Goal: Task Accomplishment & Management: Use online tool/utility

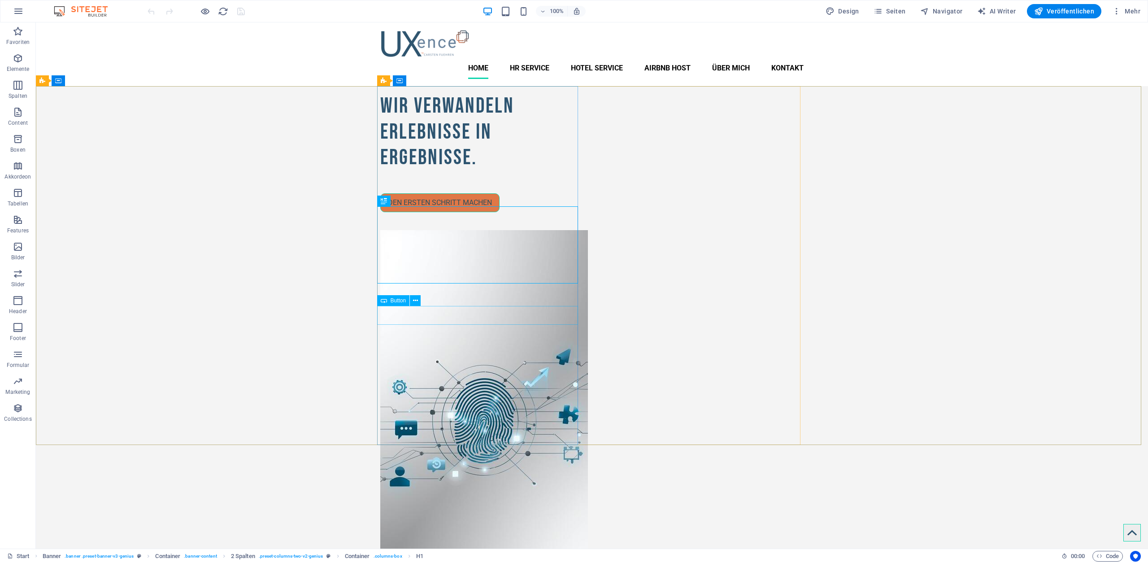
click at [396, 298] on span "Button" at bounding box center [398, 300] width 16 height 5
click at [397, 301] on span "Button" at bounding box center [398, 300] width 16 height 5
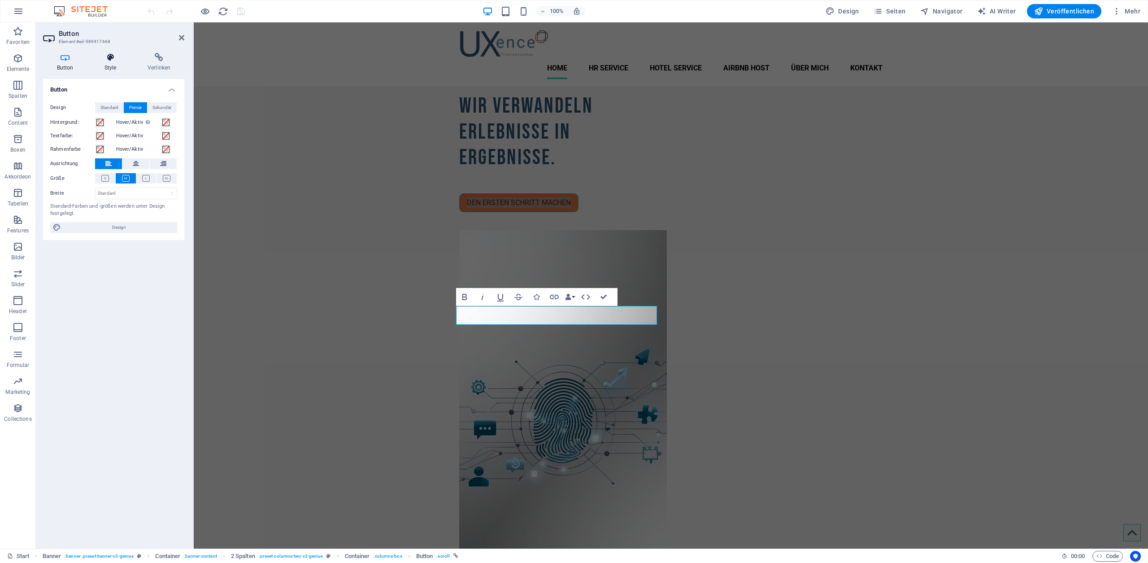
click at [111, 57] on icon at bounding box center [110, 57] width 39 height 9
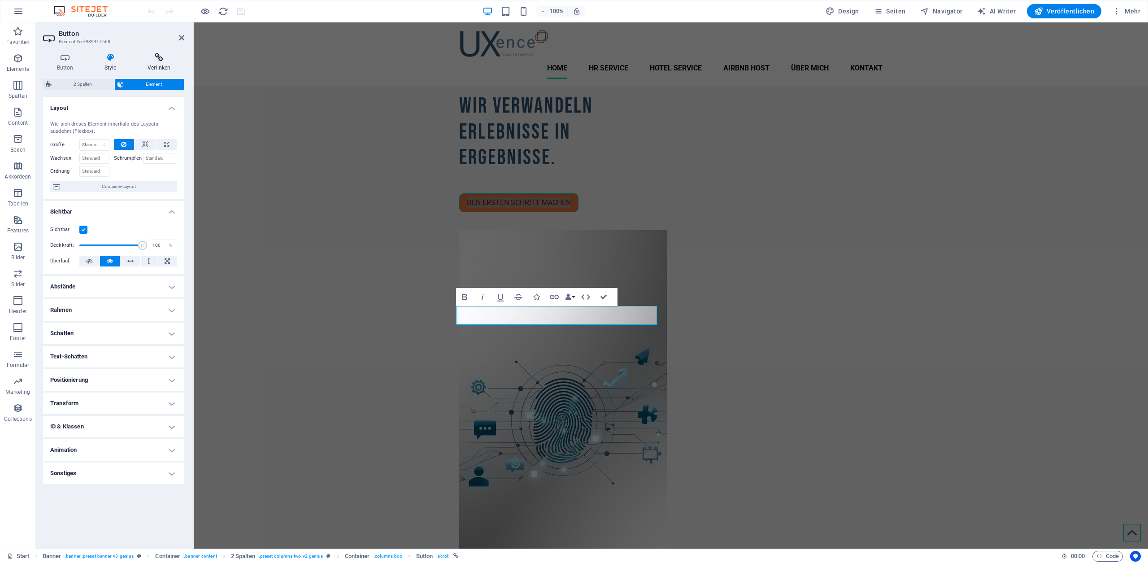
click at [151, 60] on icon at bounding box center [159, 57] width 51 height 9
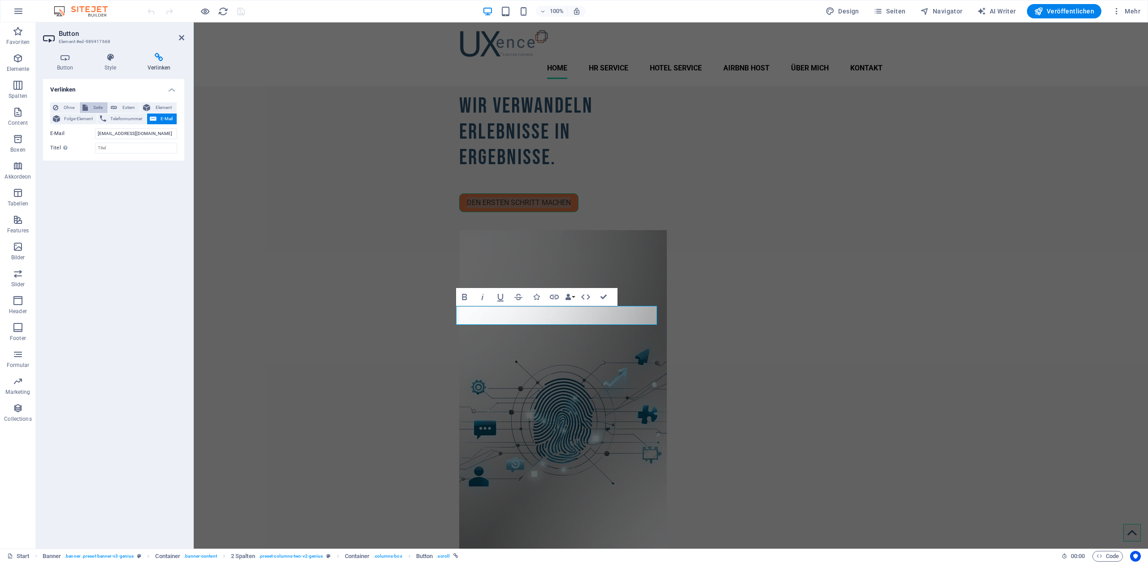
click at [91, 106] on span "Seite" at bounding box center [98, 107] width 14 height 11
click at [111, 132] on select "Start Candidate Experience Employer Branding Guest Experience Host Kurzzeitverm…" at bounding box center [136, 133] width 82 height 11
select select "6"
click at [95, 128] on select "Start Candidate Experience Employer Branding Guest Experience Host Kurzzeitverm…" at bounding box center [136, 133] width 82 height 11
click at [116, 163] on input "Titel Zusätzliche Linkbeschreibung, sollte nicht mit dem Linktext identisch sei…" at bounding box center [136, 162] width 82 height 11
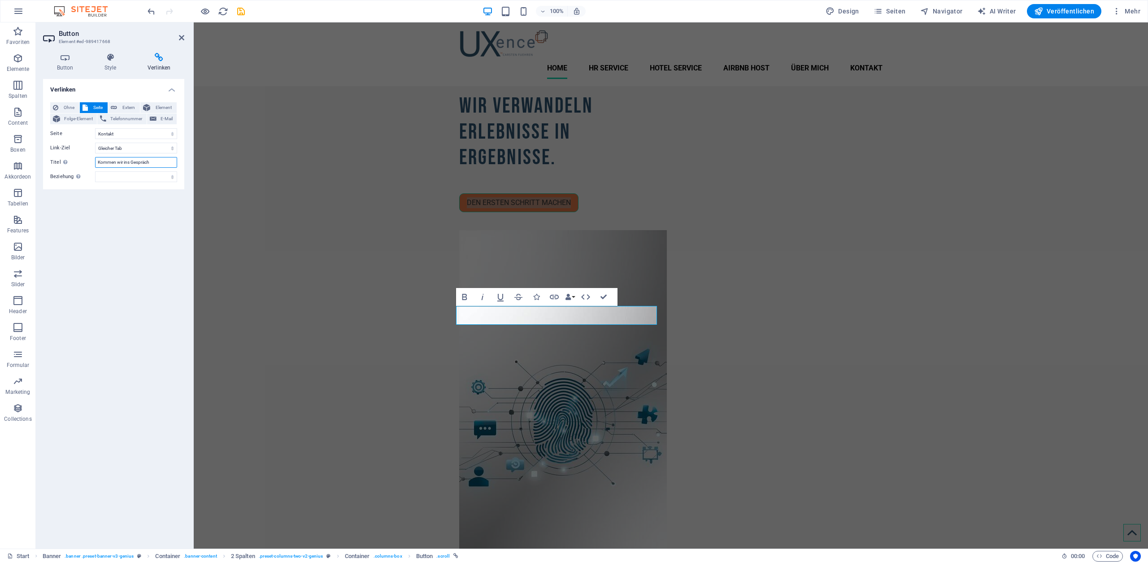
type input "Kommen wir ins Gespräch"
click at [135, 214] on div "Verlinken Ohne Seite Extern Element Folge-Element Telefonnummer E-Mail Seite St…" at bounding box center [113, 310] width 141 height 462
drag, startPoint x: 180, startPoint y: 37, endPoint x: 149, endPoint y: 11, distance: 40.1
click at [180, 37] on icon at bounding box center [181, 37] width 5 height 7
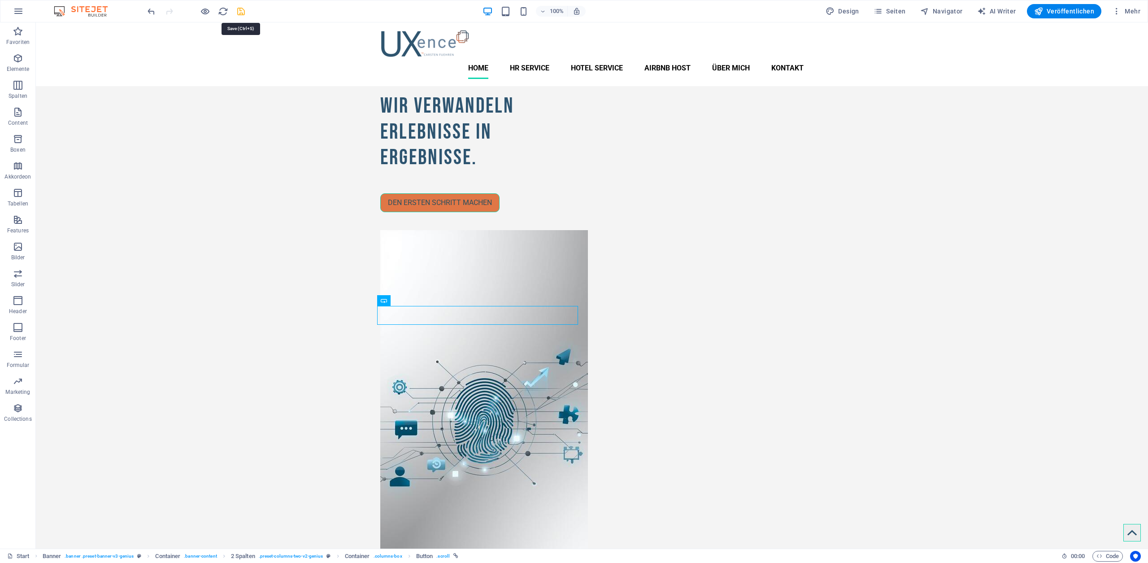
click at [240, 9] on icon "save" at bounding box center [241, 11] width 10 height 10
checkbox input "false"
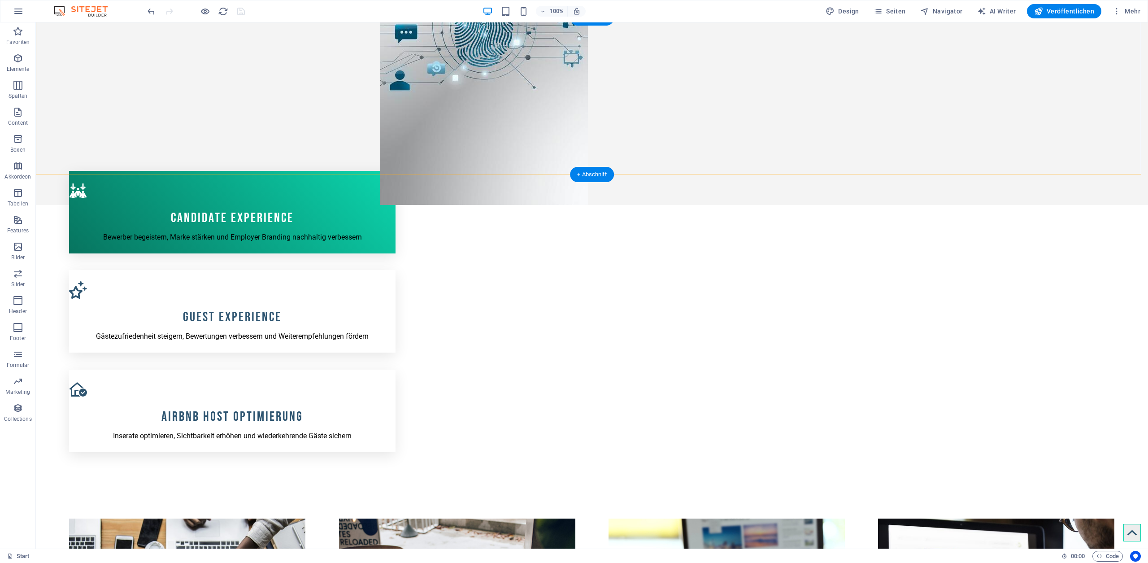
scroll to position [427, 0]
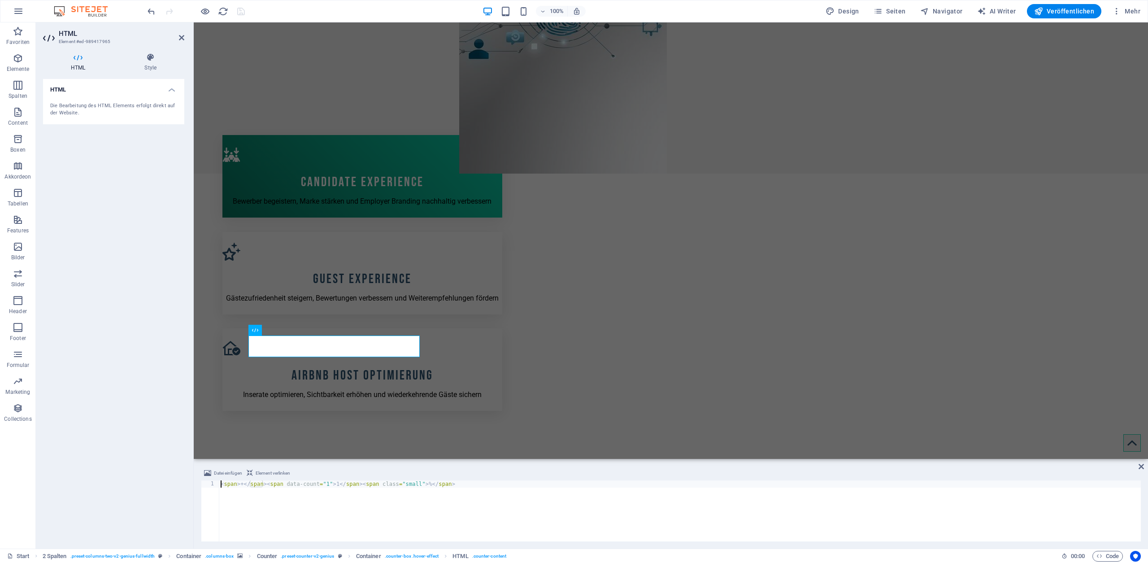
click at [330, 485] on div "< span > + </ span > < span data-count = "1" > 1 </ span > < span class = "smal…" at bounding box center [680, 517] width 922 height 75
click at [343, 485] on div "< span > + </ span > < span data-count = "18" > 1 </ span > < span class = "sma…" at bounding box center [680, 517] width 922 height 75
click at [347, 502] on div "< span > + </ span > < span data-count = "18" > 18 </ span > < span class = "sm…" at bounding box center [680, 517] width 922 height 75
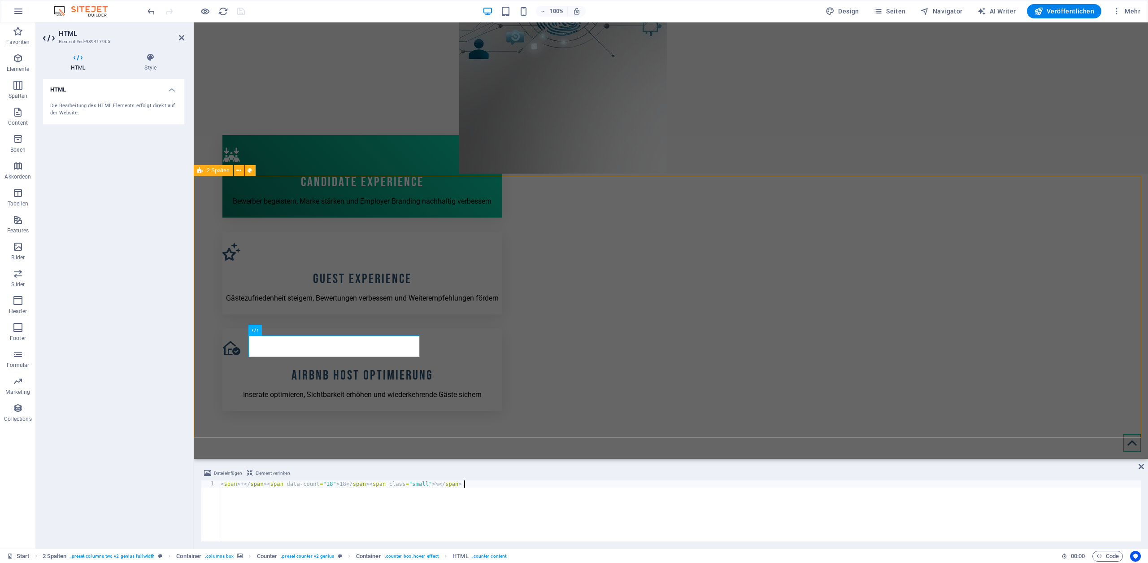
type textarea "<span>+</span><span data-count="18">18</span><span class="small"> %</span>"
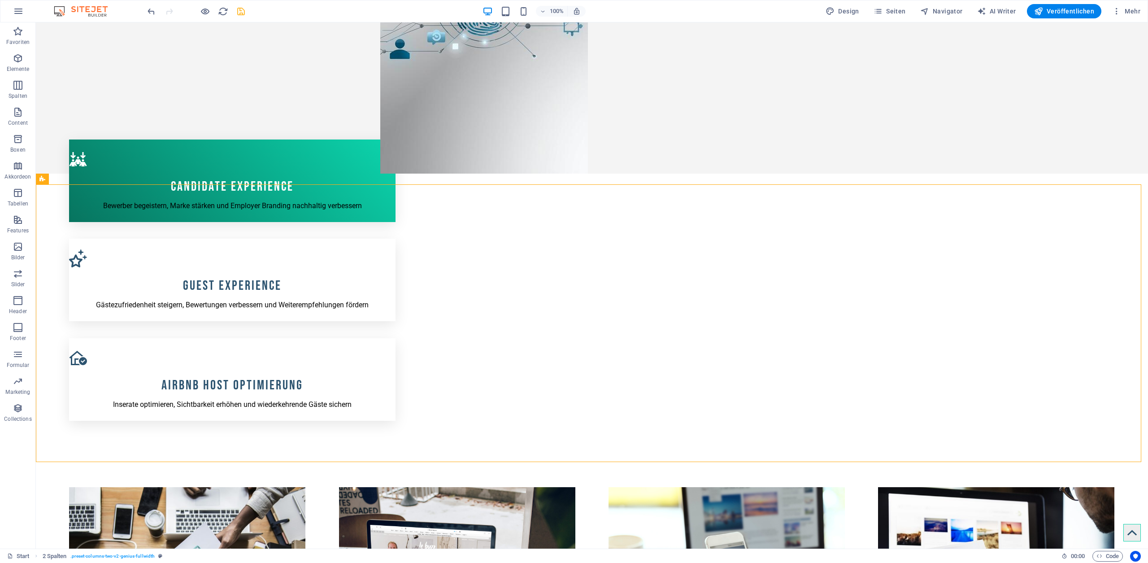
click at [242, 5] on div at bounding box center [196, 11] width 100 height 14
click at [241, 9] on icon "save" at bounding box center [241, 11] width 10 height 10
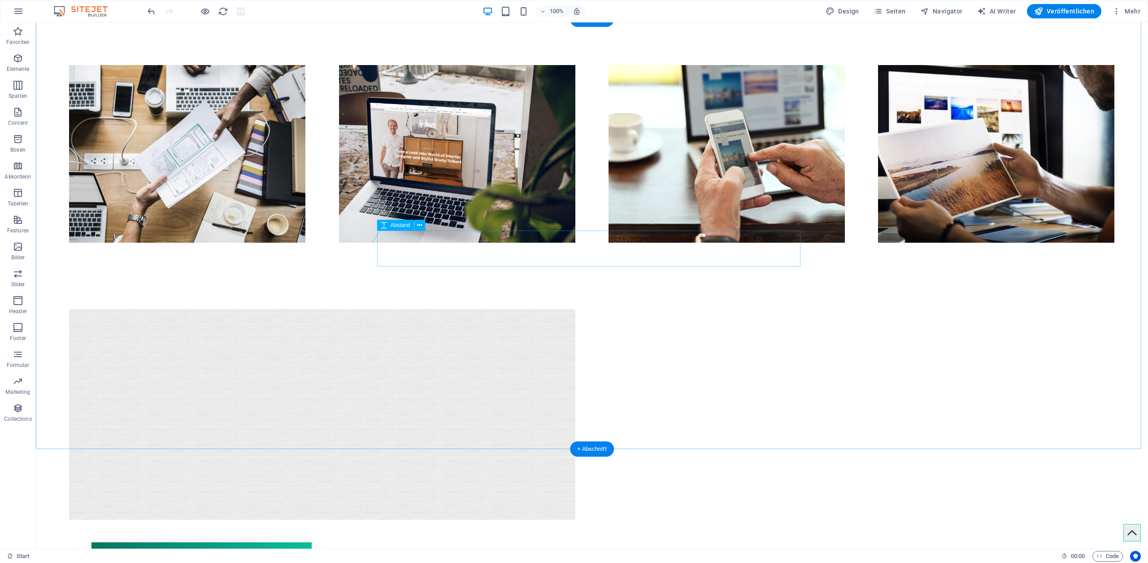
scroll to position [872, 0]
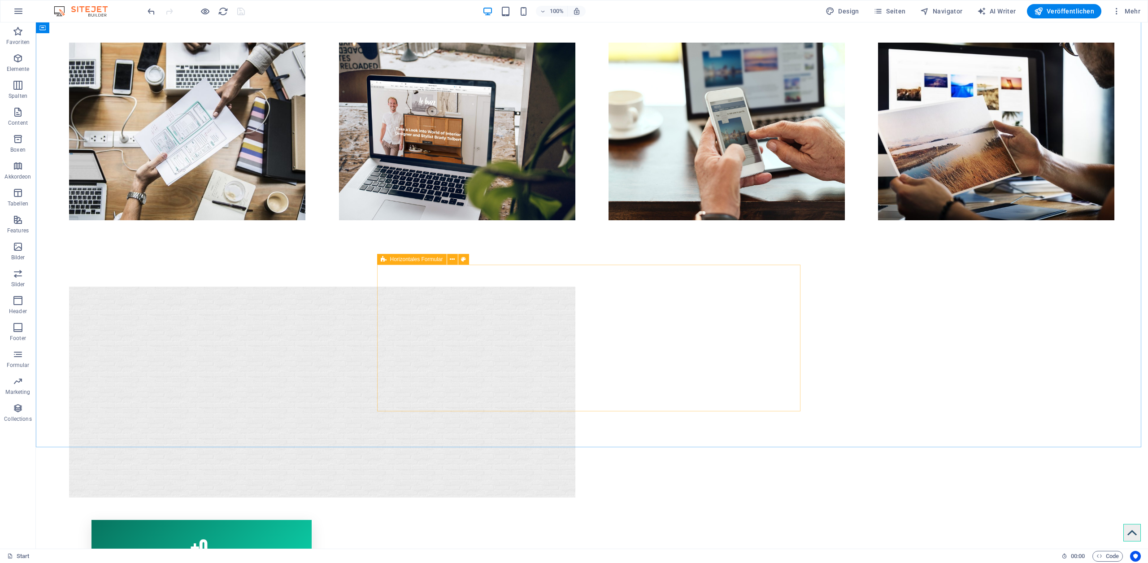
click at [388, 258] on div "Horizontales Formular" at bounding box center [411, 259] width 69 height 11
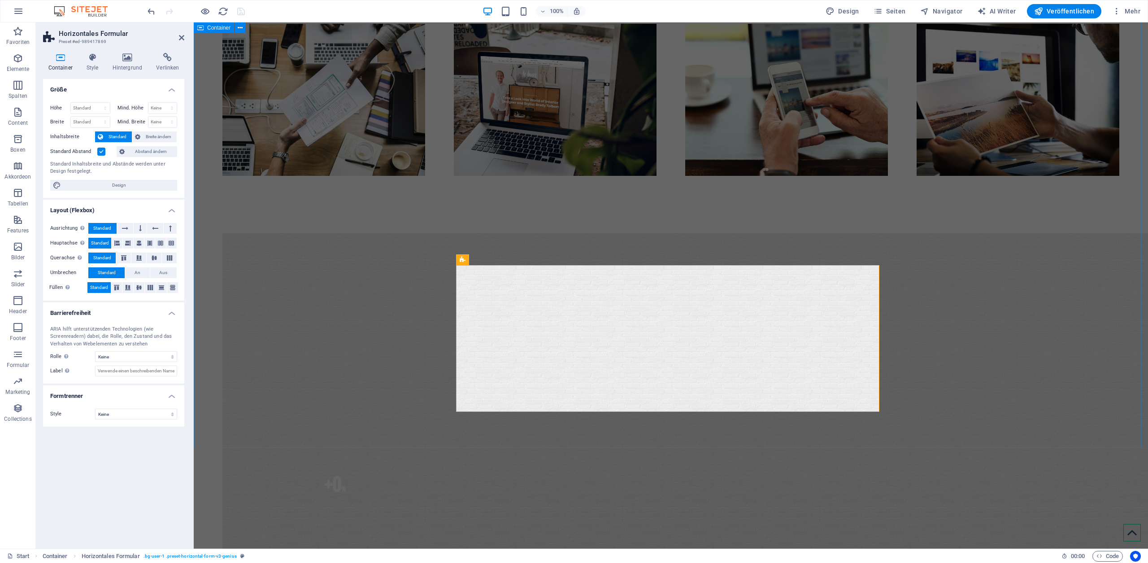
scroll to position [847, 0]
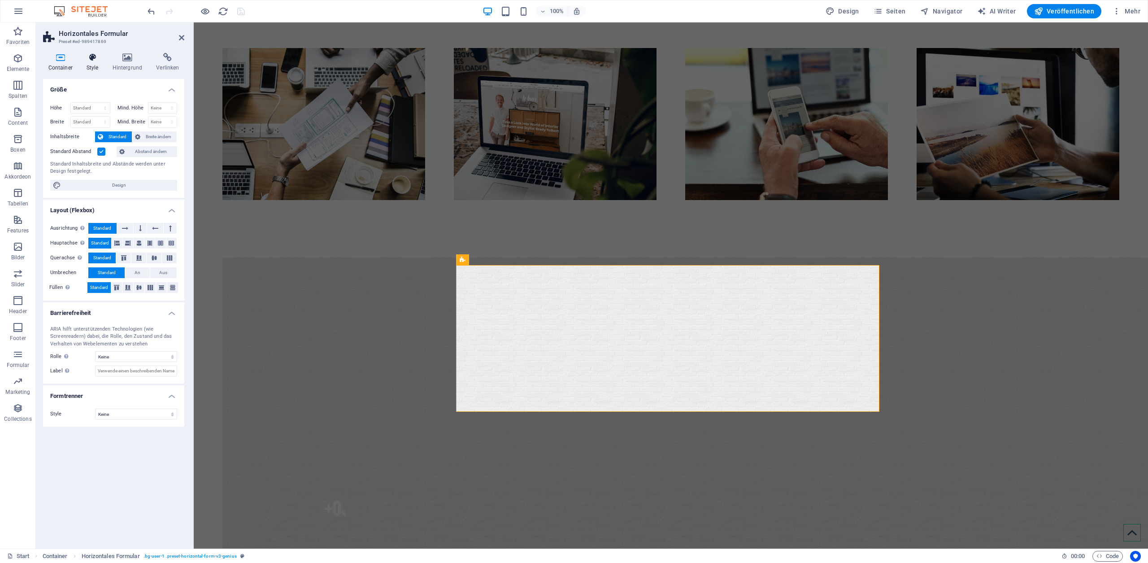
click at [92, 64] on h4 "Style" at bounding box center [94, 62] width 26 height 19
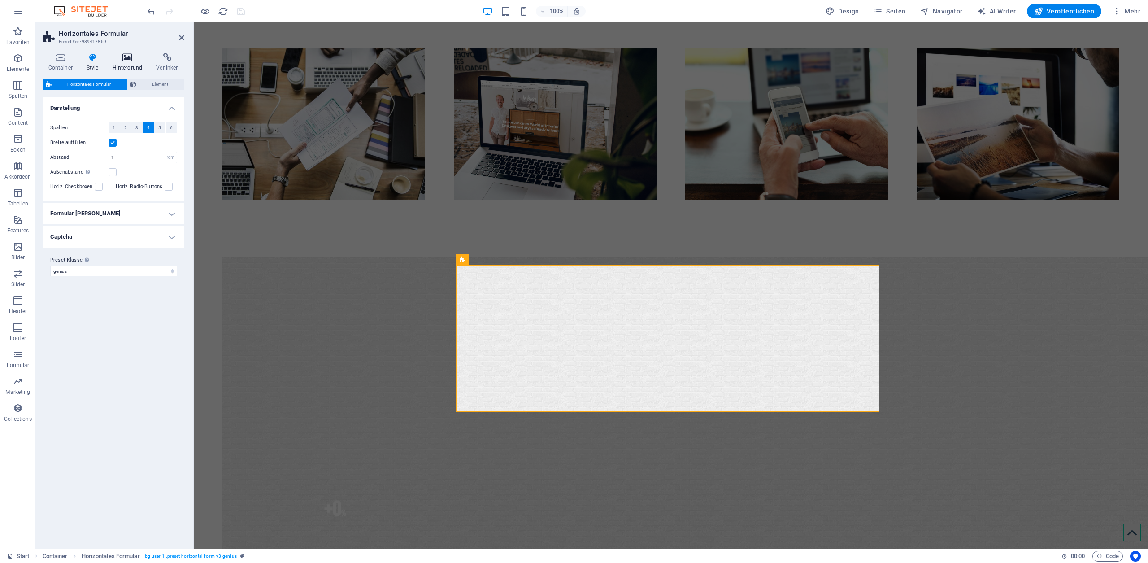
click at [122, 62] on h4 "Hintergrund" at bounding box center [129, 62] width 44 height 19
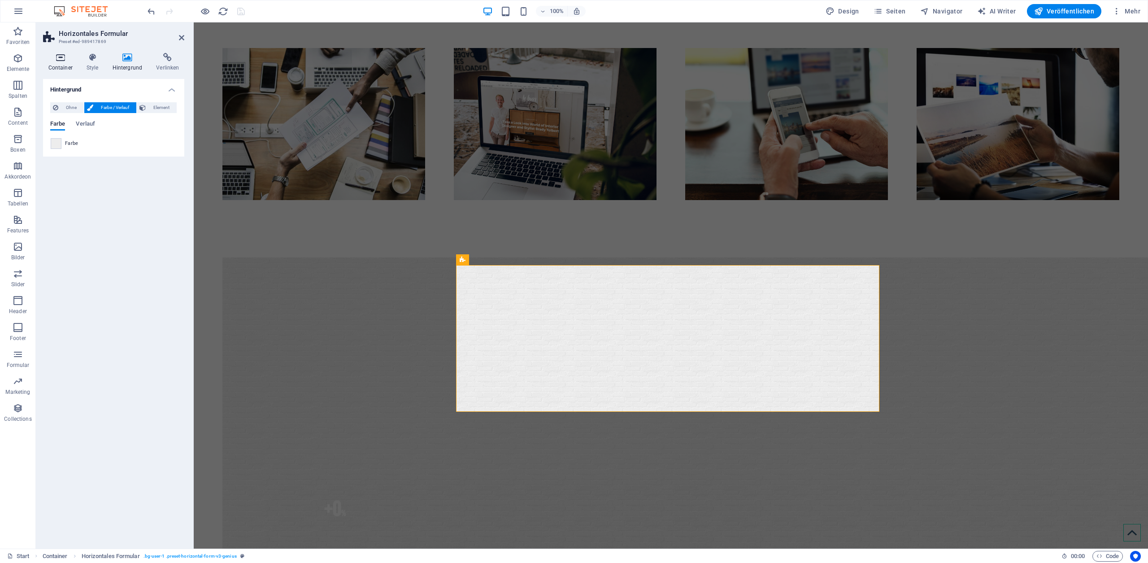
click at [55, 58] on icon at bounding box center [60, 57] width 35 height 9
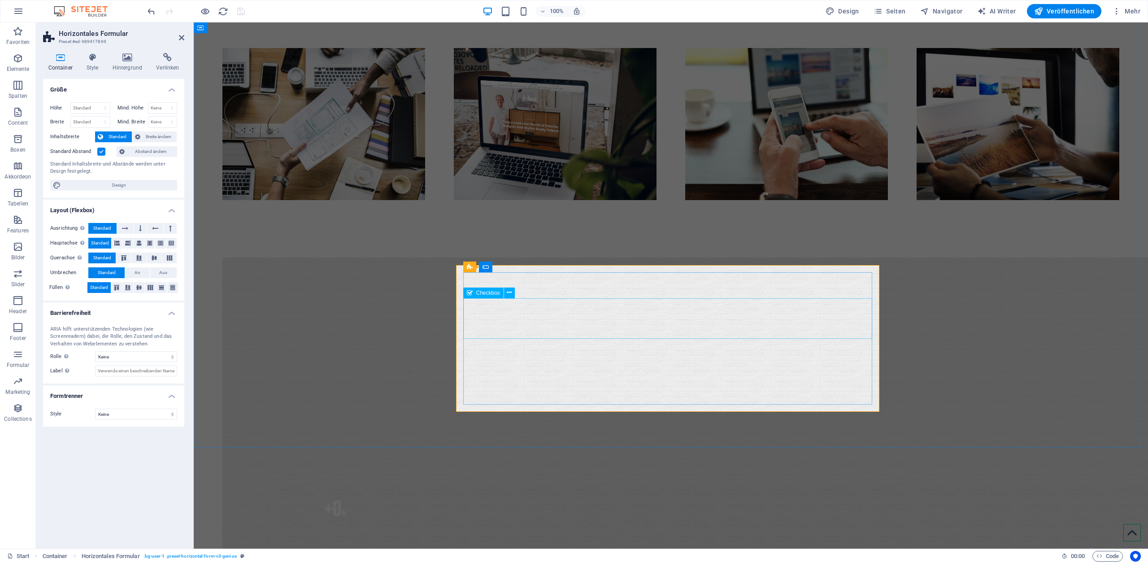
click at [481, 292] on span "Checkbox" at bounding box center [488, 292] width 24 height 5
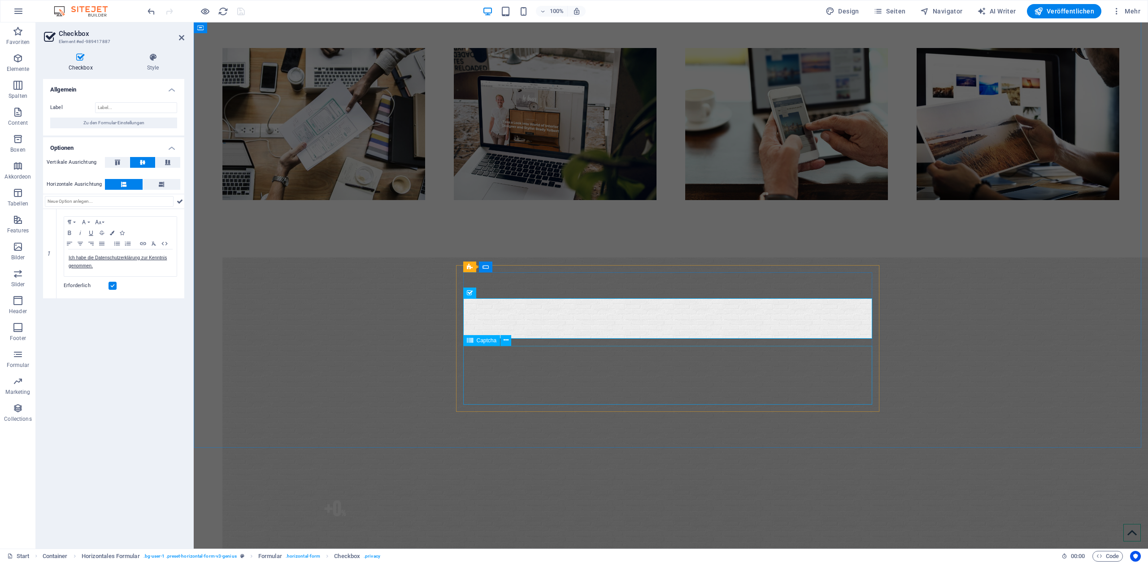
click at [488, 340] on span "Captcha" at bounding box center [487, 340] width 20 height 5
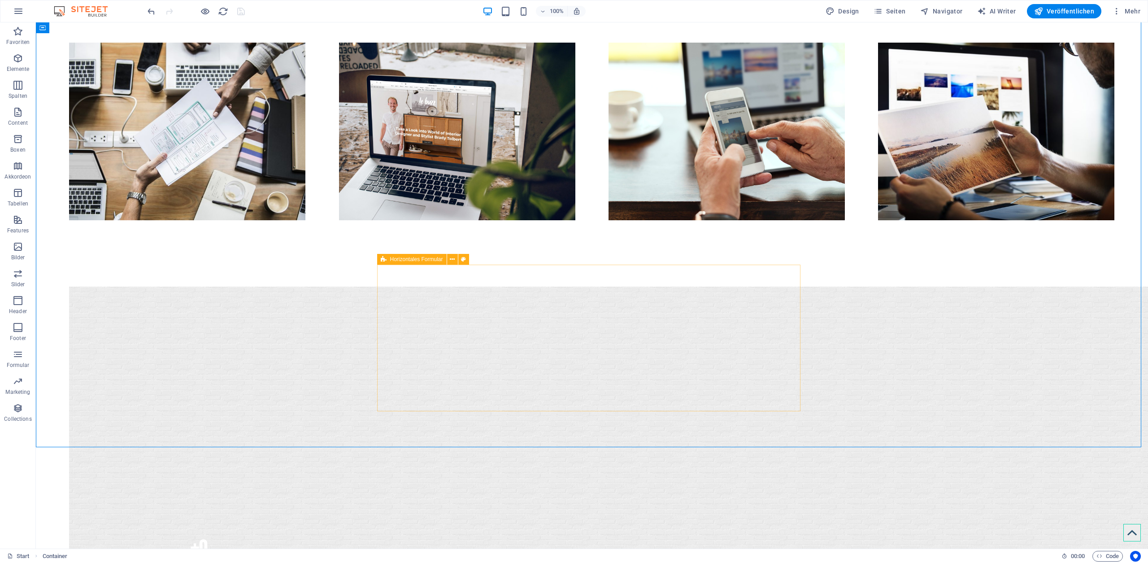
click at [421, 259] on span "Horizontales Formular" at bounding box center [416, 258] width 53 height 5
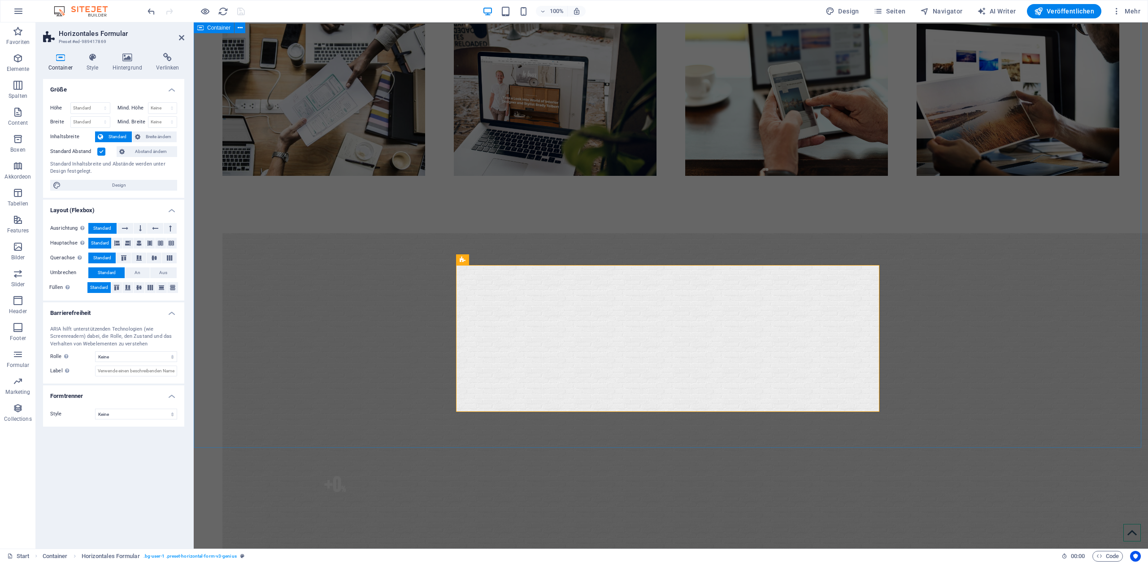
scroll to position [847, 0]
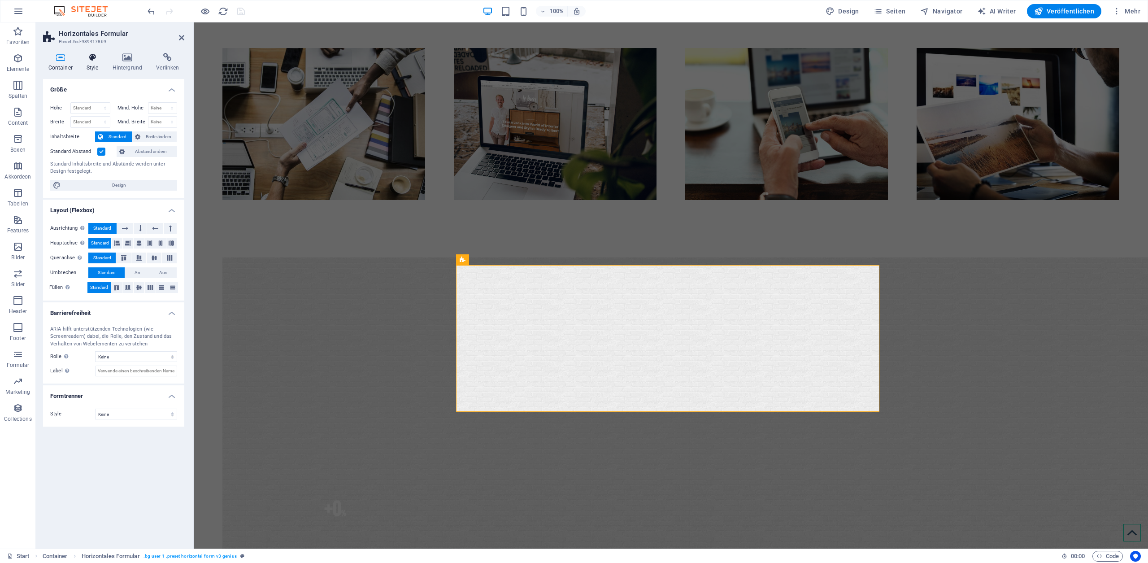
click at [92, 65] on h4 "Style" at bounding box center [94, 62] width 26 height 19
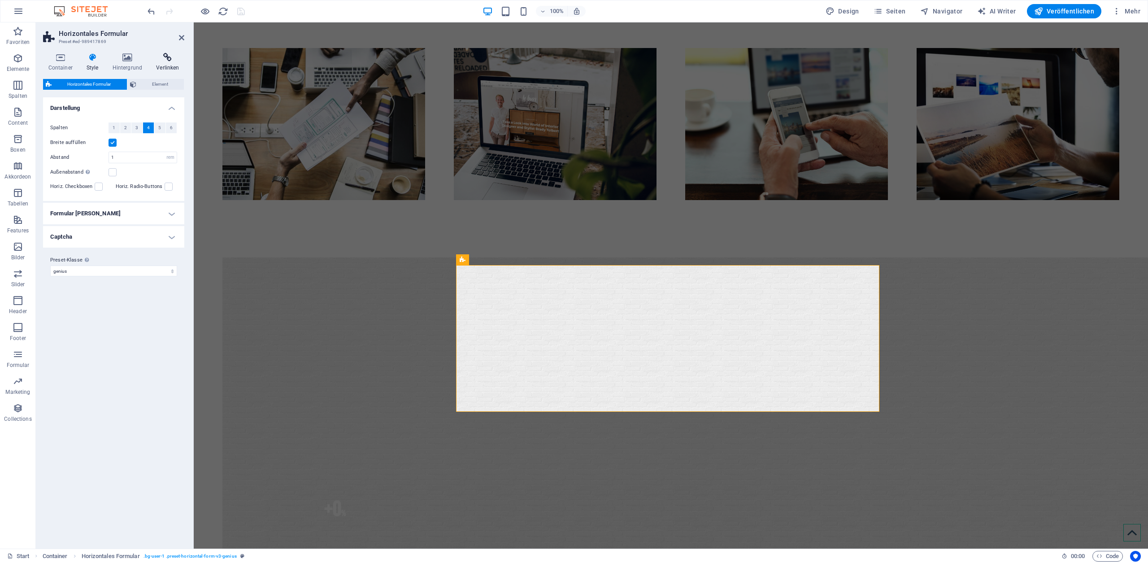
click at [166, 61] on icon at bounding box center [167, 57] width 33 height 9
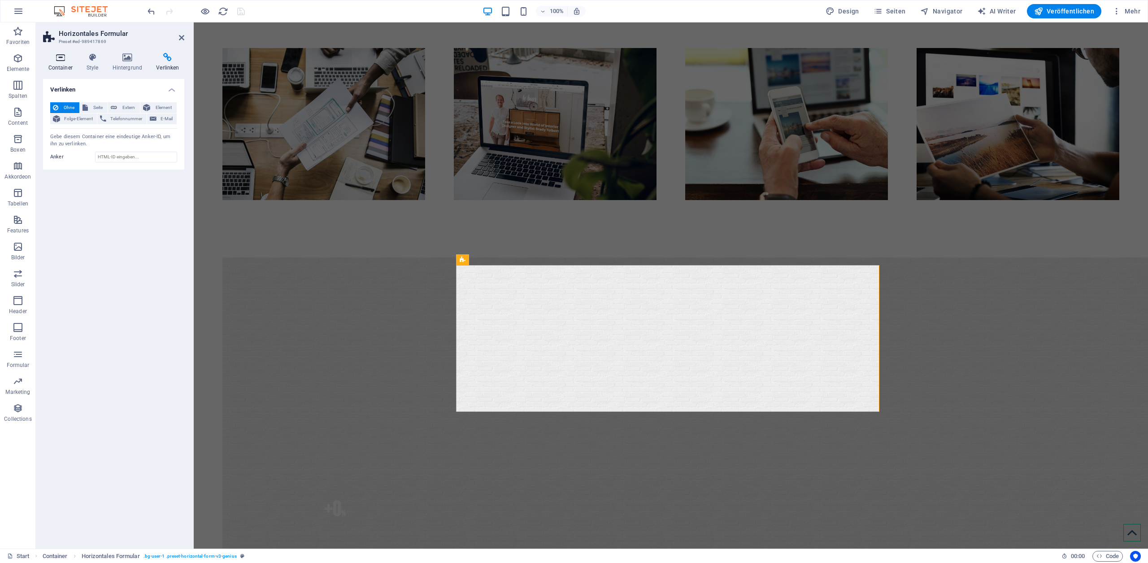
click at [55, 59] on icon at bounding box center [60, 57] width 35 height 9
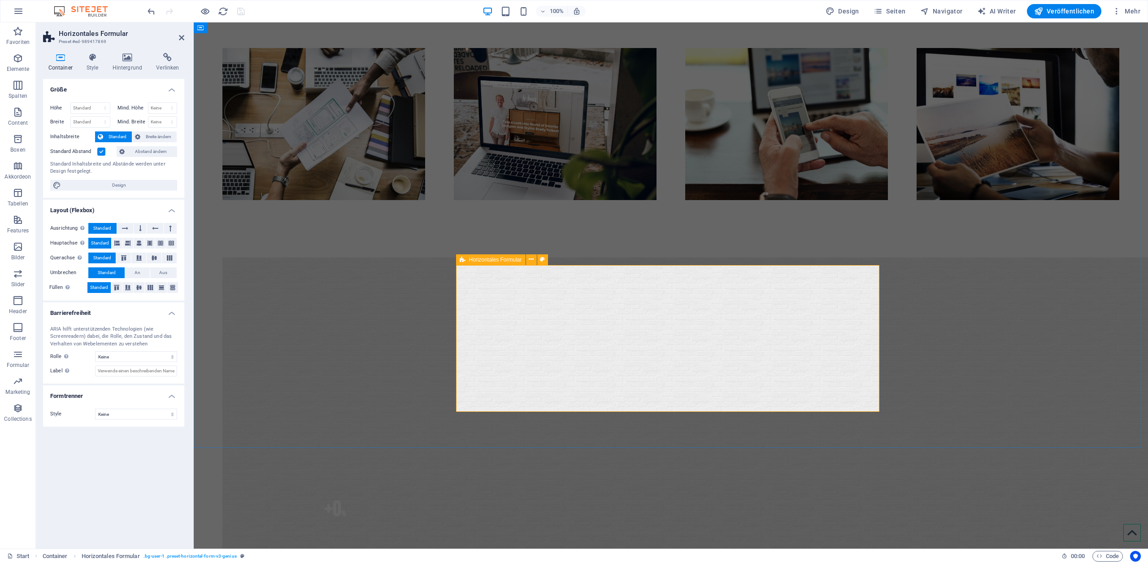
click at [478, 259] on span "Horizontales Formular" at bounding box center [495, 259] width 53 height 5
click at [531, 259] on icon at bounding box center [531, 259] width 5 height 9
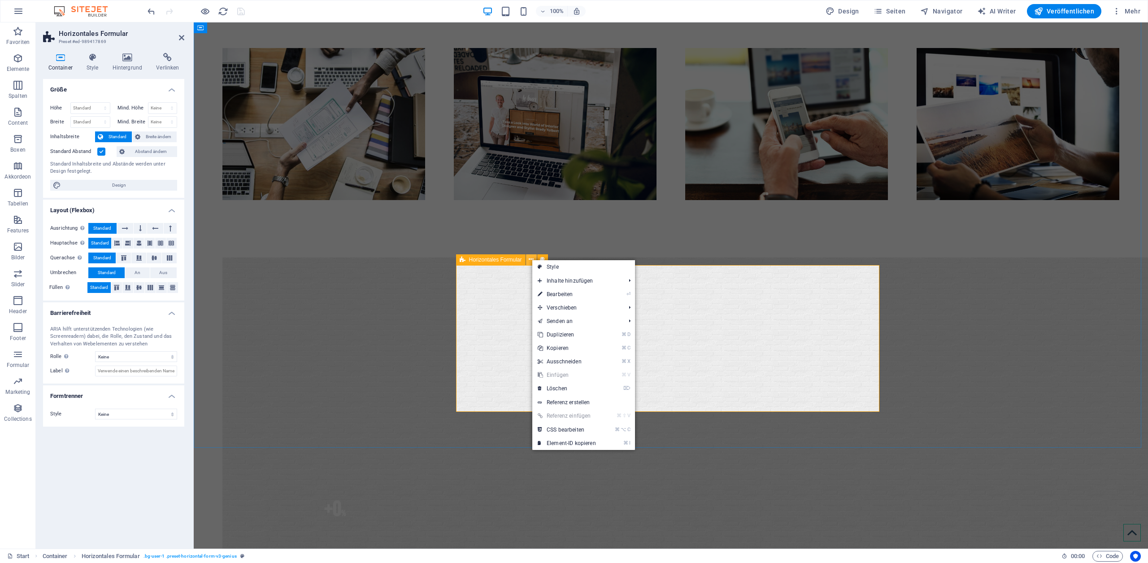
click at [531, 259] on icon at bounding box center [531, 259] width 5 height 9
click at [513, 259] on span "Horizontales Formular" at bounding box center [495, 259] width 53 height 5
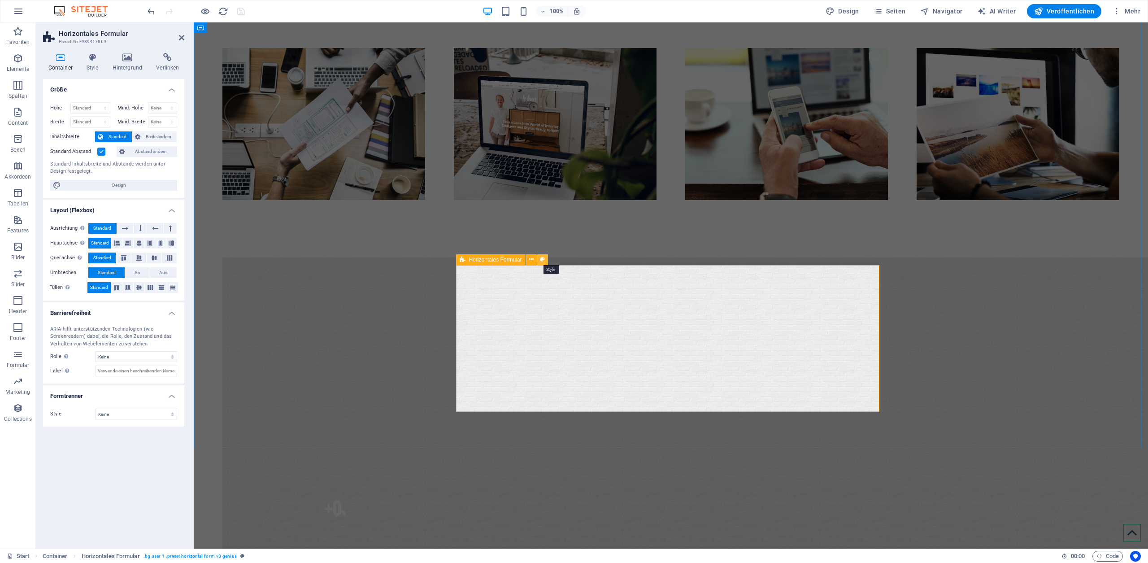
click at [543, 259] on icon at bounding box center [542, 259] width 5 height 9
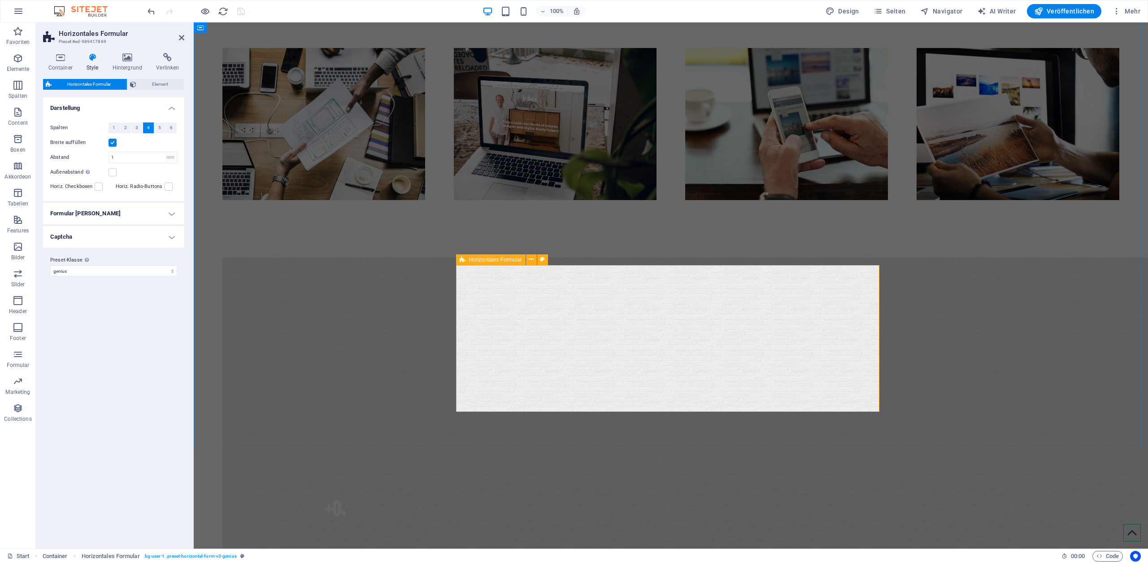
click at [495, 258] on span "Horizontales Formular" at bounding box center [495, 259] width 53 height 5
click at [104, 210] on h4 "Formular [PERSON_NAME]" at bounding box center [113, 214] width 141 height 22
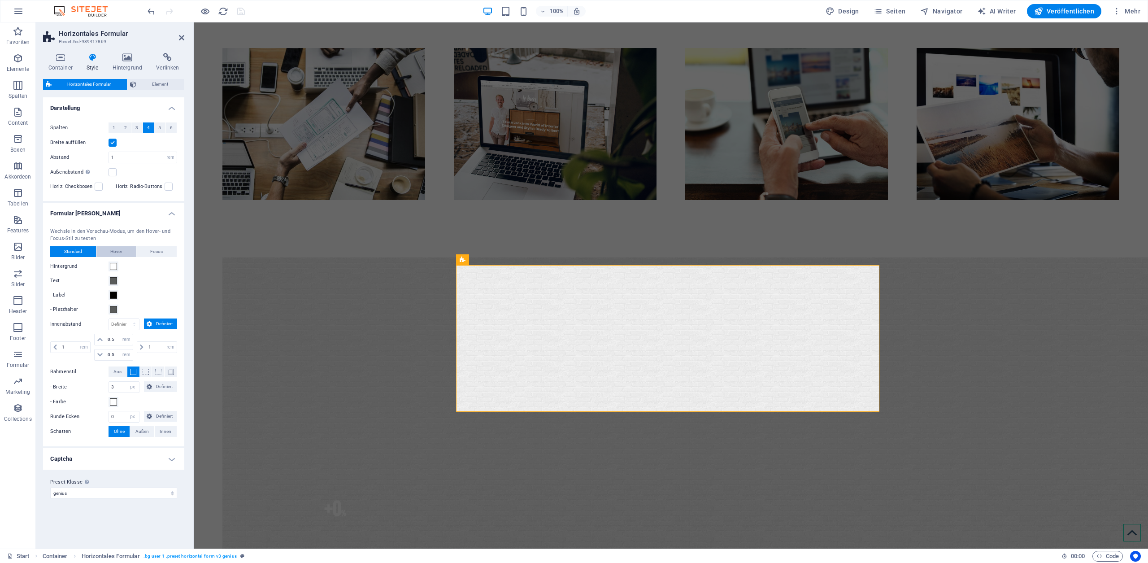
click at [118, 252] on span "Hover" at bounding box center [116, 251] width 12 height 11
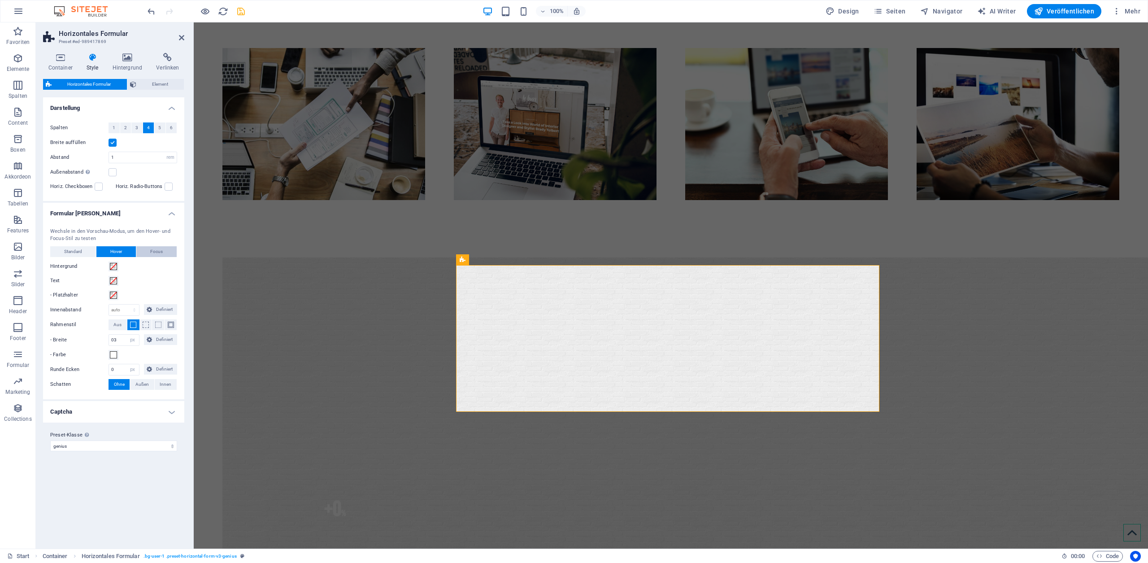
click at [149, 252] on button "Focus" at bounding box center [156, 251] width 40 height 11
click at [69, 249] on span "Standard" at bounding box center [73, 251] width 18 height 11
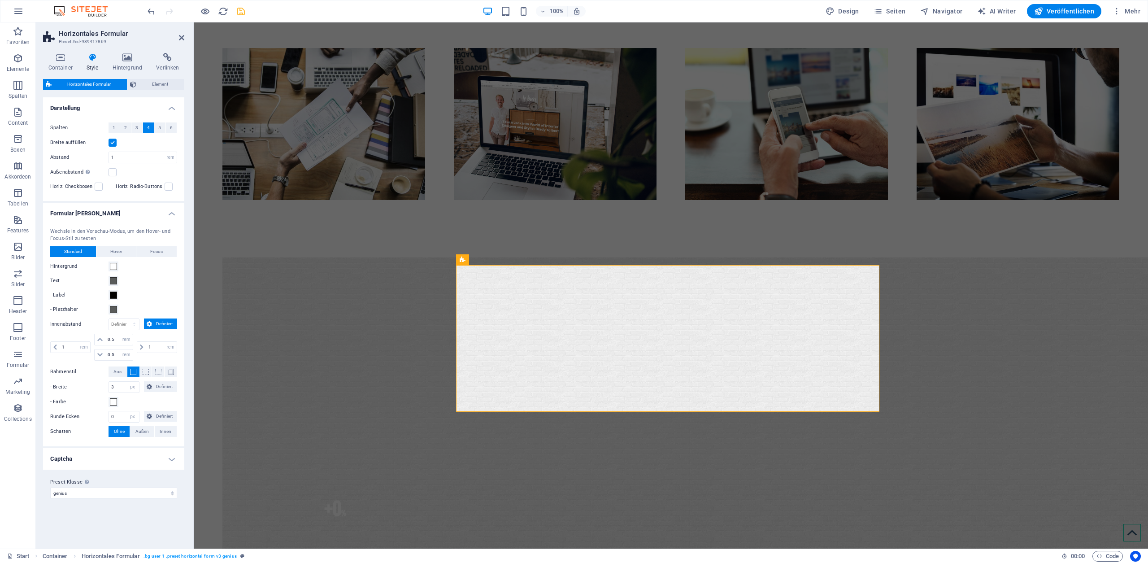
click at [168, 216] on h4 "Formular [PERSON_NAME]" at bounding box center [113, 211] width 141 height 16
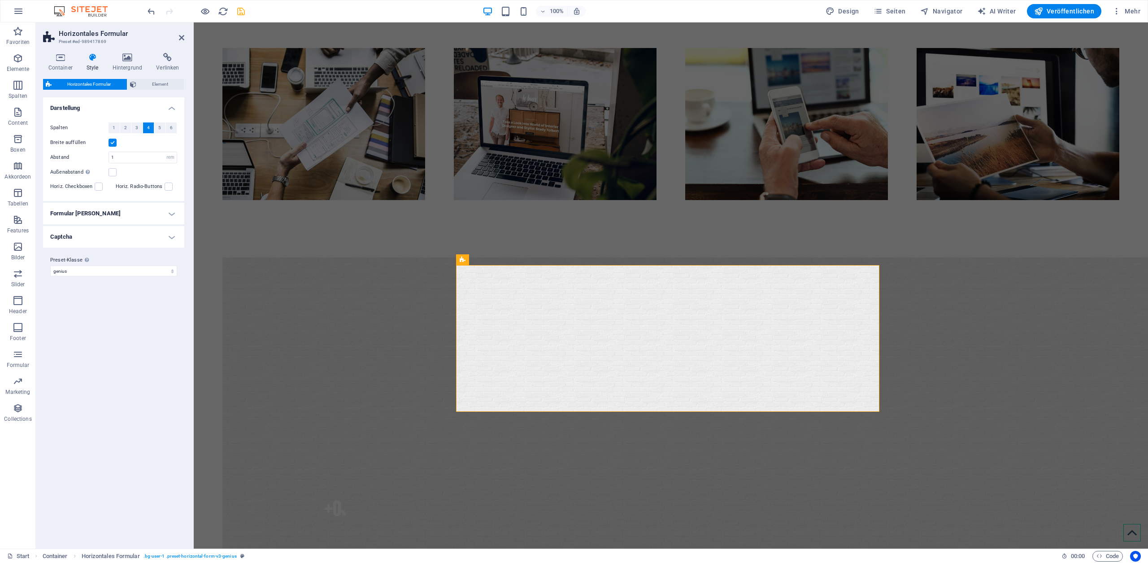
click at [174, 236] on h4 "Captcha" at bounding box center [113, 237] width 141 height 22
click at [174, 235] on h4 "Captcha" at bounding box center [113, 234] width 141 height 16
click at [157, 85] on span "Element" at bounding box center [160, 84] width 43 height 11
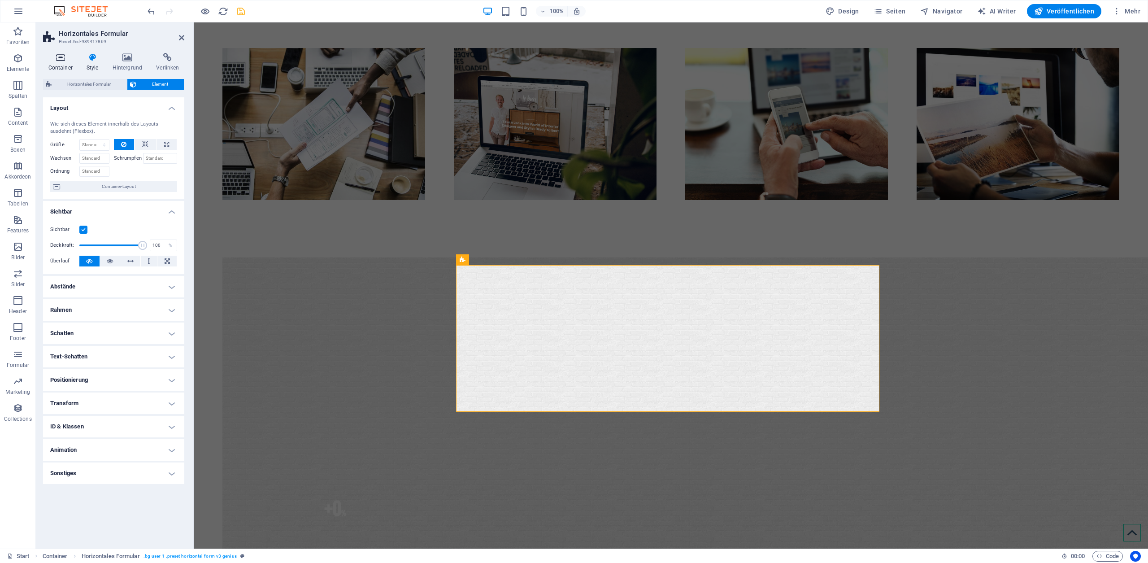
click at [58, 63] on h4 "Container" at bounding box center [62, 62] width 38 height 19
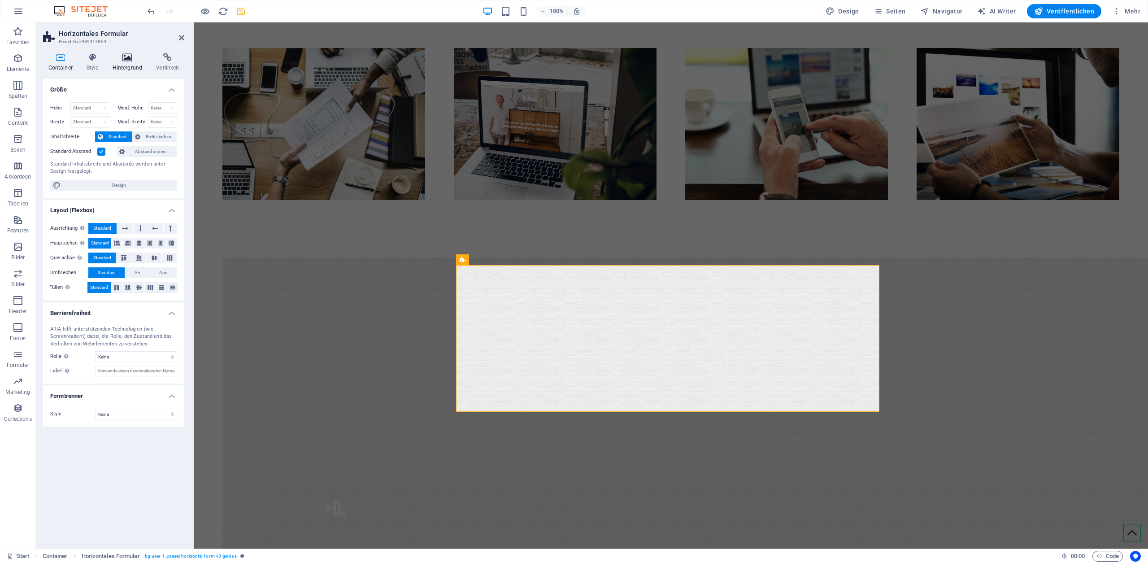
click at [126, 65] on h4 "Hintergrund" at bounding box center [129, 62] width 44 height 19
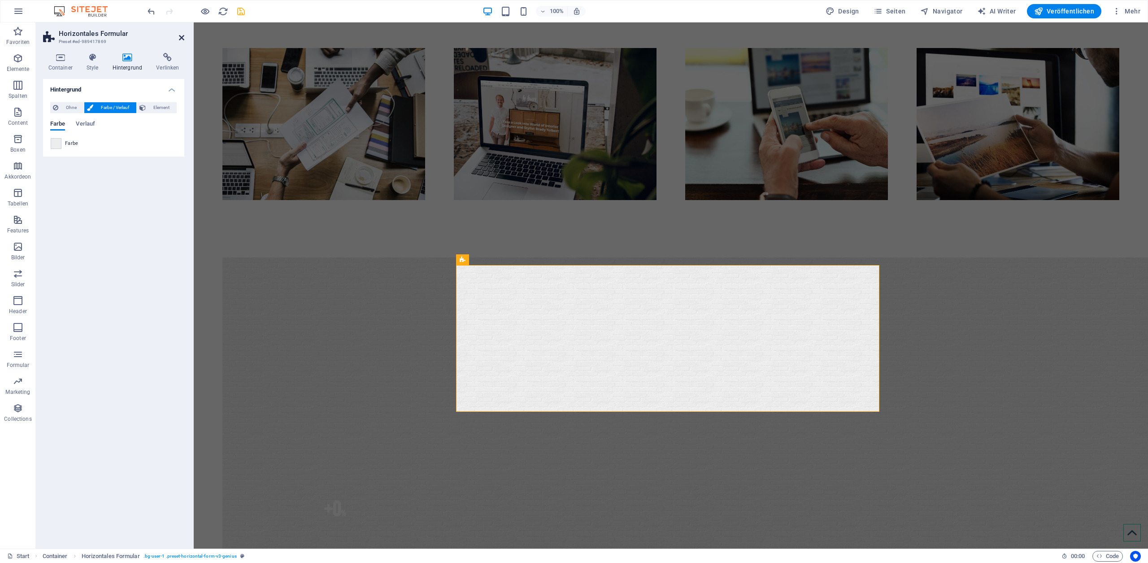
click at [180, 34] on icon at bounding box center [181, 37] width 5 height 7
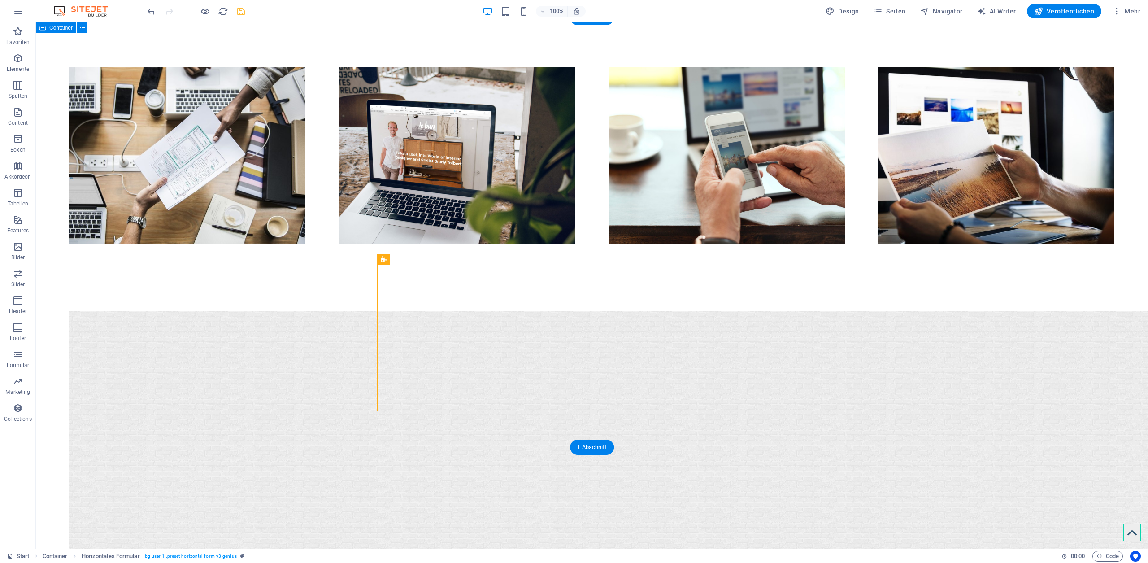
scroll to position [872, 0]
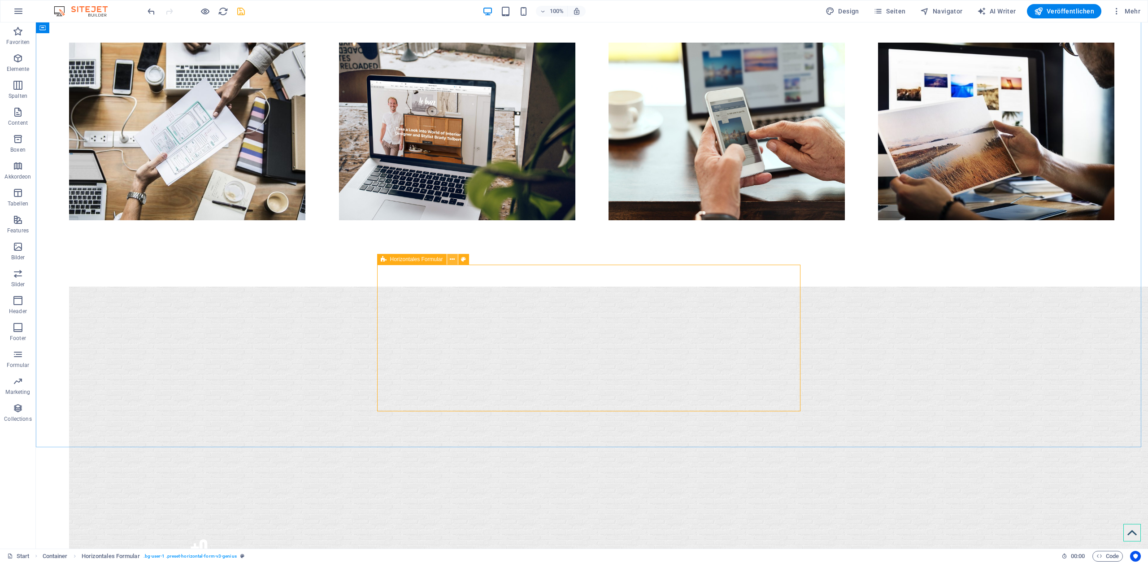
click at [452, 260] on icon at bounding box center [452, 259] width 5 height 9
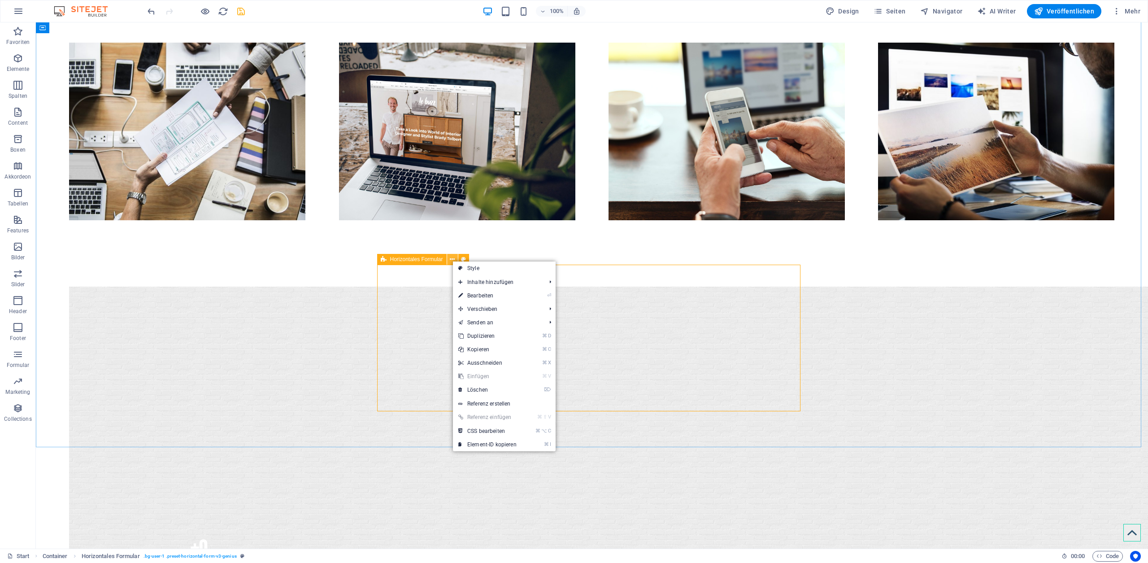
click at [452, 260] on icon at bounding box center [452, 259] width 5 height 9
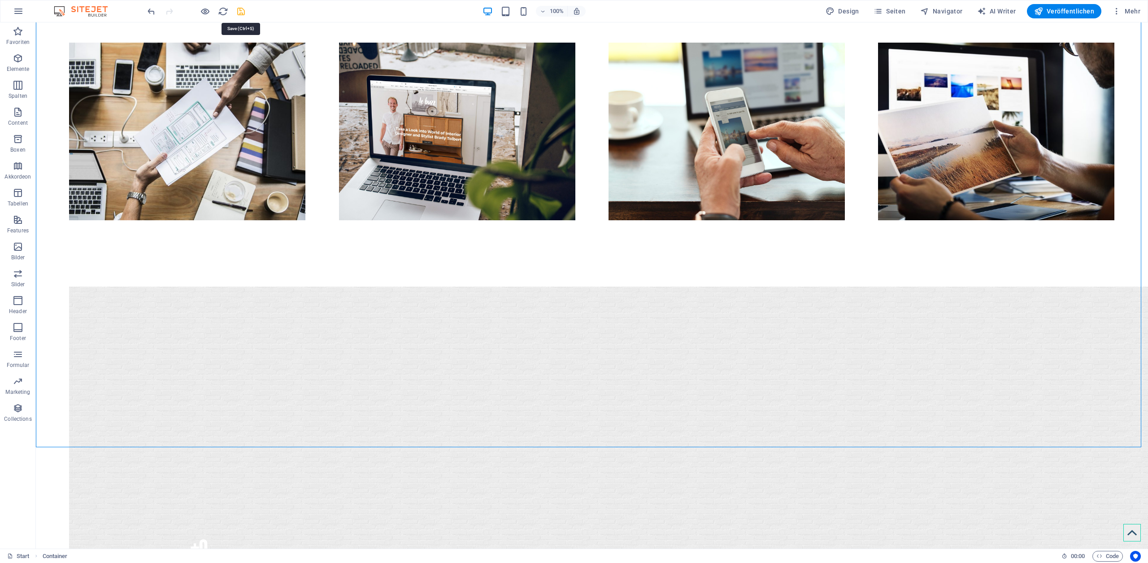
click at [239, 10] on icon "save" at bounding box center [241, 11] width 10 height 10
checkbox input "false"
click at [897, 13] on span "Seiten" at bounding box center [889, 11] width 32 height 9
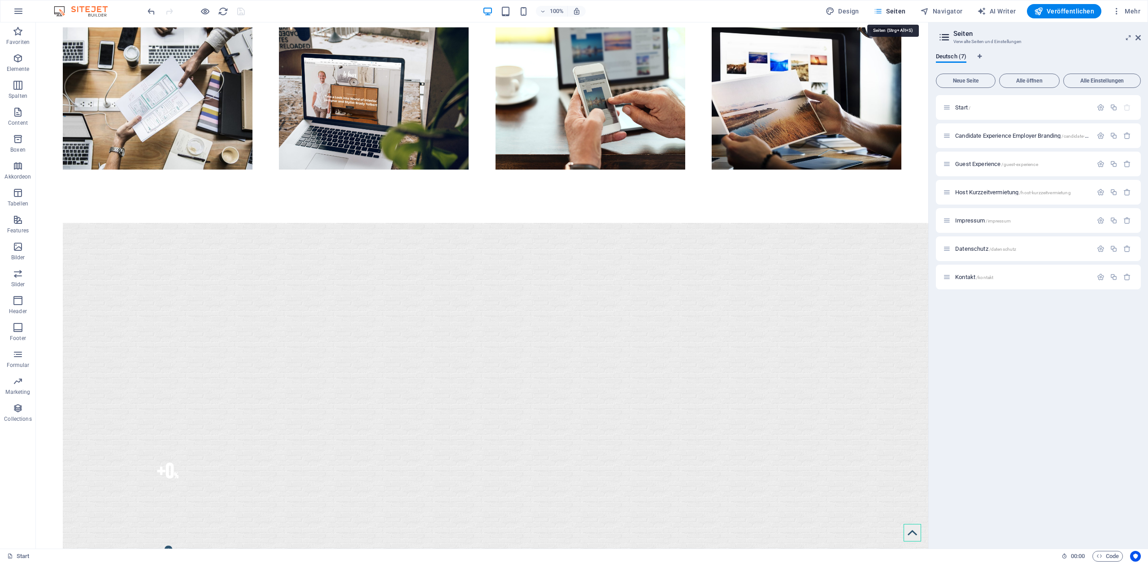
scroll to position [834, 0]
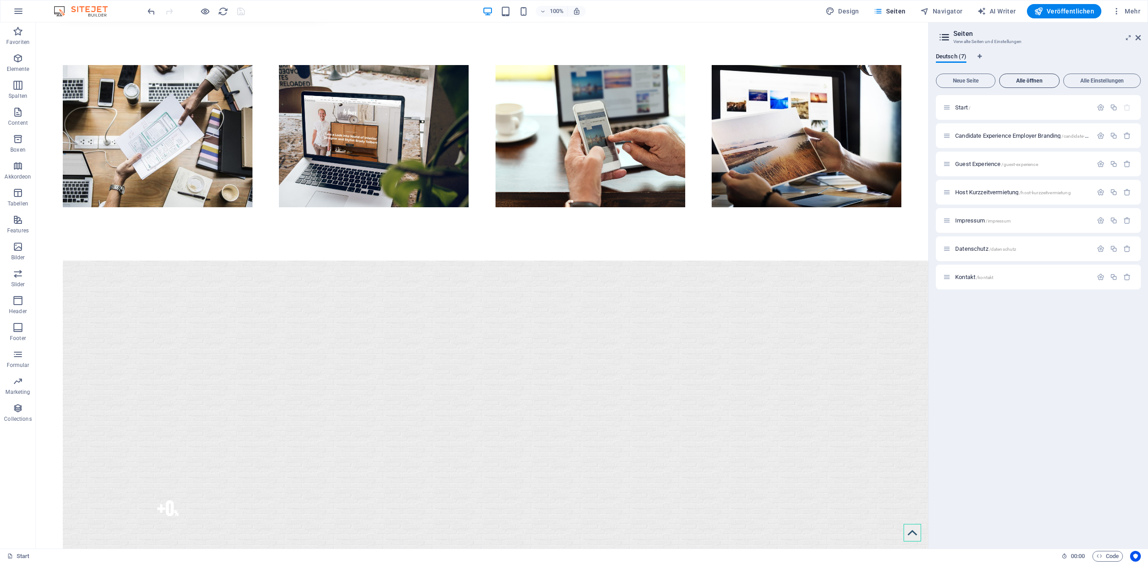
click at [1032, 78] on span "Alle öffnen" at bounding box center [1029, 80] width 52 height 5
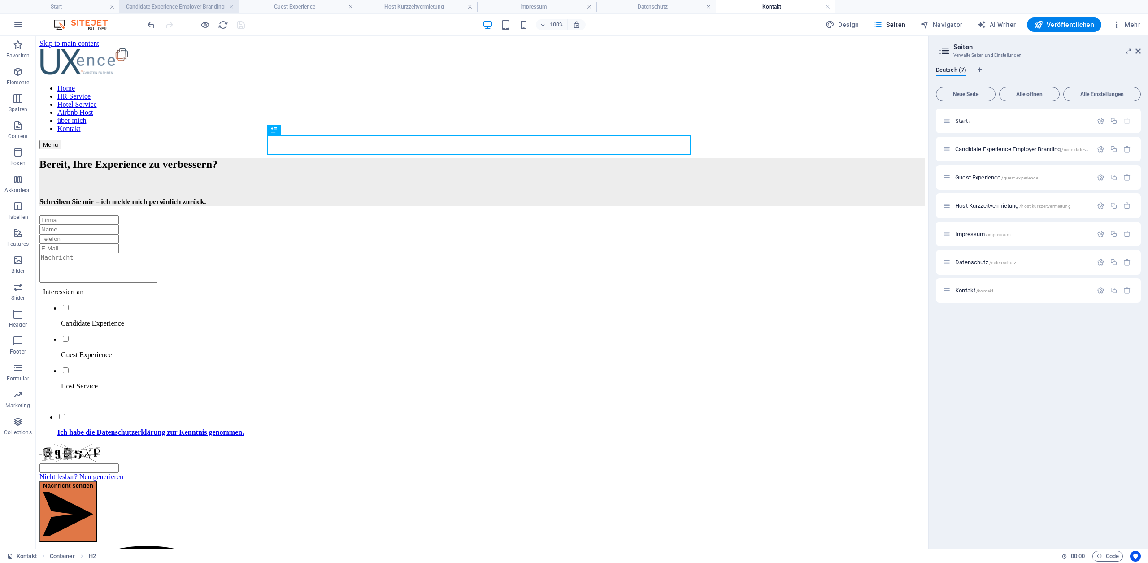
scroll to position [0, 0]
click at [71, 208] on span "Kontaktformular" at bounding box center [68, 206] width 38 height 5
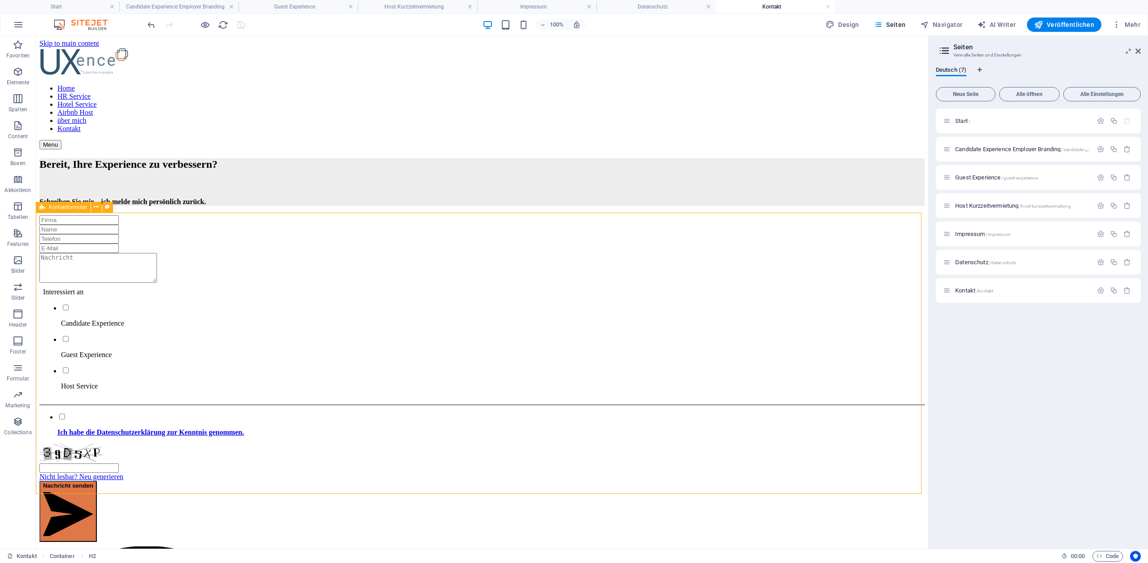
click at [71, 208] on span "Kontaktformular" at bounding box center [68, 206] width 38 height 5
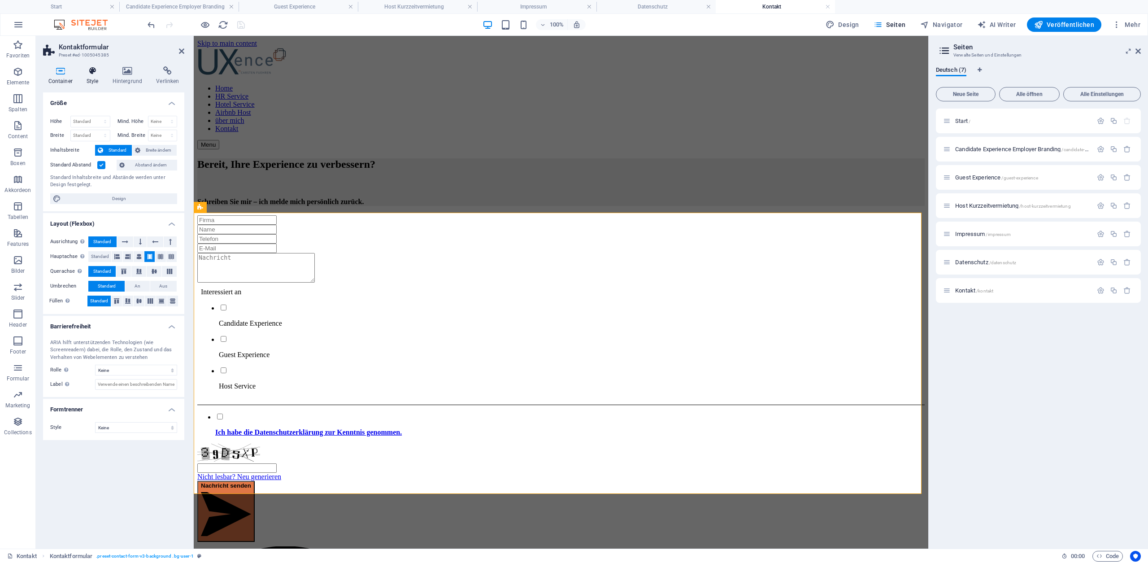
click at [88, 74] on icon at bounding box center [92, 70] width 22 height 9
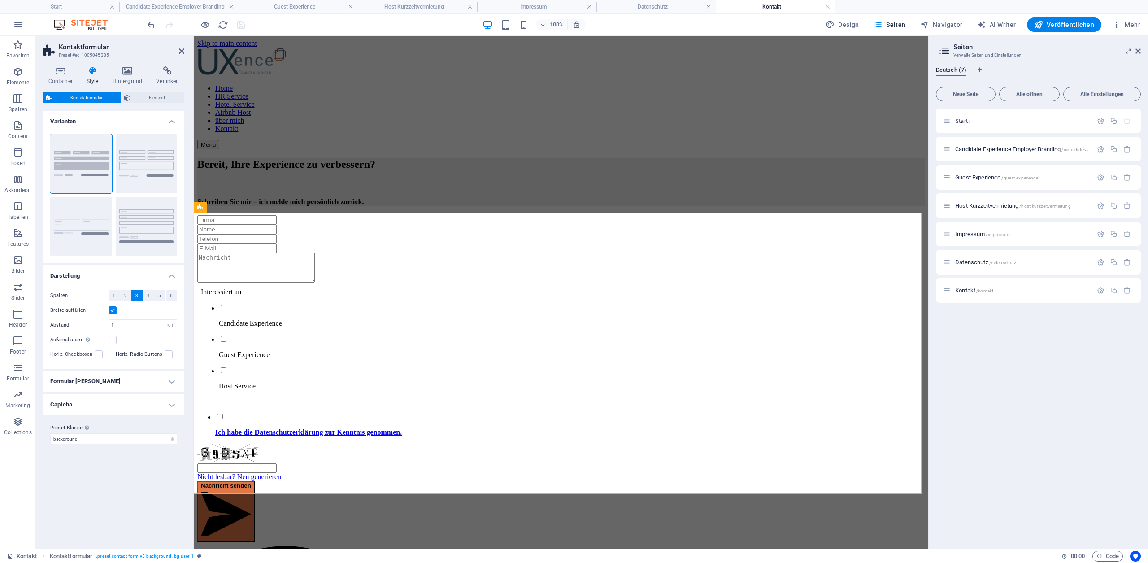
click at [150, 383] on h4 "Formular [PERSON_NAME]" at bounding box center [113, 381] width 141 height 22
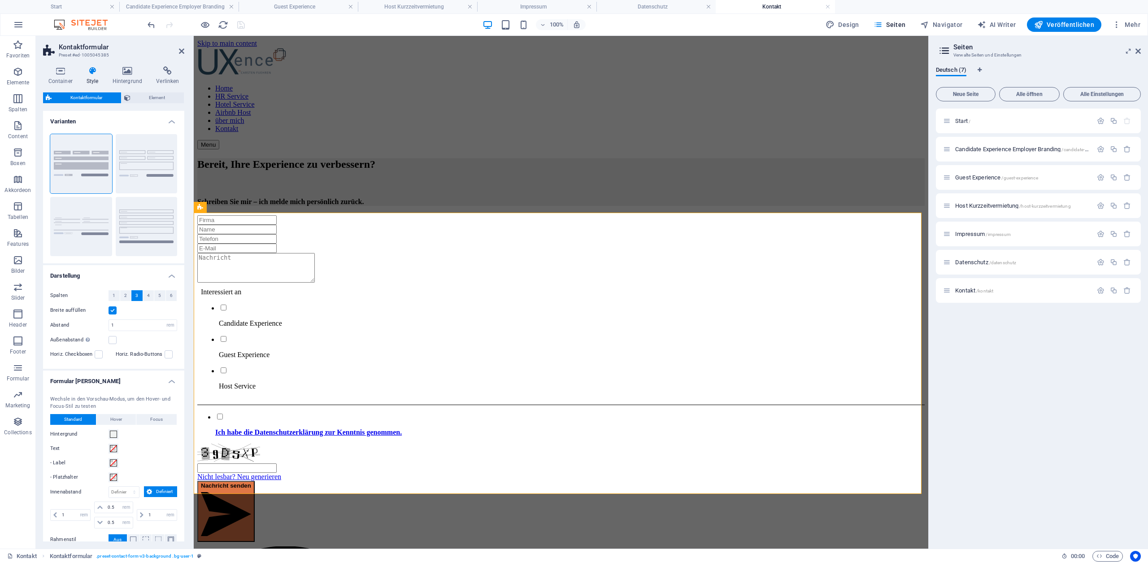
click at [150, 383] on h4 "Formular [PERSON_NAME]" at bounding box center [113, 378] width 141 height 16
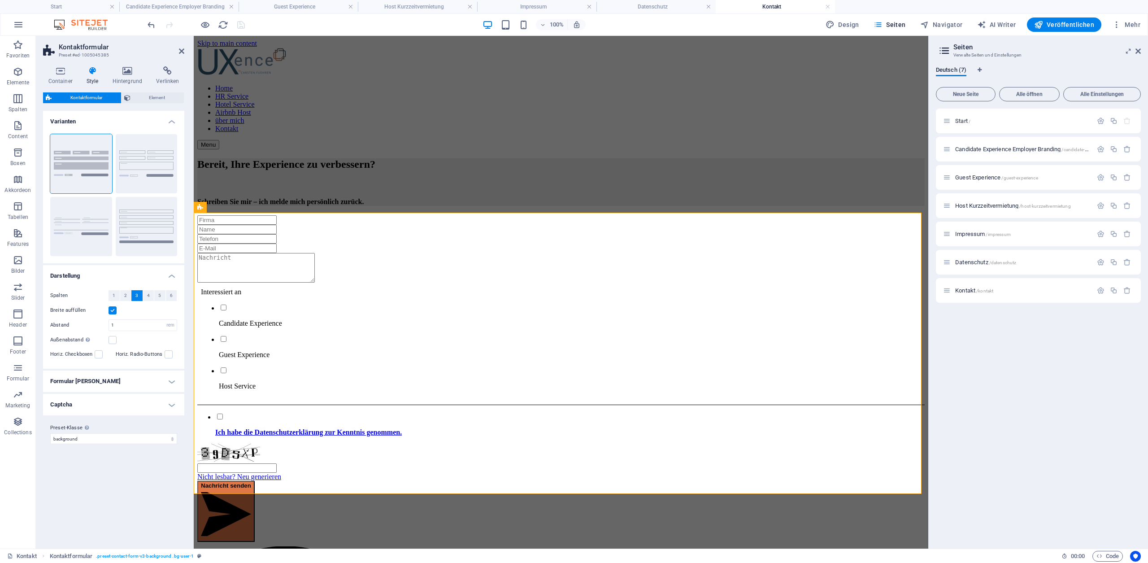
click at [151, 402] on h4 "Captcha" at bounding box center [113, 405] width 141 height 22
click at [151, 402] on h4 "Captcha" at bounding box center [113, 402] width 141 height 16
click at [150, 97] on span "Element" at bounding box center [157, 97] width 48 height 11
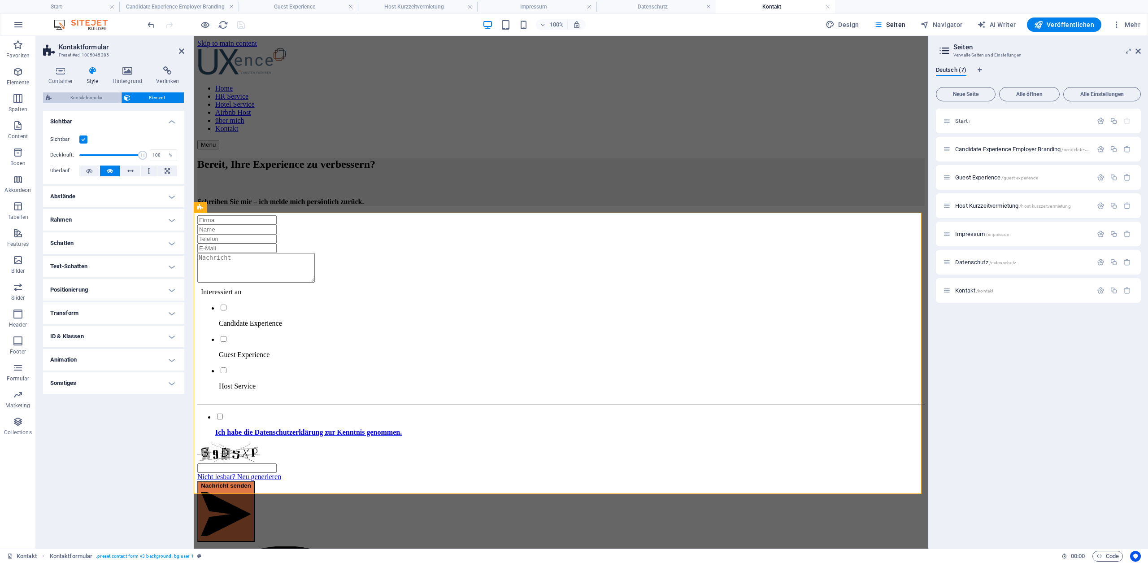
click at [84, 101] on span "Kontaktformular" at bounding box center [86, 97] width 64 height 11
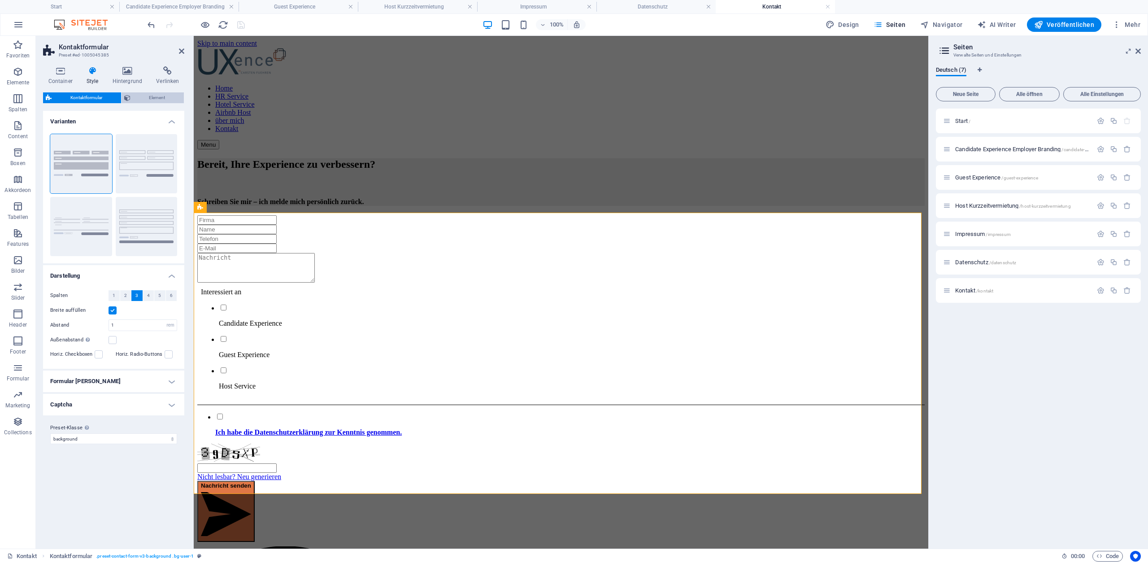
click at [168, 100] on span "Element" at bounding box center [157, 97] width 48 height 11
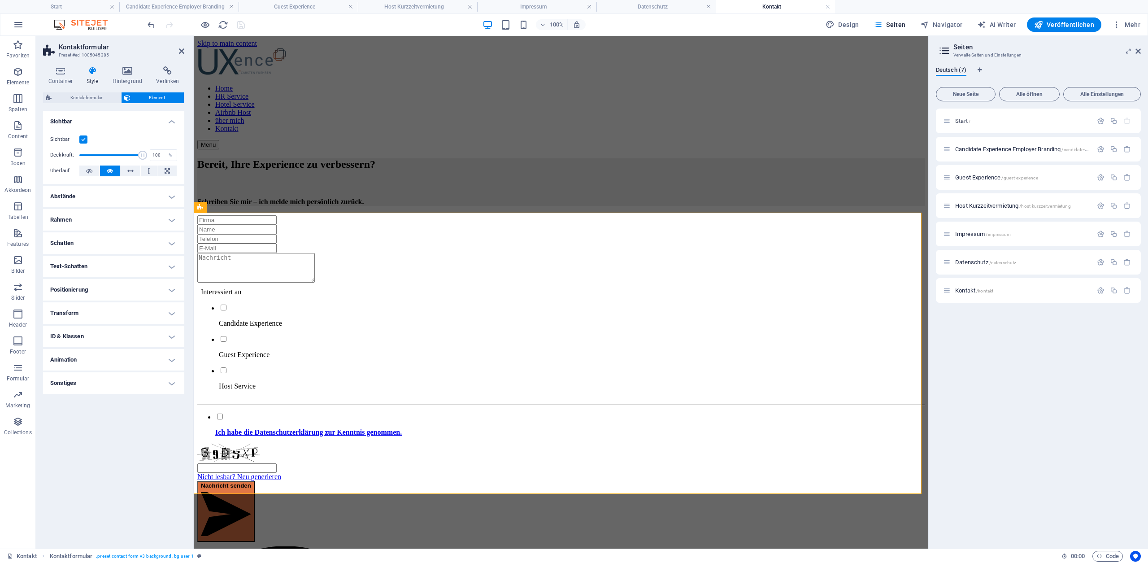
click at [98, 378] on h4 "Sonstiges" at bounding box center [113, 383] width 141 height 22
click at [99, 377] on h4 "Sonstiges" at bounding box center [113, 380] width 141 height 16
click at [100, 361] on h4 "Animation" at bounding box center [113, 360] width 141 height 22
click at [100, 361] on h4 "Animation" at bounding box center [113, 357] width 141 height 16
click at [100, 336] on h4 "ID & Klassen" at bounding box center [113, 336] width 141 height 22
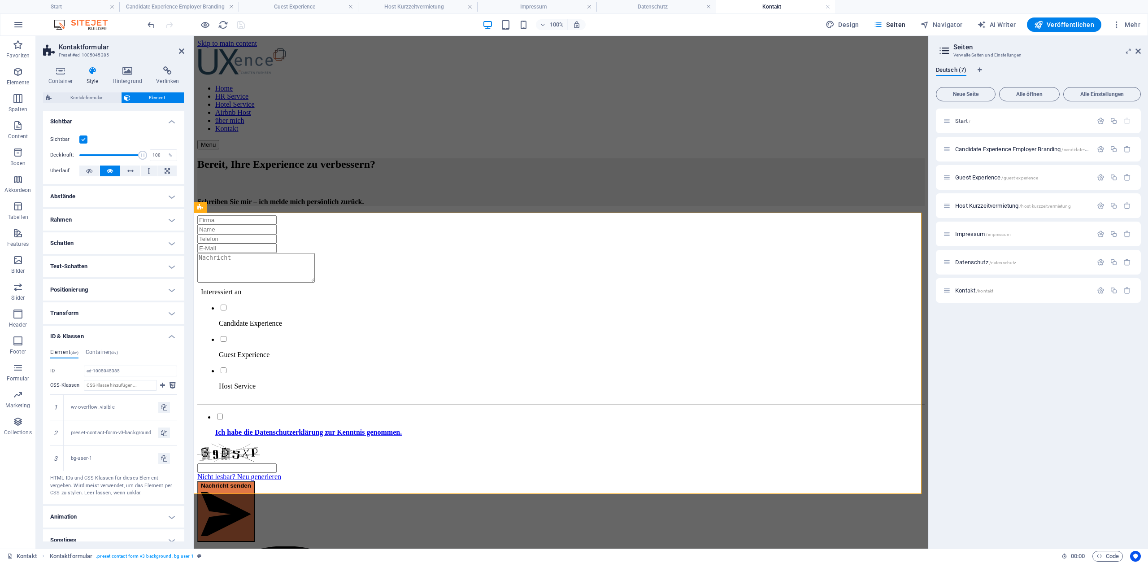
click at [100, 336] on h4 "ID & Klassen" at bounding box center [113, 333] width 141 height 16
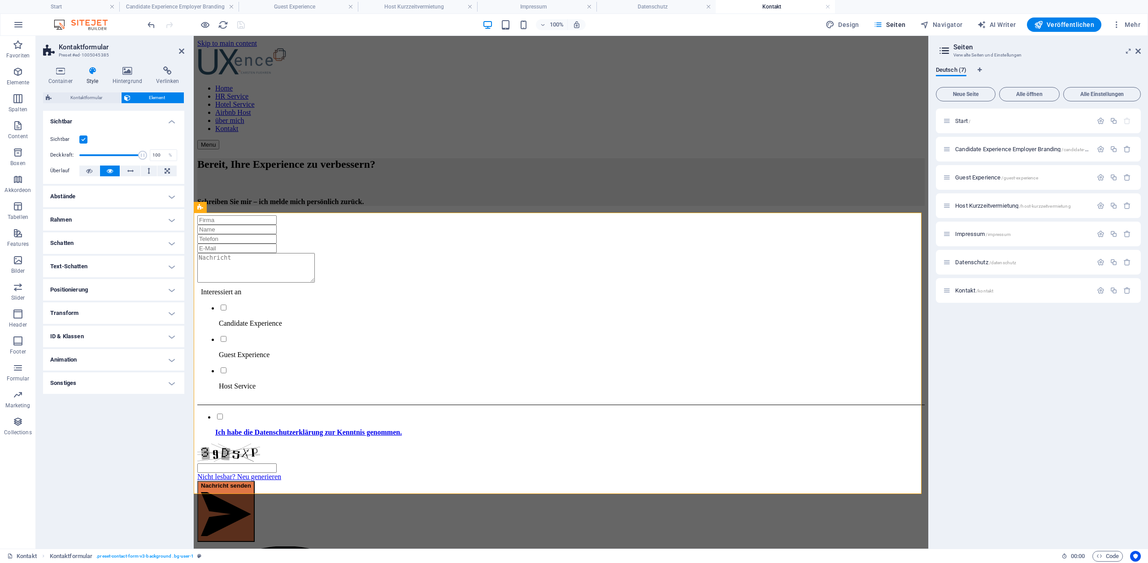
click at [98, 316] on h4 "Transform" at bounding box center [113, 313] width 141 height 22
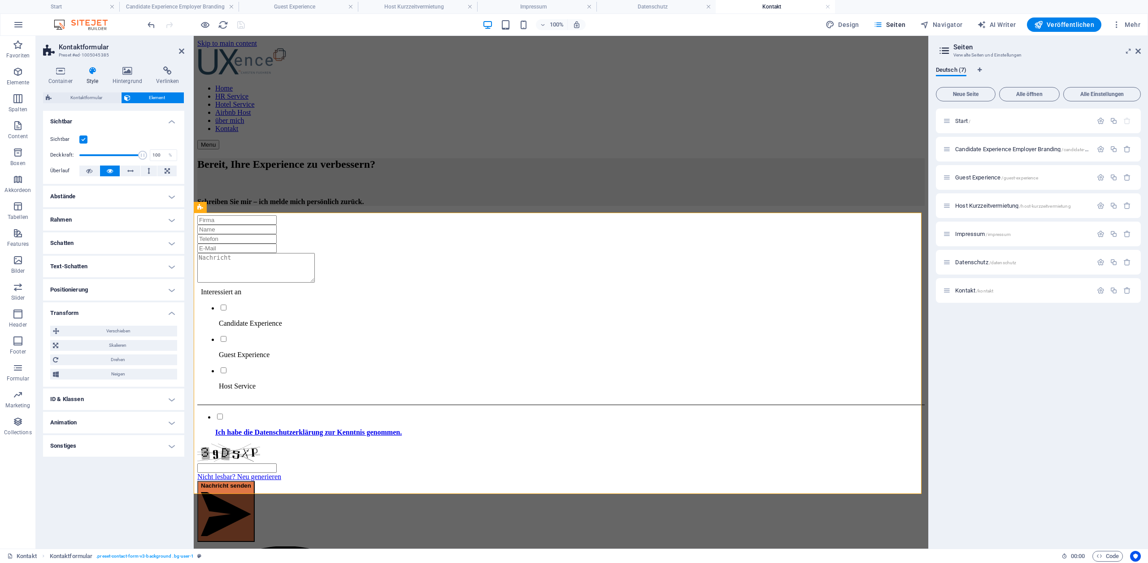
click at [98, 316] on h4 "Transform" at bounding box center [113, 310] width 141 height 16
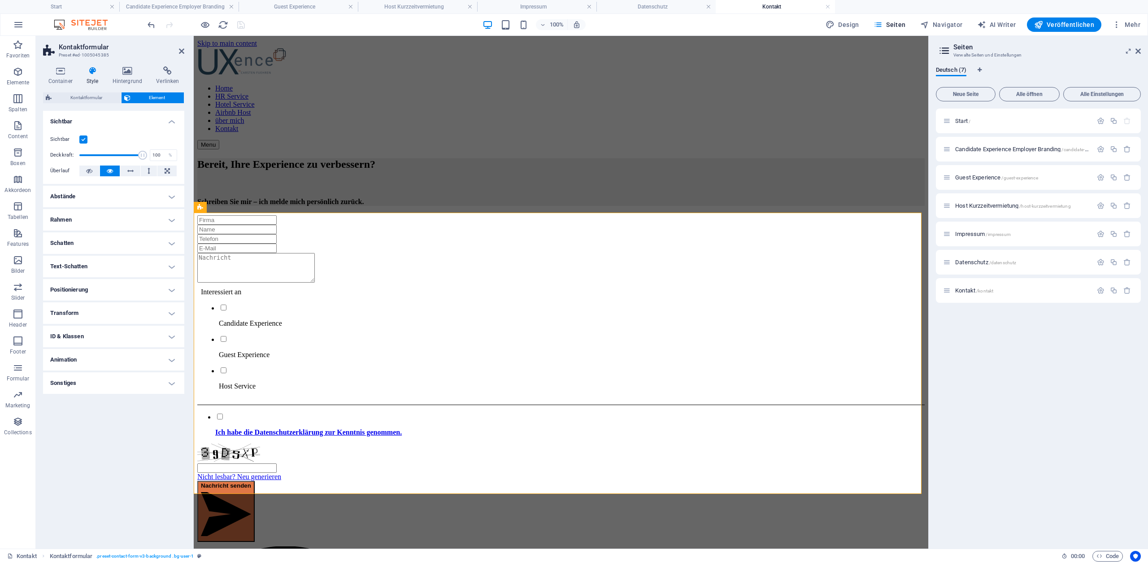
click at [98, 292] on h4 "Positionierung" at bounding box center [113, 290] width 141 height 22
click at [98, 292] on h4 "Positionierung" at bounding box center [113, 287] width 141 height 16
click at [99, 263] on h4 "Text-Schatten" at bounding box center [113, 267] width 141 height 22
click at [100, 239] on h4 "Schatten" at bounding box center [113, 243] width 141 height 22
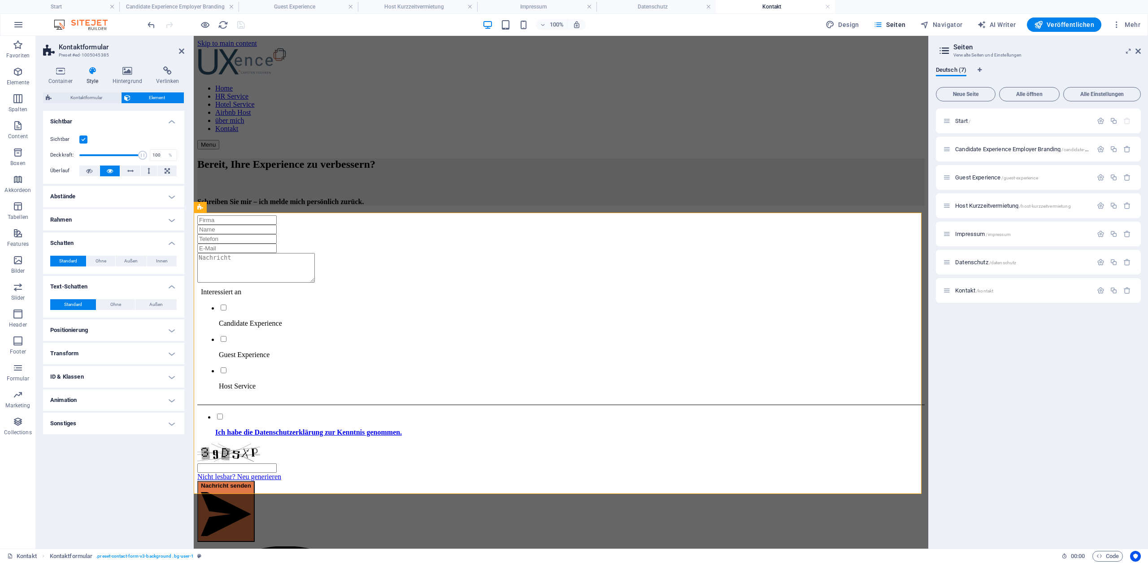
click at [102, 286] on h4 "Text-Schatten" at bounding box center [113, 284] width 141 height 16
click at [100, 240] on h4 "Schatten" at bounding box center [113, 240] width 141 height 16
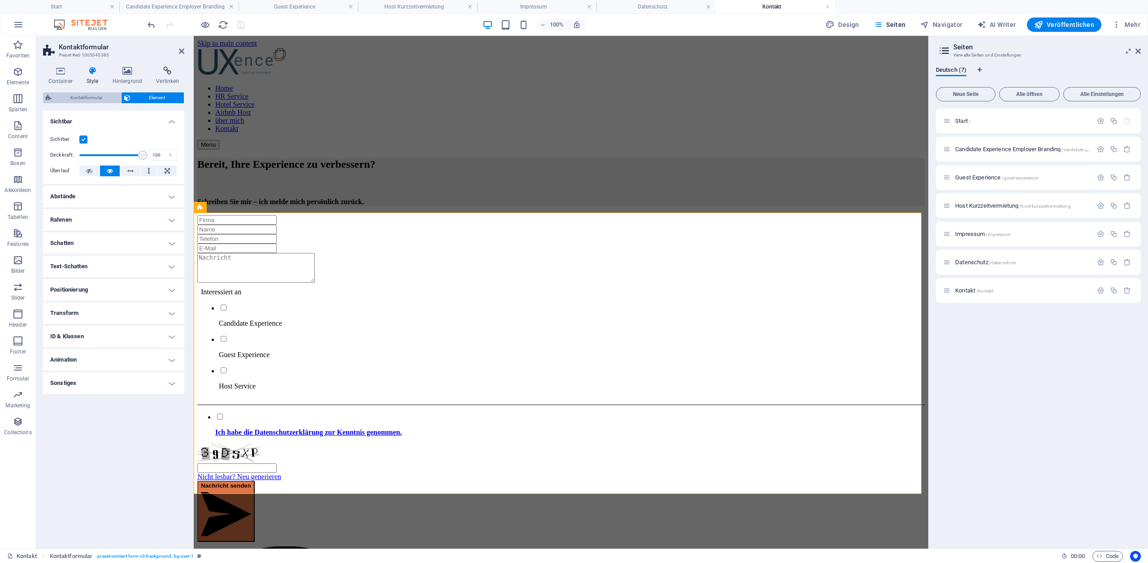
click at [94, 98] on span "Kontaktformular" at bounding box center [86, 97] width 64 height 11
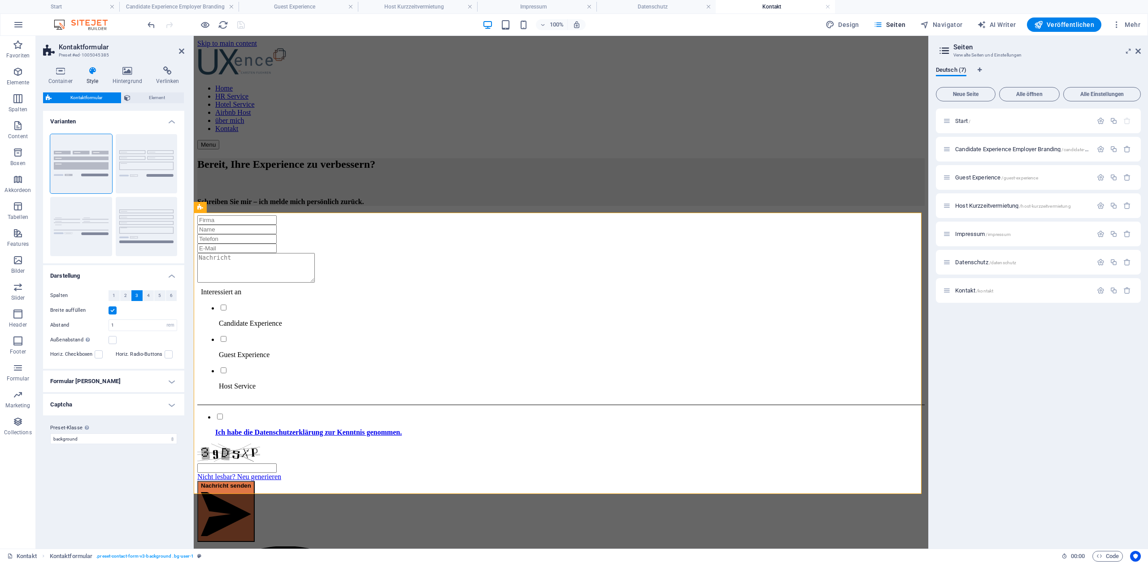
click at [87, 378] on h4 "Formular [PERSON_NAME]" at bounding box center [113, 381] width 141 height 22
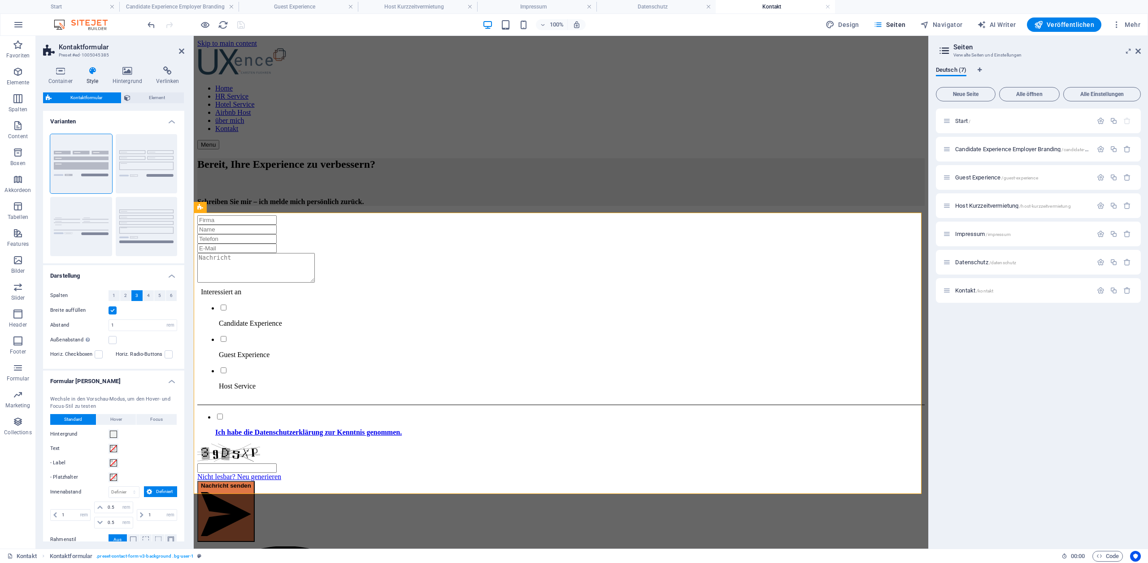
click at [86, 377] on h4 "Formular [PERSON_NAME]" at bounding box center [113, 378] width 141 height 16
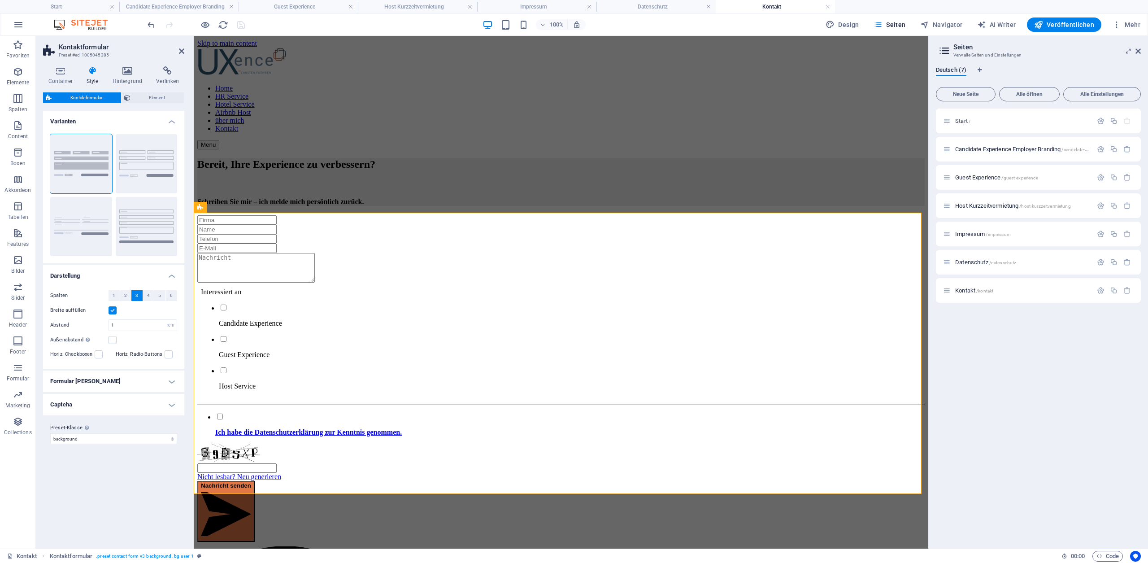
click at [107, 278] on h4 "Darstellung" at bounding box center [113, 273] width 141 height 16
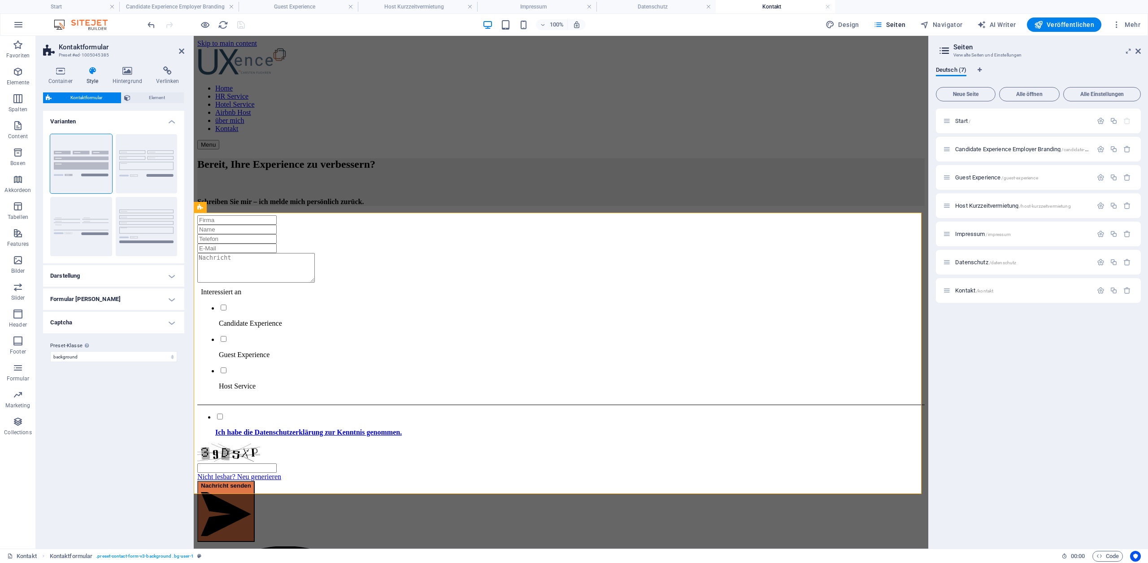
click at [93, 327] on h4 "Captcha" at bounding box center [113, 323] width 141 height 22
click at [93, 325] on h4 "Captcha" at bounding box center [113, 320] width 141 height 16
click at [98, 357] on select "background plain Preset-Klasse hinzufügen" at bounding box center [113, 356] width 127 height 11
click at [50, 351] on select "background plain Preset-Klasse hinzufügen" at bounding box center [113, 356] width 127 height 11
click at [56, 82] on h4 "Container" at bounding box center [62, 75] width 38 height 19
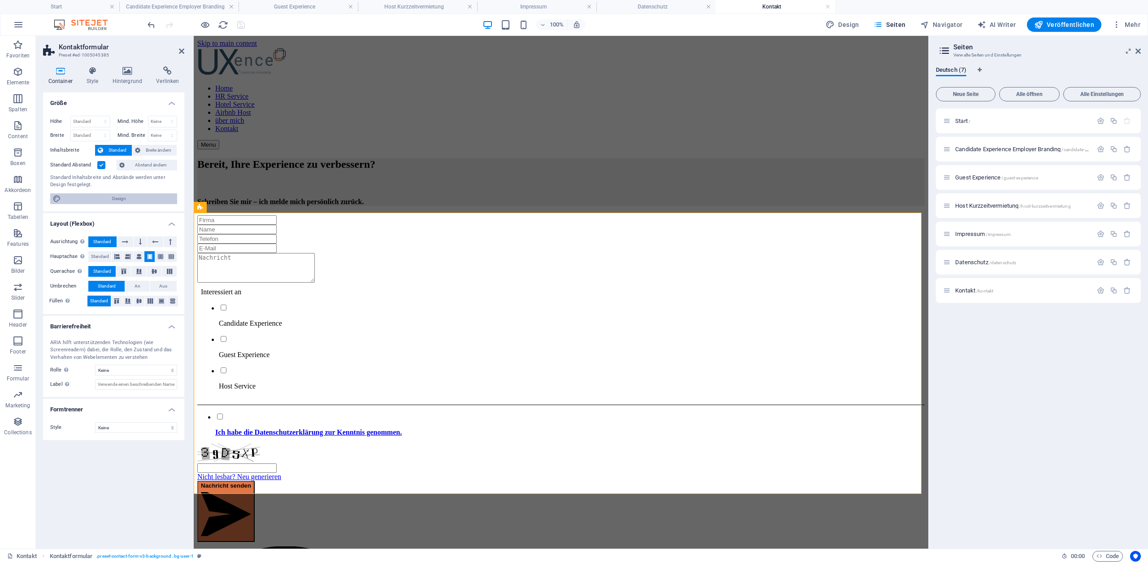
click at [101, 200] on span "Design" at bounding box center [119, 198] width 111 height 11
select select "rem"
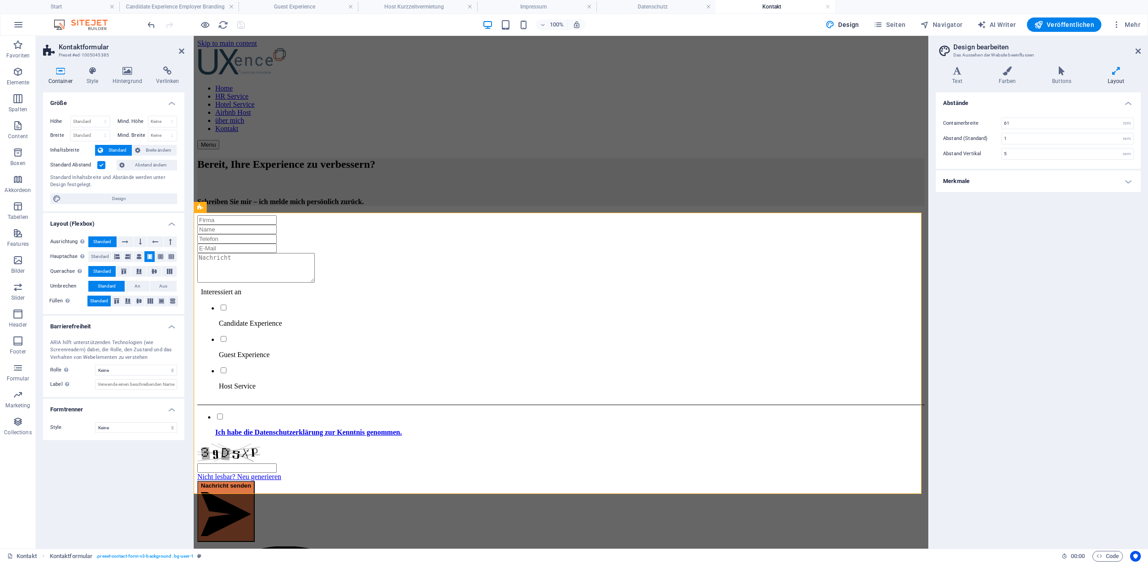
click at [1036, 189] on h4 "Merkmale" at bounding box center [1038, 181] width 205 height 22
click at [151, 73] on icon at bounding box center [167, 70] width 33 height 9
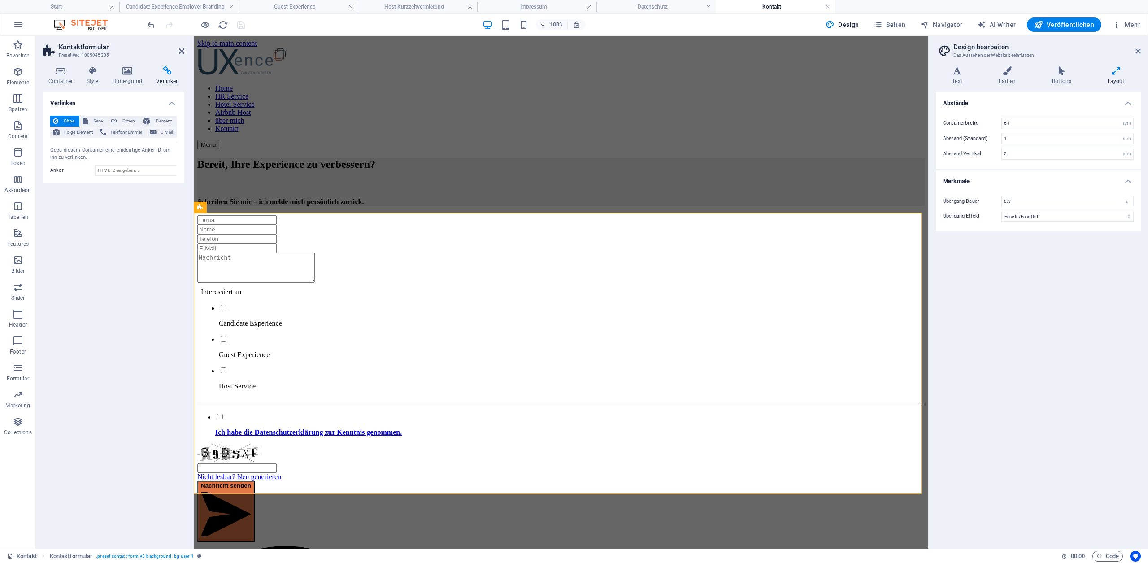
click at [166, 73] on icon at bounding box center [167, 70] width 33 height 9
click at [251, 207] on button at bounding box center [254, 207] width 11 height 11
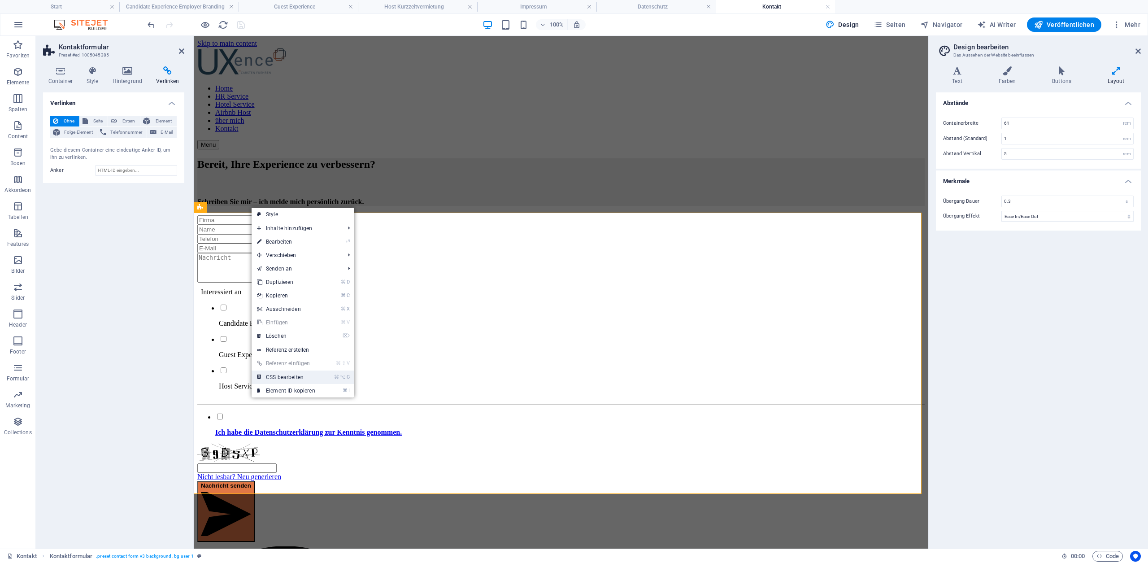
click at [274, 372] on link "⌘ ⌥ C CSS bearbeiten" at bounding box center [286, 376] width 69 height 13
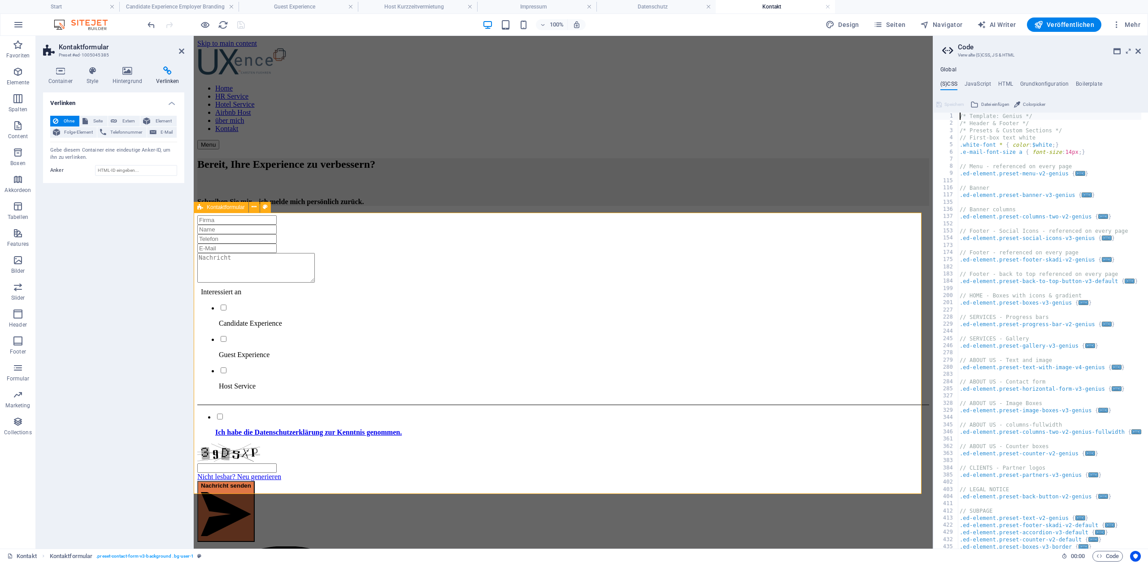
type textarea "@include contact-form-v3("
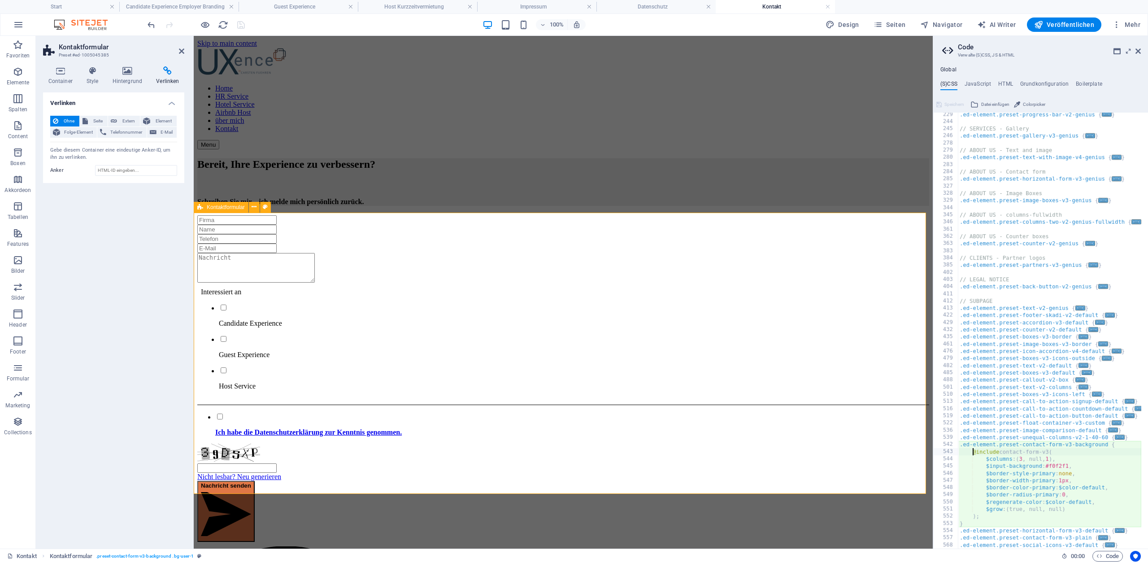
scroll to position [210, 0]
click at [1136, 51] on icon at bounding box center [1137, 51] width 5 height 7
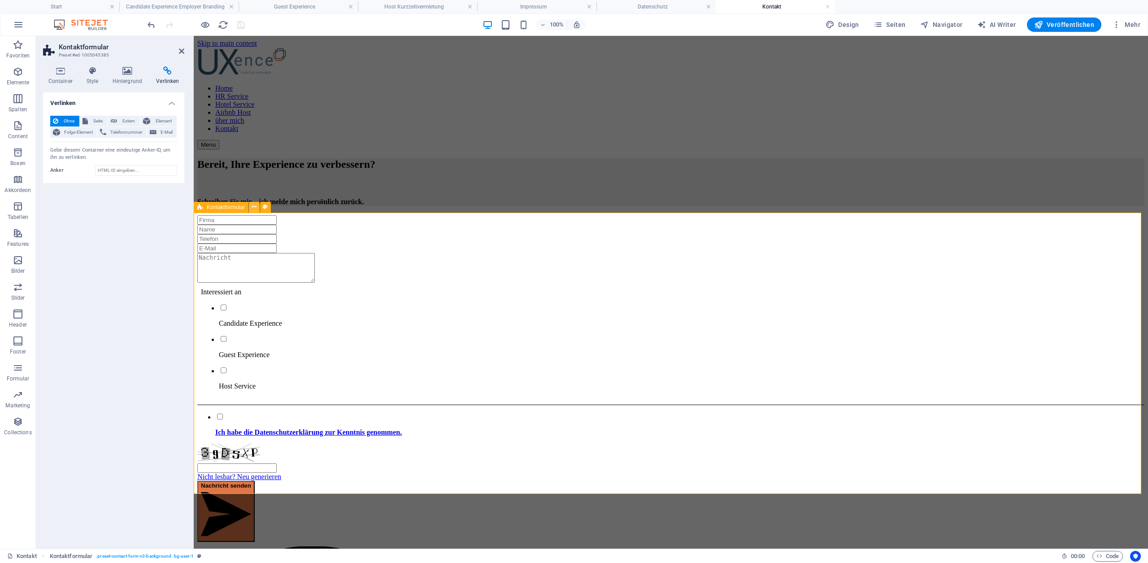
click at [252, 208] on icon at bounding box center [254, 206] width 5 height 9
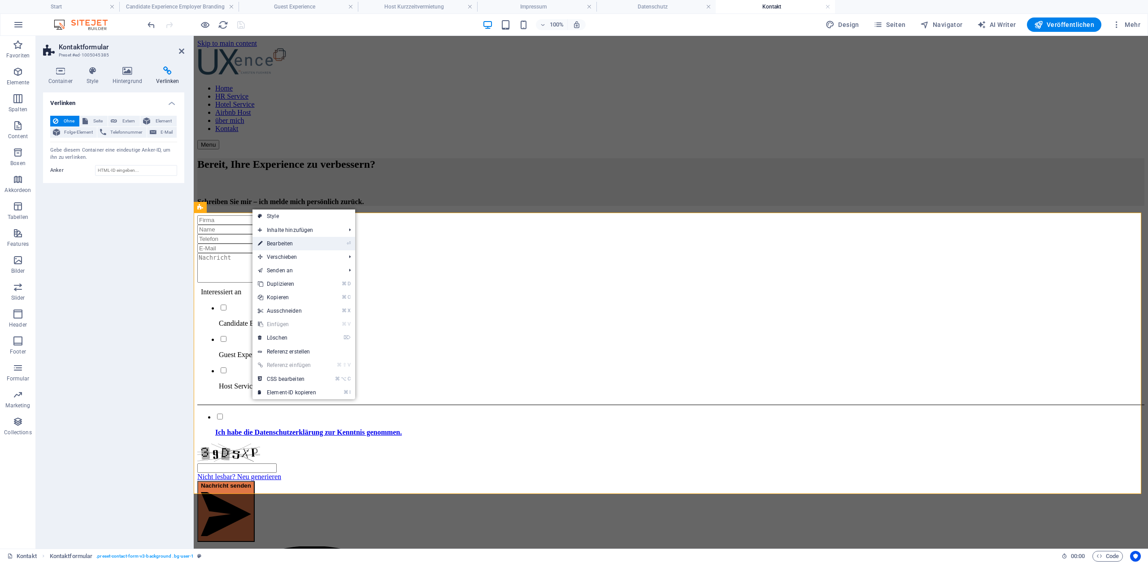
click at [291, 247] on link "⏎ Bearbeiten" at bounding box center [286, 243] width 69 height 13
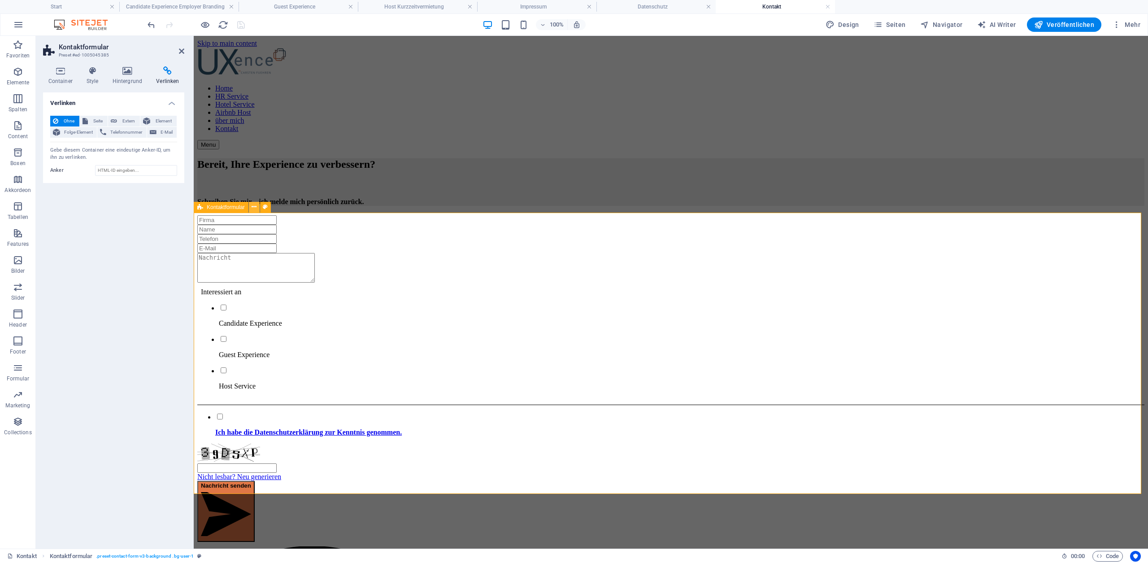
click at [252, 210] on icon at bounding box center [254, 206] width 5 height 9
click at [252, 207] on icon at bounding box center [254, 206] width 5 height 9
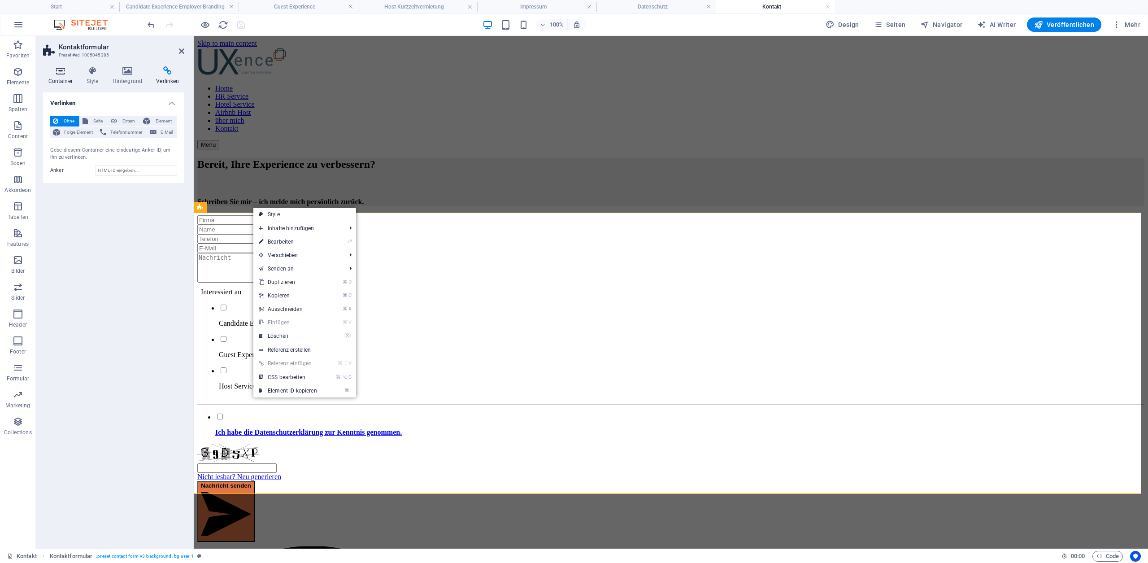
click at [68, 75] on h4 "Container" at bounding box center [62, 75] width 38 height 19
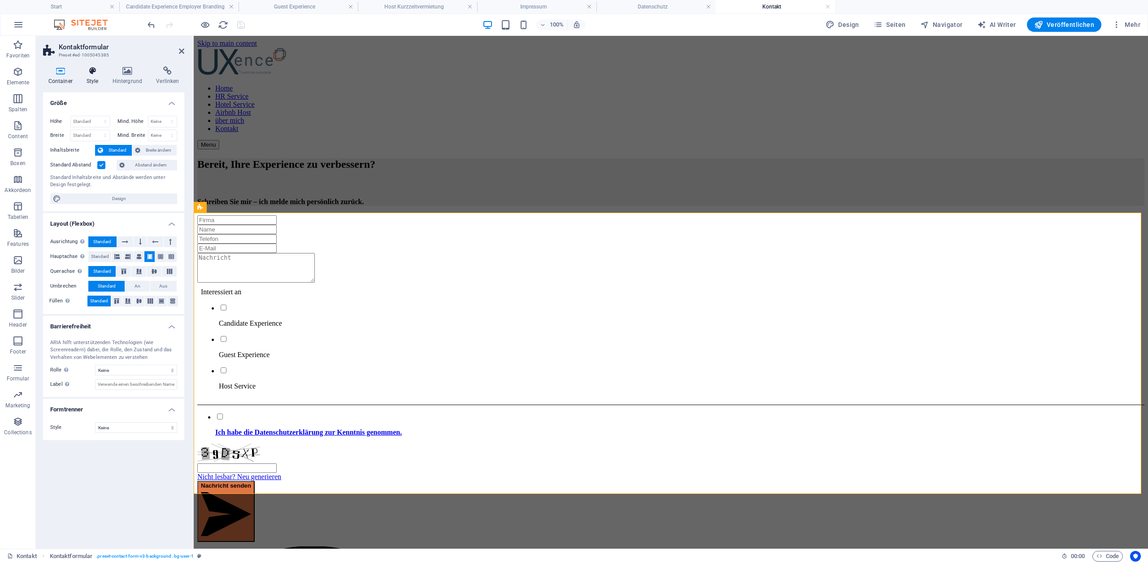
click at [88, 73] on icon at bounding box center [92, 70] width 22 height 9
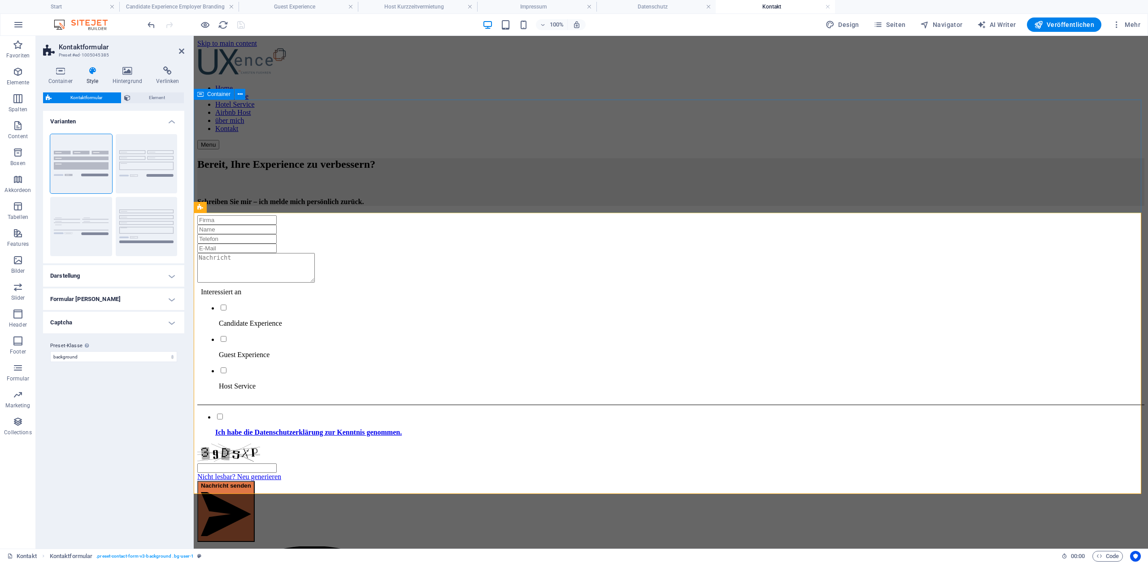
click at [329, 158] on div "Bereit, Ihre Experience zu verbessern? Schreiben Sie mir – ich melde mich persö…" at bounding box center [670, 182] width 947 height 48
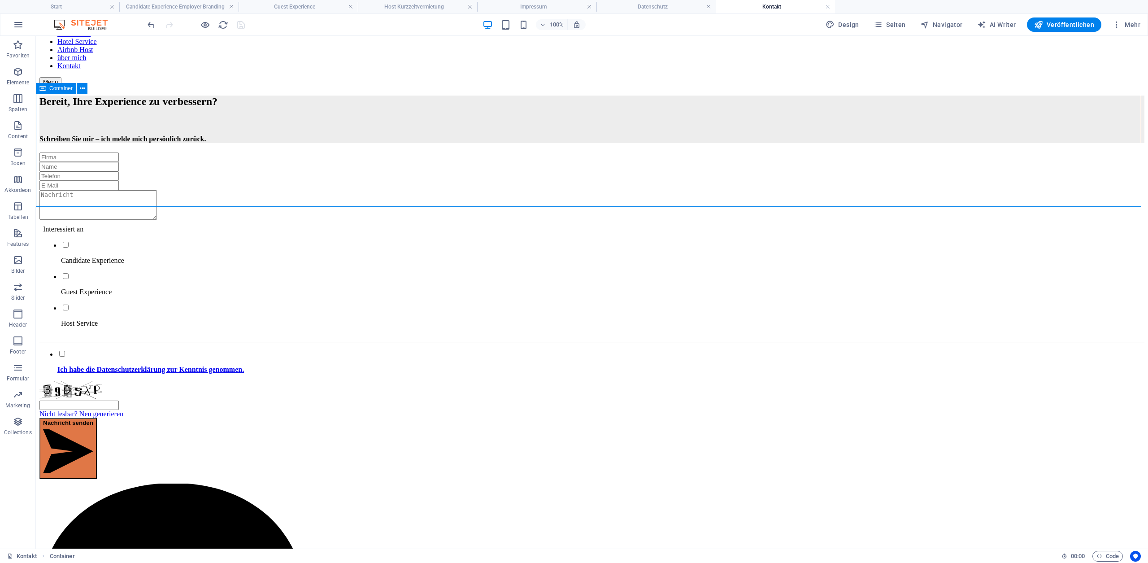
scroll to position [78, 0]
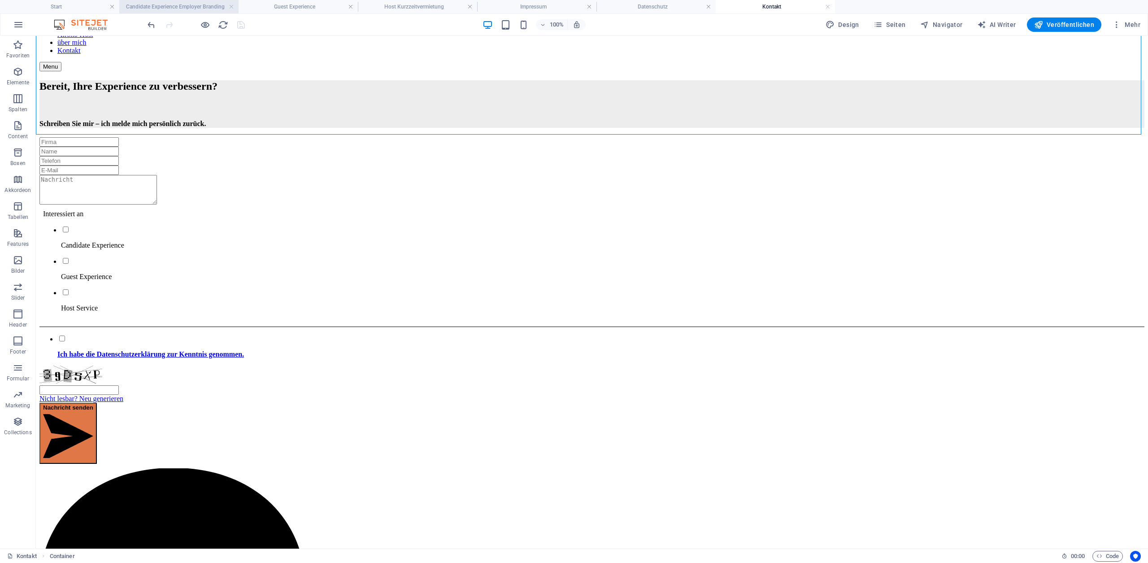
click at [178, 4] on h4 "Candidate Experience Employer Branding" at bounding box center [178, 7] width 119 height 10
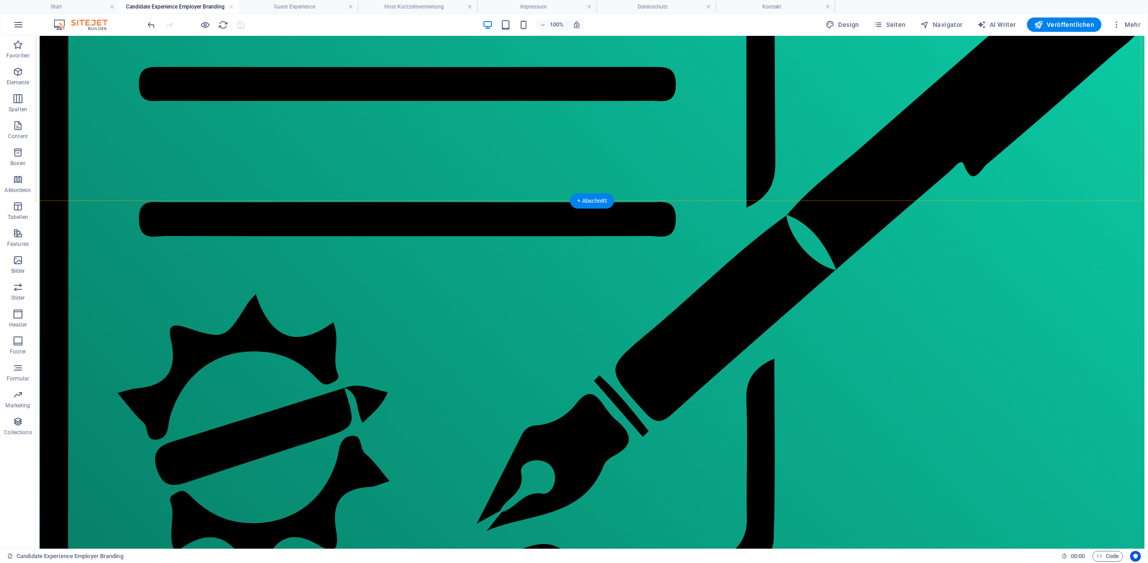
scroll to position [855, 0]
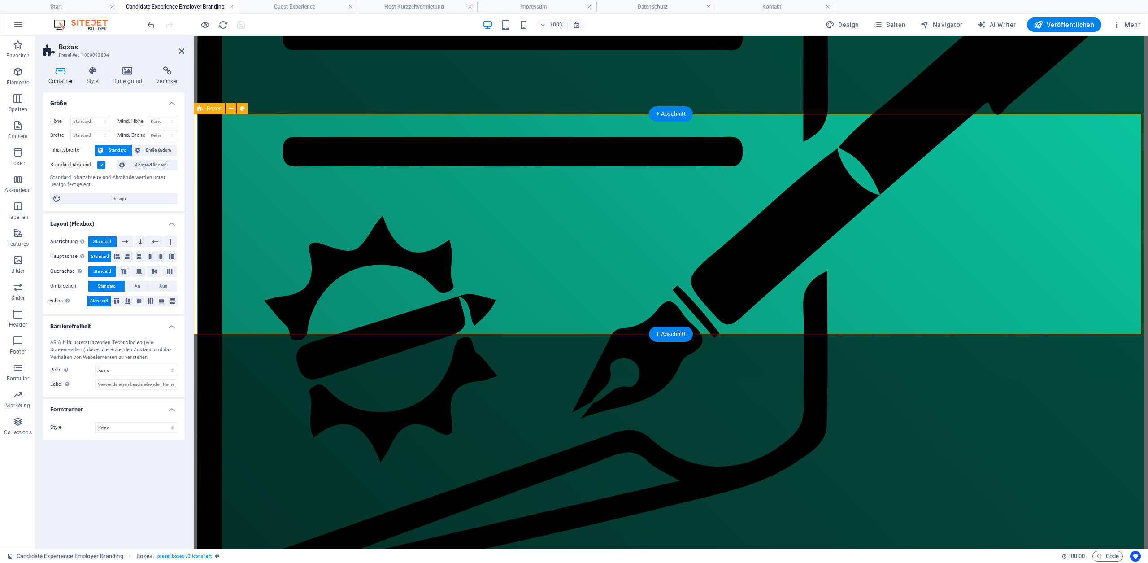
scroll to position [856, 0]
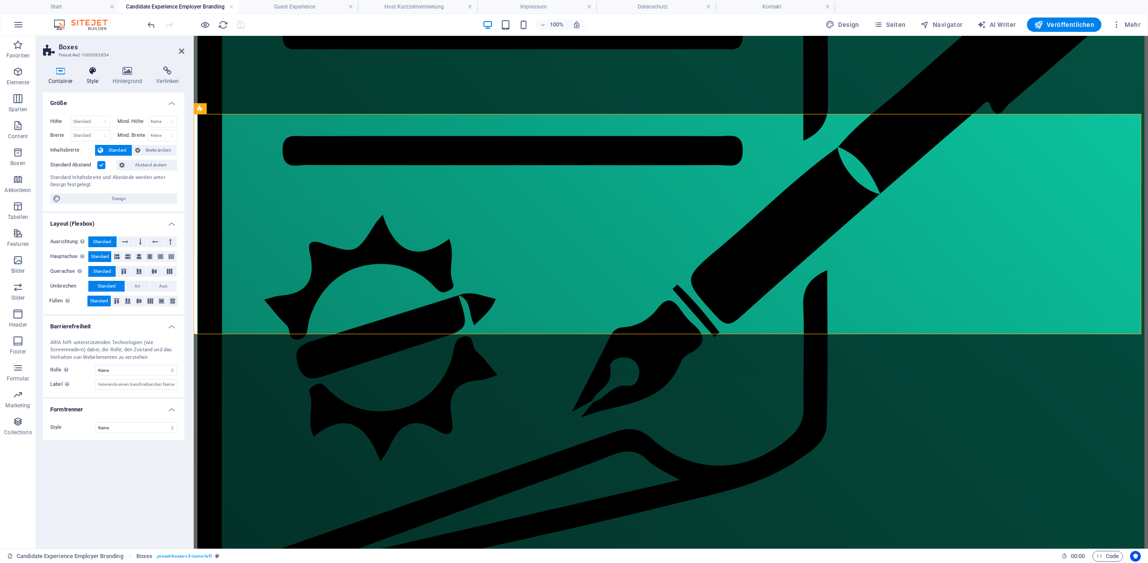
click at [87, 74] on icon at bounding box center [92, 70] width 22 height 9
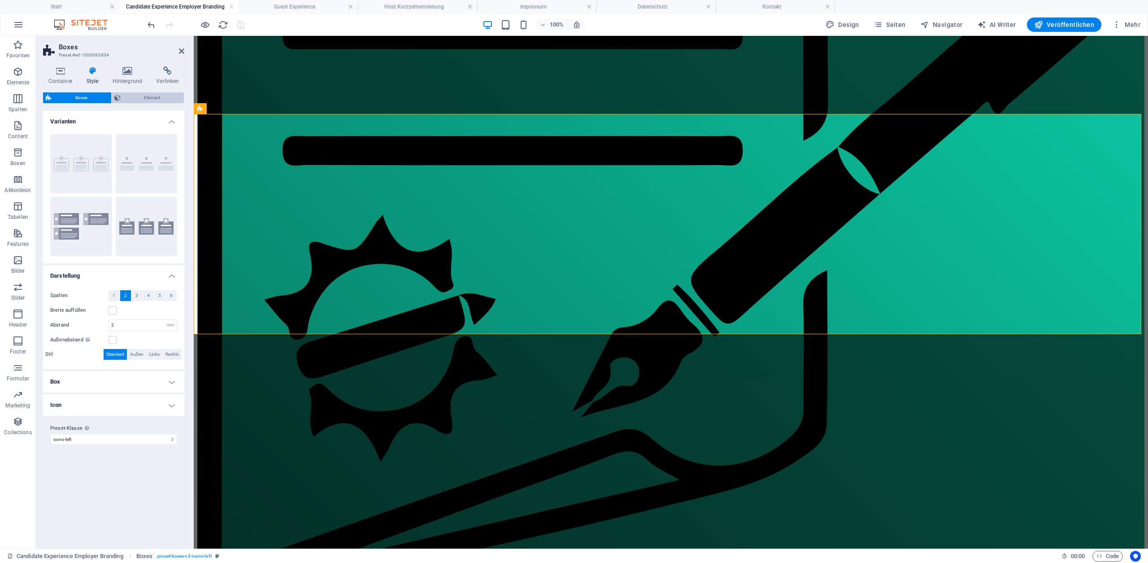
click at [135, 94] on span "Element" at bounding box center [152, 97] width 58 height 11
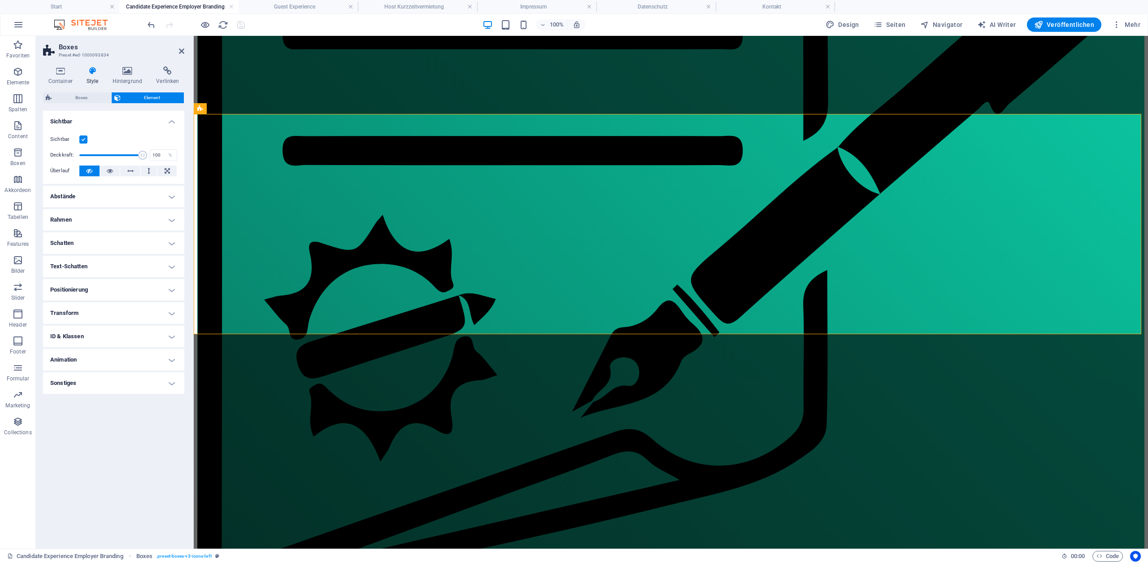
click at [158, 358] on h4 "Animation" at bounding box center [113, 360] width 141 height 22
select select "xMidYMid"
select select "px"
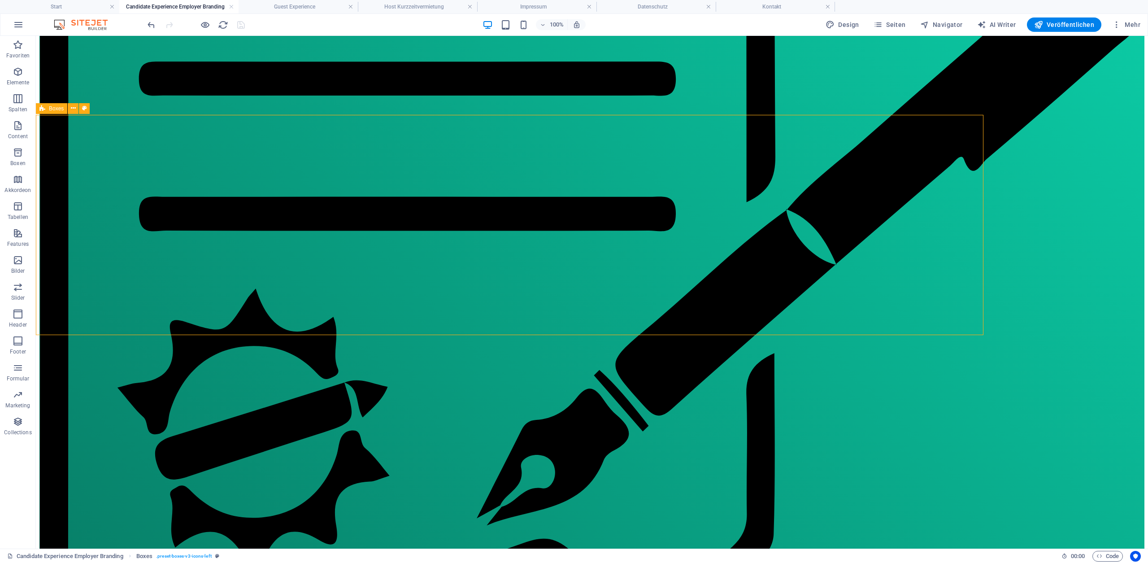
scroll to position [855, 0]
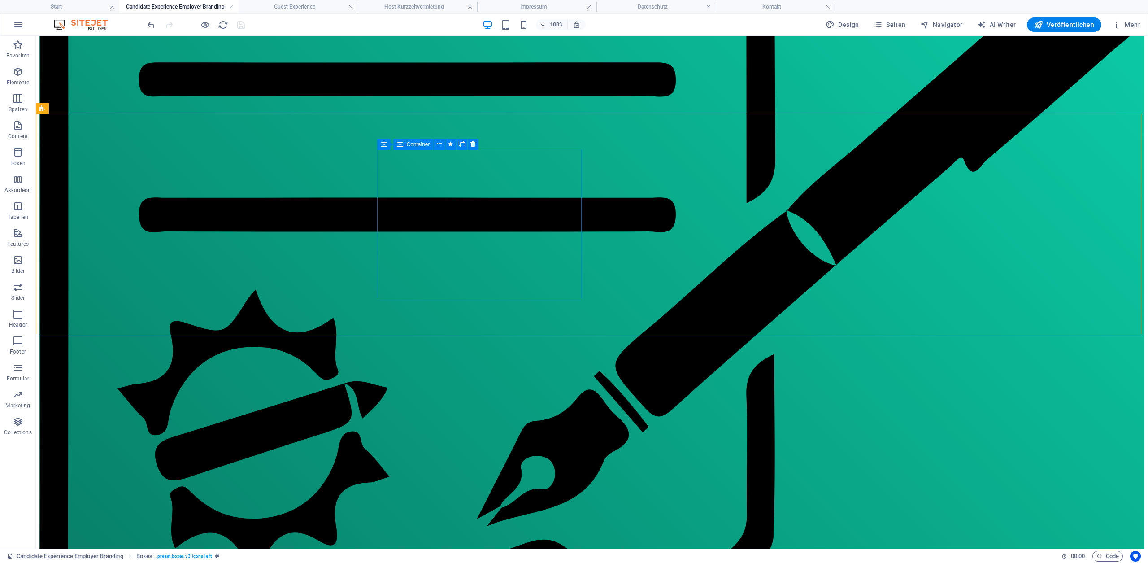
click at [405, 144] on div "Container" at bounding box center [413, 144] width 40 height 11
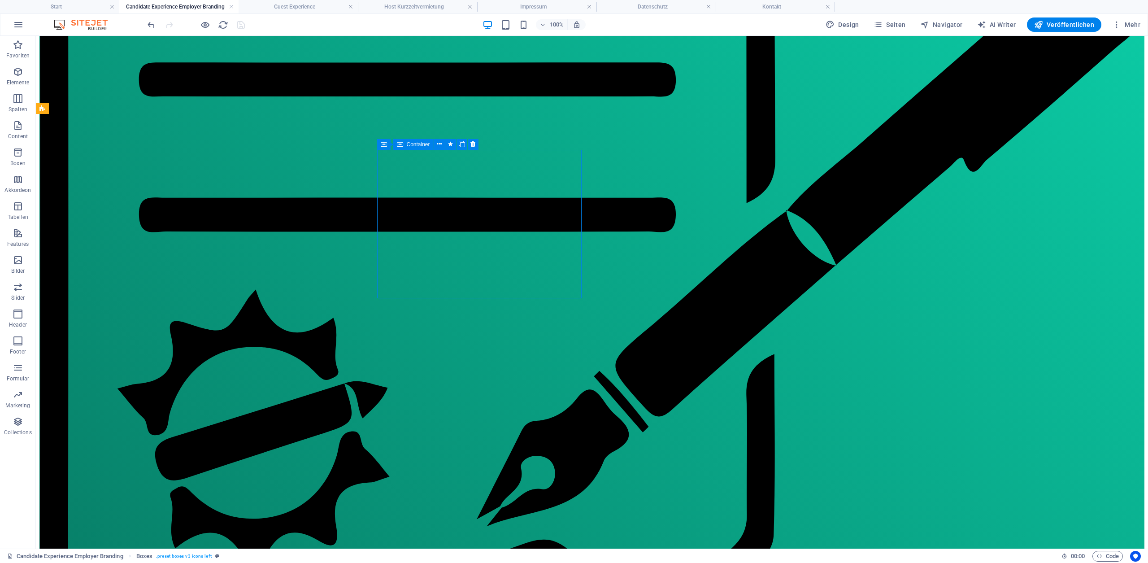
click at [405, 144] on div "Container" at bounding box center [413, 144] width 40 height 11
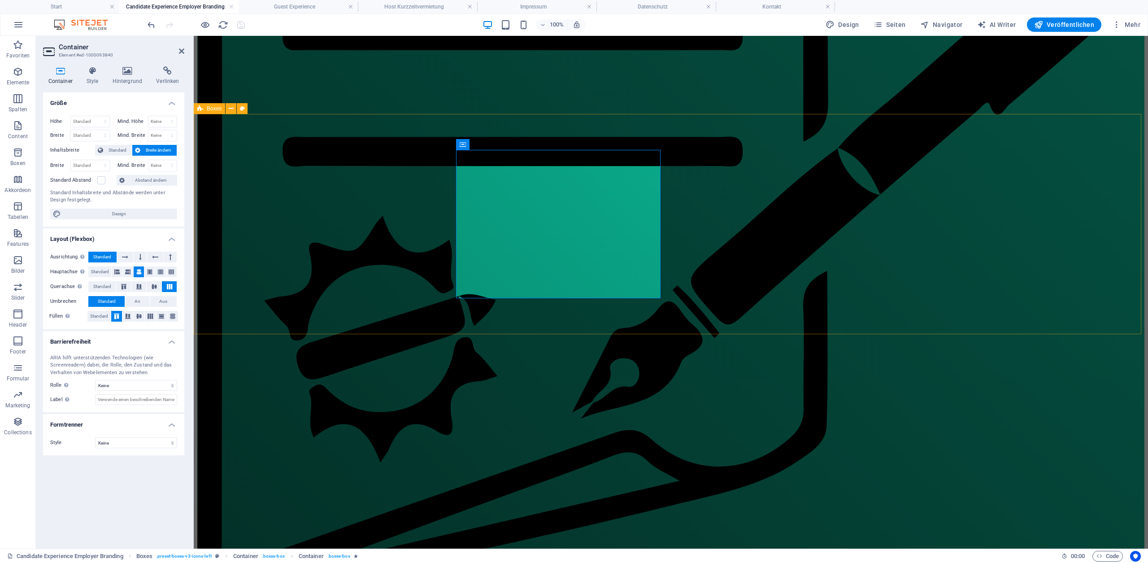
scroll to position [856, 0]
click at [131, 71] on icon at bounding box center [127, 70] width 40 height 9
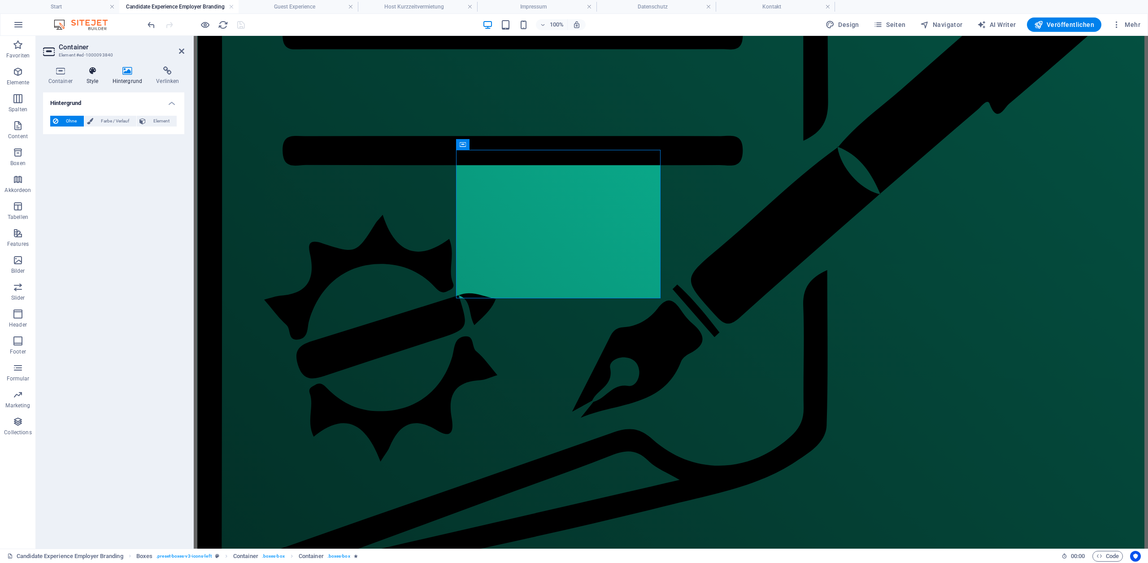
click at [94, 72] on icon at bounding box center [92, 70] width 22 height 9
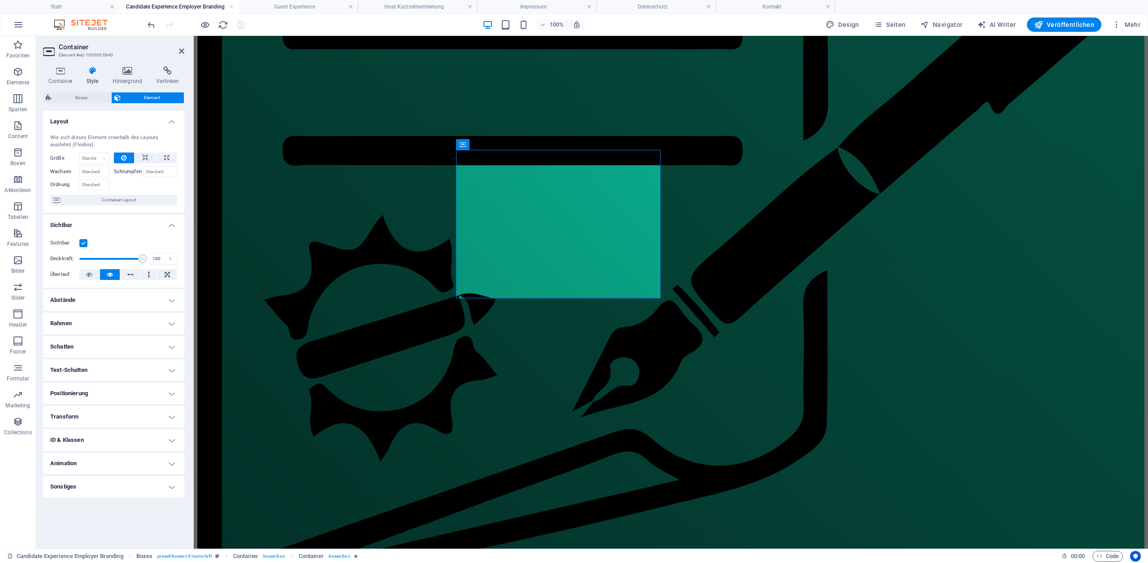
click at [82, 460] on h4 "Animation" at bounding box center [113, 463] width 141 height 22
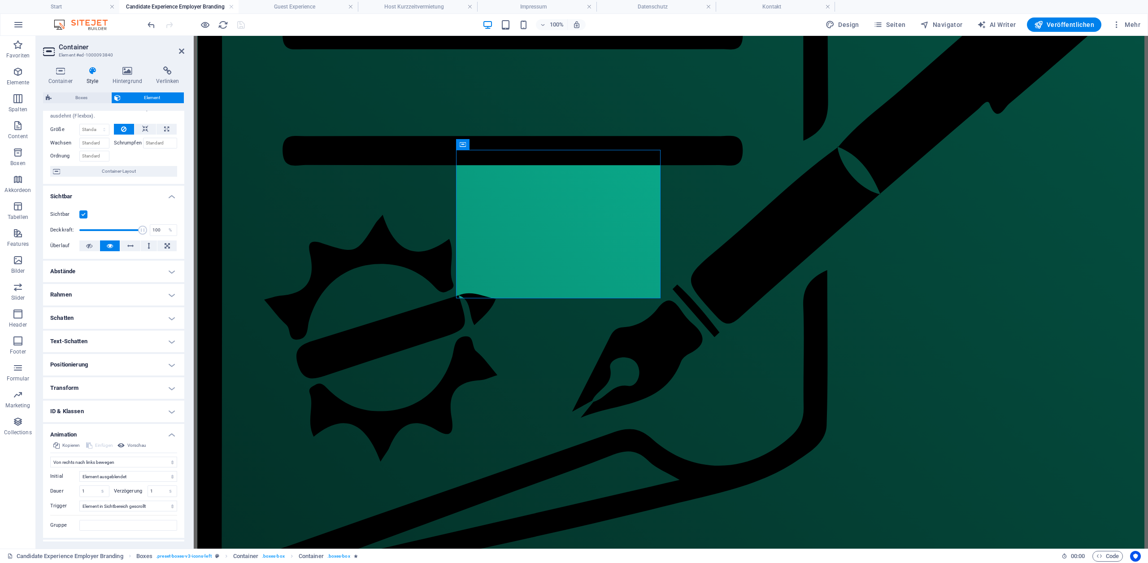
scroll to position [46, 0]
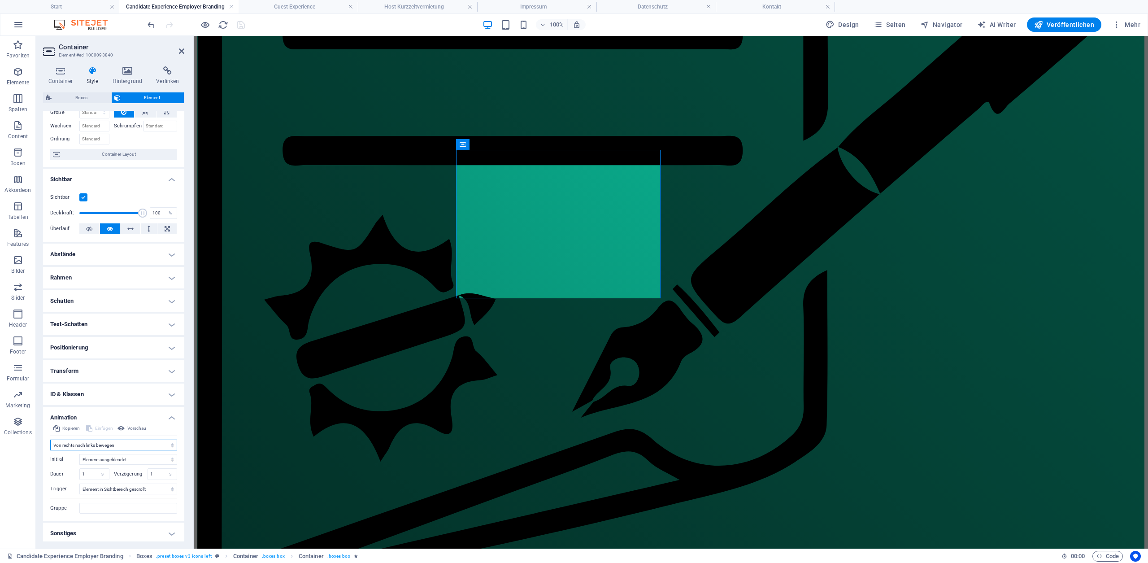
click at [82, 447] on select "Nicht animieren Ein- & Ausblenden Auf- & Zuklappen Rein- & Rauszoomen Von links…" at bounding box center [113, 444] width 127 height 11
click at [50, 439] on select "Nicht animieren Ein- & Ausblenden Auf- & Zuklappen Rein- & Rauszoomen Von links…" at bounding box center [113, 444] width 127 height 11
click at [87, 442] on select "Nicht animieren Ein- & Ausblenden Auf- & Zuklappen Rein- & Rauszoomen Von links…" at bounding box center [113, 444] width 127 height 11
click at [50, 447] on select "Nicht animieren Ein- & Ausblenden Auf- & Zuklappen Rein- & Rauszoomen Von links…" at bounding box center [113, 444] width 127 height 11
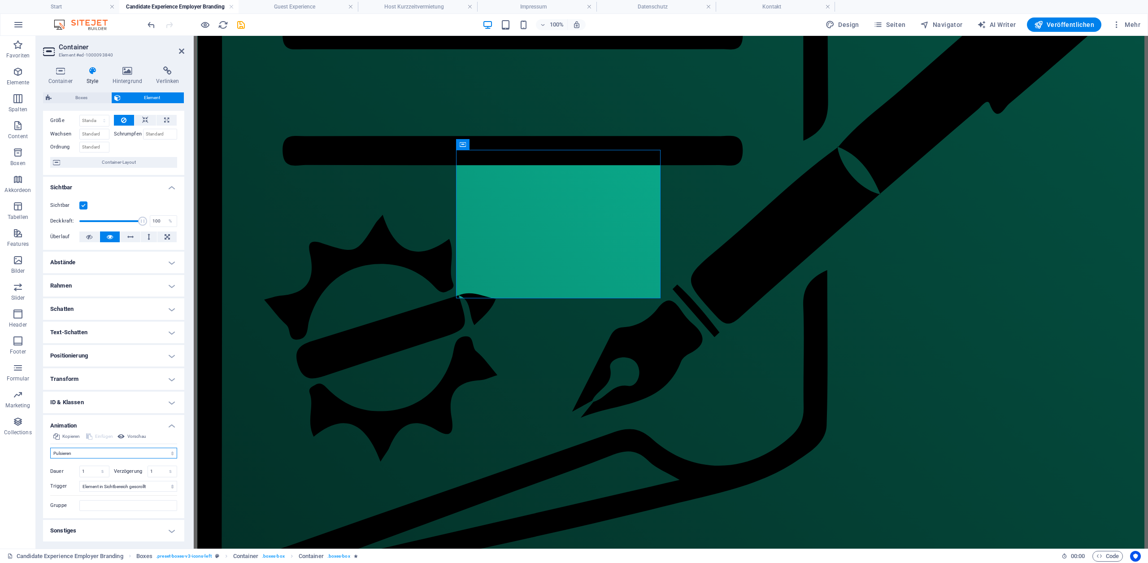
click at [96, 455] on select "Nicht animieren Ein- & Ausblenden Auf- & Zuklappen Rein- & Rauszoomen Von links…" at bounding box center [113, 452] width 127 height 11
click at [50, 447] on select "Nicht animieren Ein- & Ausblenden Auf- & Zuklappen Rein- & Rauszoomen Von links…" at bounding box center [113, 452] width 127 height 11
click at [95, 455] on select "Nicht animieren Ein- & Ausblenden Auf- & Zuklappen Rein- & Rauszoomen Von links…" at bounding box center [113, 452] width 127 height 11
click at [50, 447] on select "Nicht animieren Ein- & Ausblenden Auf- & Zuklappen Rein- & Rauszoomen Von links…" at bounding box center [113, 452] width 127 height 11
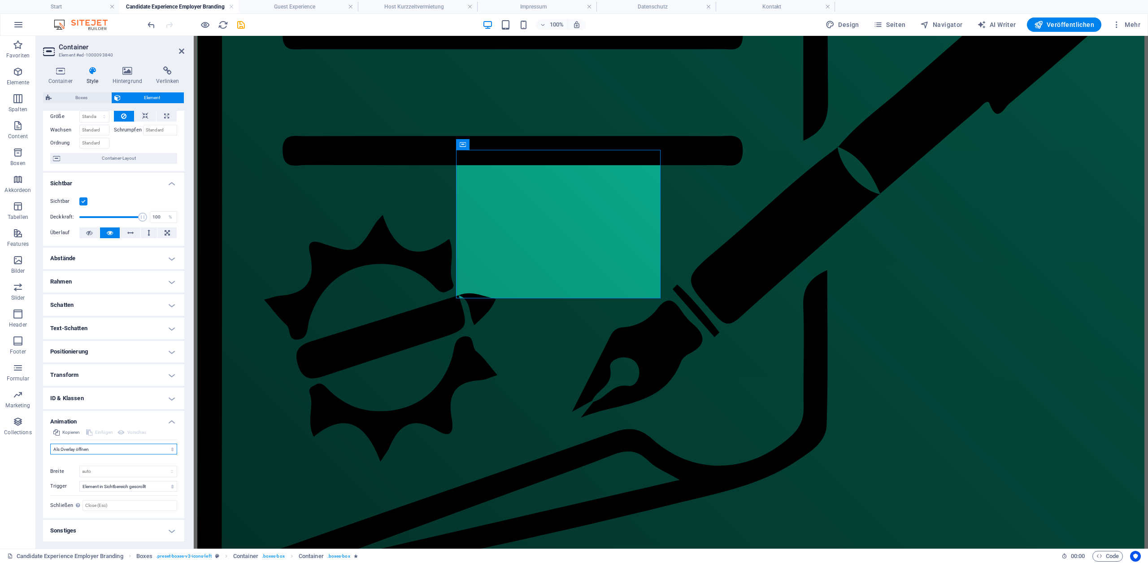
click at [95, 450] on select "Nicht animieren Ein- & Ausblenden Auf- & Zuklappen Rein- & Rauszoomen Von links…" at bounding box center [113, 448] width 127 height 11
click at [50, 443] on select "Nicht animieren Ein- & Ausblenden Auf- & Zuklappen Rein- & Rauszoomen Von links…" at bounding box center [113, 448] width 127 height 11
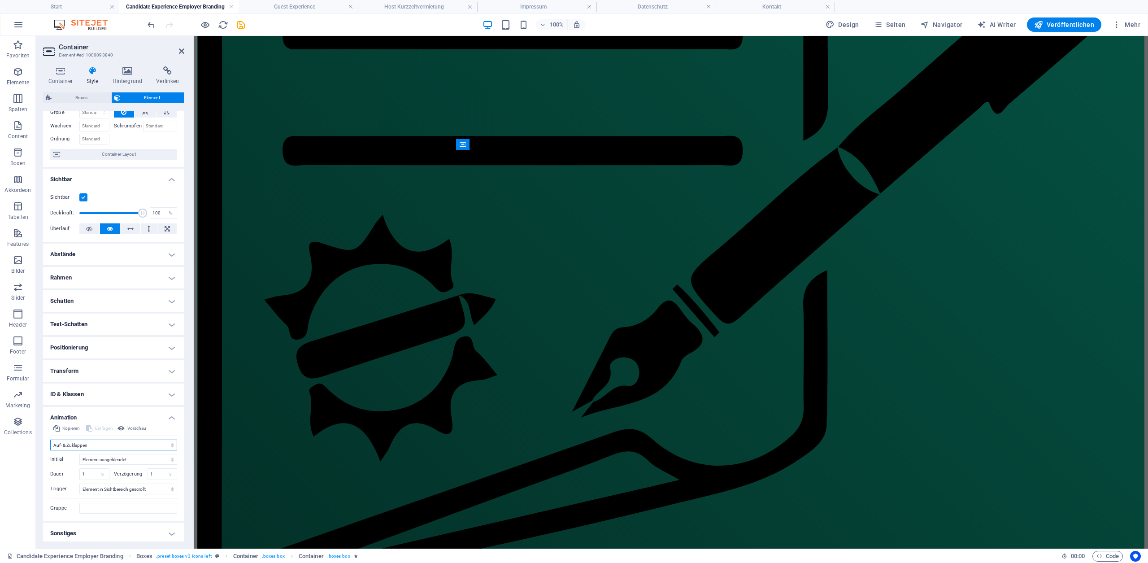
click at [91, 446] on select "Nicht animieren Ein- & Ausblenden Auf- & Zuklappen Rein- & Rauszoomen Von links…" at bounding box center [113, 444] width 127 height 11
select select "fade"
click at [50, 439] on select "Nicht animieren Ein- & Ausblenden Auf- & Zuklappen Rein- & Rauszoomen Von links…" at bounding box center [113, 444] width 127 height 11
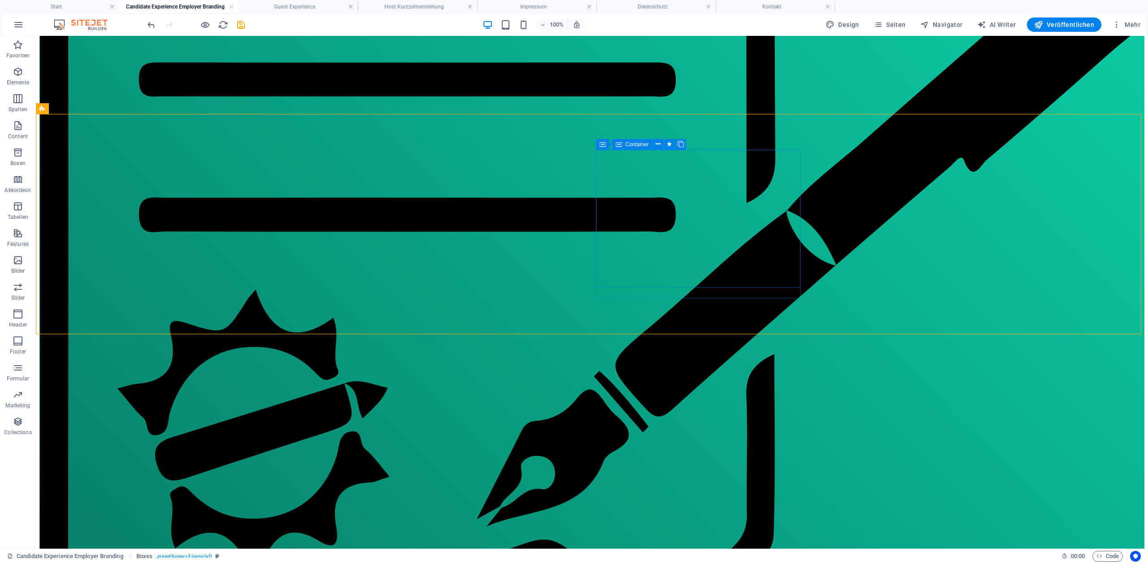
click at [627, 144] on span "Container" at bounding box center [636, 144] width 23 height 5
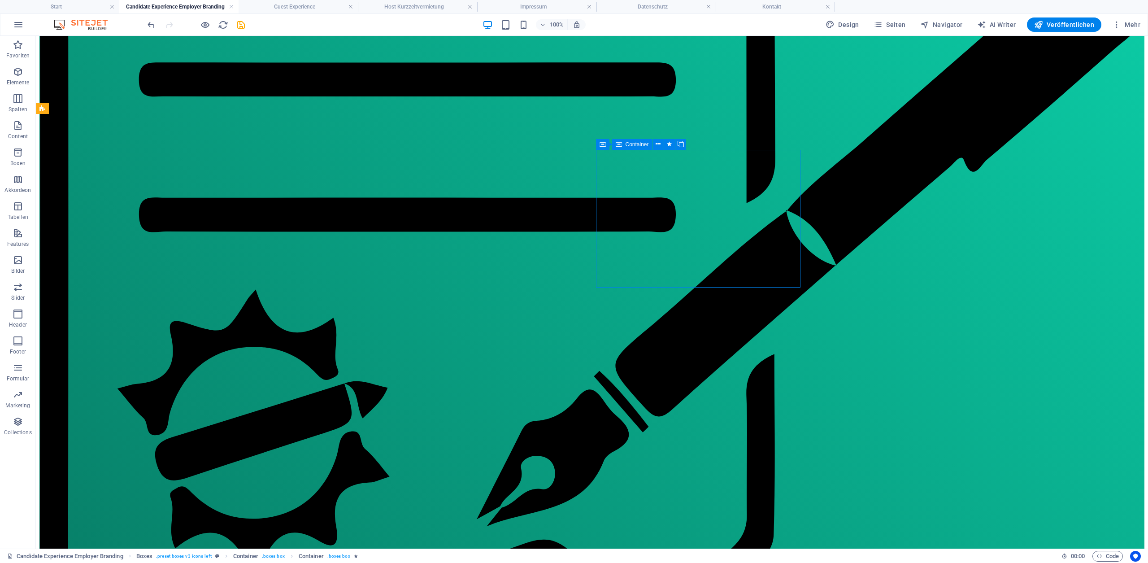
click at [627, 144] on span "Container" at bounding box center [636, 144] width 23 height 5
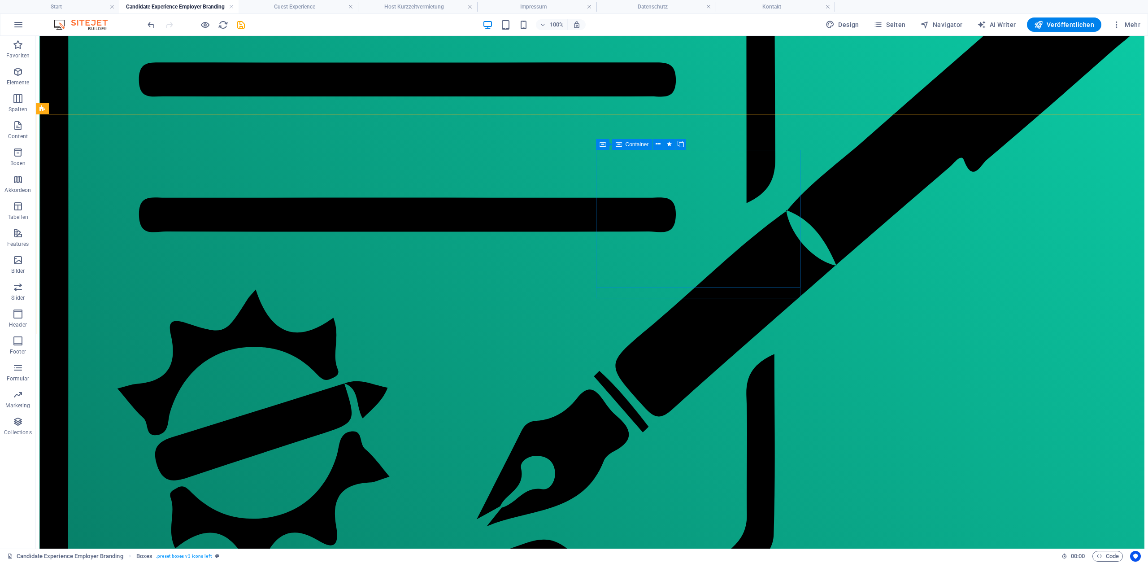
click at [625, 145] on span "Container" at bounding box center [636, 144] width 23 height 5
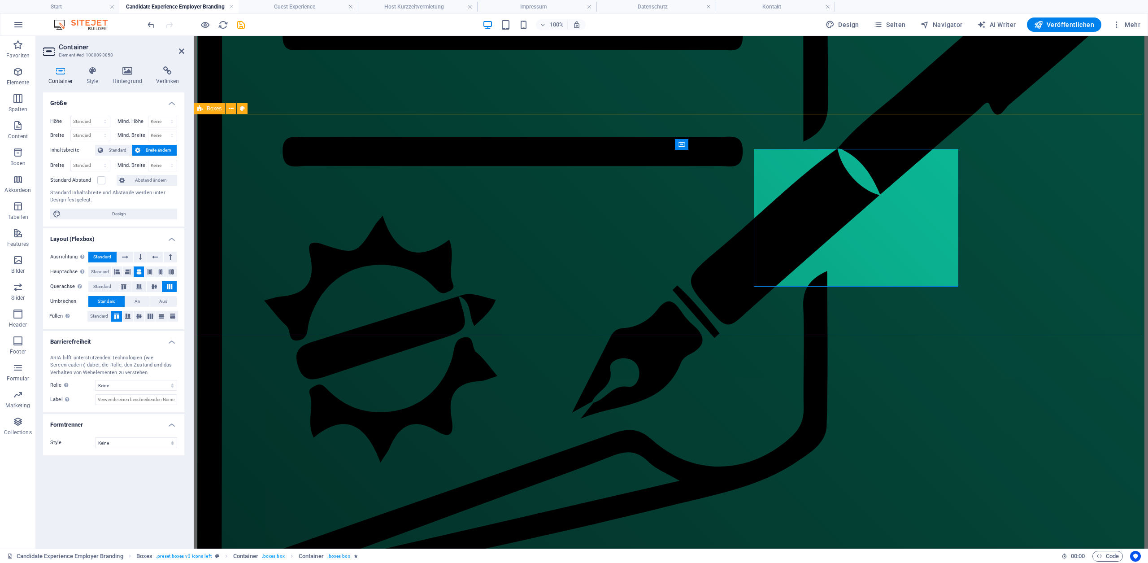
scroll to position [856, 0]
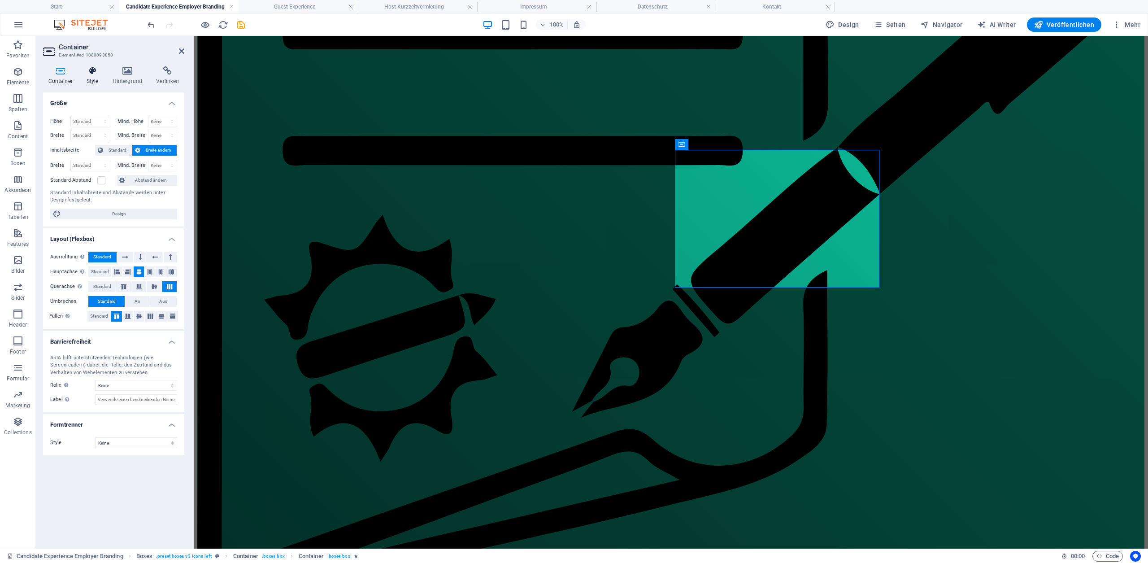
click at [94, 75] on h4 "Style" at bounding box center [94, 75] width 26 height 19
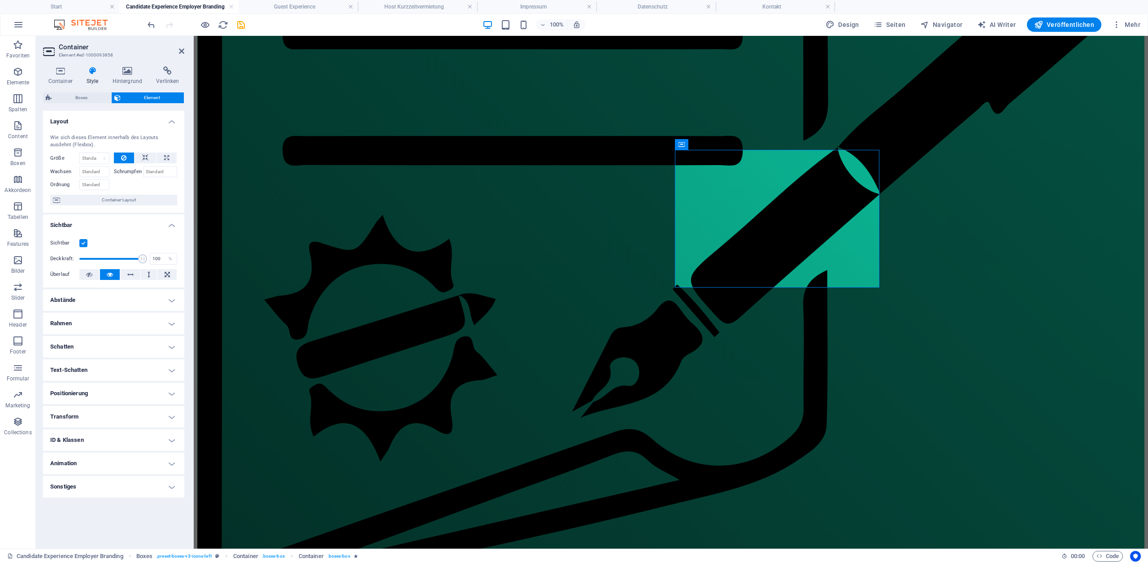
click at [132, 463] on h4 "Animation" at bounding box center [113, 463] width 141 height 22
click at [126, 487] on select "Nicht animieren Ein- & Ausblenden Auf- & Zuklappen Rein- & Rauszoomen Von links…" at bounding box center [113, 490] width 127 height 11
select select "fade"
click at [50, 485] on select "Nicht animieren Ein- & Ausblenden Auf- & Zuklappen Rein- & Rauszoomen Von links…" at bounding box center [113, 490] width 127 height 11
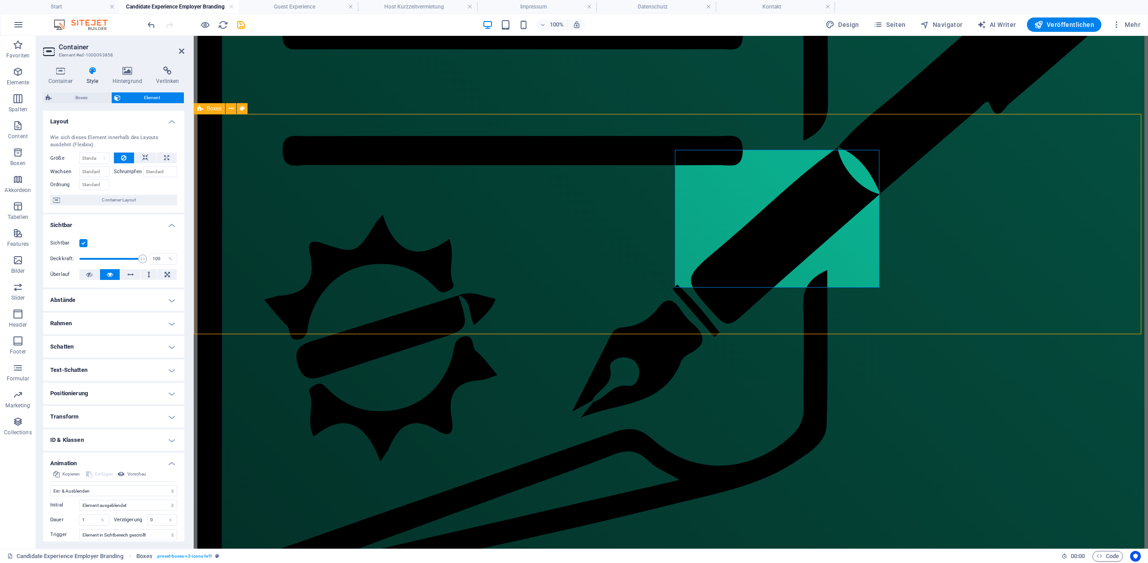
scroll to position [855, 0]
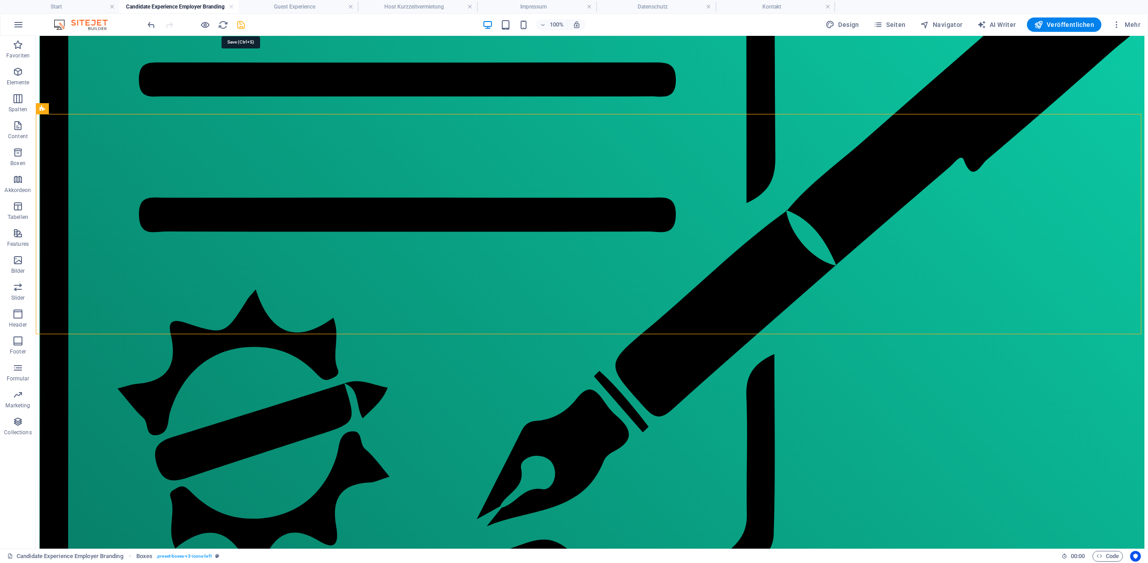
click at [240, 27] on icon "save" at bounding box center [241, 25] width 10 height 10
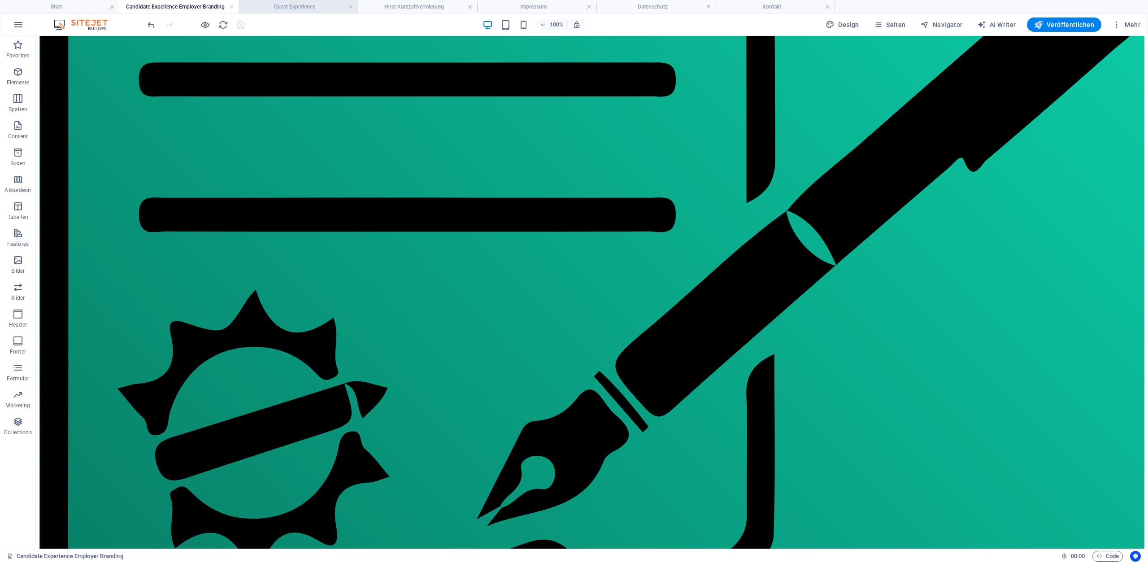
click at [283, 7] on h4 "Guest Experience" at bounding box center [298, 7] width 119 height 10
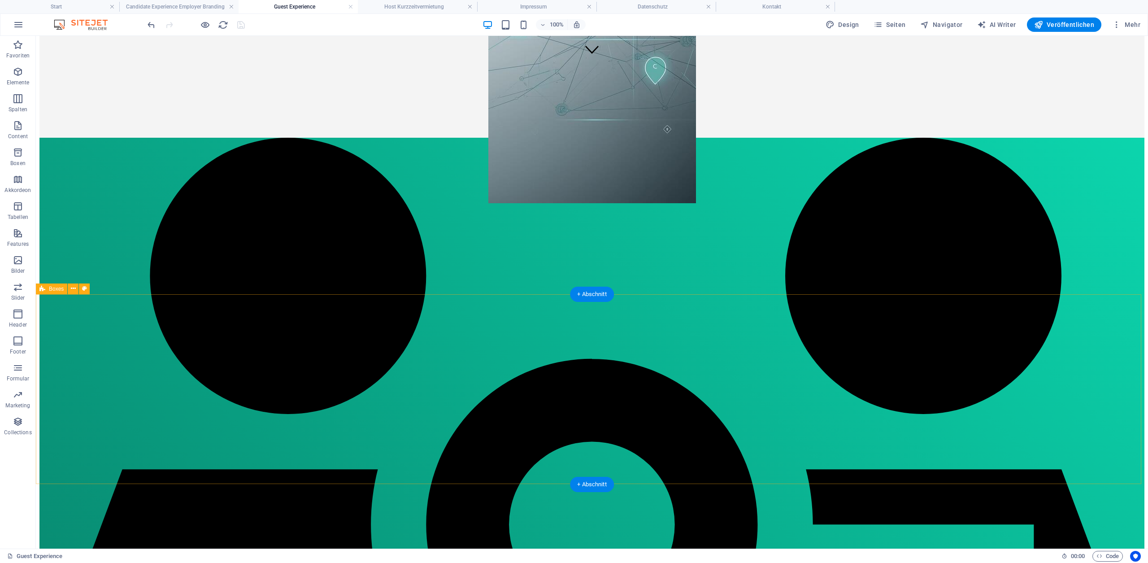
scroll to position [575, 0]
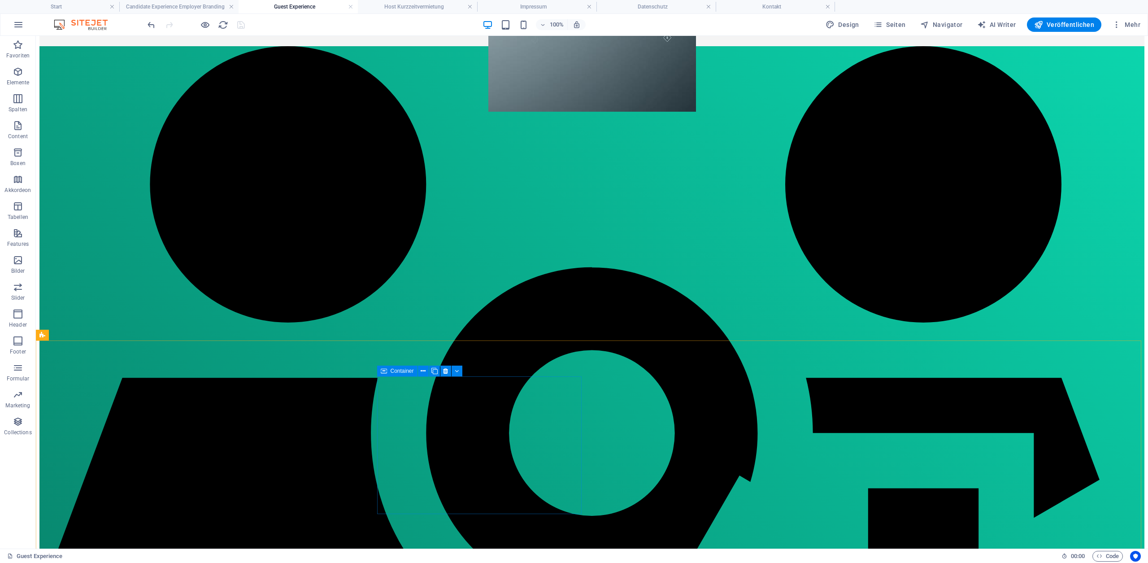
click at [389, 371] on div "Container" at bounding box center [397, 370] width 40 height 11
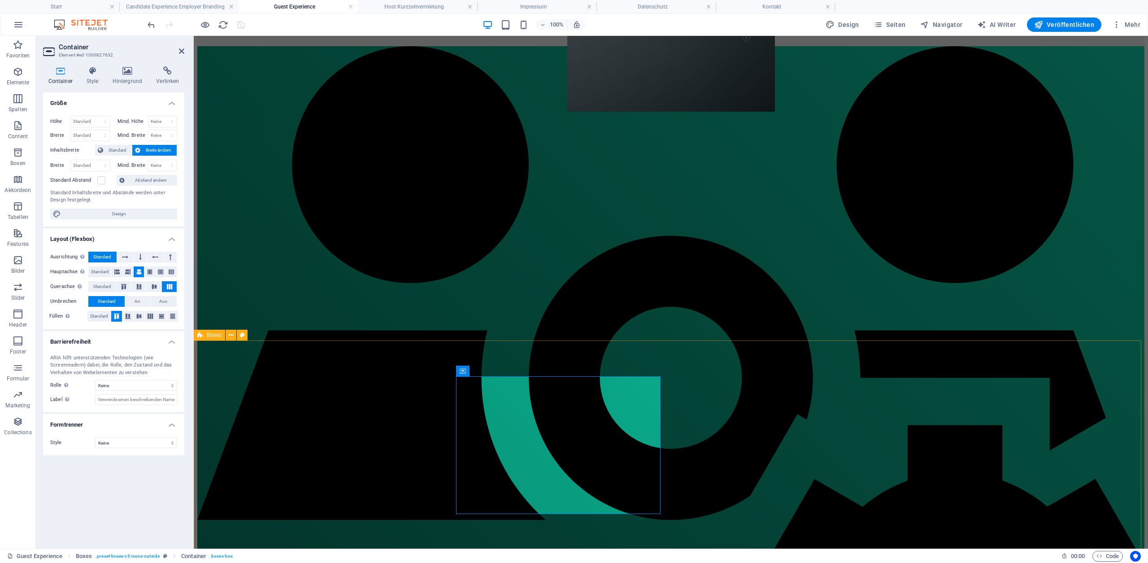
scroll to position [565, 0]
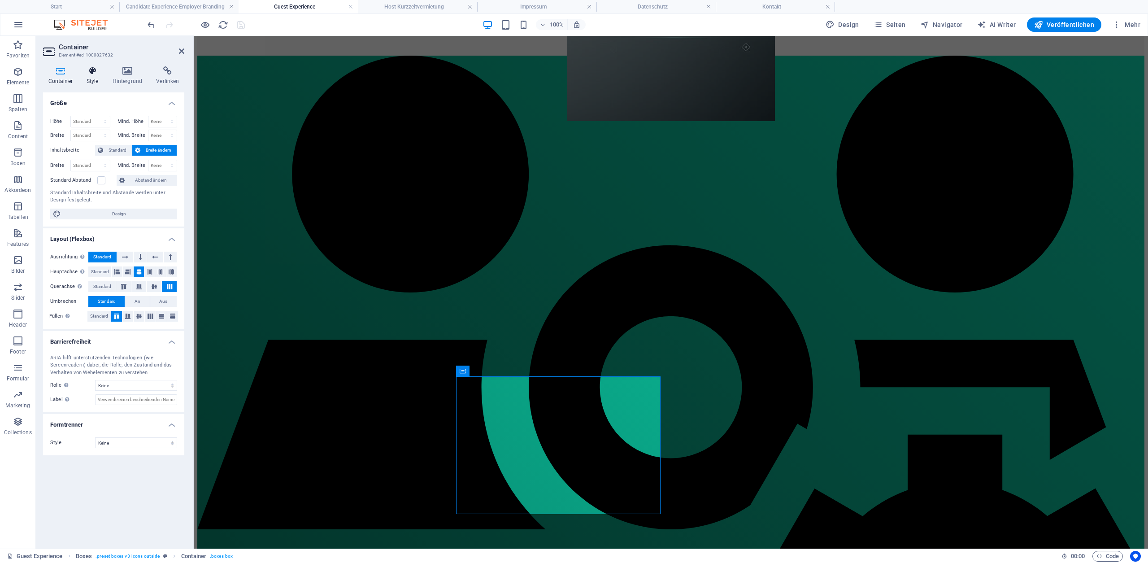
click at [92, 74] on icon at bounding box center [92, 70] width 22 height 9
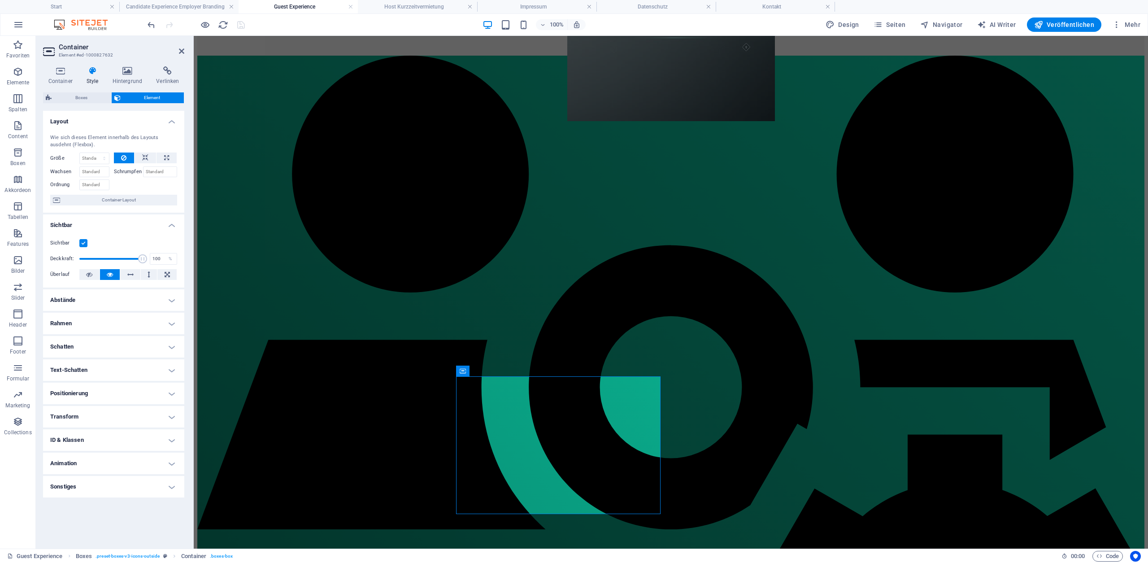
click at [90, 467] on h4 "Animation" at bounding box center [113, 463] width 141 height 22
click at [705, 369] on span "Container" at bounding box center [715, 370] width 23 height 5
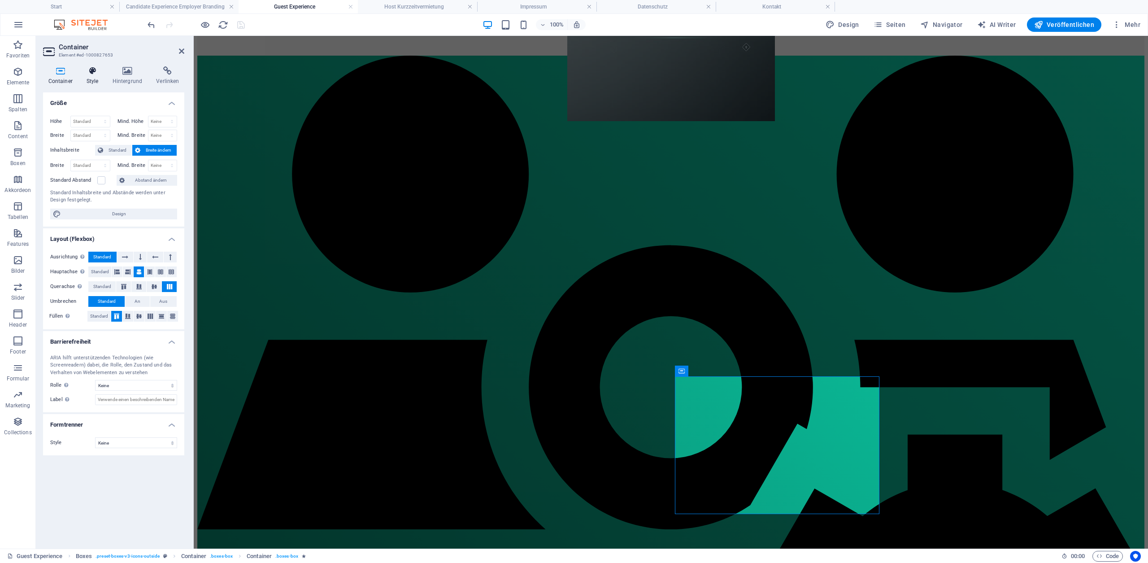
click at [95, 75] on icon at bounding box center [92, 70] width 22 height 9
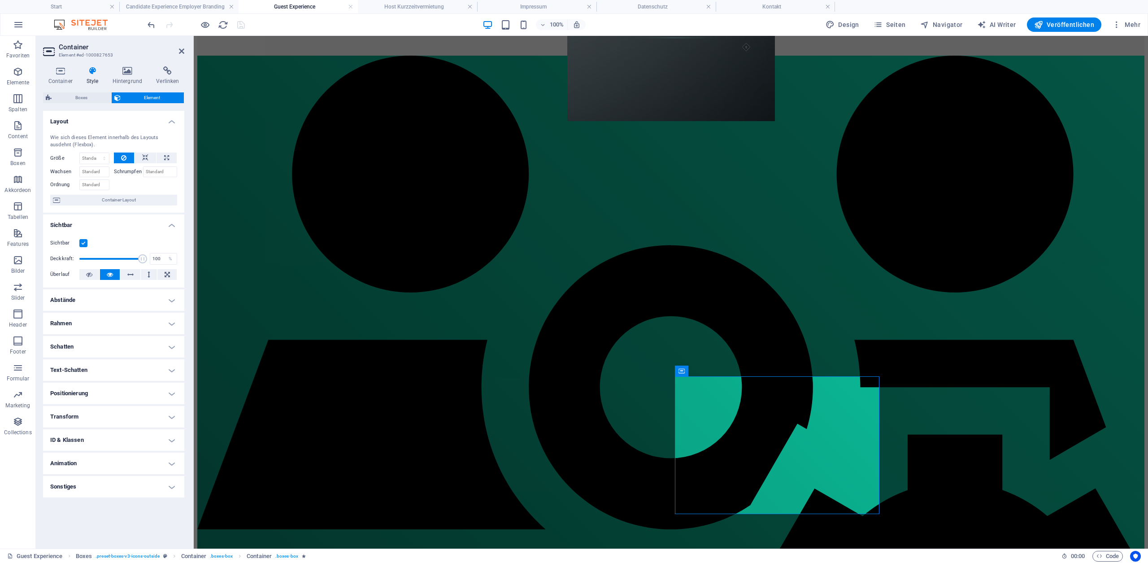
click at [110, 458] on h4 "Animation" at bounding box center [113, 463] width 141 height 22
click at [119, 492] on select "Nicht animieren Ein- & Ausblenden Auf- & Zuklappen Rein- & Rauszoomen Von links…" at bounding box center [113, 490] width 127 height 11
select select "fade"
click at [50, 485] on select "Nicht animieren Ein- & Ausblenden Auf- & Zuklappen Rein- & Rauszoomen Von links…" at bounding box center [113, 490] width 127 height 11
click at [463, 370] on icon at bounding box center [463, 370] width 6 height 11
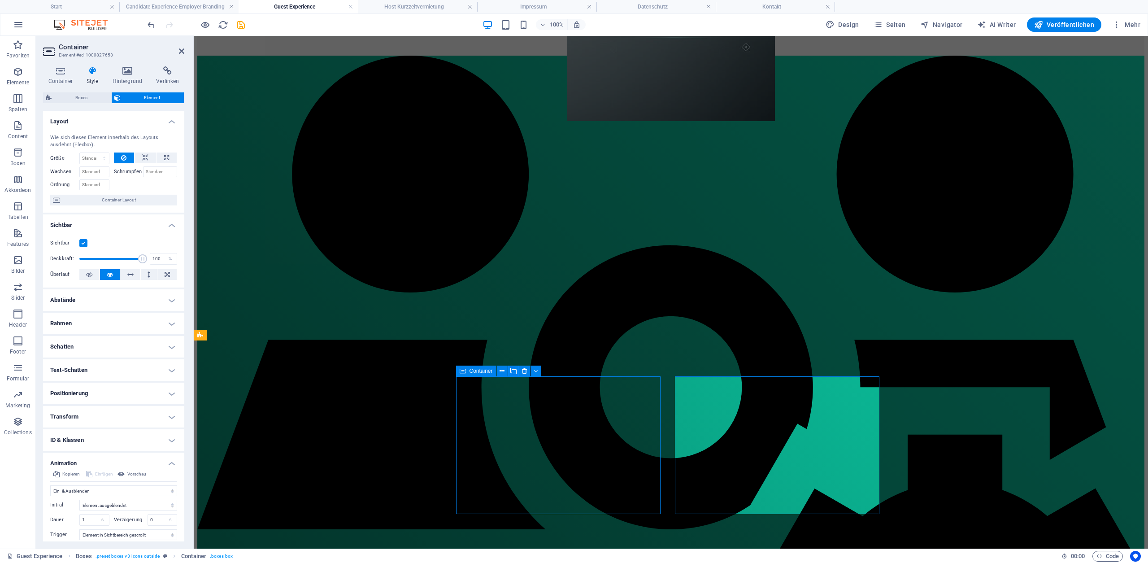
click at [463, 370] on icon at bounding box center [463, 370] width 6 height 11
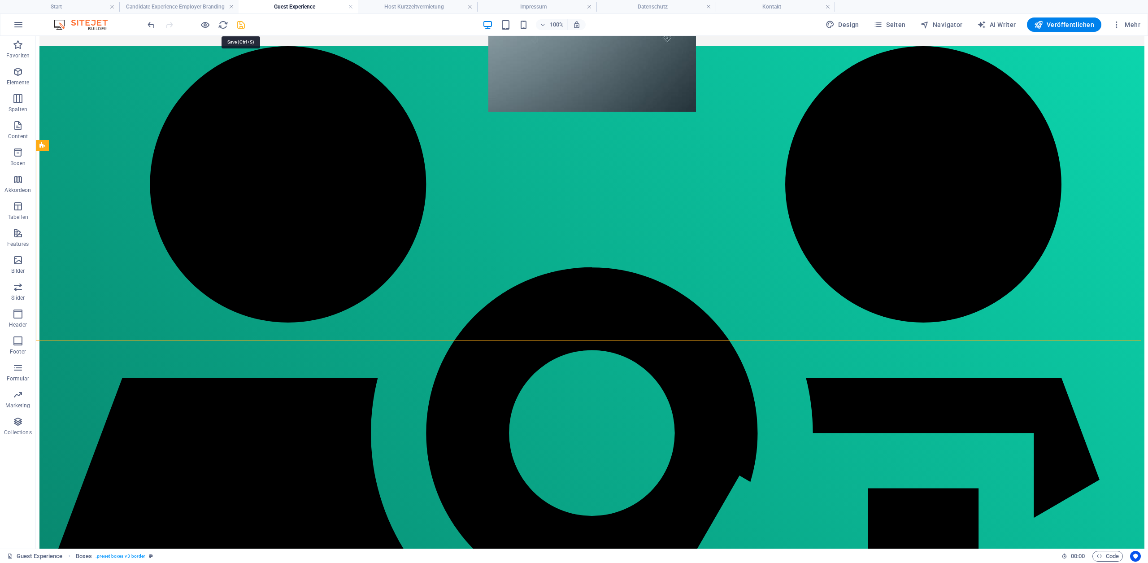
click at [241, 29] on icon "save" at bounding box center [241, 25] width 10 height 10
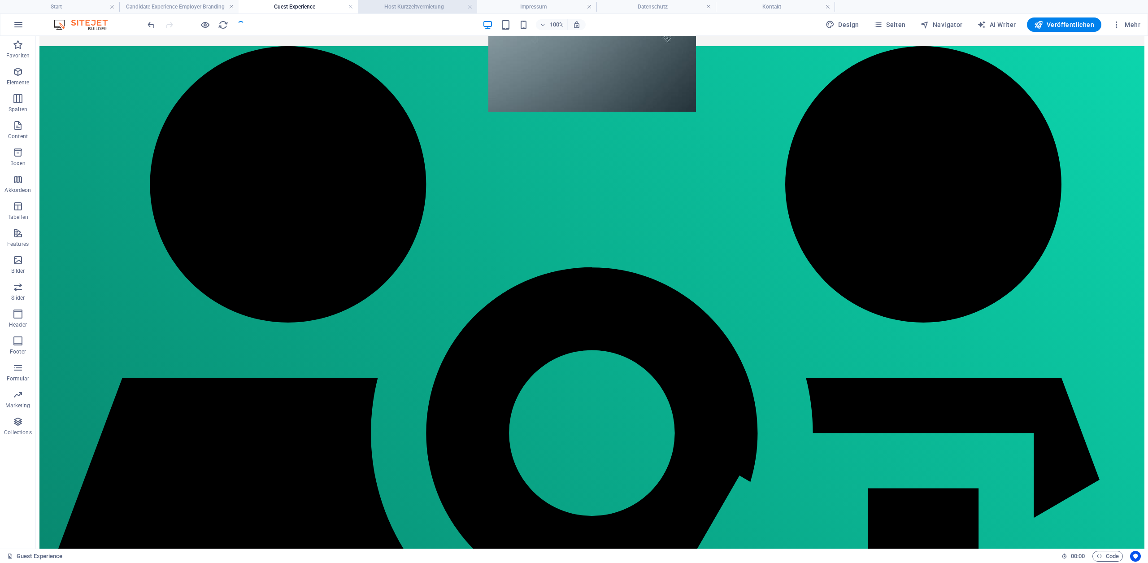
click at [412, 4] on h4 "Host Kurzzeitvermietung" at bounding box center [417, 7] width 119 height 10
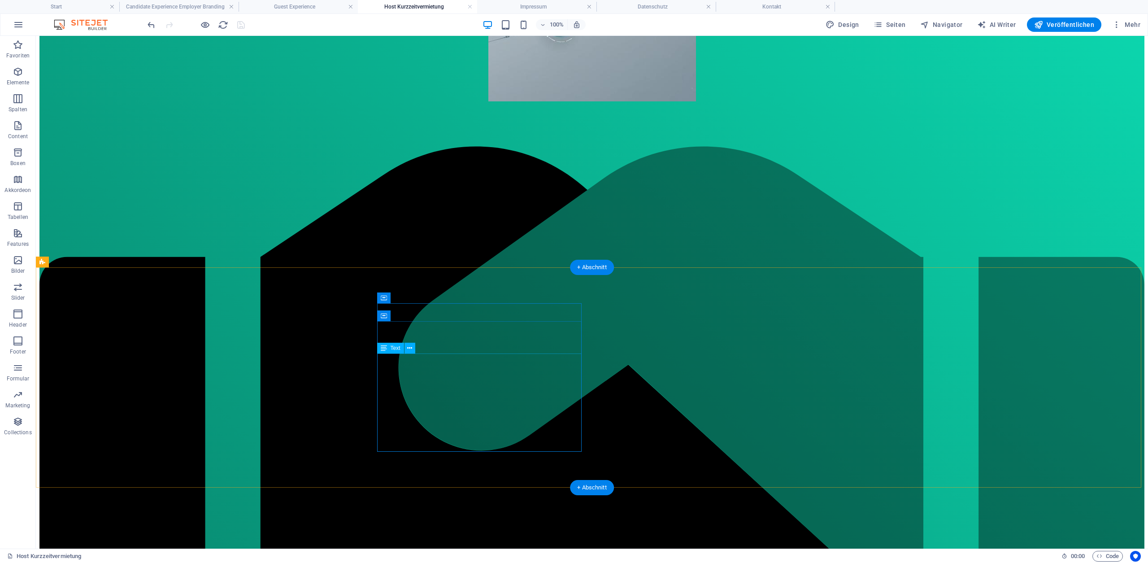
scroll to position [648, 0]
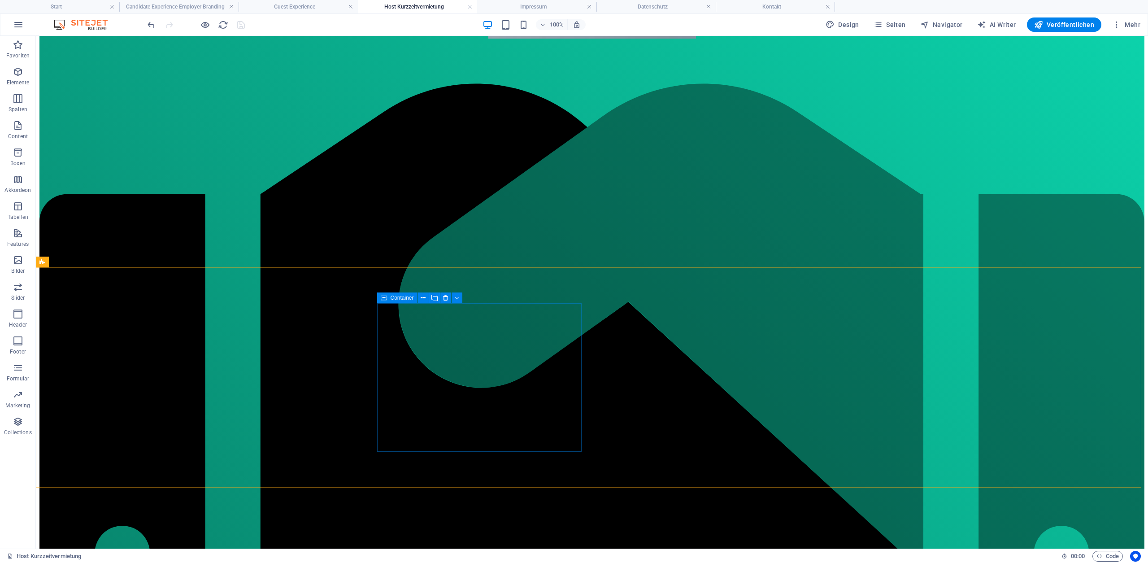
click at [392, 295] on span "Container" at bounding box center [401, 297] width 23 height 5
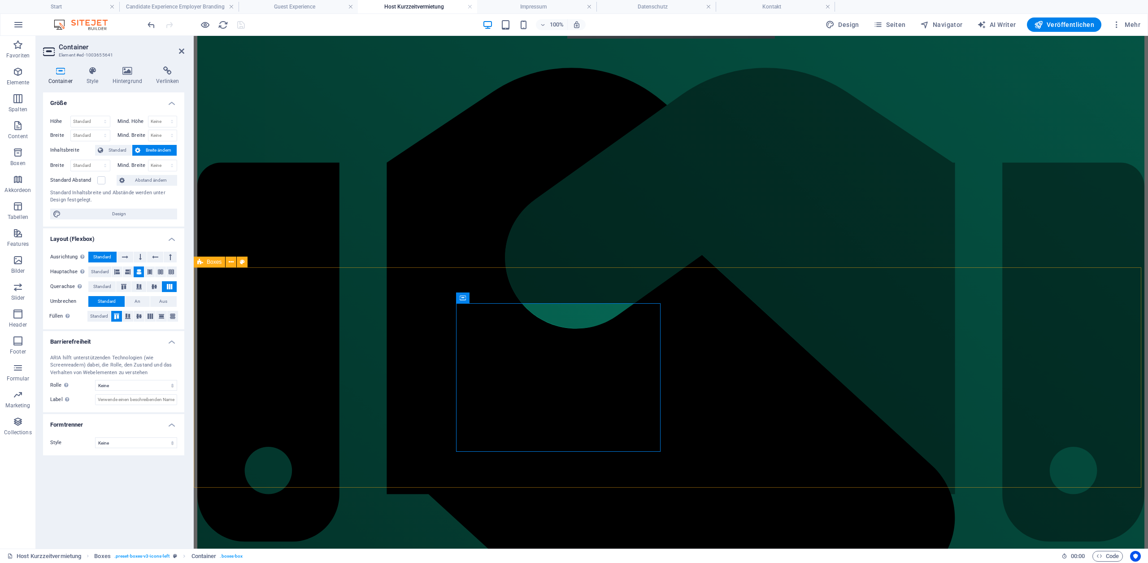
scroll to position [638, 0]
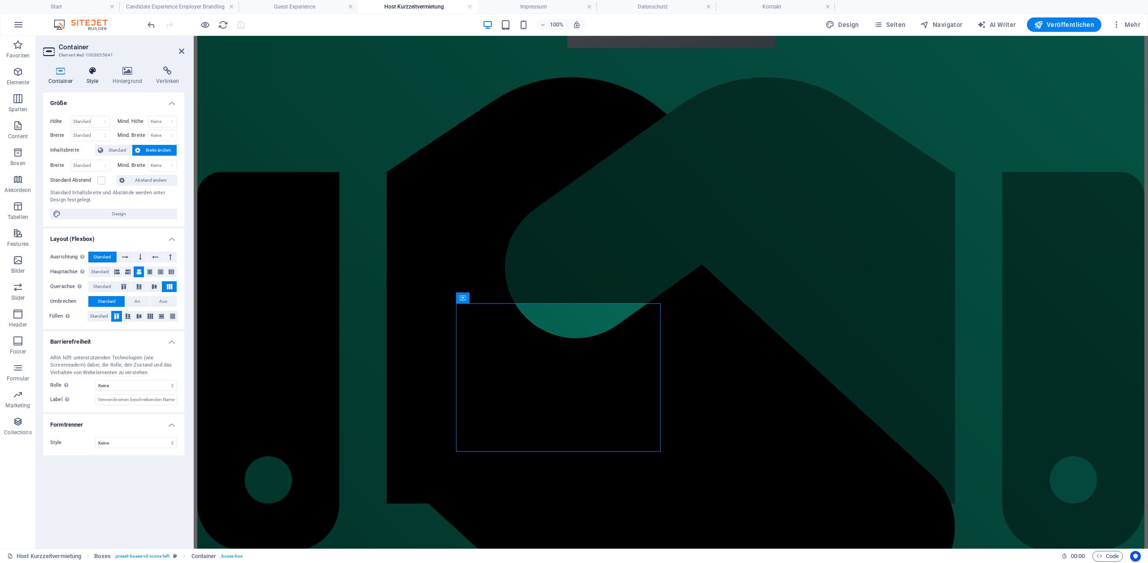
click at [91, 72] on icon at bounding box center [92, 70] width 22 height 9
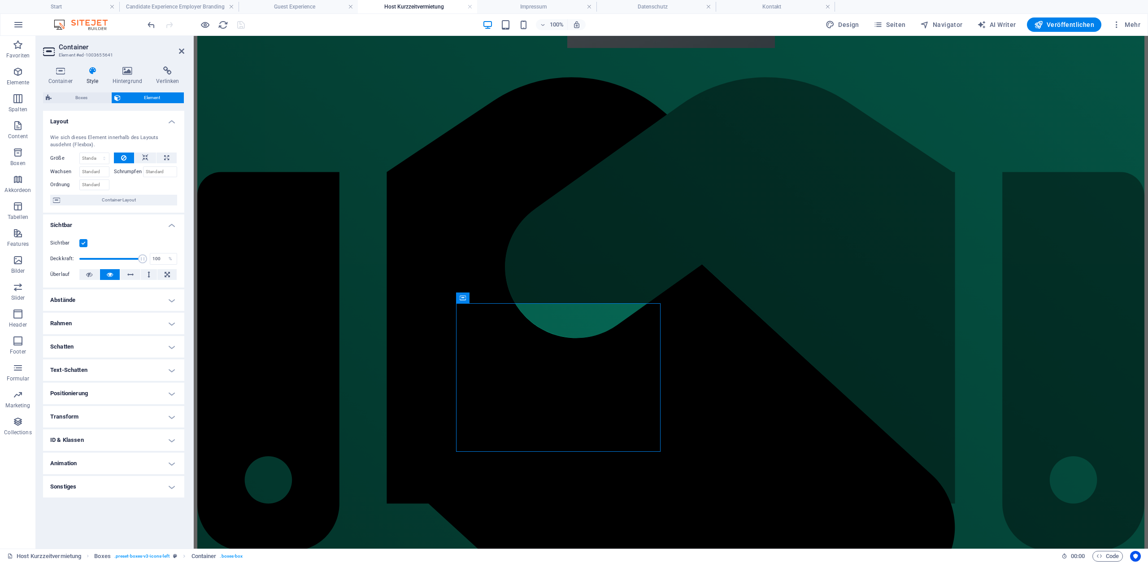
click at [113, 458] on h4 "Animation" at bounding box center [113, 463] width 141 height 22
click at [710, 298] on span "Container" at bounding box center [715, 297] width 23 height 5
select select "move-left-to-right"
select select "s"
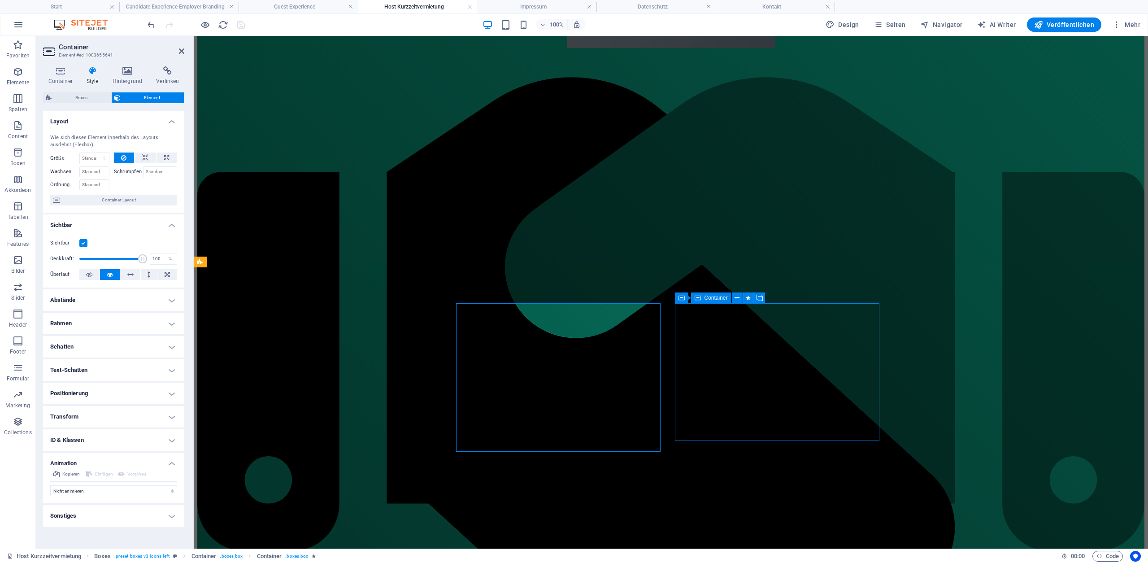
select select "s"
select select "scroll"
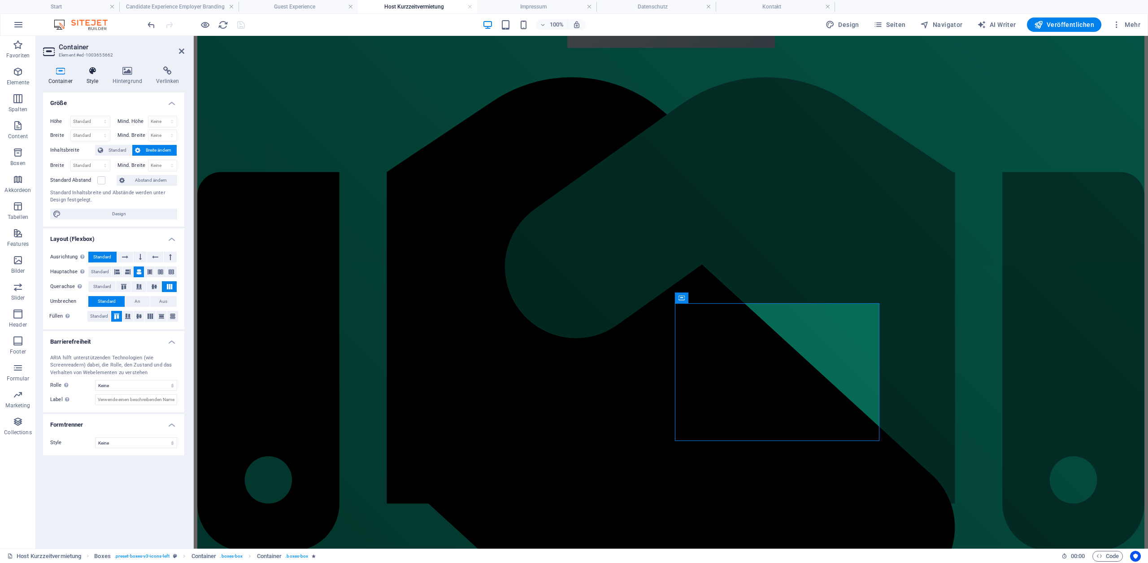
click at [94, 74] on icon at bounding box center [92, 70] width 22 height 9
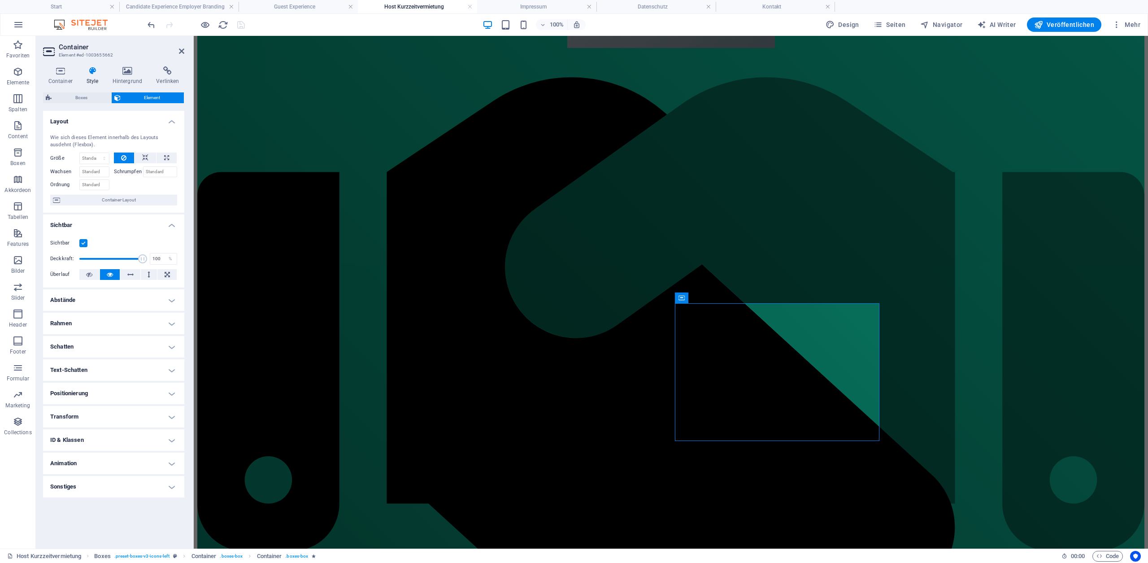
click at [89, 463] on h4 "Animation" at bounding box center [113, 463] width 141 height 22
click at [99, 490] on select "Nicht animieren Ein- & Ausblenden Auf- & Zuklappen Rein- & Rauszoomen Von links…" at bounding box center [113, 490] width 127 height 11
select select "fade"
click at [50, 485] on select "Nicht animieren Ein- & Ausblenden Auf- & Zuklappen Rein- & Rauszoomen Von links…" at bounding box center [113, 490] width 127 height 11
click at [471, 298] on span "Container" at bounding box center [480, 297] width 23 height 5
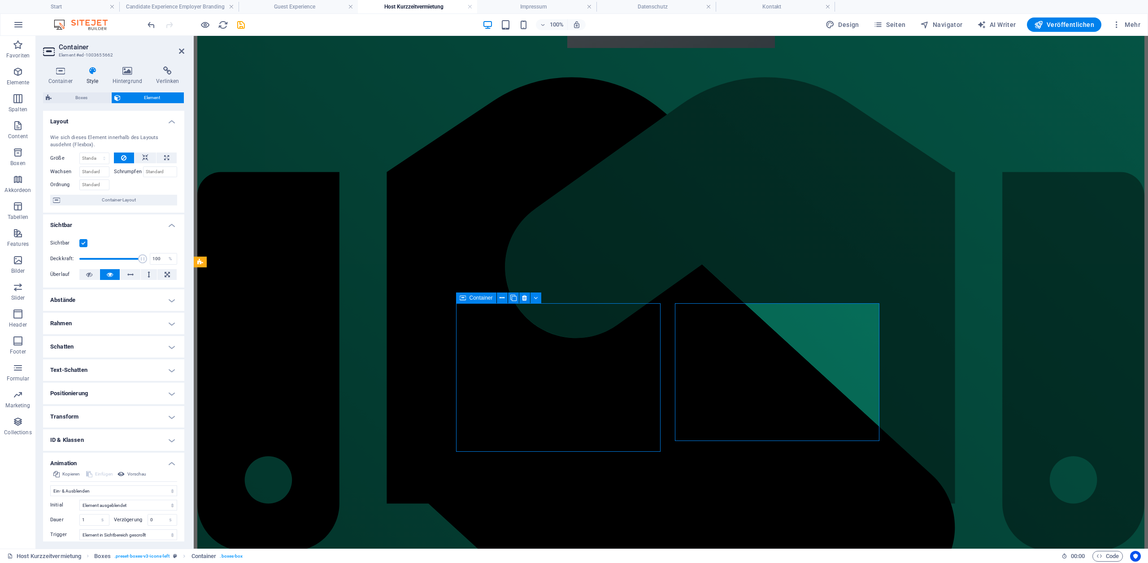
scroll to position [648, 0]
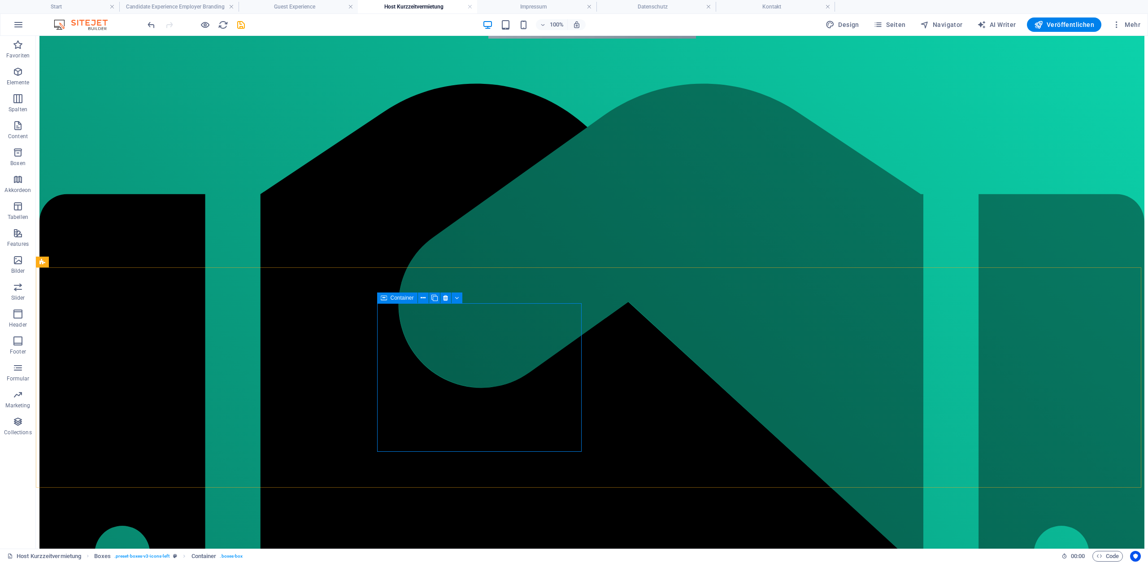
click at [395, 298] on span "Container" at bounding box center [401, 297] width 23 height 5
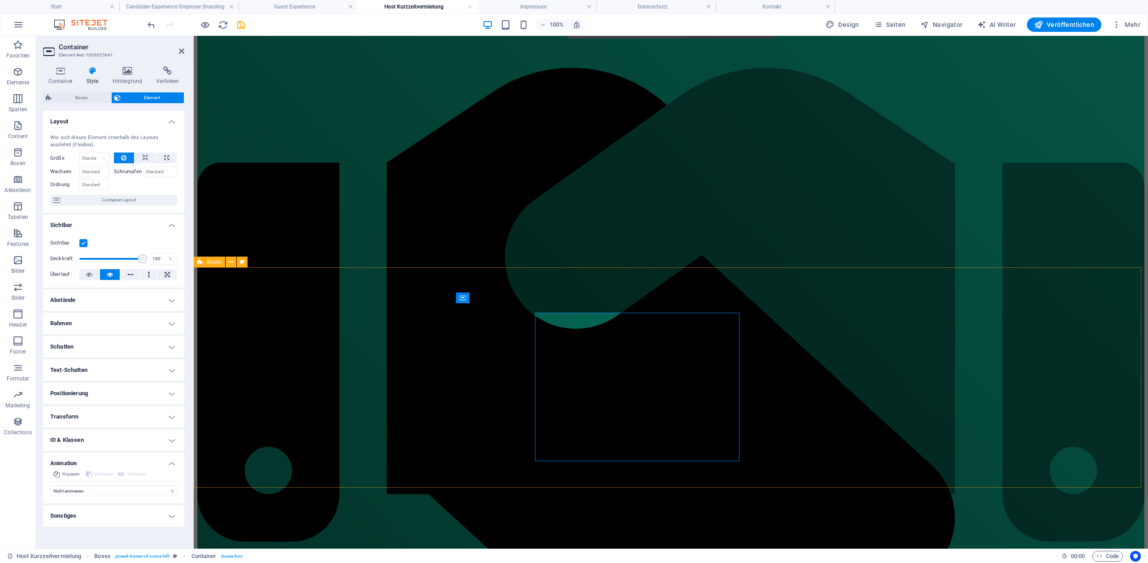
scroll to position [638, 0]
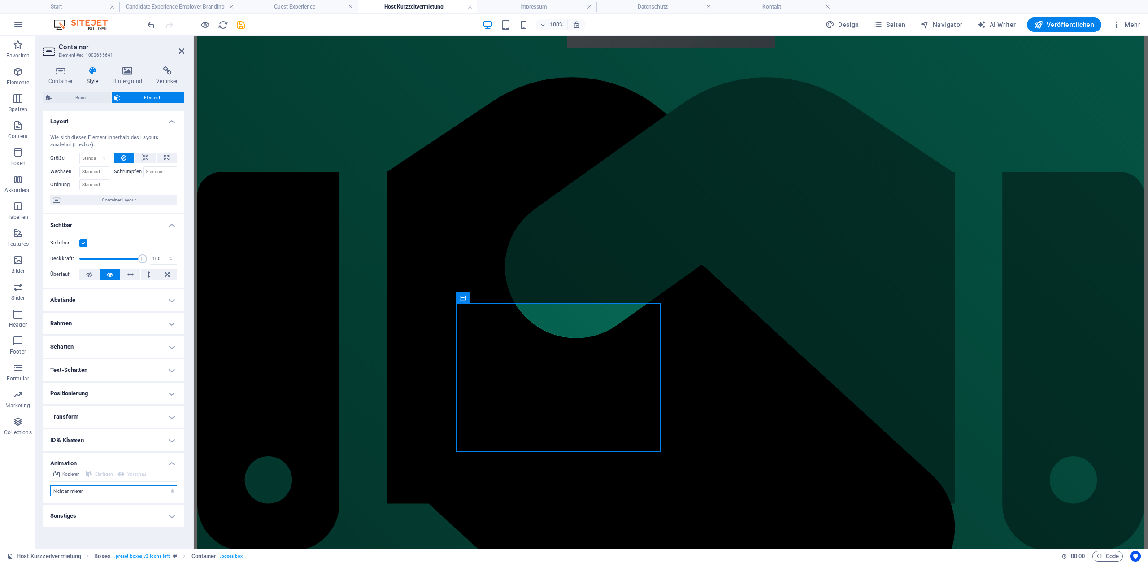
click at [74, 491] on select "Nicht animieren Ein- & Ausblenden Auf- & Zuklappen Rein- & Rauszoomen Von links…" at bounding box center [113, 490] width 127 height 11
select select "fade"
click at [50, 485] on select "Nicht animieren Ein- & Ausblenden Auf- & Zuklappen Rein- & Rauszoomen Von links…" at bounding box center [113, 490] width 127 height 11
select select "scroll"
drag, startPoint x: 241, startPoint y: 26, endPoint x: 209, endPoint y: 4, distance: 38.7
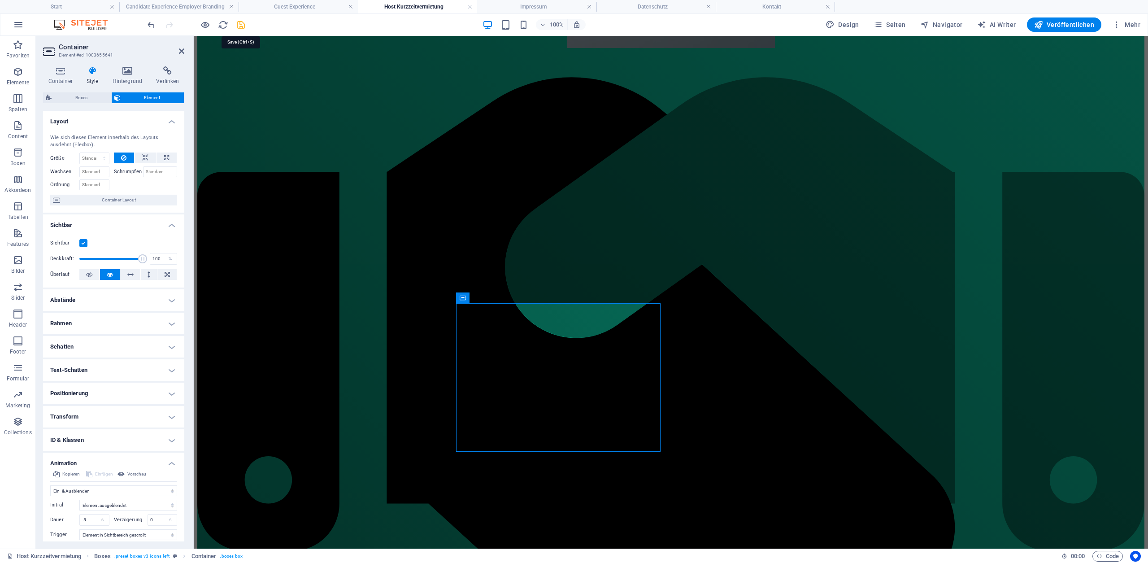
click at [241, 26] on icon "save" at bounding box center [241, 25] width 10 height 10
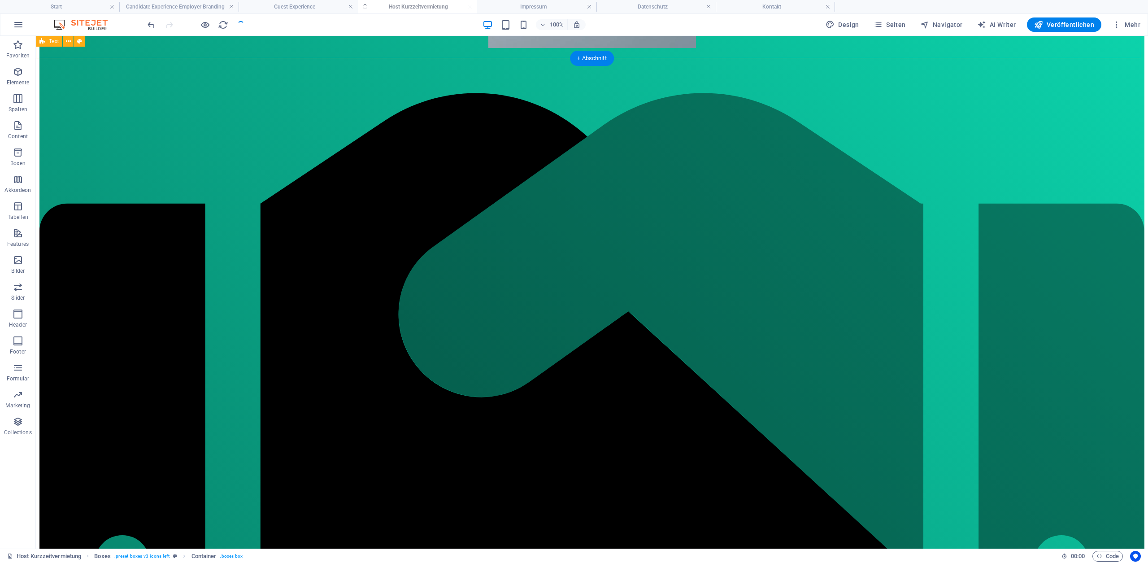
scroll to position [648, 0]
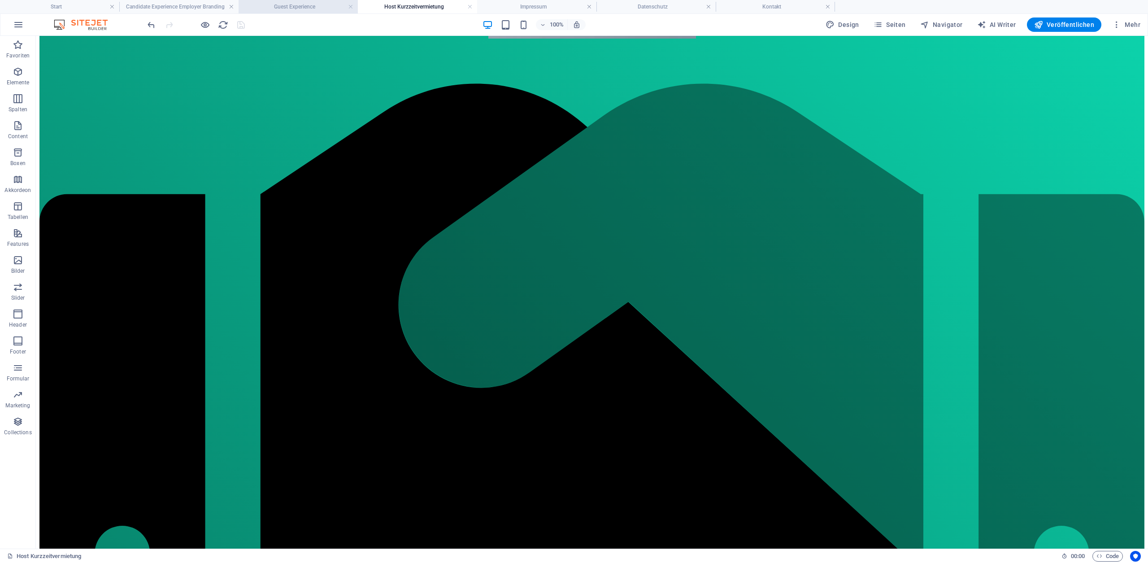
click at [306, 4] on h4 "Guest Experience" at bounding box center [298, 7] width 119 height 10
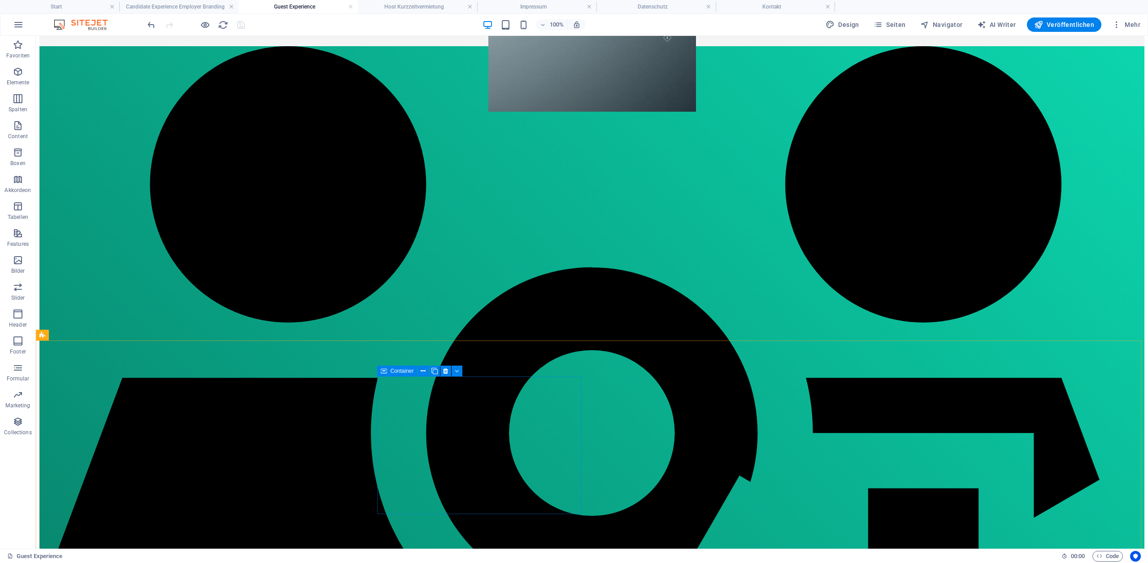
click at [390, 370] on span "Container" at bounding box center [401, 370] width 23 height 5
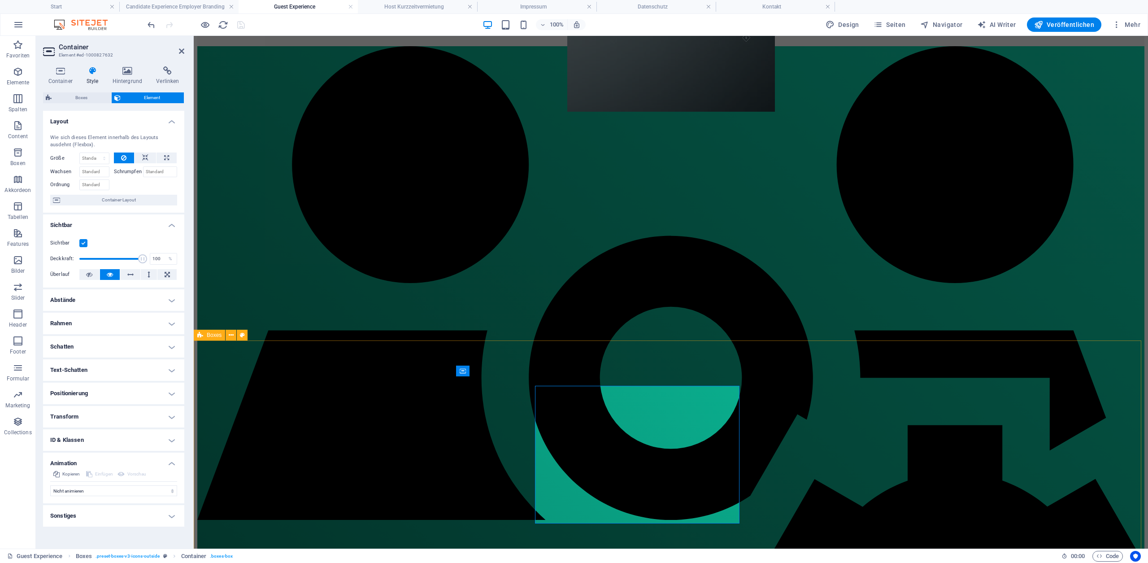
scroll to position [565, 0]
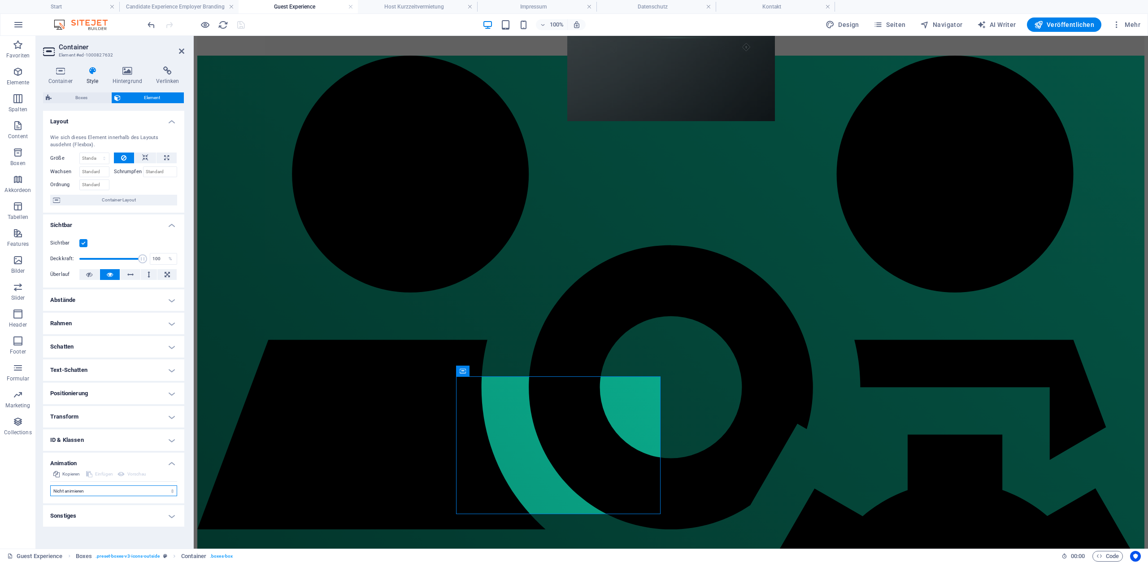
click at [98, 490] on select "Nicht animieren Ein- & Ausblenden Auf- & Zuklappen Rein- & Rauszoomen Von links…" at bounding box center [113, 490] width 127 height 11
select select "fade"
click at [50, 485] on select "Nicht animieren Ein- & Ausblenden Auf- & Zuklappen Rein- & Rauszoomen Von links…" at bounding box center [113, 490] width 127 height 11
select select "scroll"
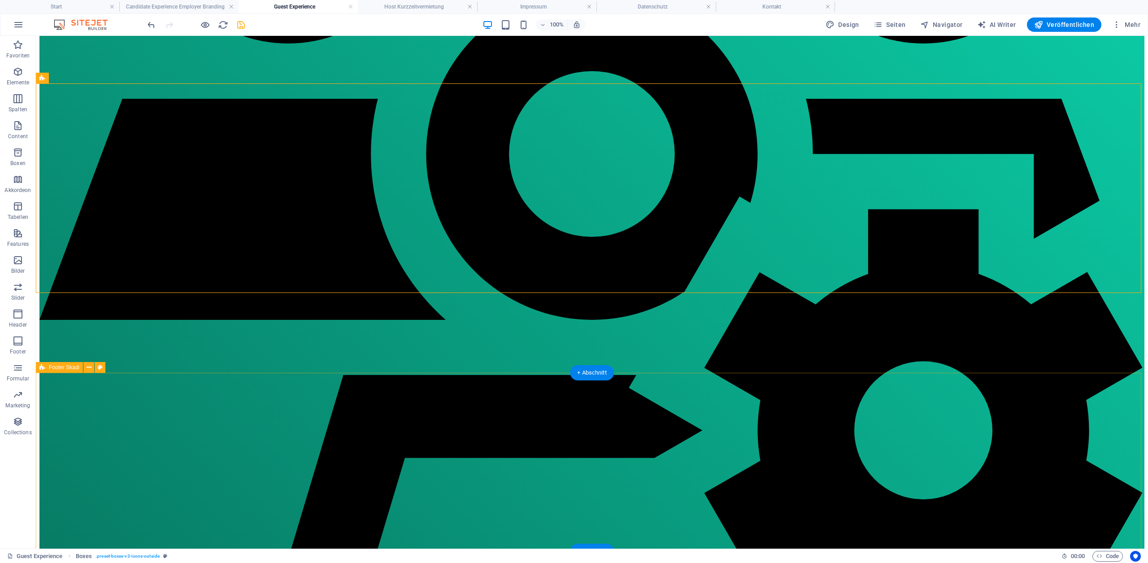
scroll to position [854, 0]
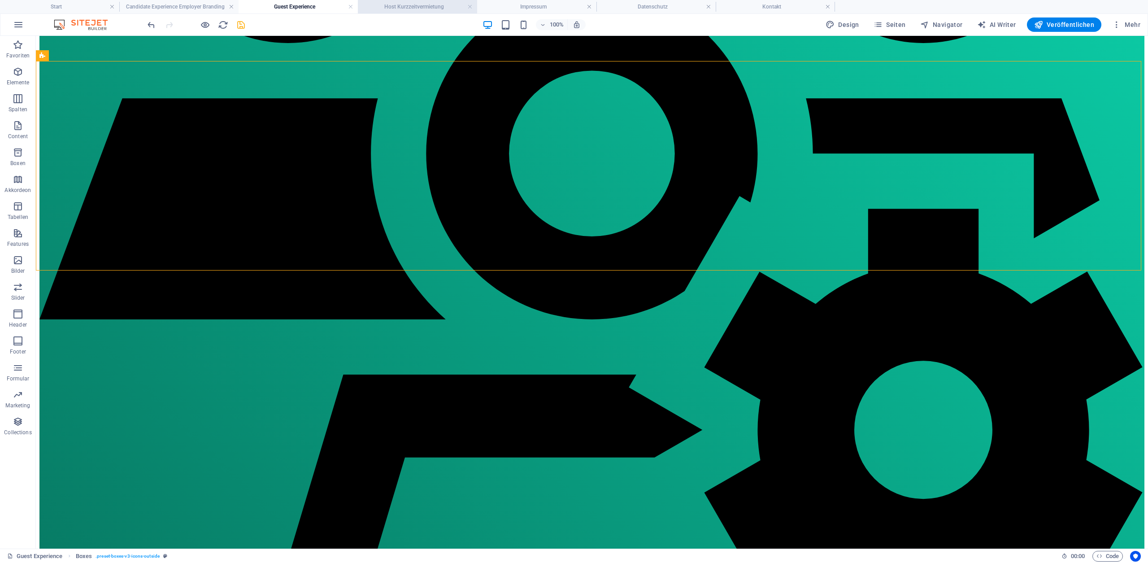
click at [420, 9] on h4 "Host Kurzzeitvermietung" at bounding box center [417, 7] width 119 height 10
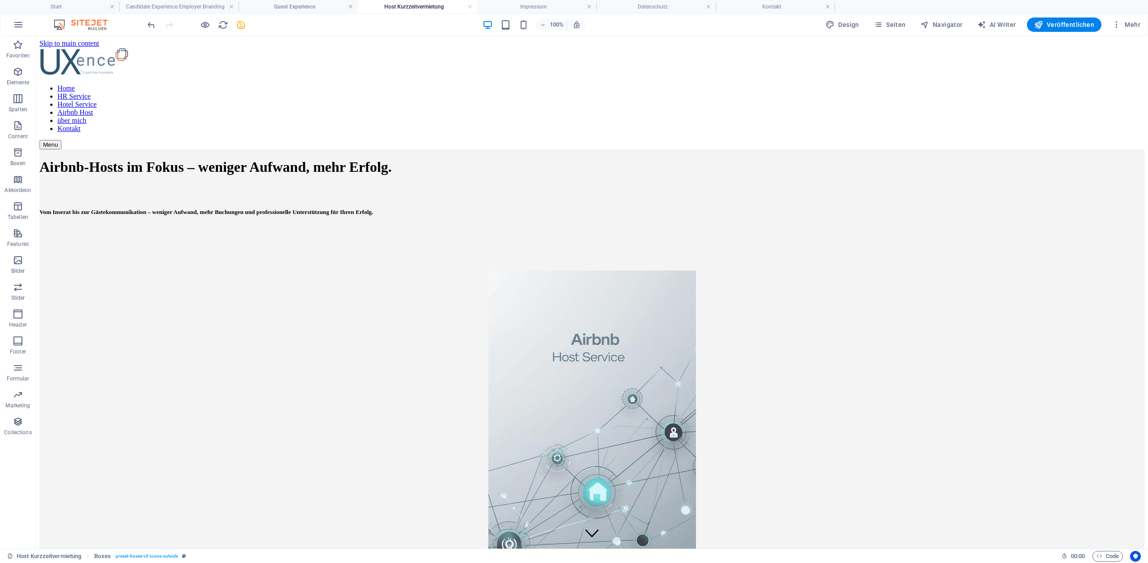
scroll to position [648, 0]
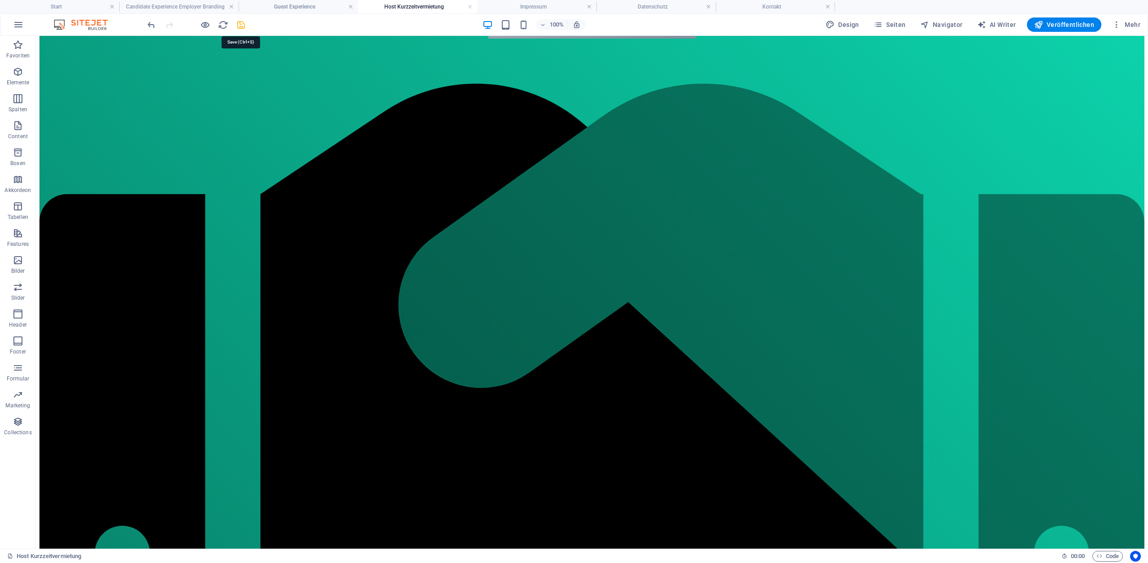
click at [240, 23] on icon "save" at bounding box center [241, 25] width 10 height 10
click at [536, 5] on h4 "Impressum" at bounding box center [536, 7] width 119 height 10
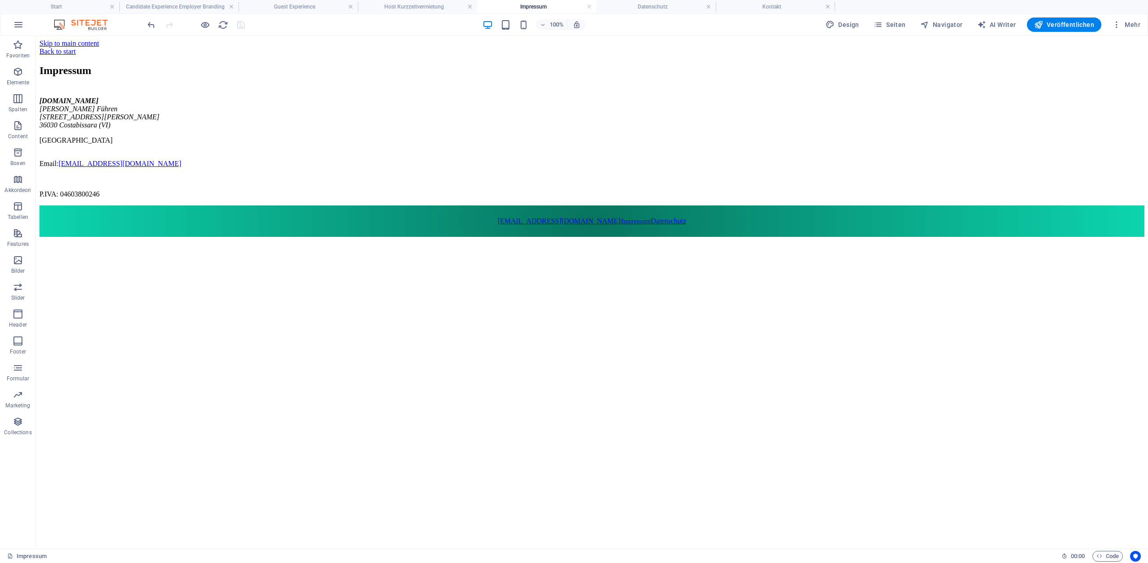
scroll to position [0, 0]
click at [60, 10] on h4 "Start" at bounding box center [59, 7] width 119 height 10
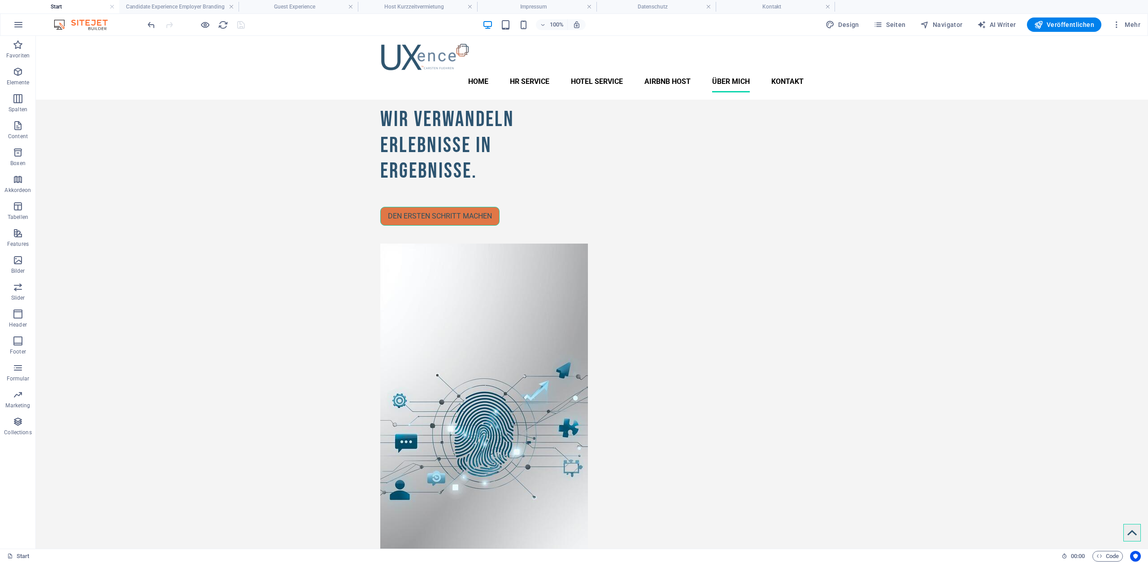
scroll to position [834, 0]
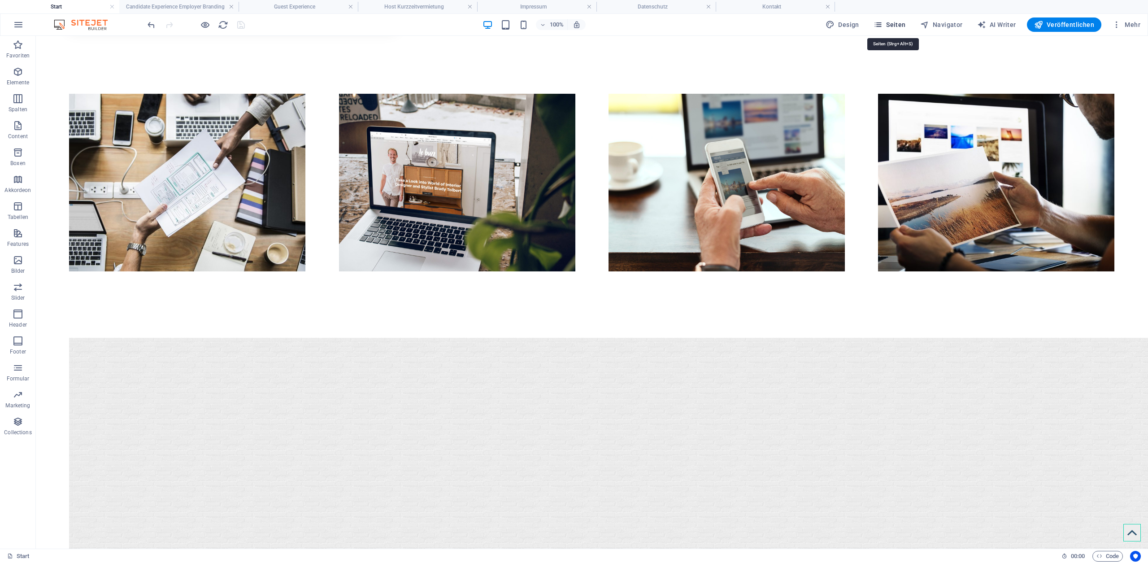
click at [882, 26] on icon "button" at bounding box center [877, 24] width 9 height 9
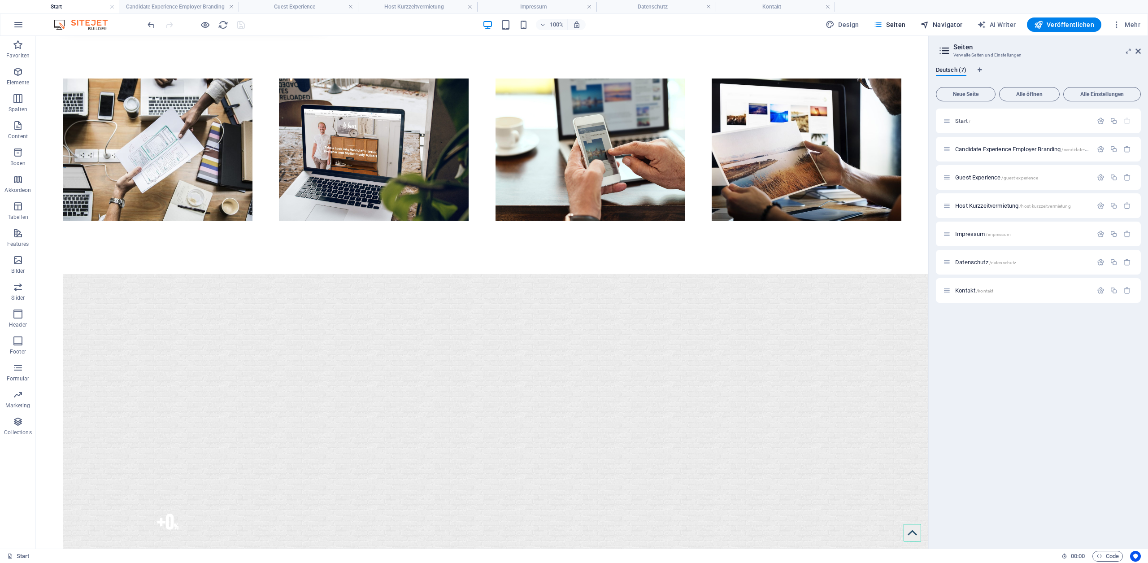
click at [949, 26] on span "Navigator" at bounding box center [941, 24] width 43 height 9
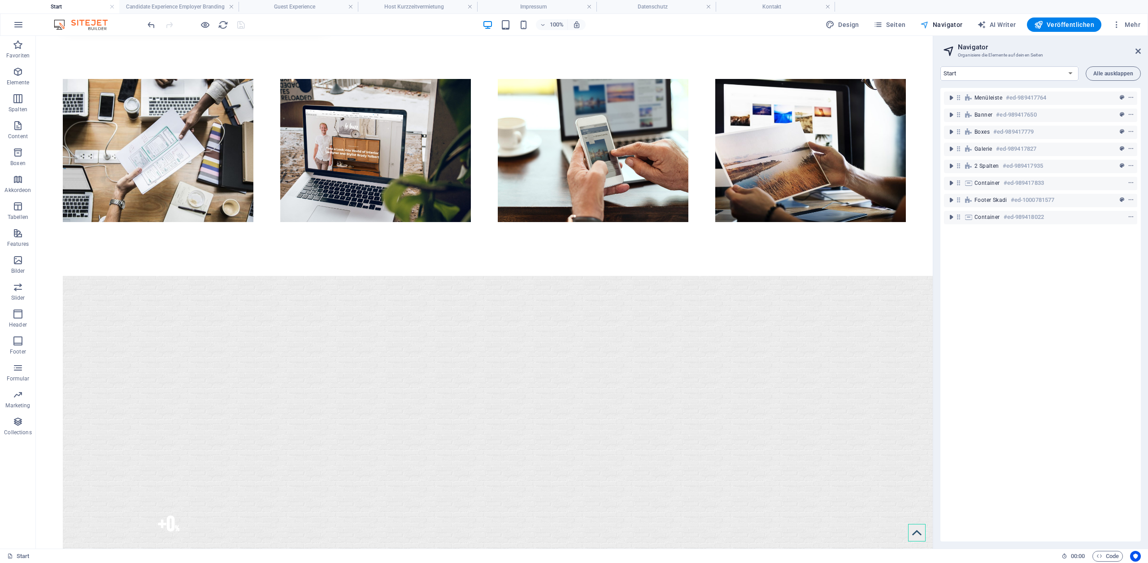
scroll to position [835, 0]
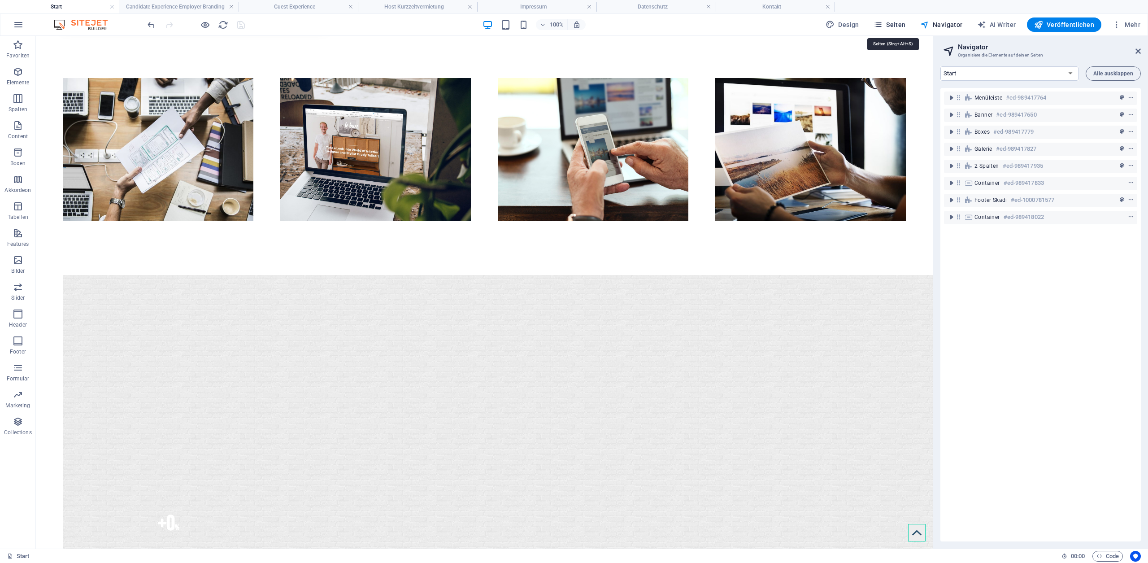
click at [895, 25] on span "Seiten" at bounding box center [889, 24] width 32 height 9
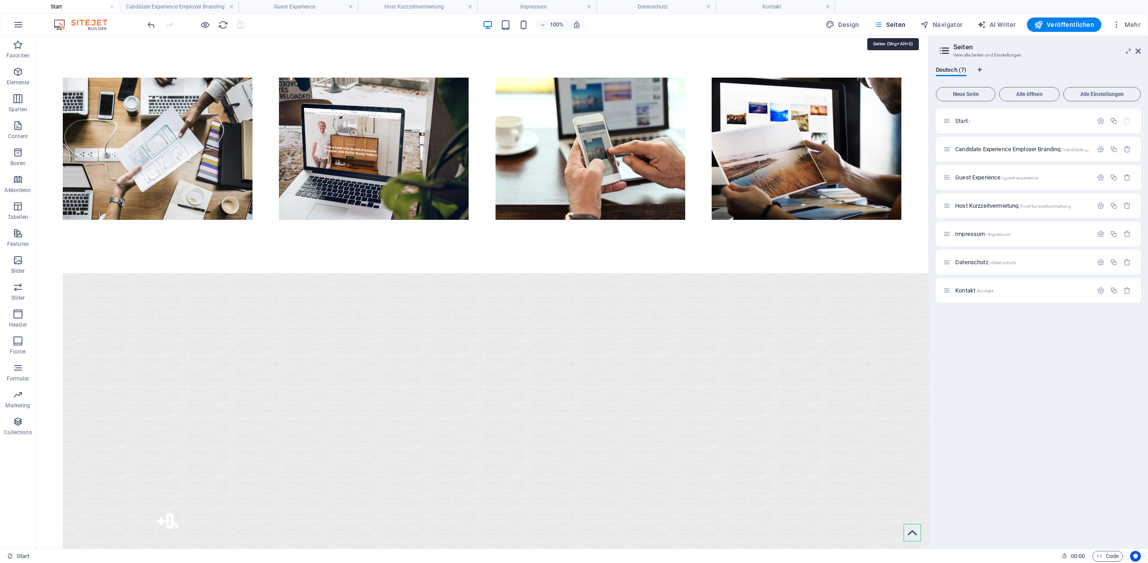
scroll to position [834, 0]
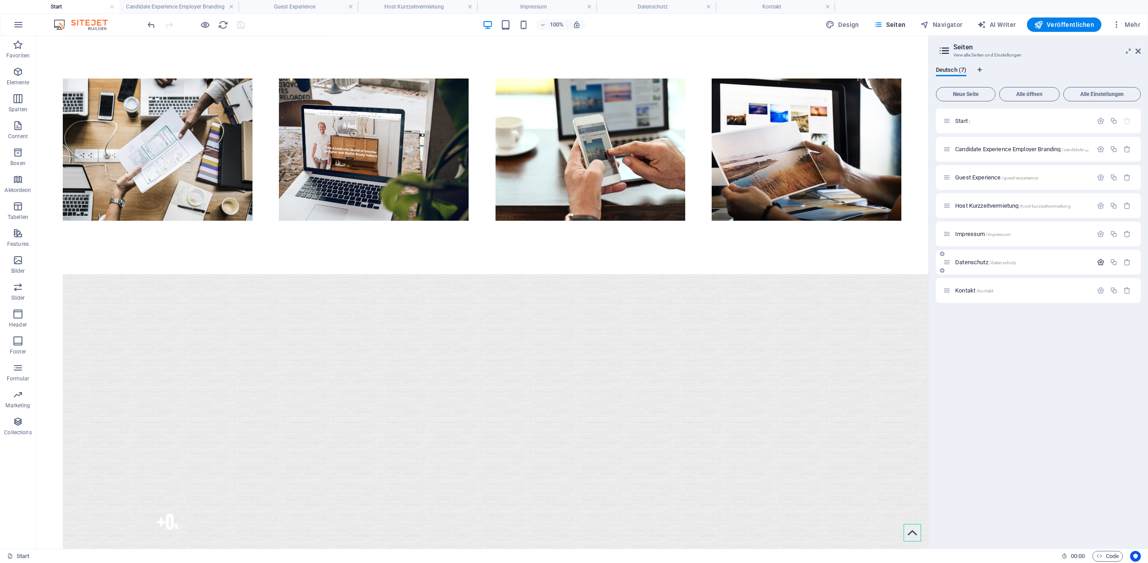
click at [1098, 262] on icon "button" at bounding box center [1101, 262] width 8 height 8
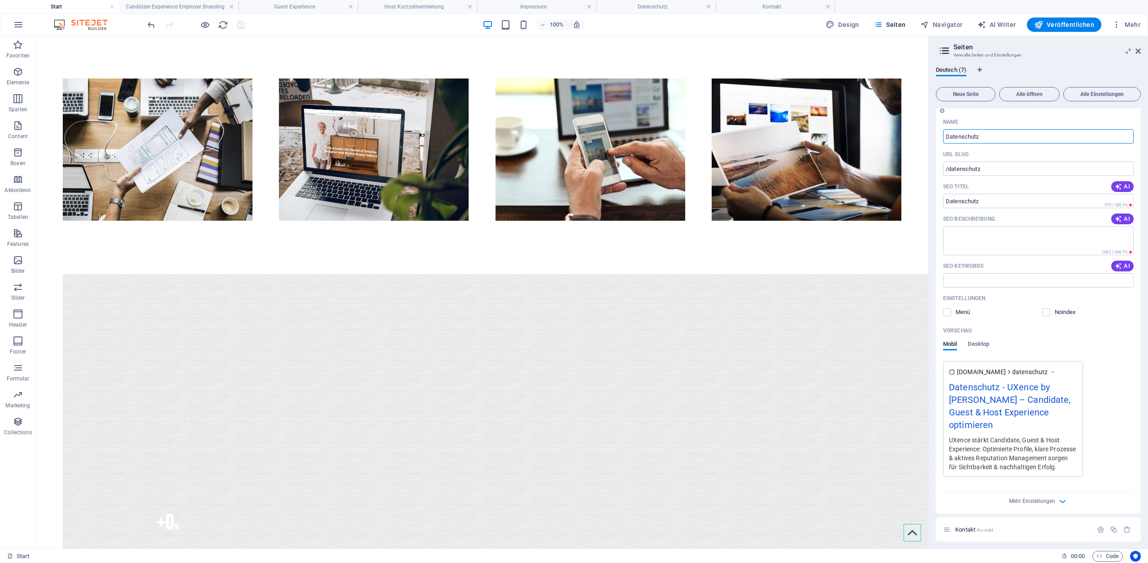
scroll to position [160, 0]
click at [1058, 497] on icon "button" at bounding box center [1062, 500] width 10 height 10
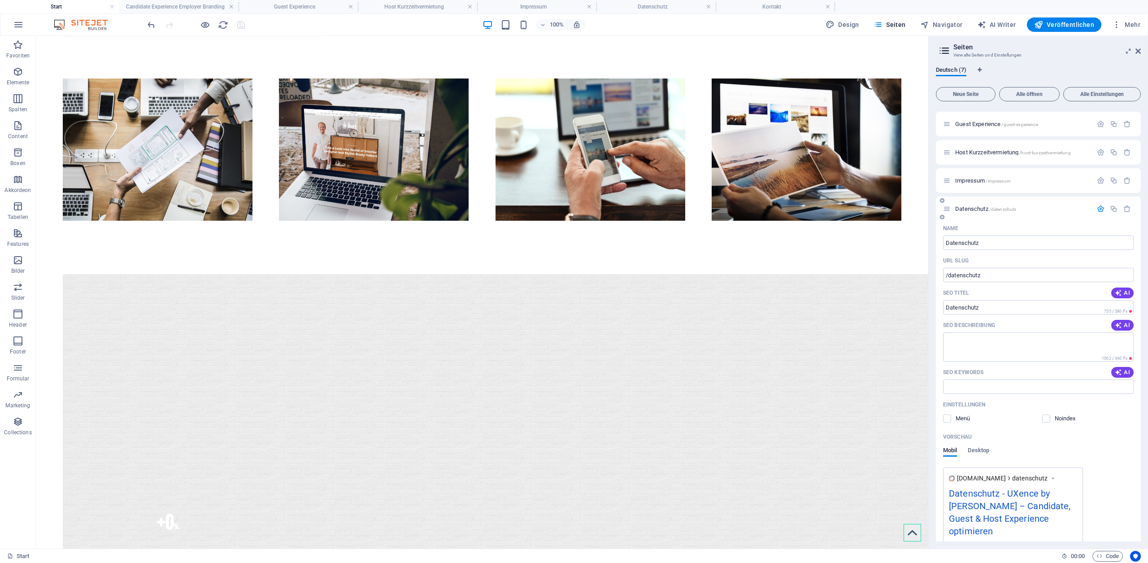
scroll to position [0, 0]
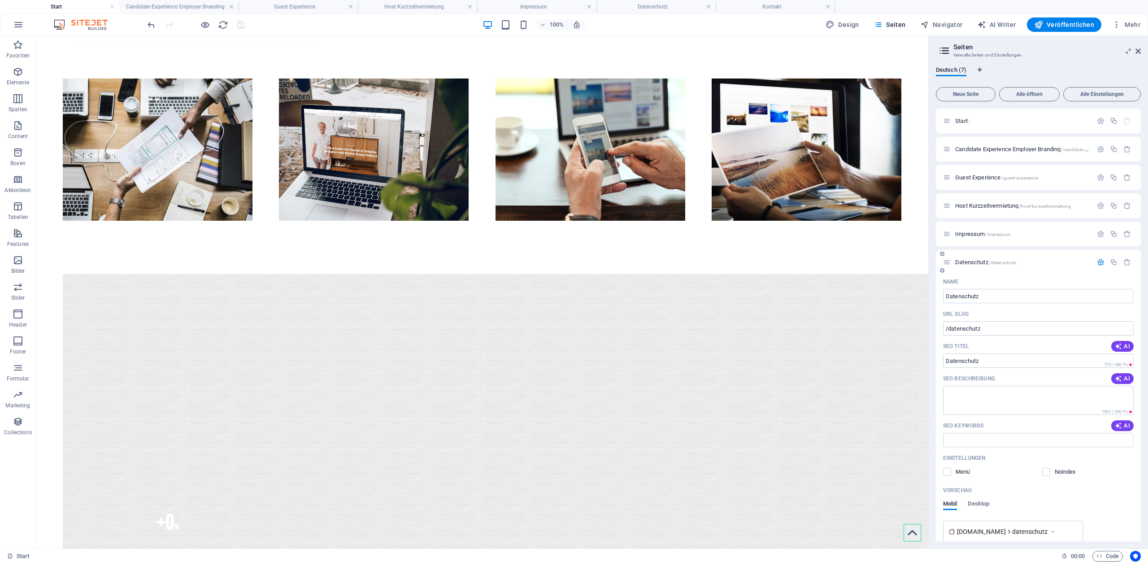
click at [1097, 261] on icon "button" at bounding box center [1101, 262] width 8 height 8
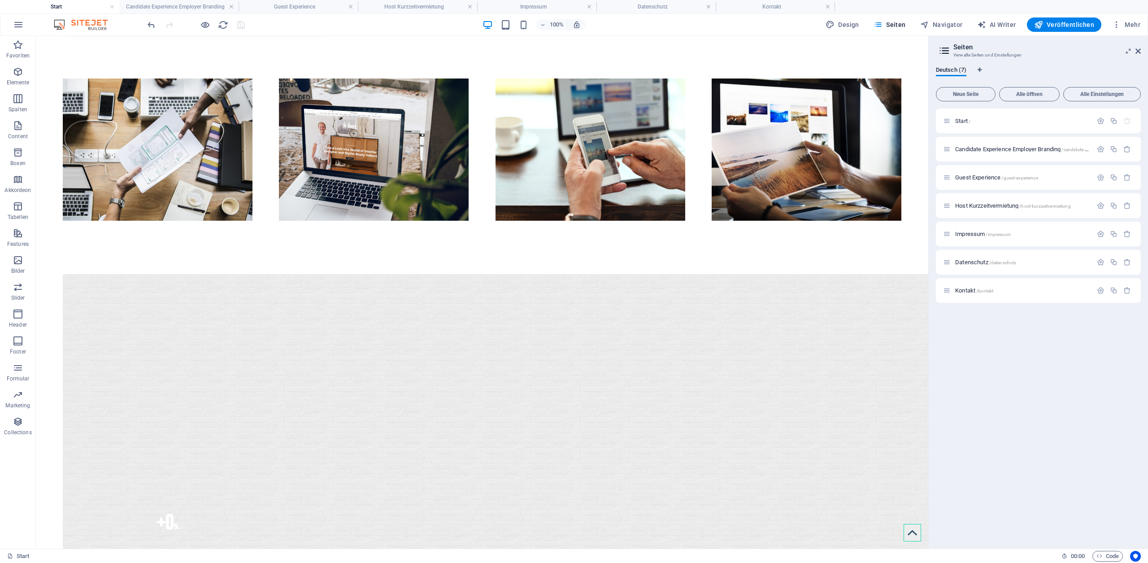
click at [57, 4] on h4 "Start" at bounding box center [59, 7] width 119 height 10
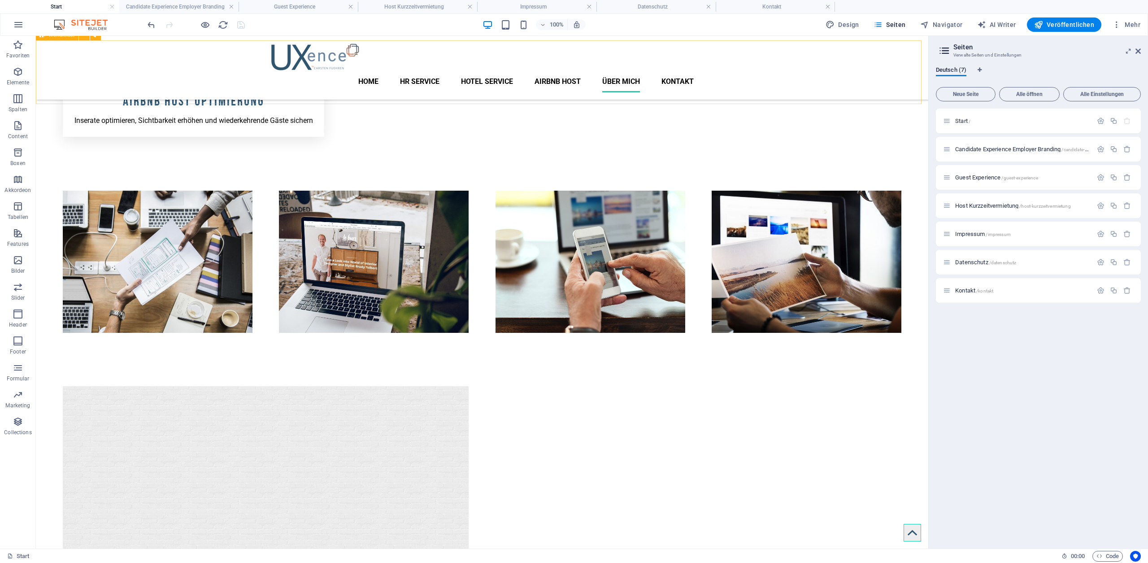
scroll to position [689, 0]
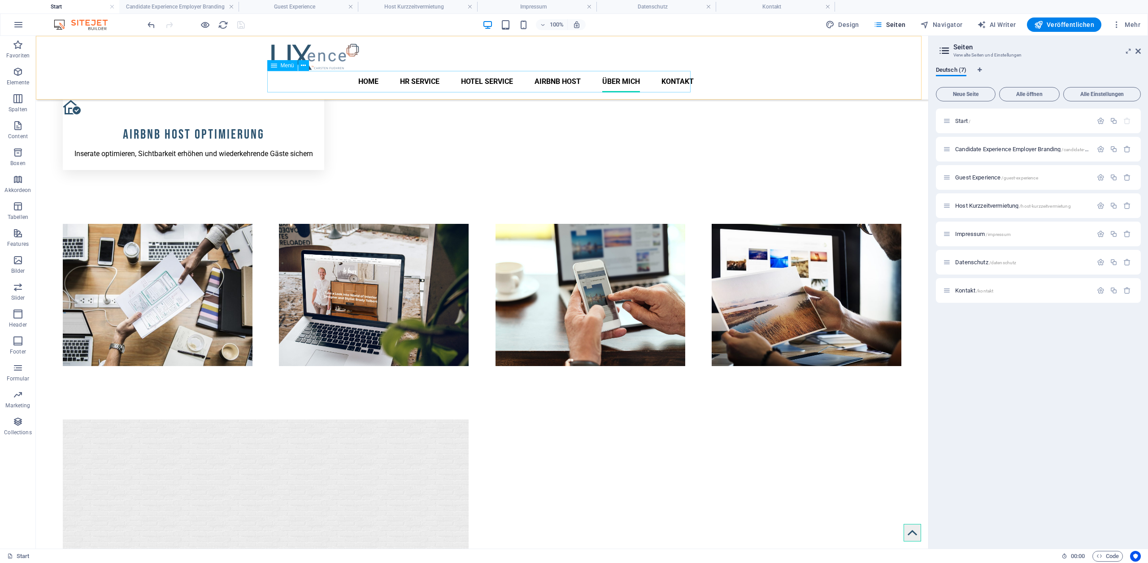
click at [373, 74] on nav "Home HR Service Hotel Service Airbnb Host über mich Kontakt" at bounding box center [481, 82] width 423 height 22
select select
select select "1"
select select
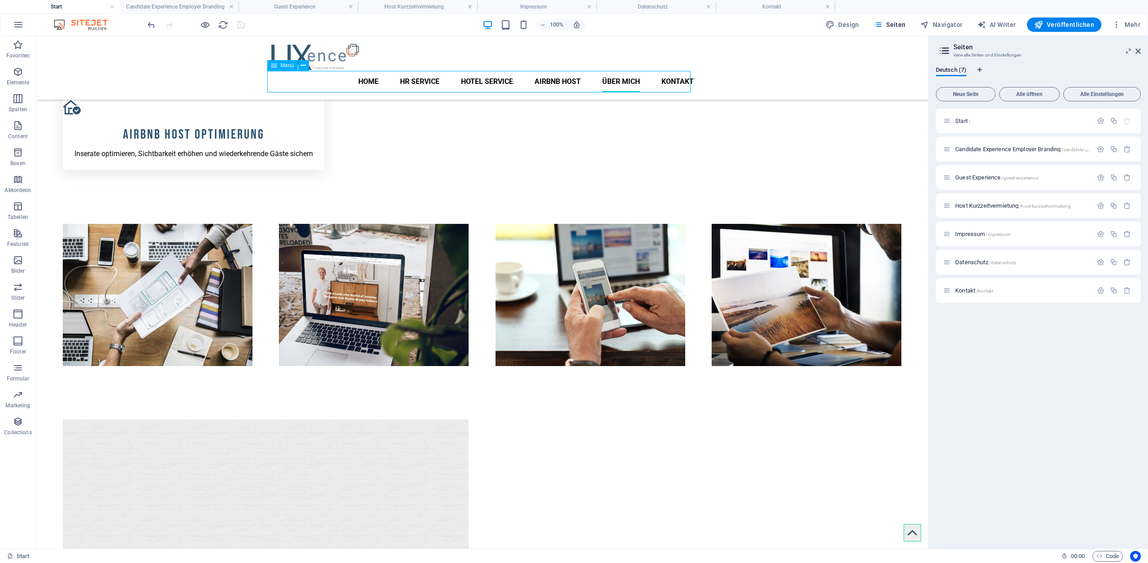
select select "2"
select select
select select "3"
select select
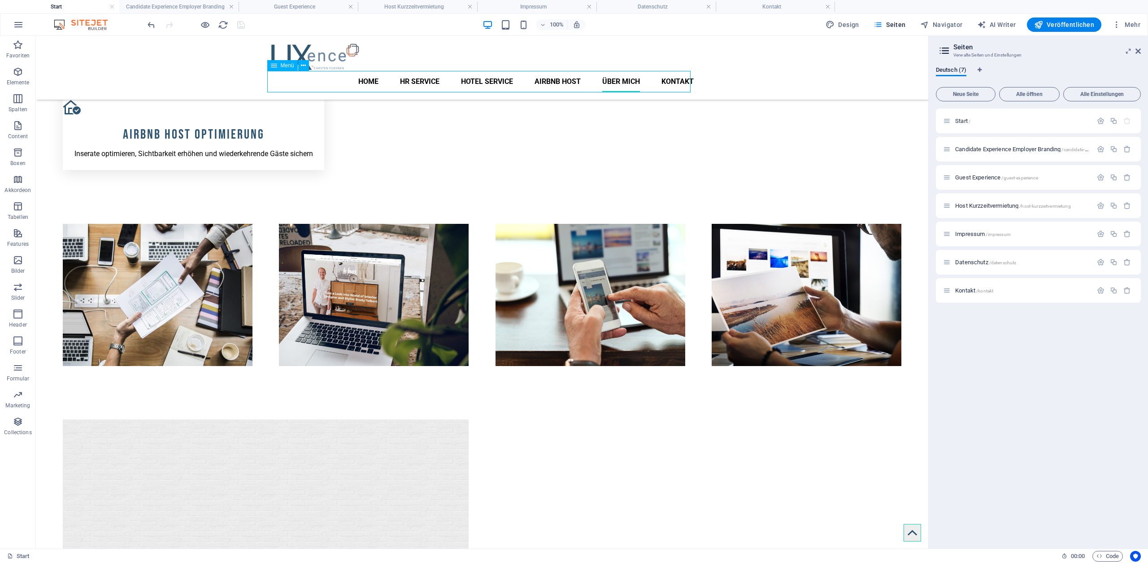
select select "6"
select select
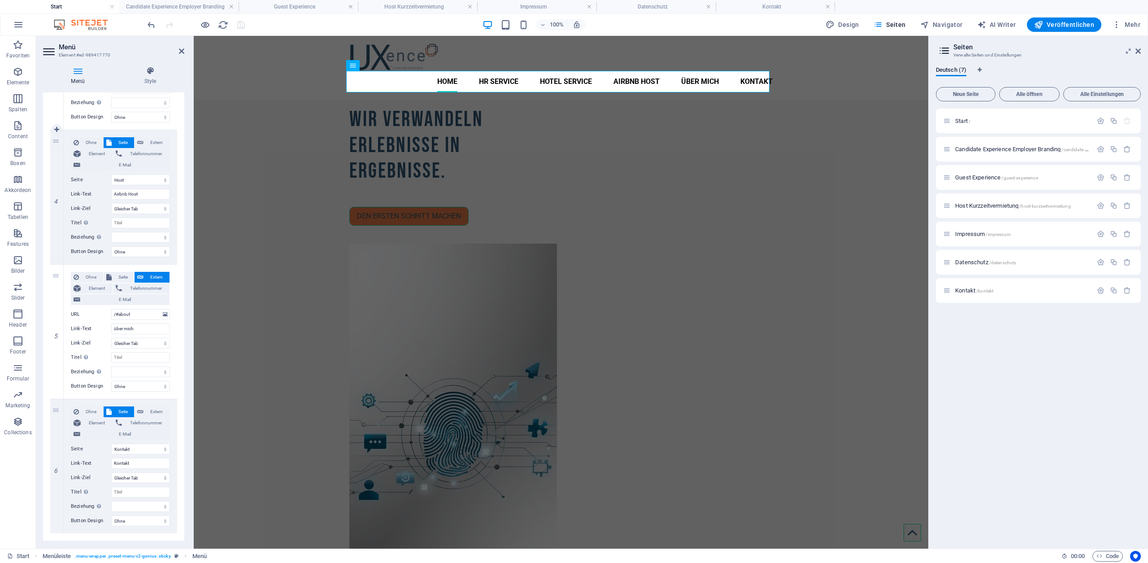
scroll to position [482, 0]
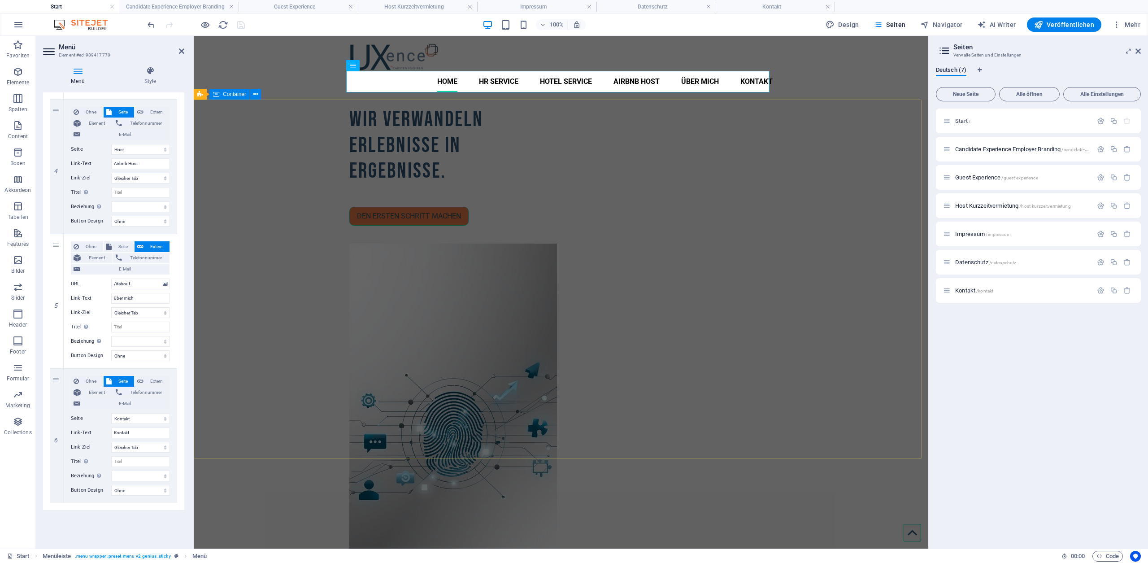
click at [269, 343] on div "Wir verwandeln Erlebnisse in Ergebnisse. Den ersten Schritt machen" at bounding box center [561, 357] width 734 height 515
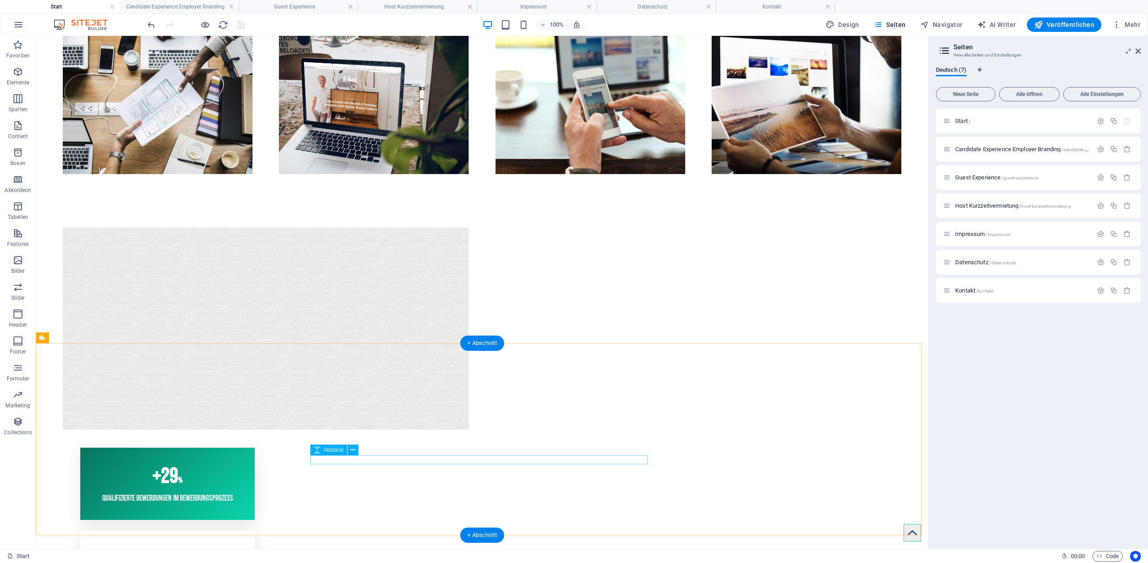
scroll to position [958, 0]
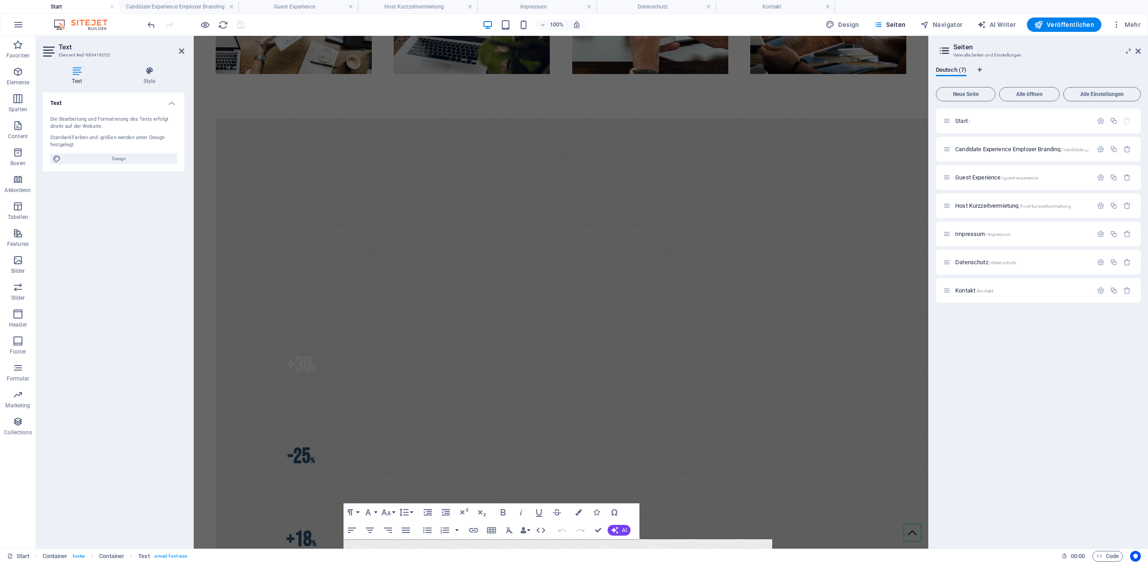
scroll to position [925, 0]
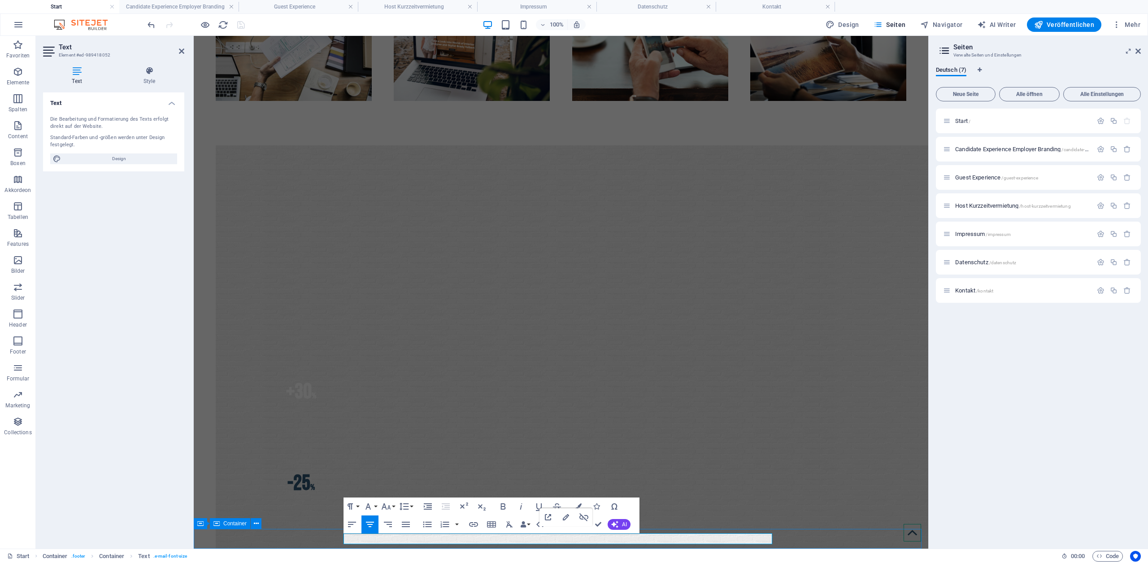
drag, startPoint x: 549, startPoint y: 545, endPoint x: 576, endPoint y: 545, distance: 26.9
drag, startPoint x: 628, startPoint y: 538, endPoint x: 586, endPoint y: 539, distance: 42.6
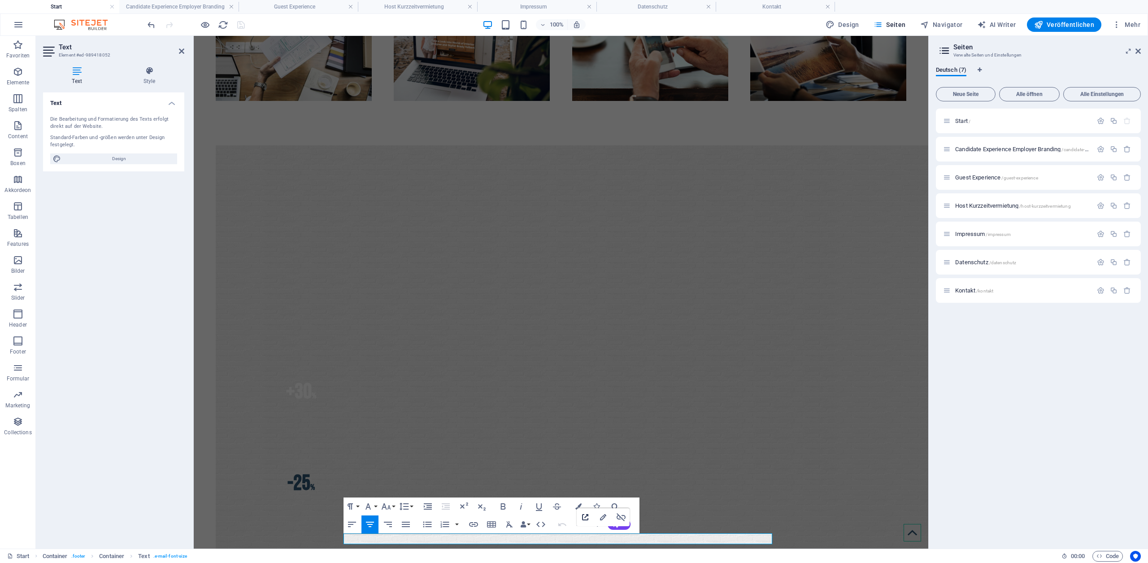
click at [586, 515] on icon "button" at bounding box center [585, 517] width 6 height 6
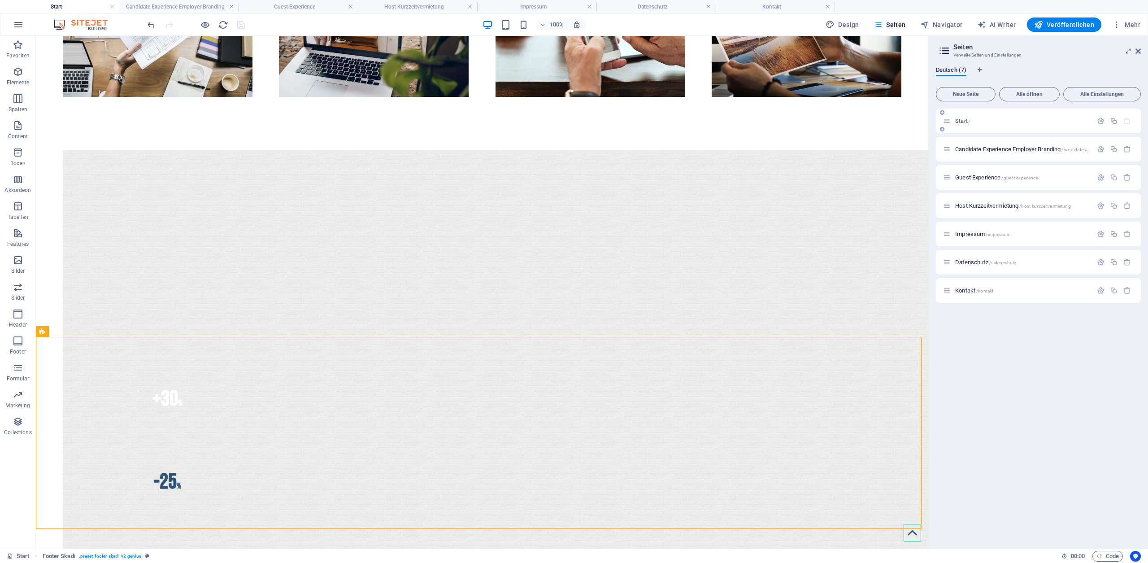
click at [963, 121] on span "Start /" at bounding box center [962, 120] width 15 height 7
click at [1101, 122] on icon "button" at bounding box center [1101, 121] width 8 height 8
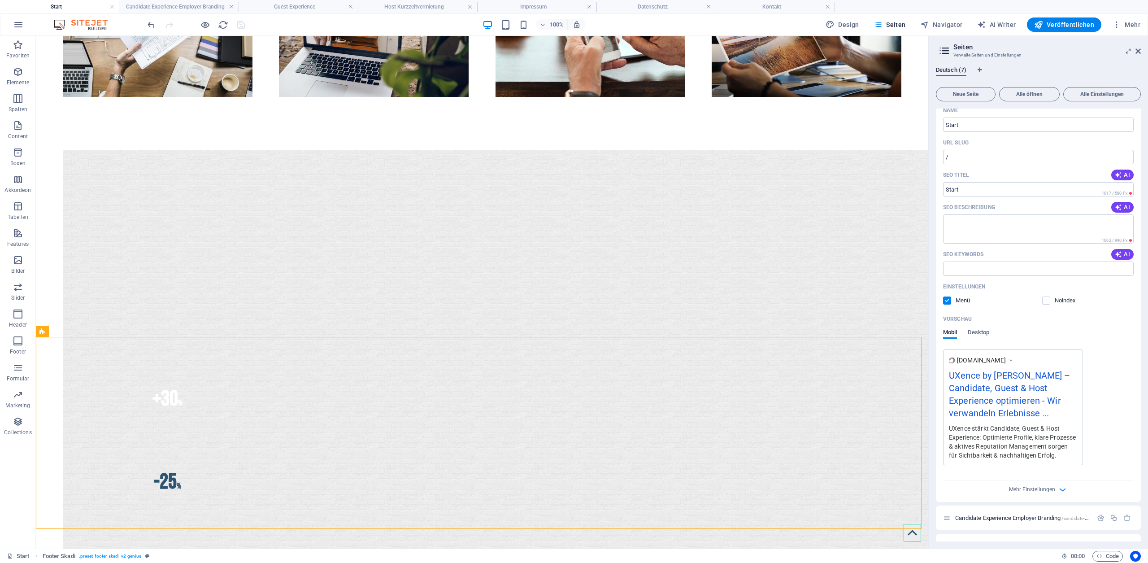
scroll to position [42, 0]
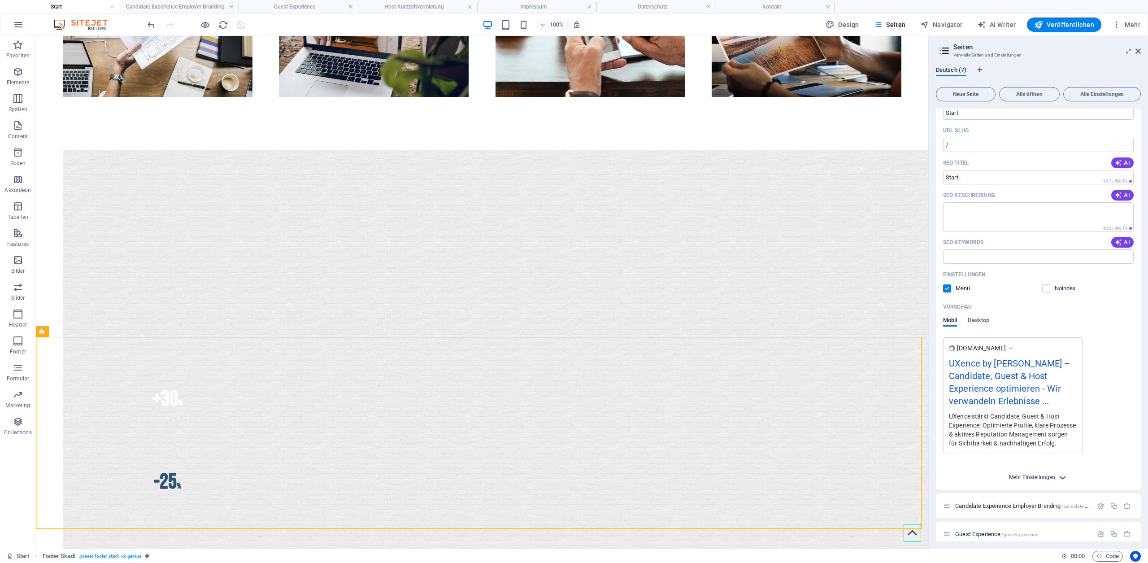
click at [1016, 480] on span "Mehr Einstellungen" at bounding box center [1032, 477] width 46 height 6
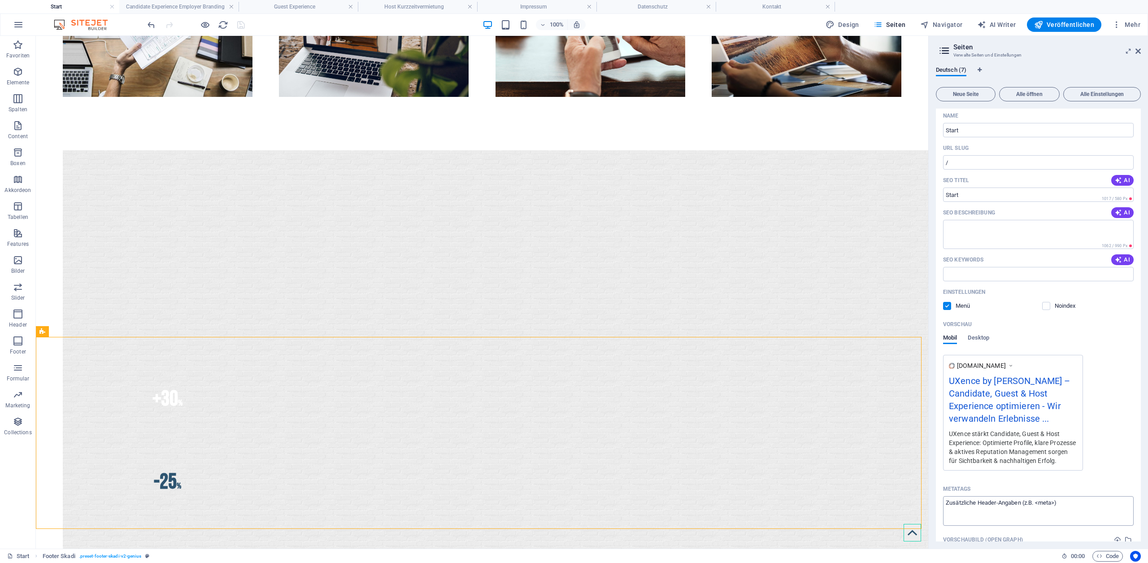
scroll to position [0, 0]
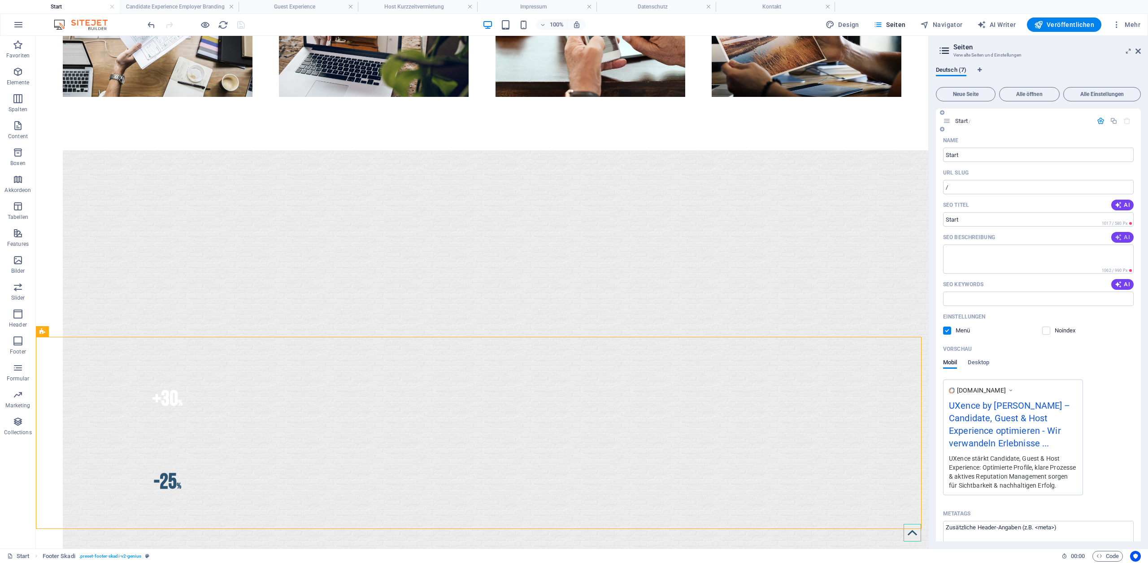
click at [1116, 238] on icon "button" at bounding box center [1118, 237] width 7 height 7
type textarea "Transformieren Sie Erlebnisse in messbare Ergebnisse. Begeistern Sie Bewerber u…"
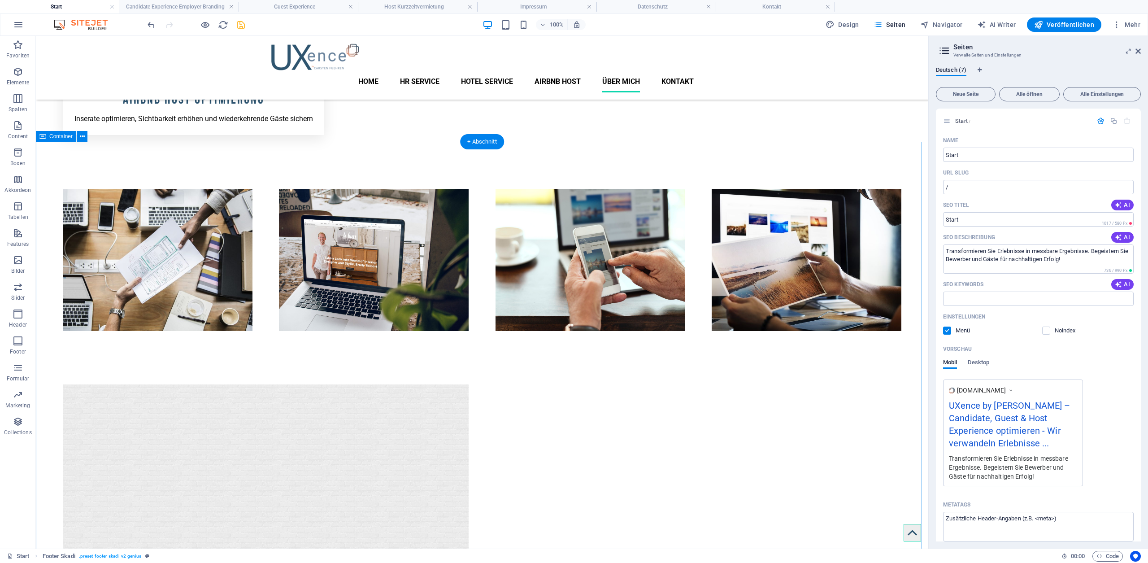
scroll to position [723, 0]
click at [974, 219] on input "SEO Titel" at bounding box center [1038, 219] width 191 height 14
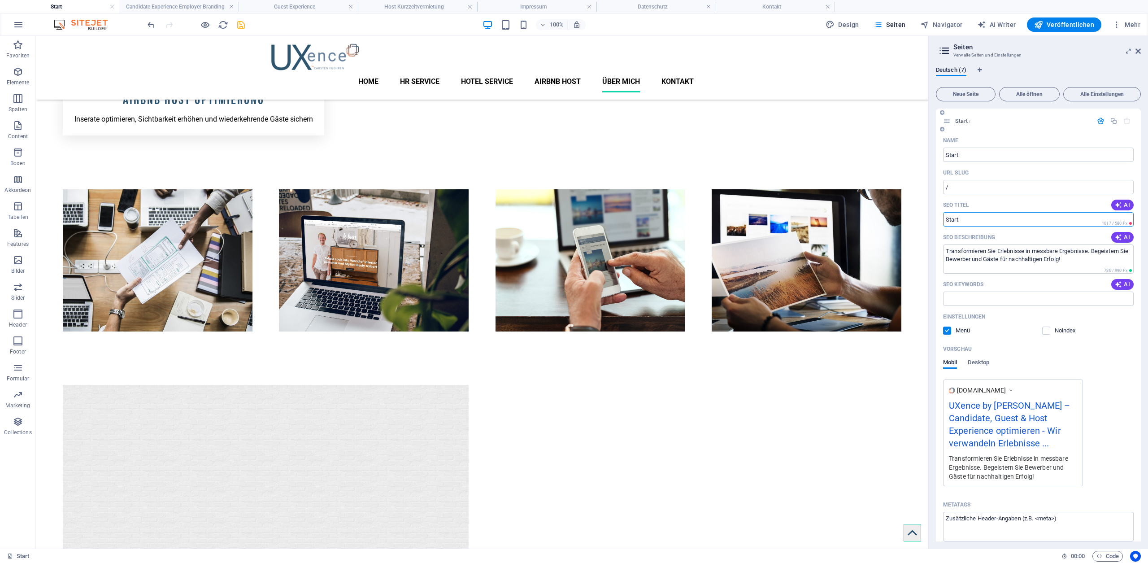
click at [974, 219] on input "SEO Titel" at bounding box center [1038, 219] width 191 height 14
paste input "UXence – People-Centric UX & Experience Design für HR, Hospitality & Business"
type input "UXence – People-Centric UX & Experience Design für HR, Hospitality & Business"
drag, startPoint x: 1076, startPoint y: 259, endPoint x: 940, endPoint y: 253, distance: 136.0
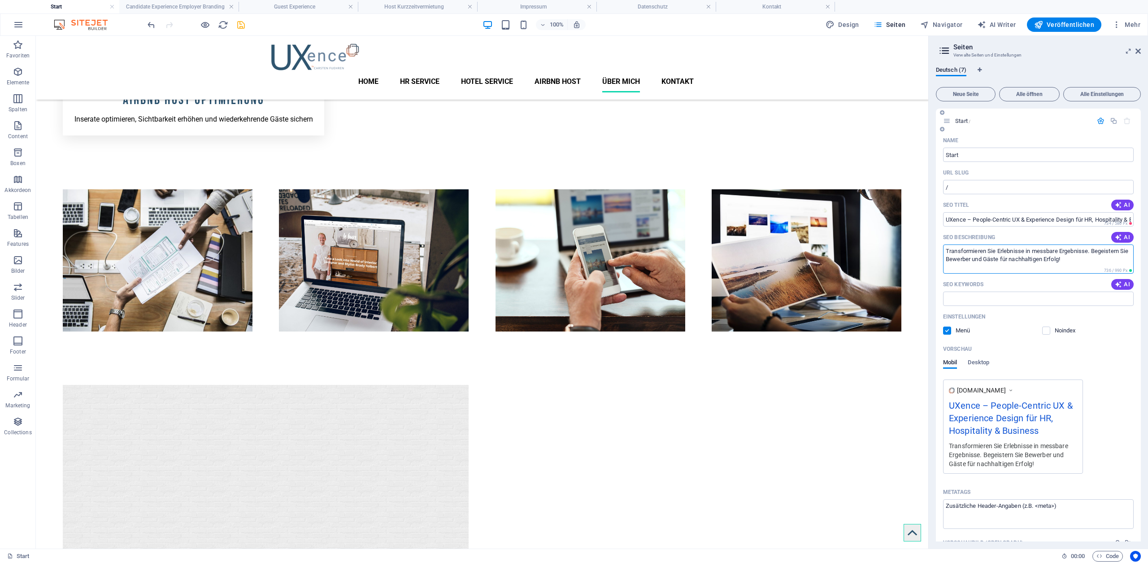
click at [940, 253] on div "Name Start ​ URL SLUG / ​ SEO Titel AI UXence – People-Centric UX & Experience …" at bounding box center [1038, 386] width 205 height 506
paste textarea "UXence optimiert Candidate, Guest und Customer Experience. Mit HR-Expertise, Ho…"
type textarea "UXence optimiert Candidate, Guest und Customer Experience. Mit HR-Expertise, Ho…"
click at [970, 299] on input "SEO Keywords" at bounding box center [1038, 298] width 191 height 14
paste input "UX Design, Experience Design, Candidate Experience, Guest Experience, Customer …"
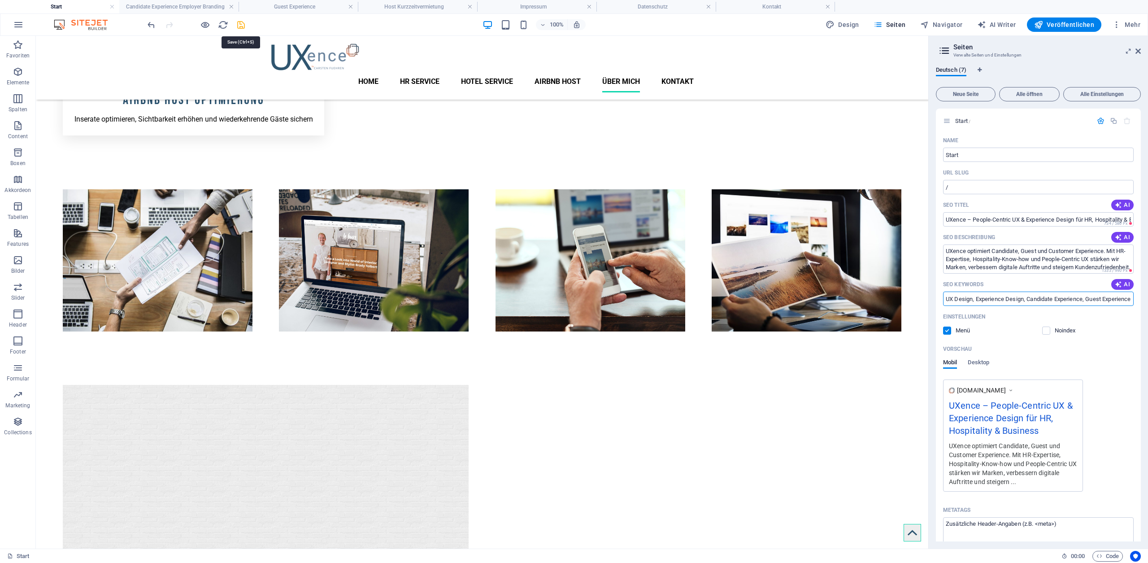
type input "UX Design, Experience Design, Candidate Experience, Guest Experience, Customer …"
click at [242, 25] on icon "save" at bounding box center [241, 25] width 10 height 10
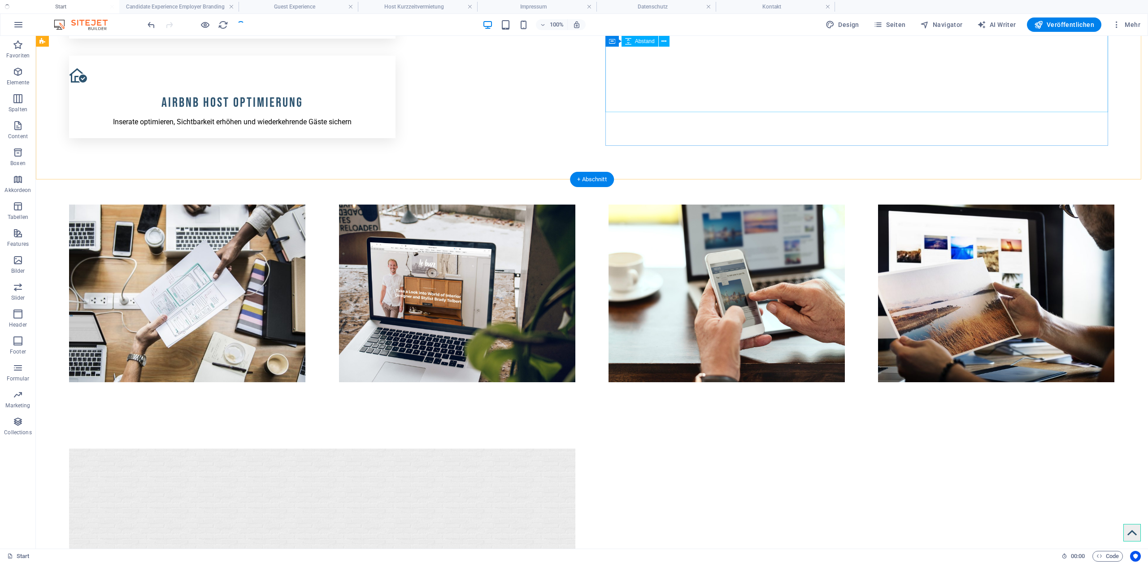
checkbox input "false"
click at [899, 25] on span "Seiten" at bounding box center [889, 24] width 32 height 9
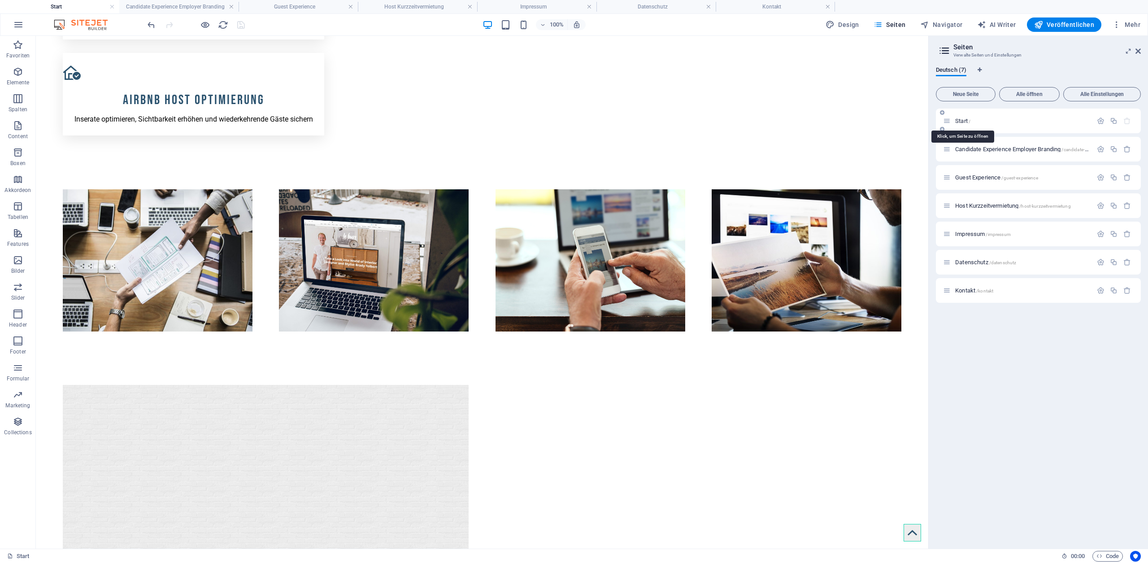
click at [962, 118] on span "Start /" at bounding box center [962, 120] width 15 height 7
click at [1100, 123] on icon "button" at bounding box center [1101, 121] width 8 height 8
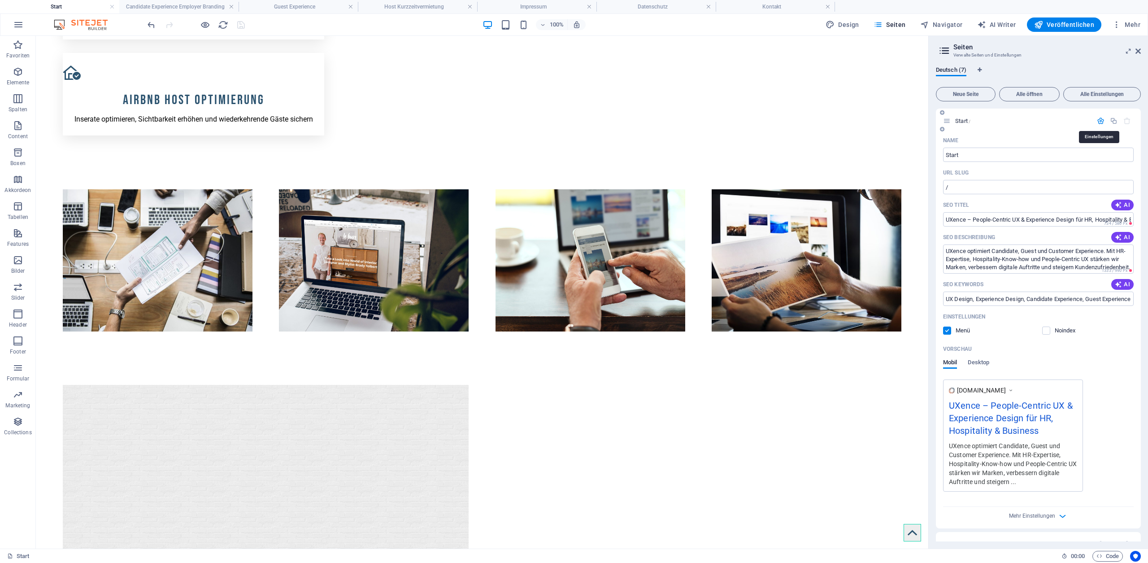
click at [1097, 123] on icon "button" at bounding box center [1101, 121] width 8 height 8
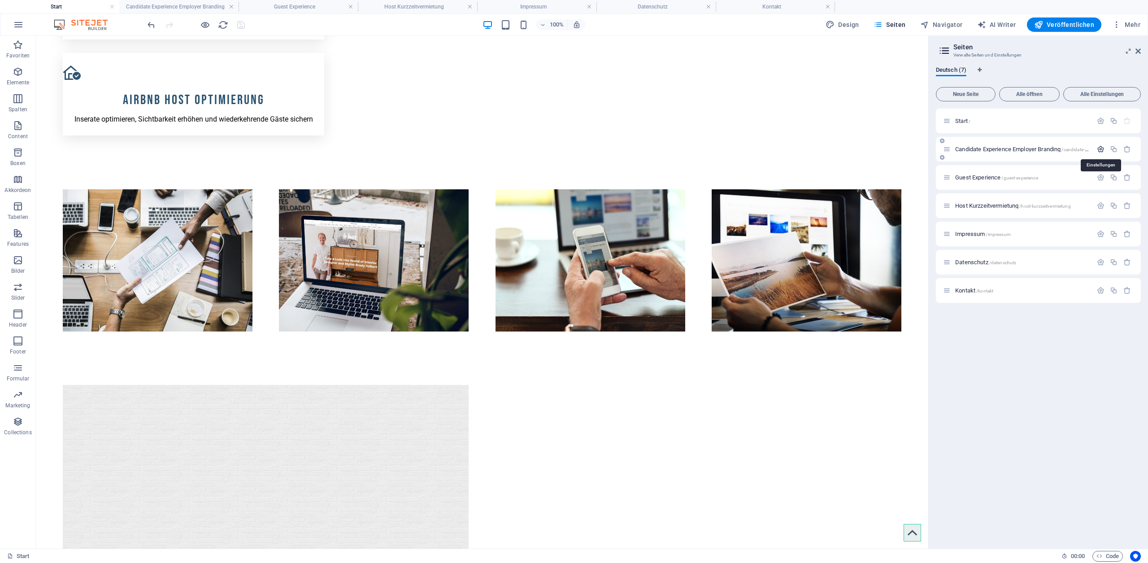
click at [1098, 150] on icon "button" at bounding box center [1101, 149] width 8 height 8
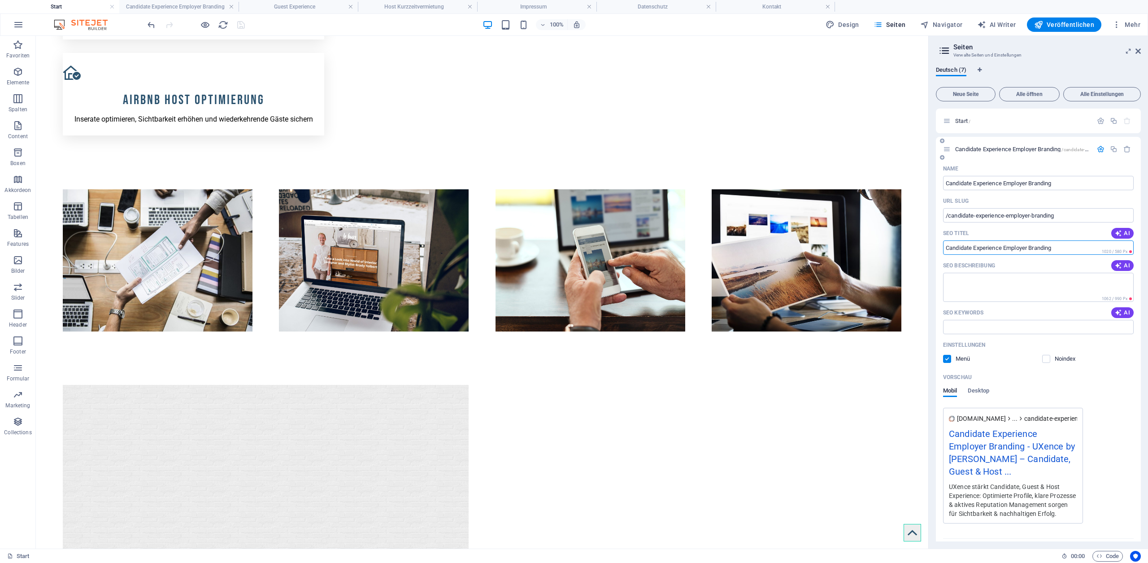
drag, startPoint x: 1059, startPoint y: 248, endPoint x: 941, endPoint y: 247, distance: 117.9
click at [941, 247] on div "Name Candidate Experience Employer Branding ​ URL SLUG /candidate-experience-em…" at bounding box center [1038, 360] width 205 height 399
click at [1058, 250] on input "SEO Titel" at bounding box center [1038, 247] width 191 height 14
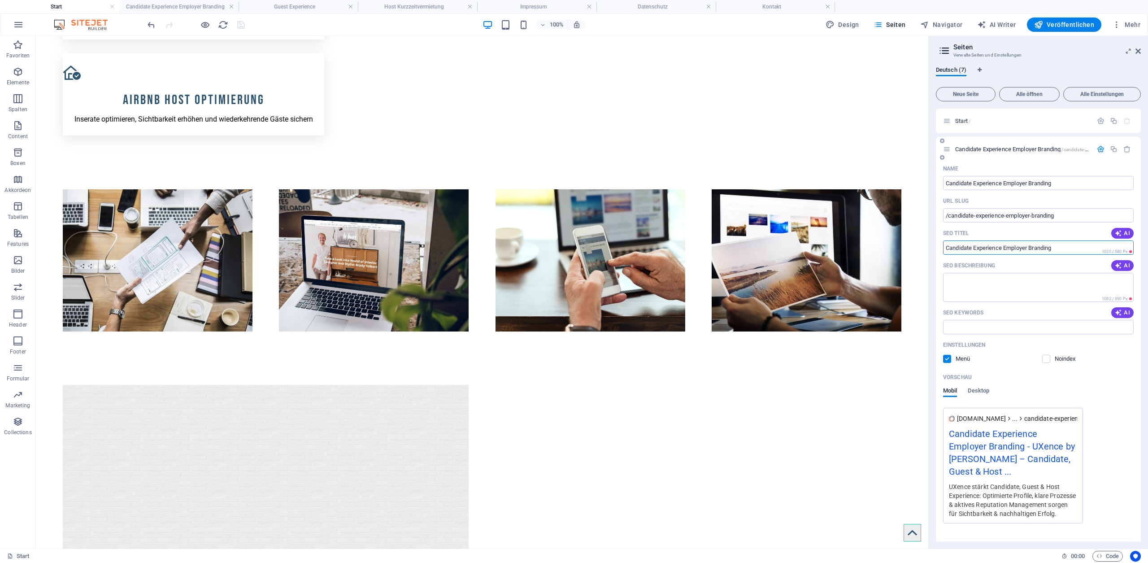
paste input "Candidate Experience & Employer Branding – UXence HR Solutions"
type input "Candidate Experience & Employer Branding – UXence HR Solutions"
click at [1019, 283] on textarea "SEO Beschreibung" at bounding box center [1038, 287] width 191 height 29
paste textarea "Optimieren Sie Ihre Candidate Journey: UXence unterstützt Unternehmen mit Emplo…"
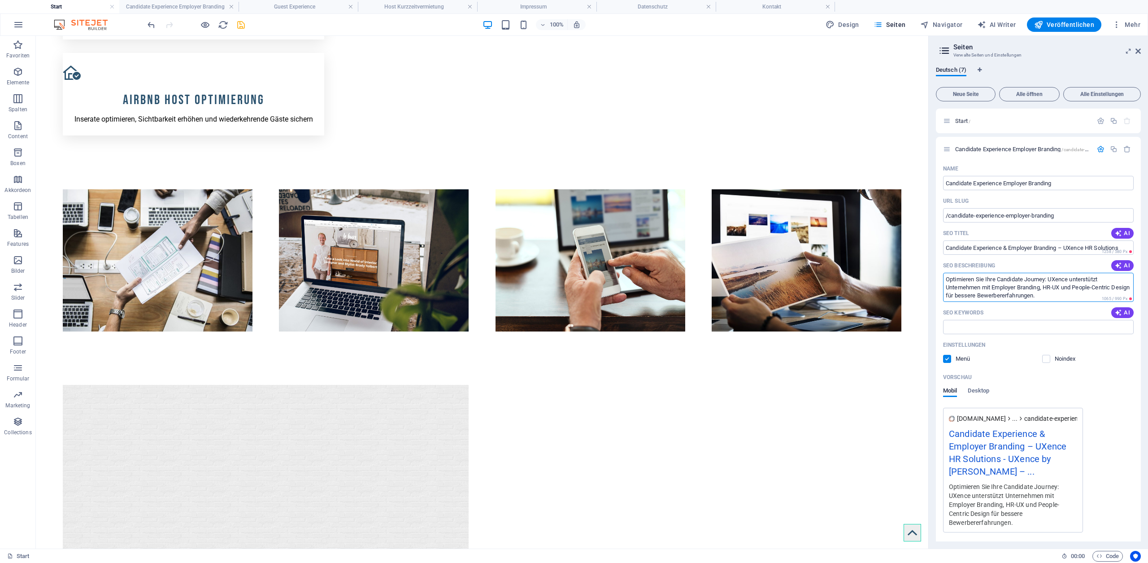
type textarea "Optimieren Sie Ihre Candidate Journey: UXence unterstützt Unternehmen mit Emplo…"
click at [977, 327] on input "SEO Keywords" at bounding box center [1038, 327] width 191 height 14
paste input "Candidate Experience, Employer Branding, HR UX, Bewerbererfahrung verbessern, R…"
type input "Candidate Experience, Employer Branding, HR UX, Bewerbererfahrung verbessern, R…"
click at [1097, 152] on icon "button" at bounding box center [1101, 149] width 8 height 8
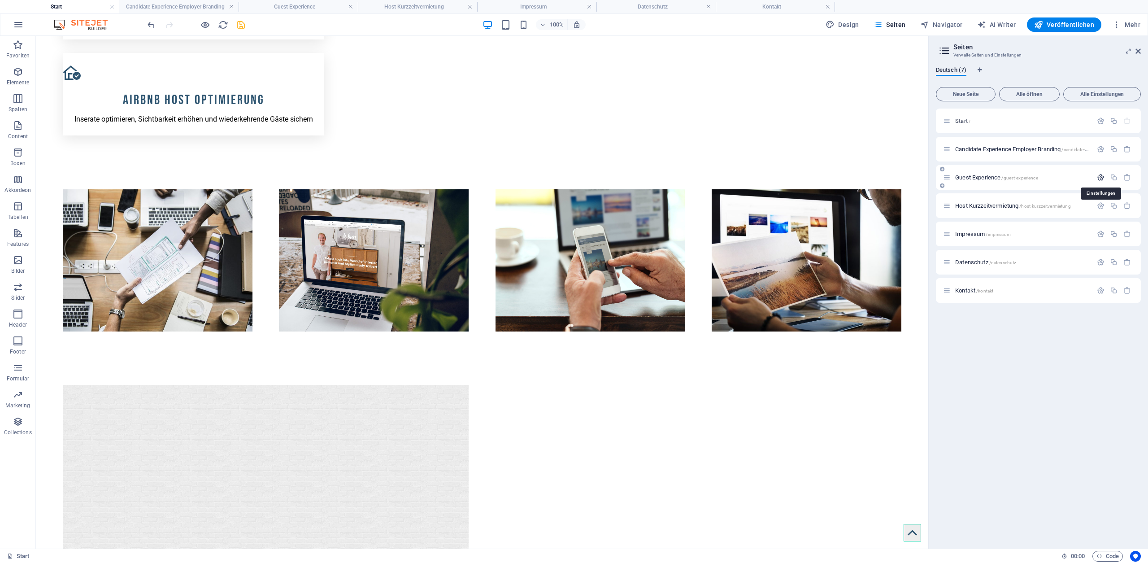
click at [1098, 176] on icon "button" at bounding box center [1101, 178] width 8 height 8
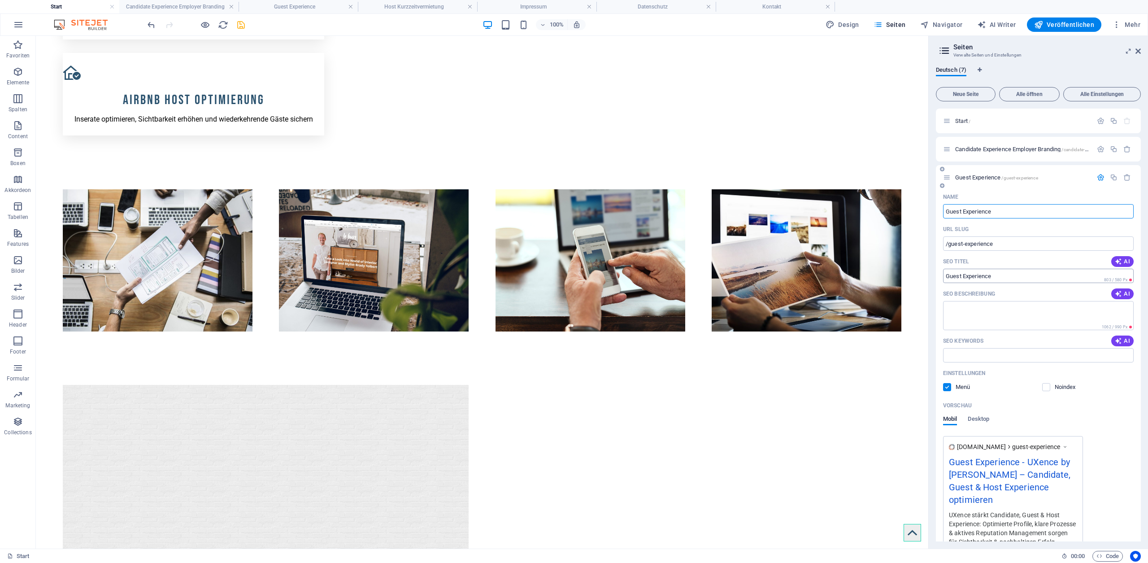
click at [994, 277] on input "Guest Experience" at bounding box center [1038, 276] width 191 height 14
paste input "& Reputation Management – UXence für Hotels"
type input "Guest Experience & Reputation Management – UXence für Hotels"
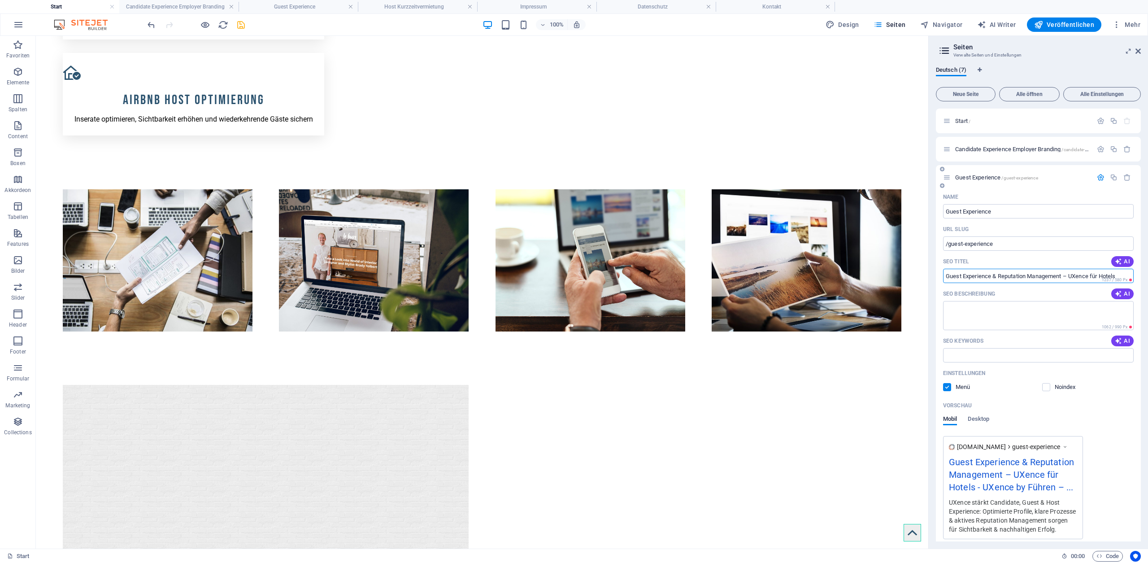
click at [1097, 178] on icon "button" at bounding box center [1101, 178] width 8 height 8
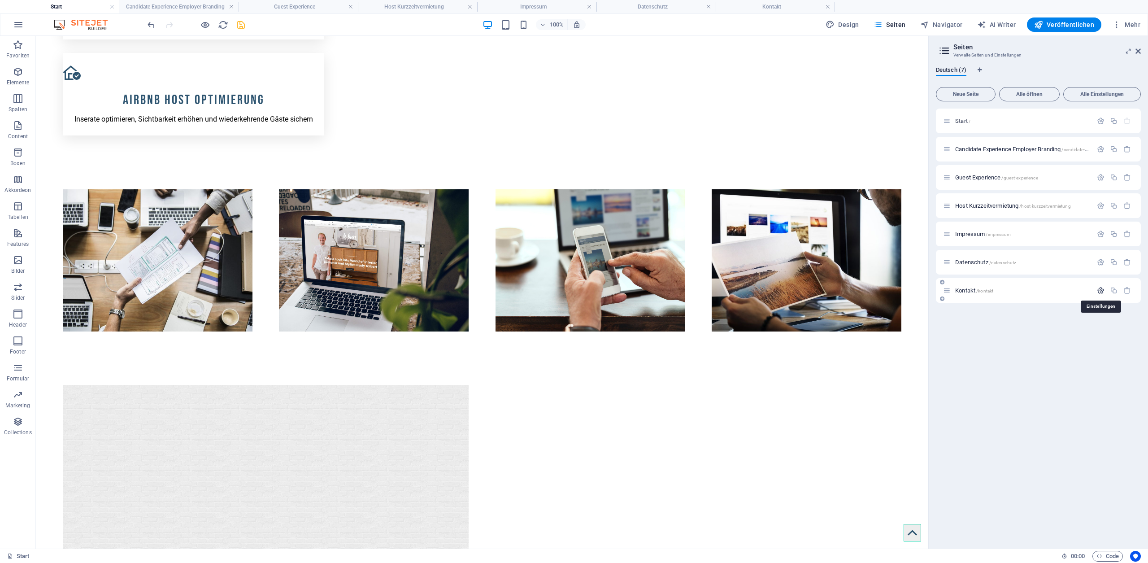
click at [1101, 293] on icon "button" at bounding box center [1101, 290] width 8 height 8
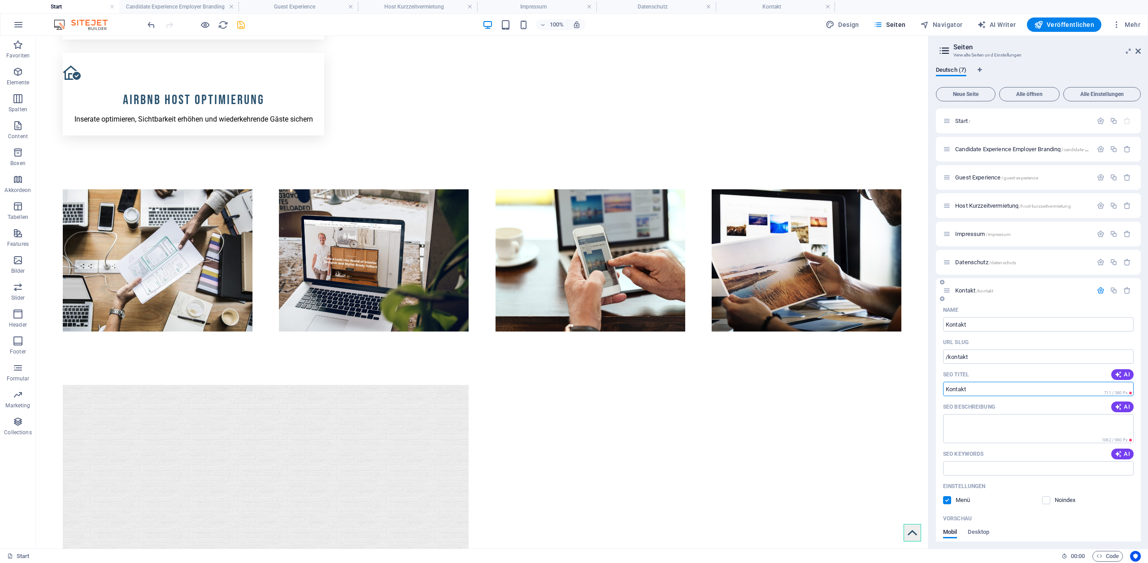
click at [990, 388] on input "Kontakt" at bounding box center [1038, 389] width 191 height 14
click at [991, 387] on input "Kontakt" at bounding box center [1038, 389] width 191 height 14
paste input "– UXence People-Centric UX & Experience Design"
type input "Kontakt – UXence People-Centric UX & Experience Design"
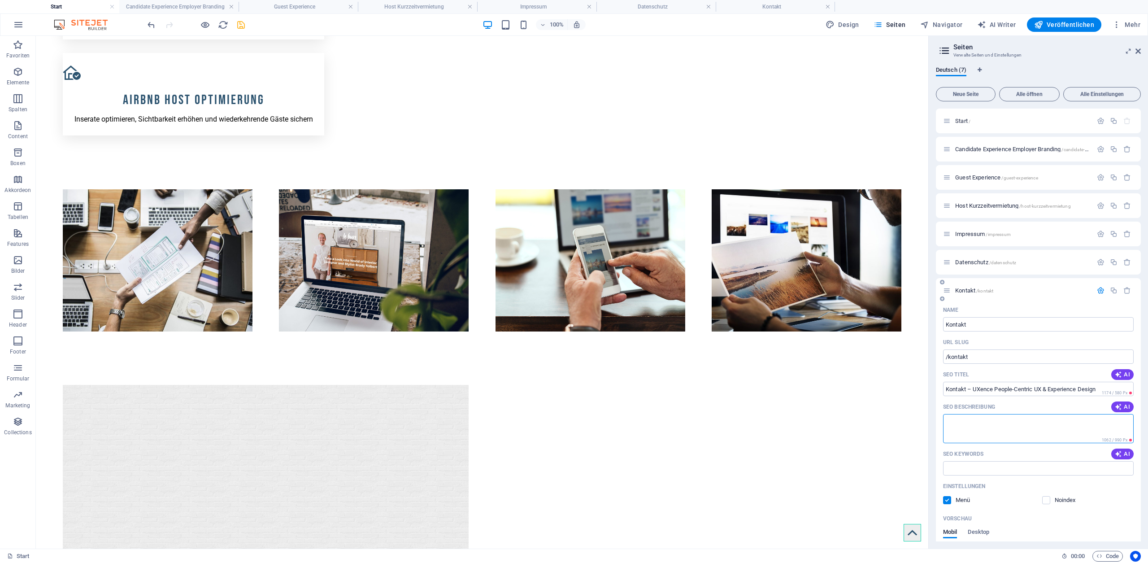
click at [968, 423] on textarea "SEO Beschreibung" at bounding box center [1038, 428] width 191 height 29
paste textarea "Nehmen Sie Kontakt mit UXence auf. Wir beraten zu Candidate, Guest und Customer…"
type textarea "Nehmen Sie Kontakt mit UXence auf. Wir beraten zu Candidate, Guest und Customer…"
click at [1001, 467] on input "SEO Keywords" at bounding box center [1038, 468] width 191 height 14
paste input "UXence Kontakt, UX Beratung anfragen, Candidate Experience Beratung, Guest Expe…"
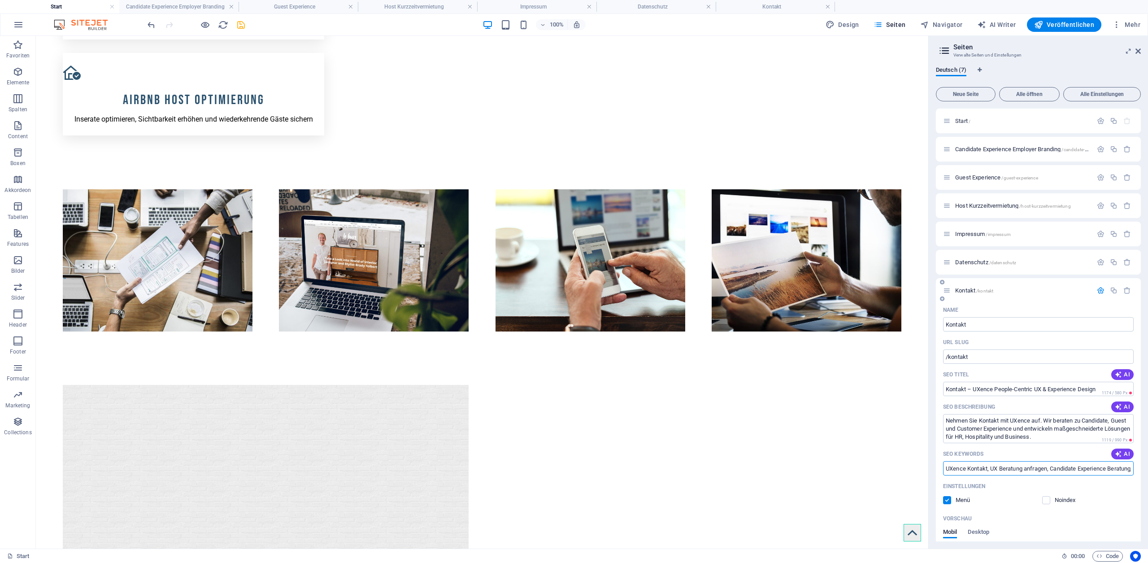
type input "UXence Kontakt, UX Beratung anfragen, Candidate Experience Beratung, Guest Expe…"
click at [1097, 292] on icon "button" at bounding box center [1101, 290] width 8 height 8
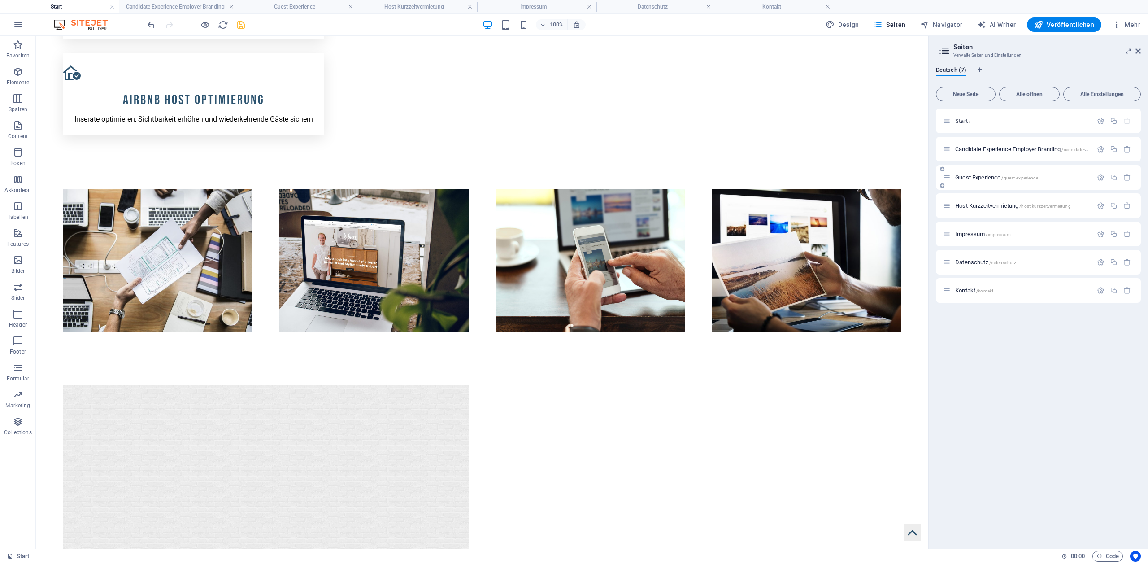
click at [985, 178] on span "Guest Experience /guest-experience" at bounding box center [996, 177] width 83 height 7
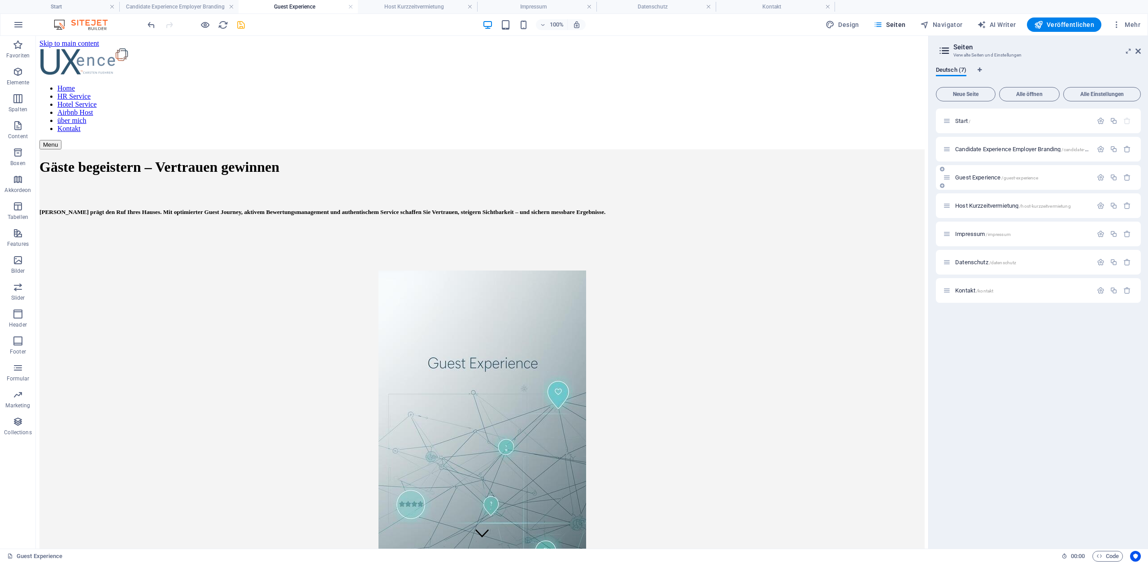
scroll to position [841, 0]
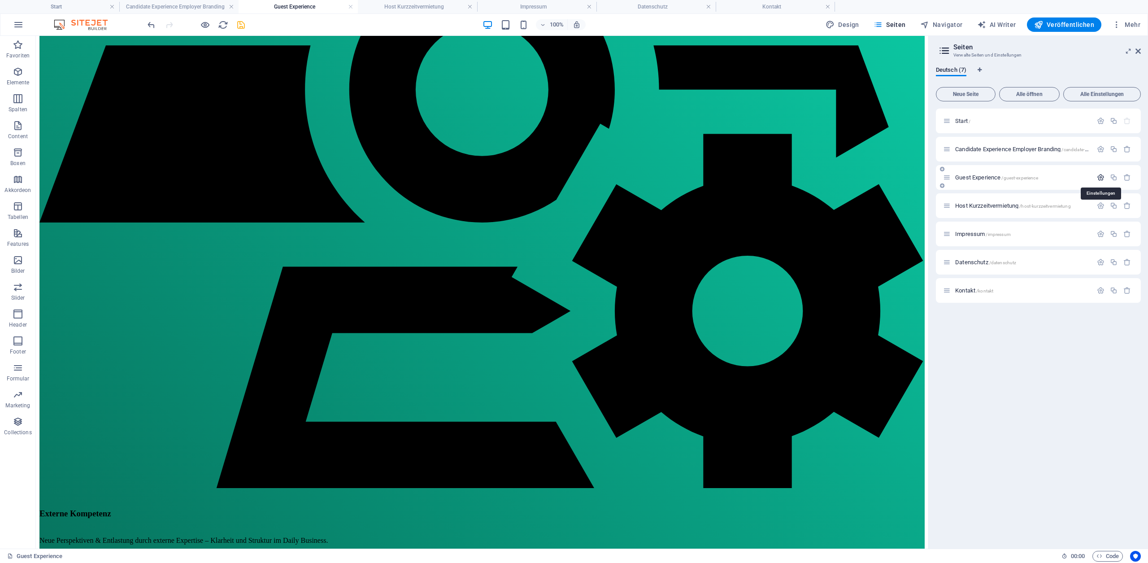
click at [1100, 178] on icon "button" at bounding box center [1101, 178] width 8 height 8
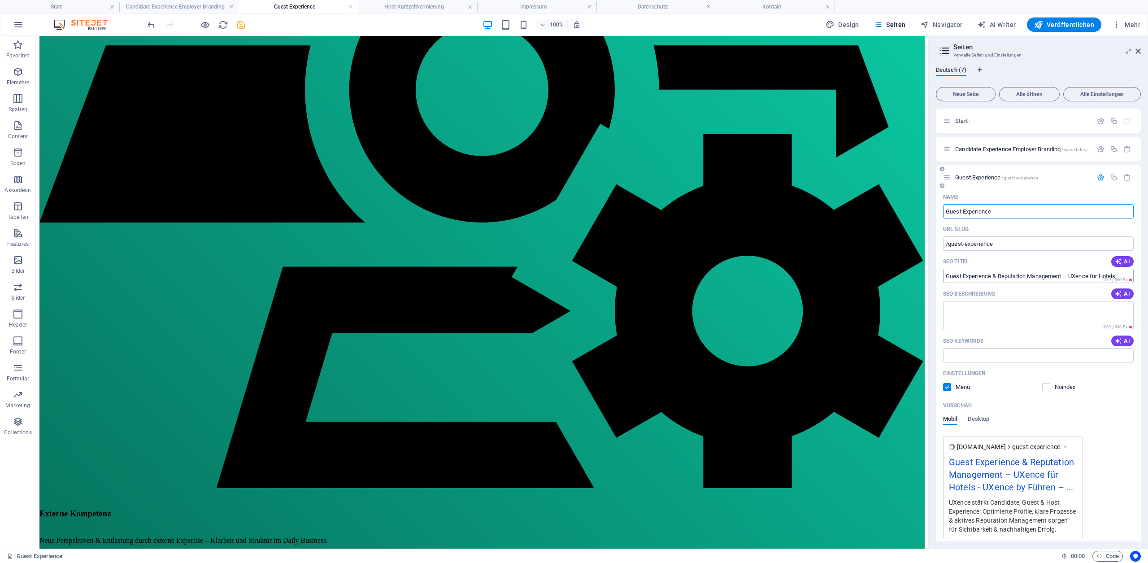
click at [980, 275] on input "Guest Experience & Reputation Management – UXence für Hotels" at bounding box center [1038, 276] width 191 height 14
paste input "text"
type input "Guest Experience & Reputation Management – UXence"
click at [966, 310] on textarea "SEO Beschreibung" at bounding box center [1038, 315] width 191 height 29
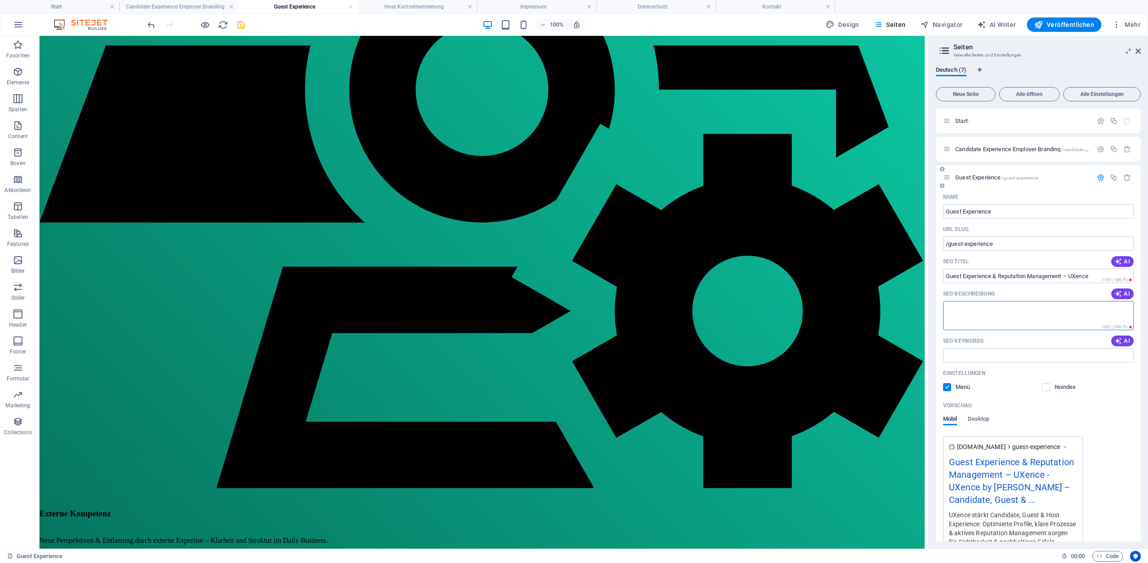
click at [966, 310] on textarea "SEO Beschreibung" at bounding box center [1038, 315] width 191 height 29
paste textarea "UXence verbessert die Guest Experience in Hotels und Ferienunterkünften: Touchp…"
type textarea "UXence verbessert die Guest Experience in Hotels und Ferienunterkünften: Touchp…"
click at [957, 353] on input "SEO Keywords" at bounding box center [1038, 355] width 191 height 14
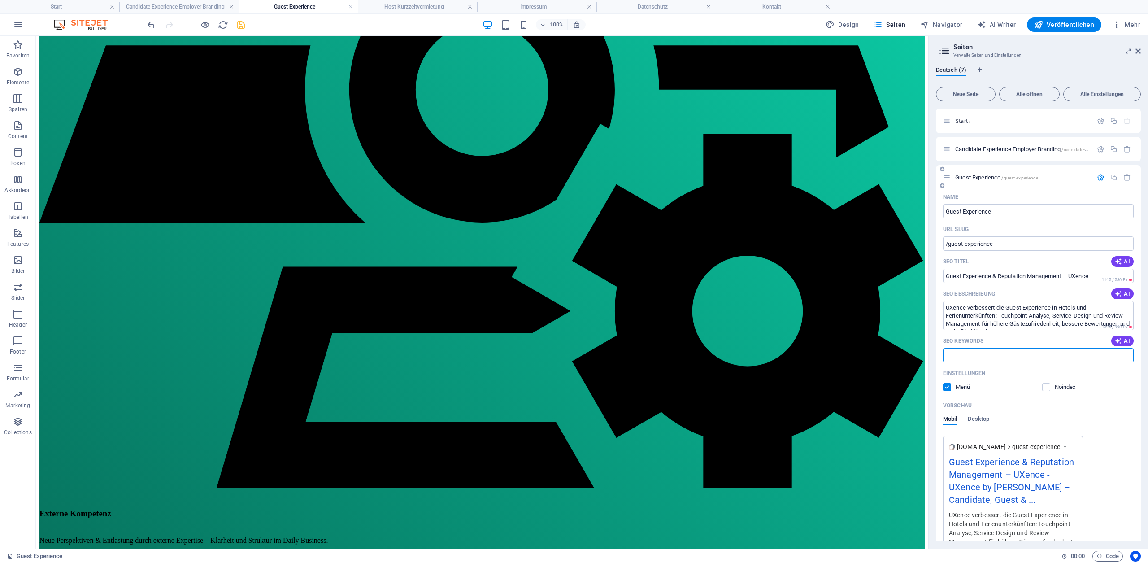
paste input "Guest Experience, Hospitality UX, Reputation Management, Hotelbewertungen verbe…"
type input "Guest Experience, Hospitality UX, Reputation Management, Hotelbewertungen verbe…"
click at [1097, 177] on icon "button" at bounding box center [1101, 178] width 8 height 8
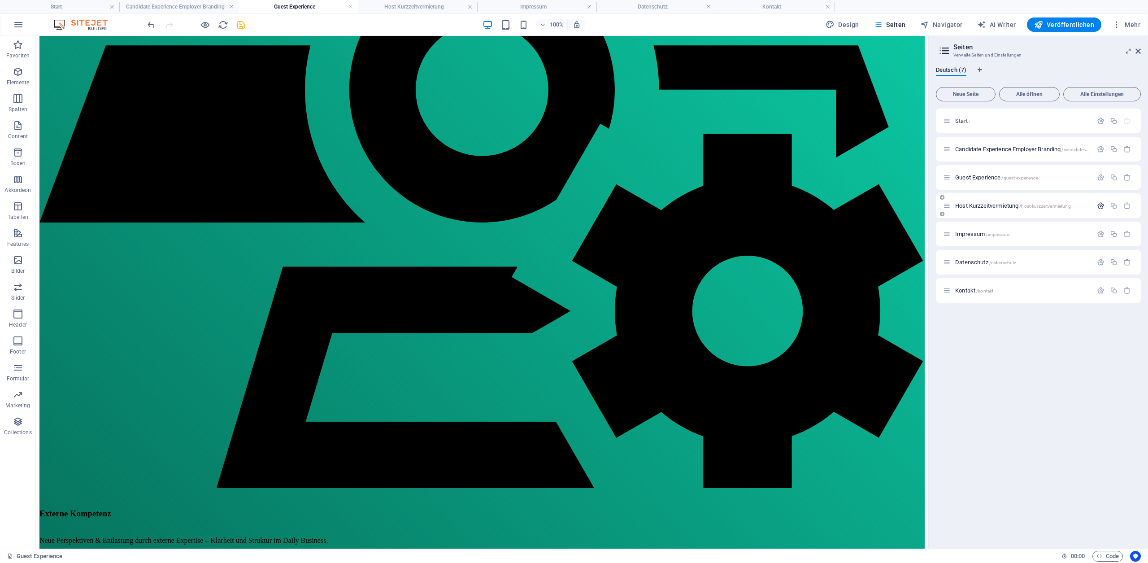
click at [1098, 207] on icon "button" at bounding box center [1101, 206] width 8 height 8
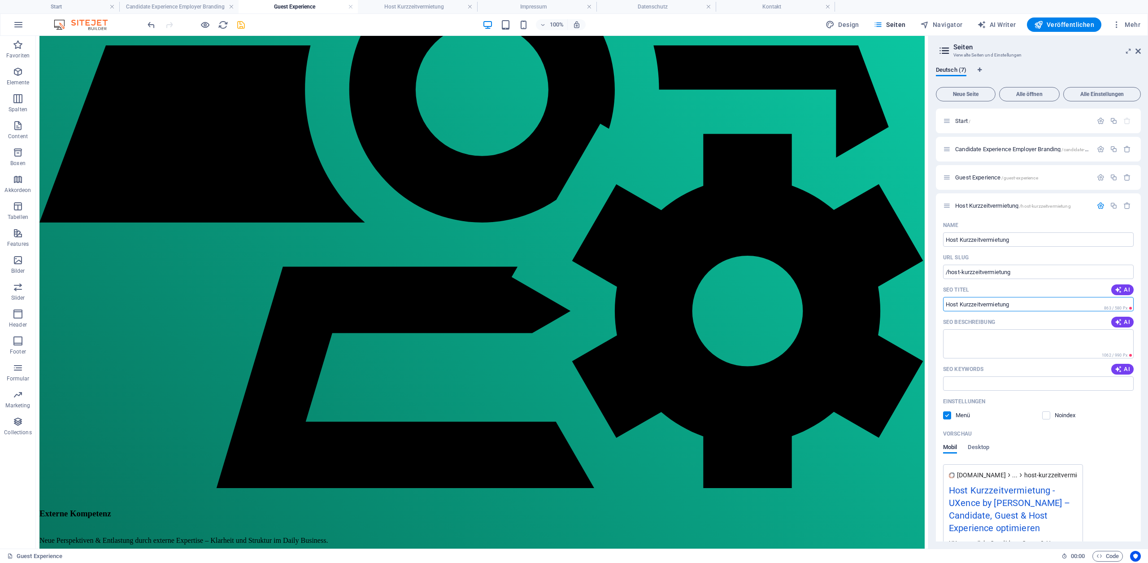
drag, startPoint x: 1051, startPoint y: 341, endPoint x: 901, endPoint y: 307, distance: 154.1
drag, startPoint x: 1019, startPoint y: 303, endPoint x: 942, endPoint y: 301, distance: 76.7
click at [943, 301] on input "Host Kurzzeitvermietung" at bounding box center [1038, 304] width 191 height 14
paste input "Airbnb-Host Service: Listing, Preise & Automationen – UXence"
type input "Airbnb-Host Service: Listing, Preise & Automationen – UXence"
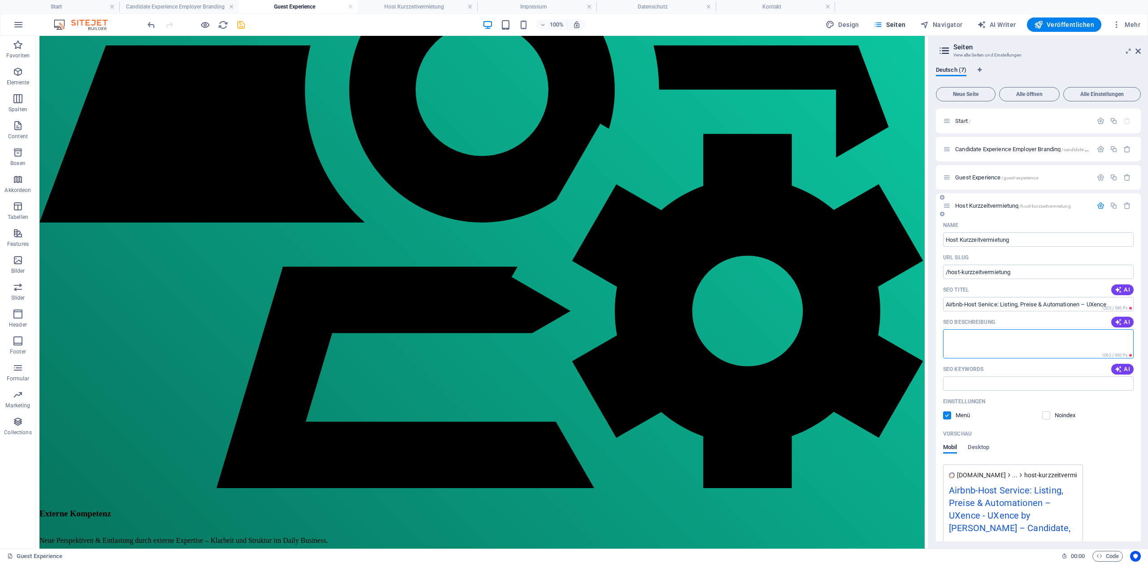
click at [968, 341] on textarea "SEO Beschreibung" at bounding box center [1038, 343] width 191 height 29
paste textarea "Für Hosts: UXence optimiert dein Airbnb-Listing, Titel & Bilder, Preisstrategie…"
type textarea "Für Hosts: UXence optimiert dein Airbnb-Listing, Titel & Bilder, Preisstrategie…"
click at [1018, 273] on input "/host-kurzzeitvermietung" at bounding box center [1038, 272] width 191 height 14
drag, startPoint x: 1023, startPoint y: 240, endPoint x: 943, endPoint y: 233, distance: 80.1
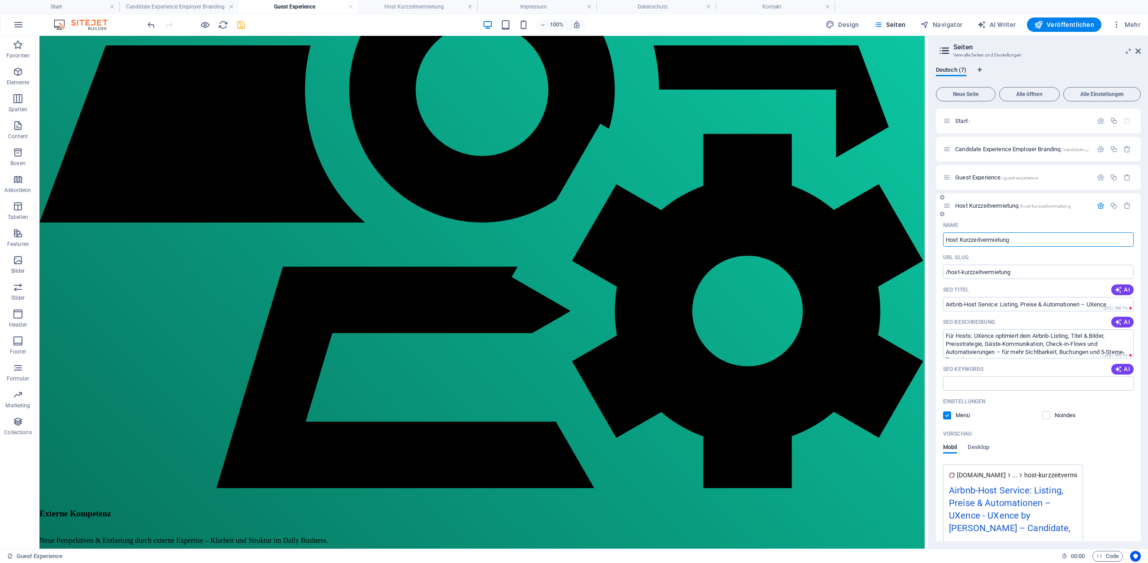
click at [943, 233] on input "Host Kurzzeitvermietung" at bounding box center [1038, 239] width 191 height 14
paste input "airbnb-host-service"
type input "airbnb-host-service"
type input "/airbnb-host-service"
click at [1007, 236] on input "airbnb-host-service" at bounding box center [1038, 239] width 191 height 14
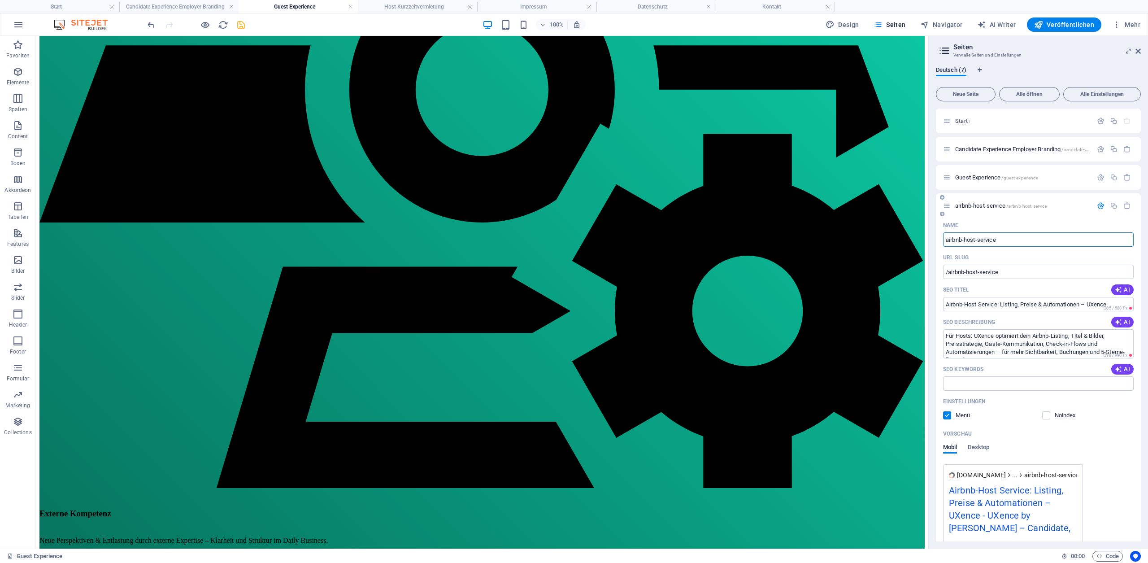
click at [1007, 236] on input "airbnb-host-service" at bounding box center [1038, 239] width 191 height 14
click at [965, 240] on input "airbnb-host-service" at bounding box center [1038, 239] width 191 height 14
click at [979, 240] on input "airbnb host-service" at bounding box center [1038, 239] width 191 height 14
type input "airbnb host ervice"
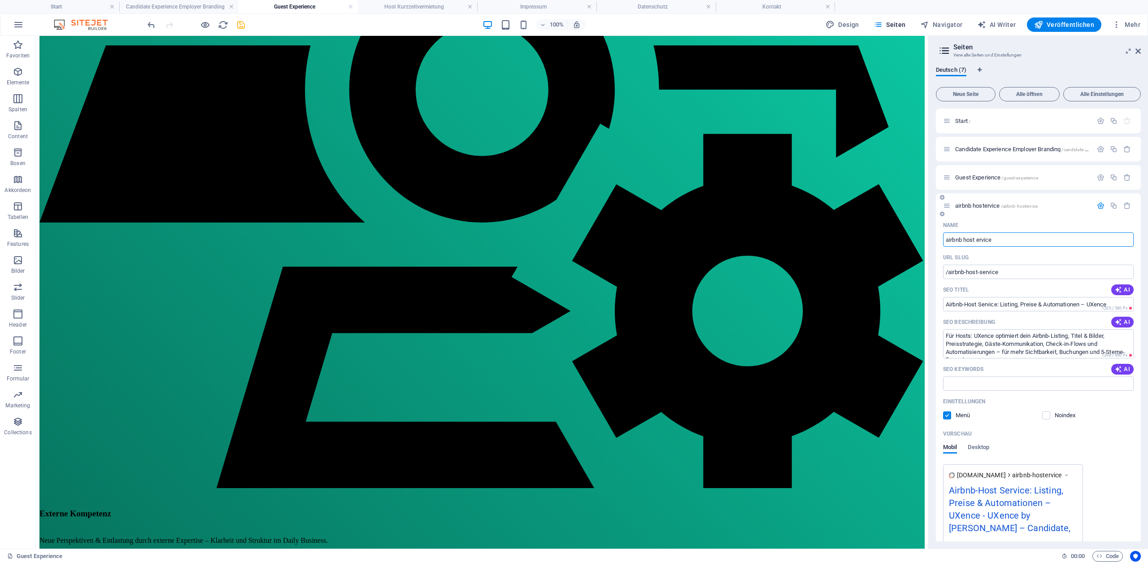
type input "/airbnb-hostervice"
type input "airbnb host Service"
type input "/airbnb-host-ervice"
type input "airbnb host Service"
type input "/airbnb-host-service"
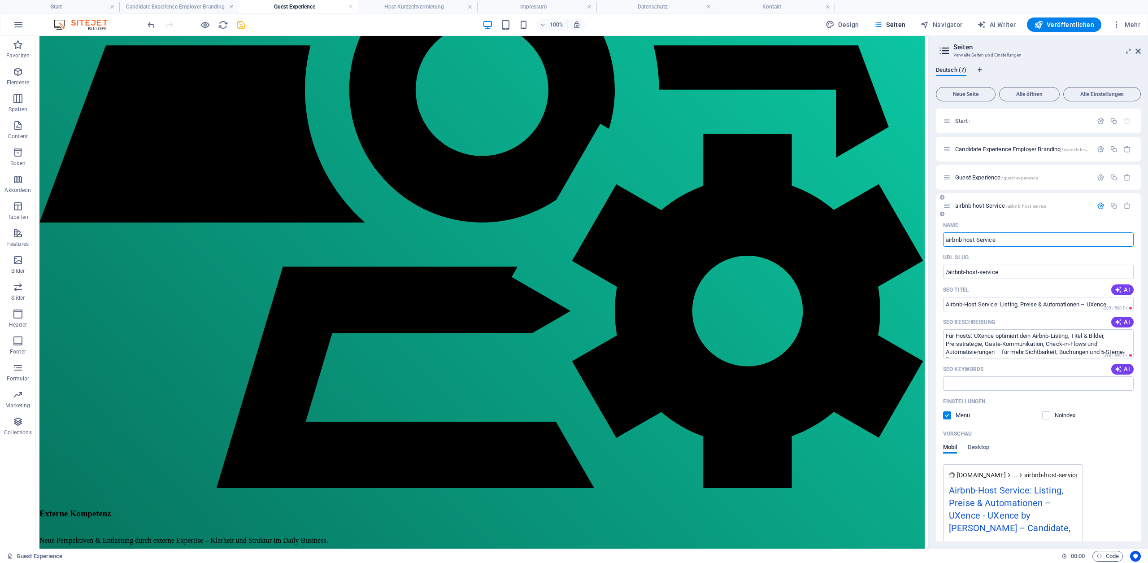
click at [968, 238] on input "airbnb host Service" at bounding box center [1038, 239] width 191 height 14
type input "airbnb Host Service"
type input "/airbnb-ost-service"
type input "airbnb Host Service"
type input "/airbnb-host-service"
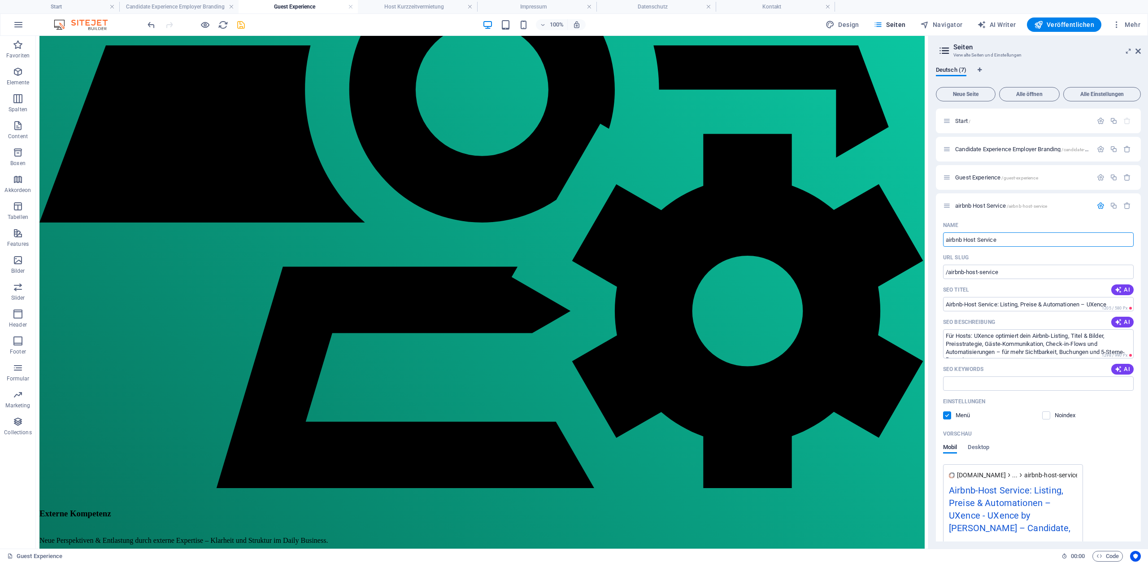
type input "airbnb Host Service"
click at [995, 383] on input "SEO Keywords" at bounding box center [1038, 383] width 191 height 14
paste input "Airbnb Host Service, Airbnb Optimierung, Listing Optimierung, Airbnb SEO, Preis…"
type input "Airbnb Host Service, Airbnb Optimierung, Listing Optimierung, Airbnb SEO, Preis…"
click at [1098, 205] on icon "button" at bounding box center [1101, 206] width 8 height 8
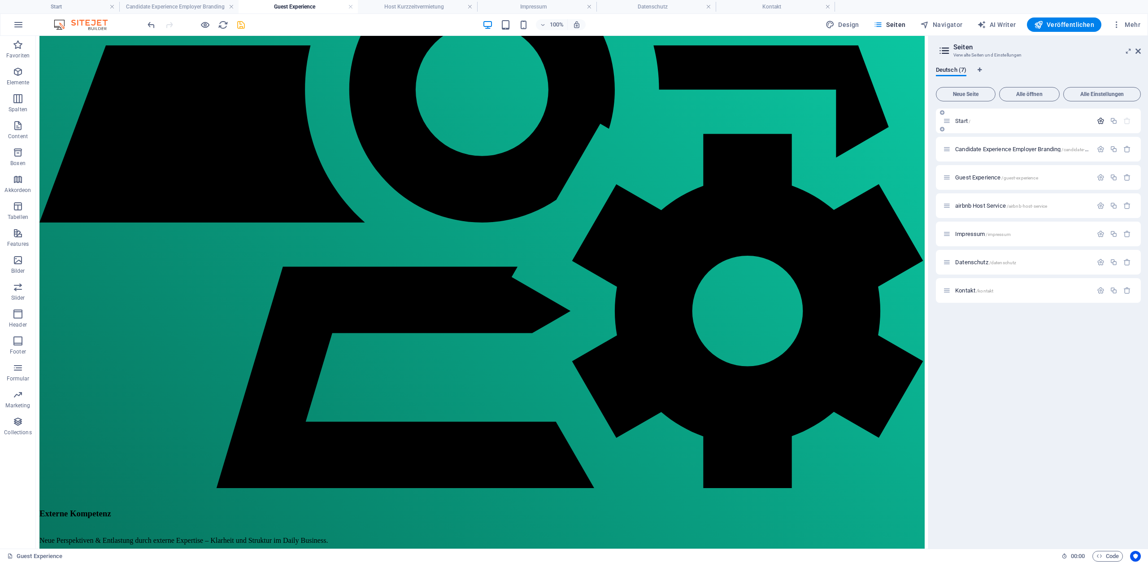
click at [1099, 122] on icon "button" at bounding box center [1101, 121] width 8 height 8
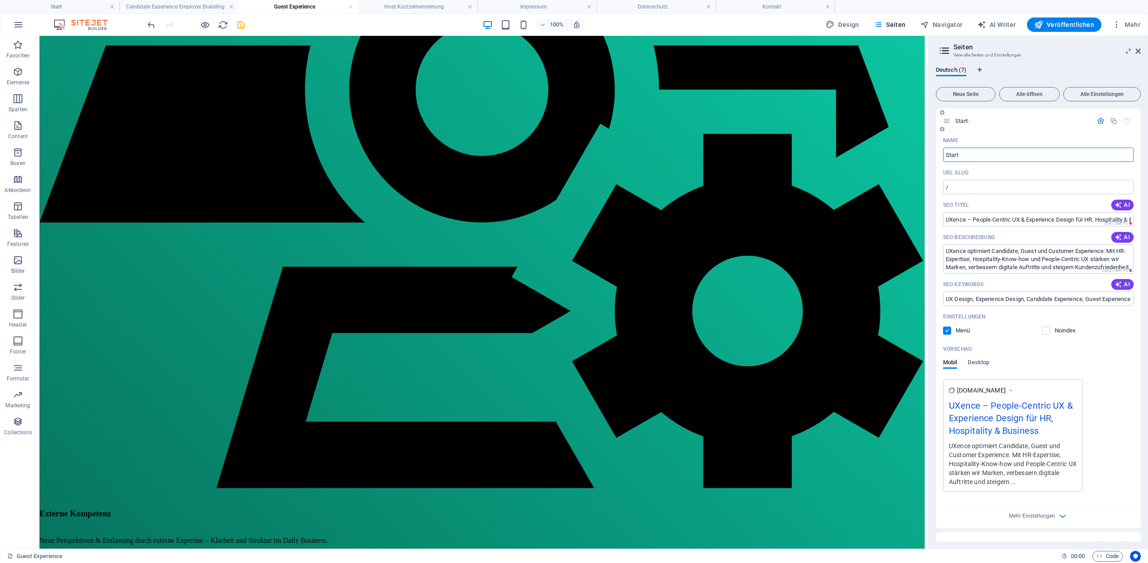
click at [962, 154] on input "Start" at bounding box center [1038, 155] width 191 height 14
click at [961, 154] on input "Start" at bounding box center [1038, 155] width 191 height 14
type input "Home"
click at [1097, 122] on icon "button" at bounding box center [1101, 121] width 8 height 8
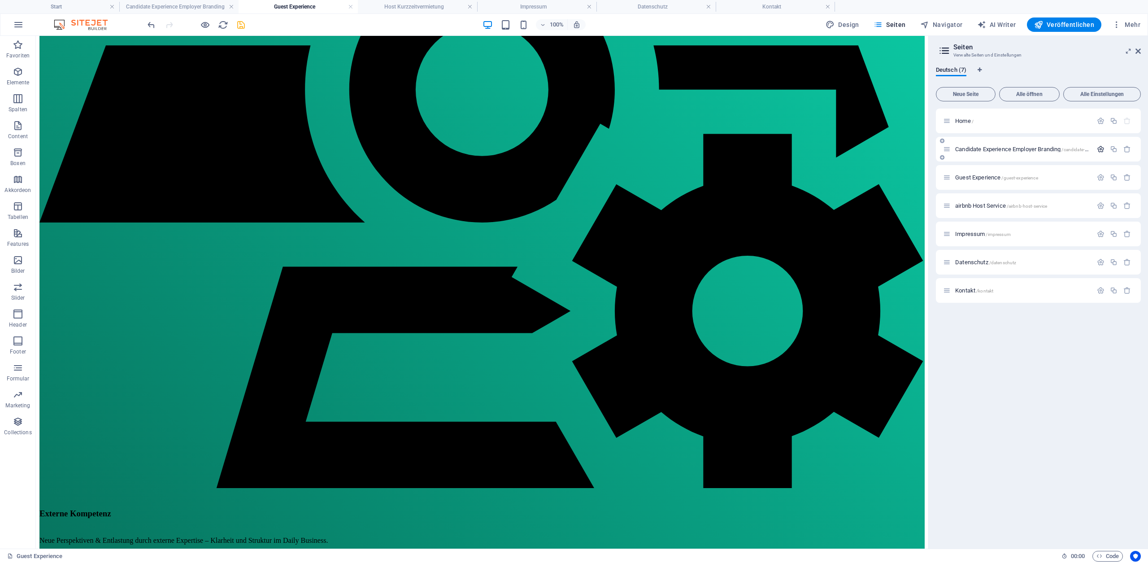
click at [1098, 152] on icon "button" at bounding box center [1101, 149] width 8 height 8
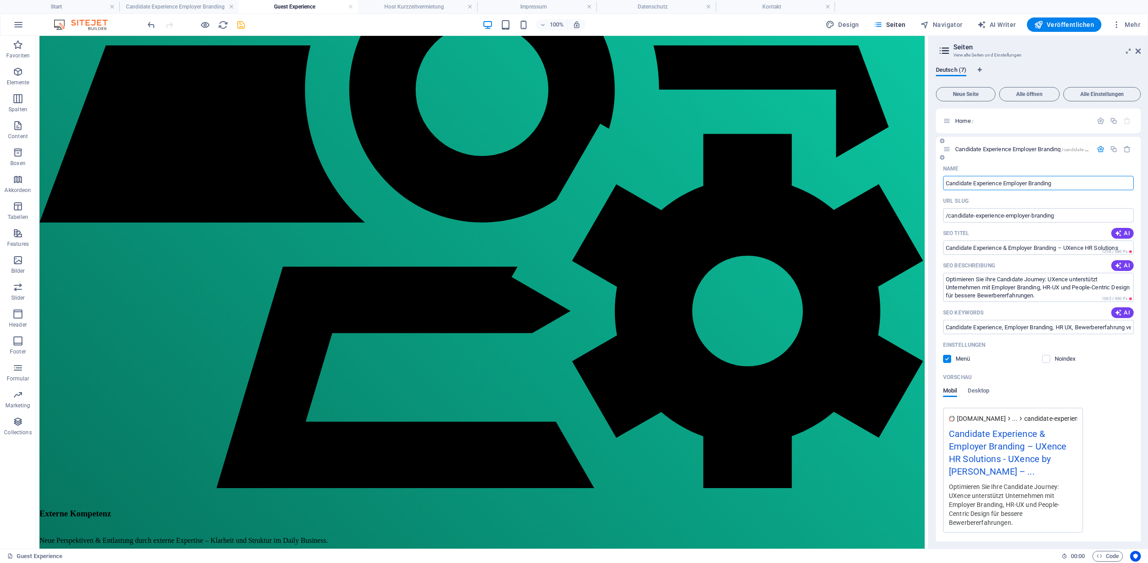
drag, startPoint x: 1069, startPoint y: 182, endPoint x: 1005, endPoint y: 183, distance: 64.1
click at [1005, 183] on input "Candidate Experience Employer Branding" at bounding box center [1038, 183] width 191 height 14
type input "Candidate Experience"
type input "/candidate-experience"
type input "Candidate Experience"
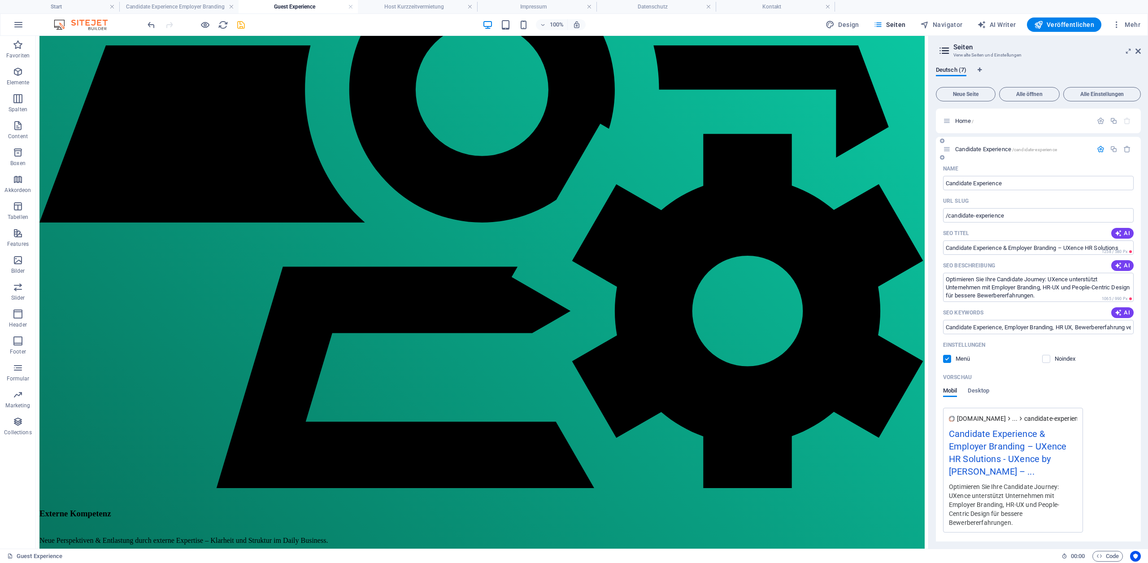
click at [1098, 149] on icon "button" at bounding box center [1101, 149] width 8 height 8
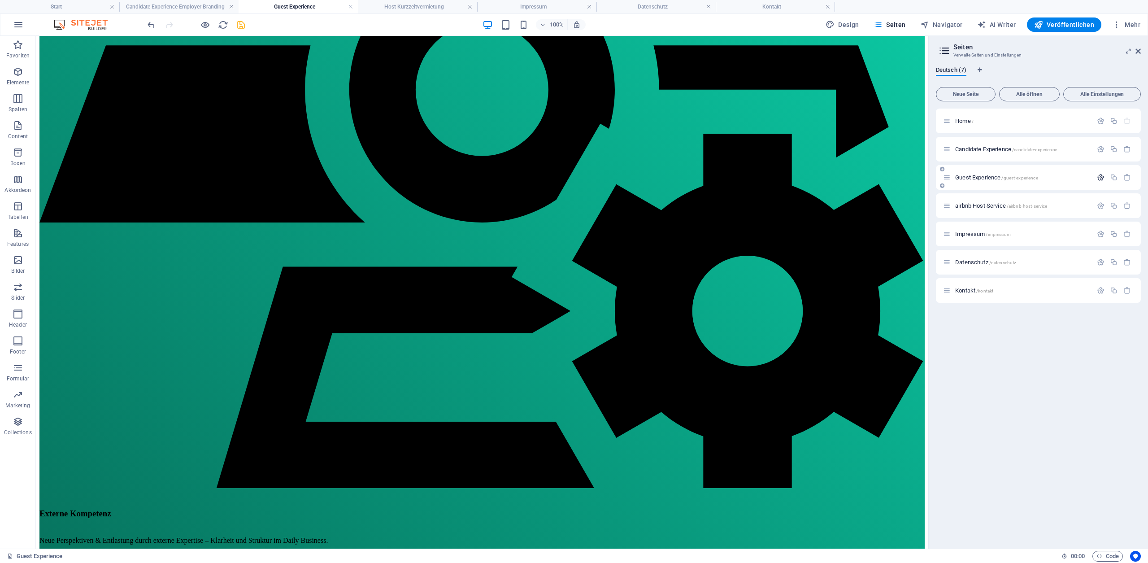
click at [1099, 177] on icon "button" at bounding box center [1101, 178] width 8 height 8
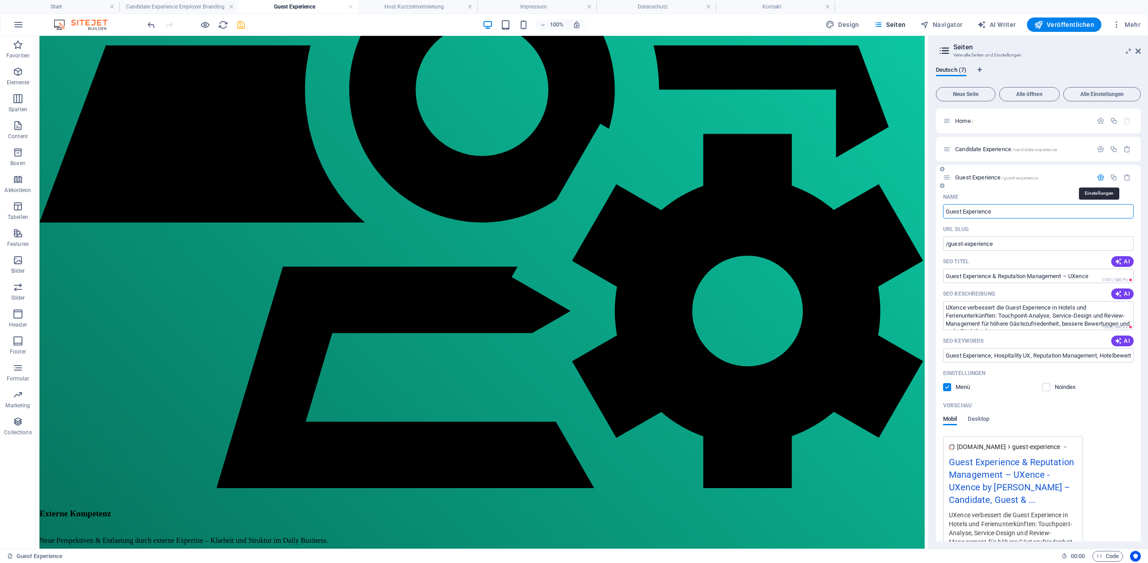
click at [1099, 177] on icon "button" at bounding box center [1101, 178] width 8 height 8
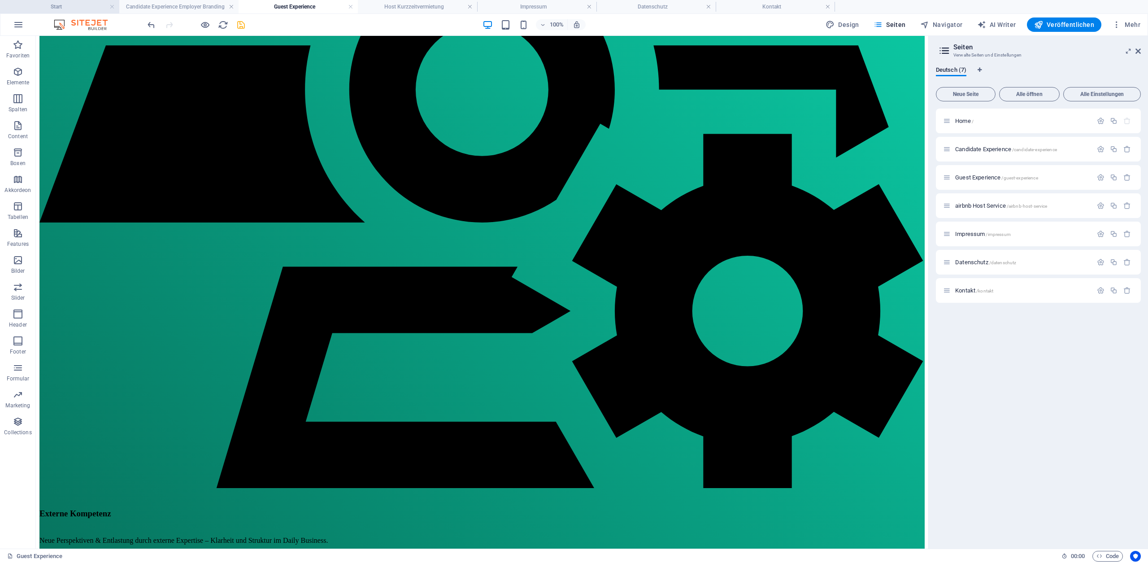
click at [65, 5] on h4 "Start" at bounding box center [59, 7] width 119 height 10
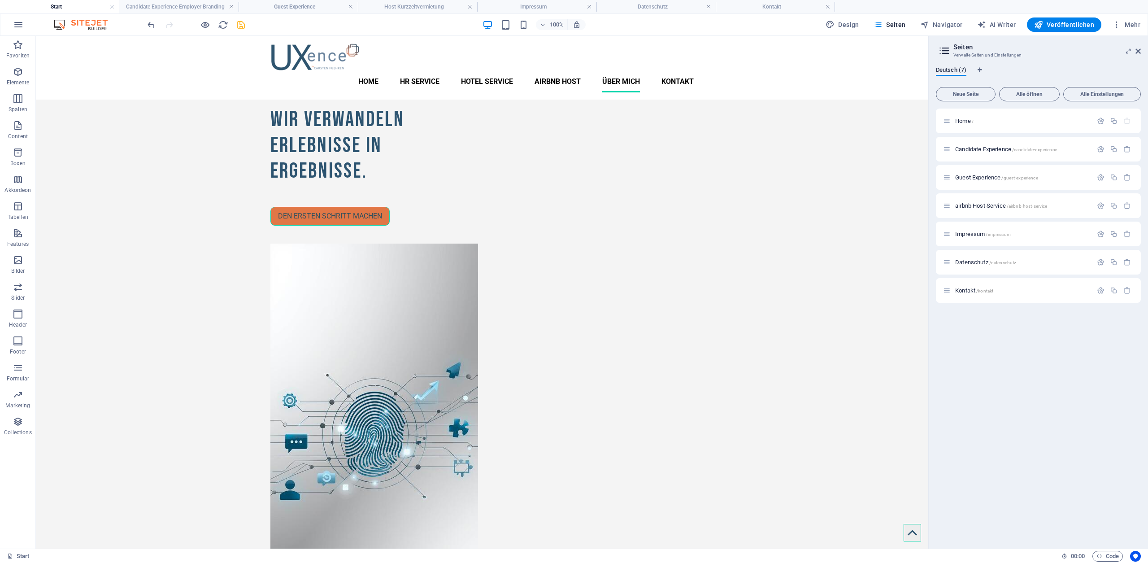
scroll to position [723, 0]
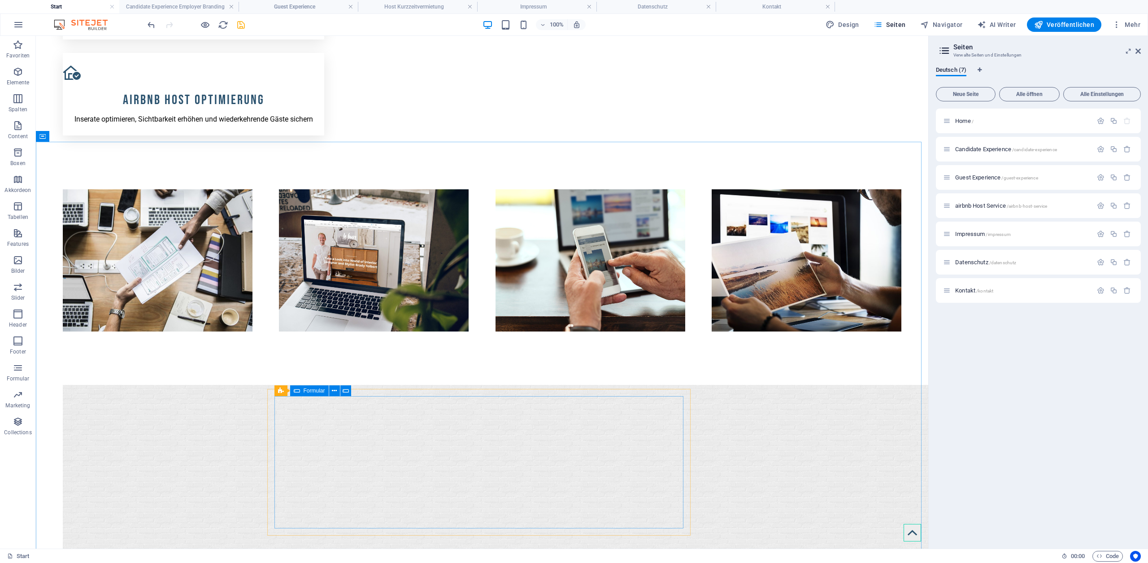
click at [298, 389] on icon at bounding box center [297, 390] width 6 height 11
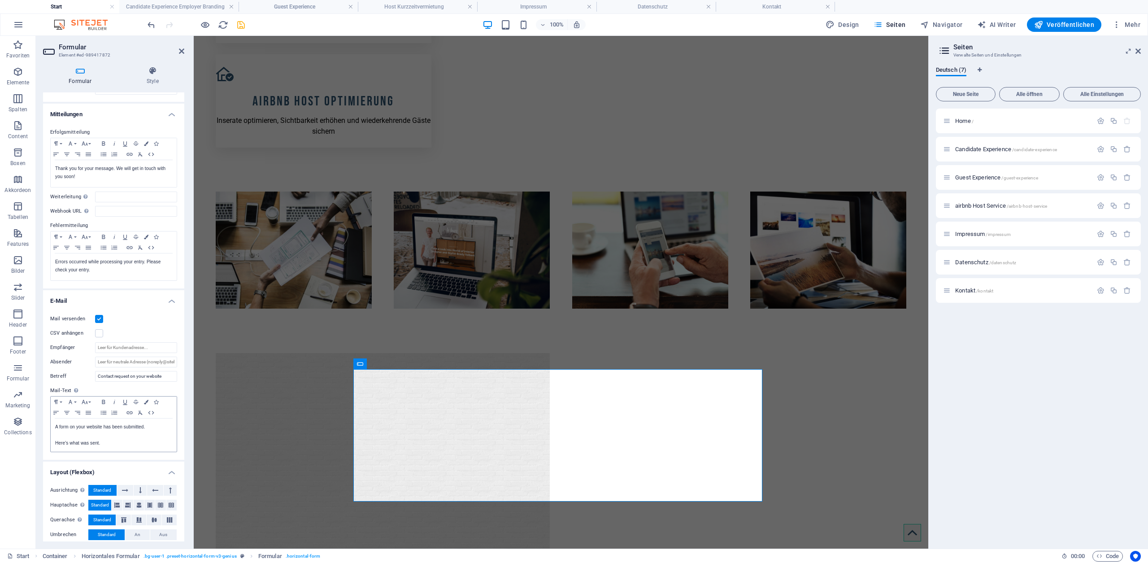
scroll to position [0, 0]
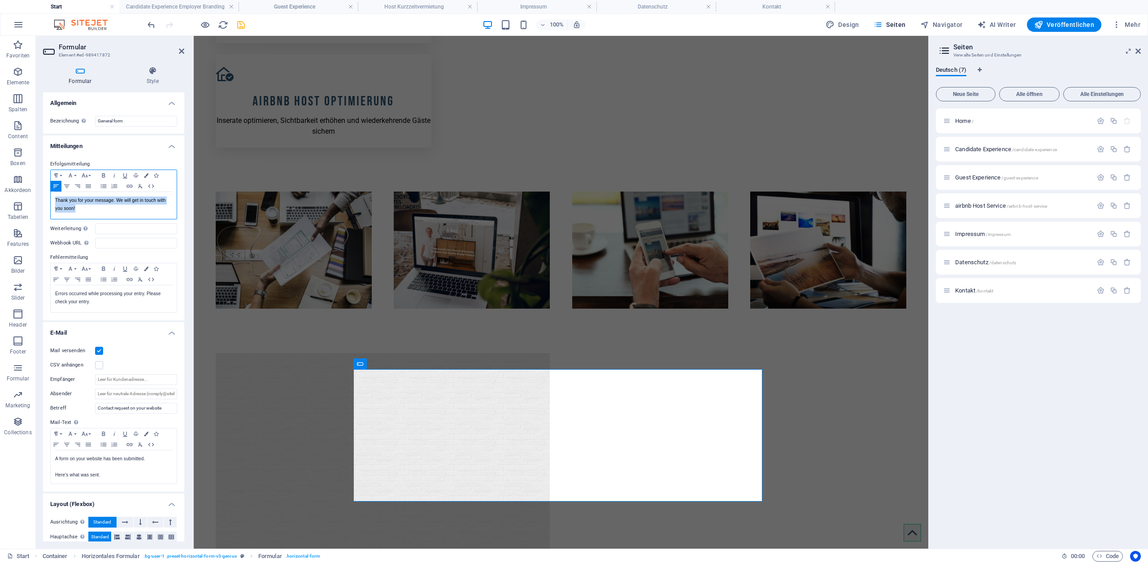
drag, startPoint x: 81, startPoint y: 207, endPoint x: 50, endPoint y: 199, distance: 32.4
click at [50, 199] on div "Paragraph Format Normal Heading 1 Heading 2 Heading 3 Heading 4 Heading 5 Headi…" at bounding box center [113, 194] width 127 height 50
copy p "Thank you for your message. We will get in touch with you soon!"
click at [90, 302] on p "Errors occurred while processing your entry. Please check your entry." at bounding box center [113, 298] width 117 height 16
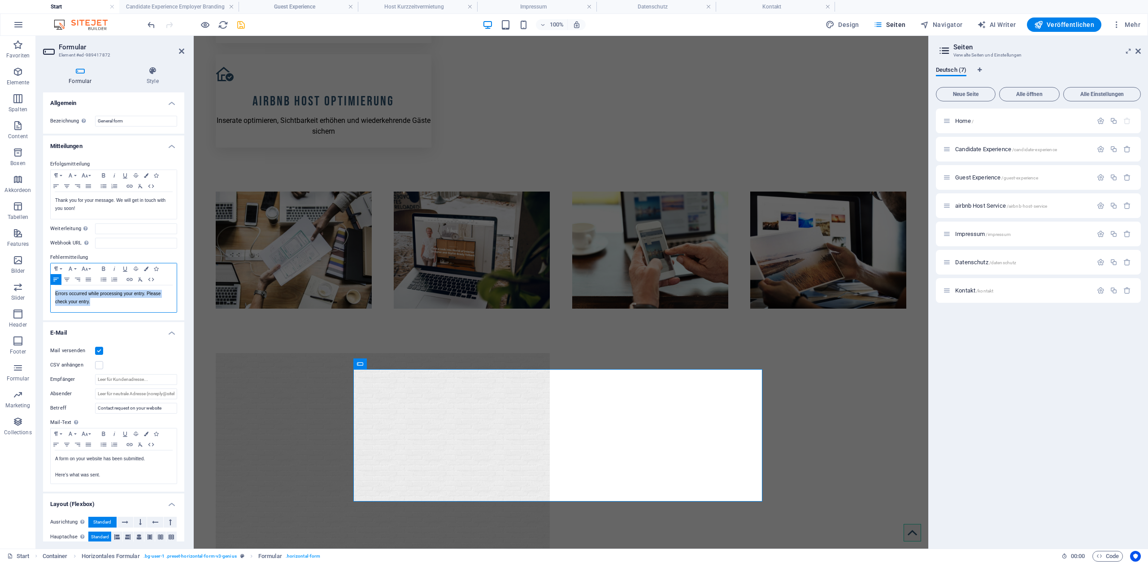
click at [90, 302] on p "Errors occurred while processing your entry. Please check your entry." at bounding box center [113, 298] width 117 height 16
copy p "Errors occurred while processing your entry. Please check your entry."
click at [117, 473] on p "Here's what was sent." at bounding box center [113, 475] width 117 height 8
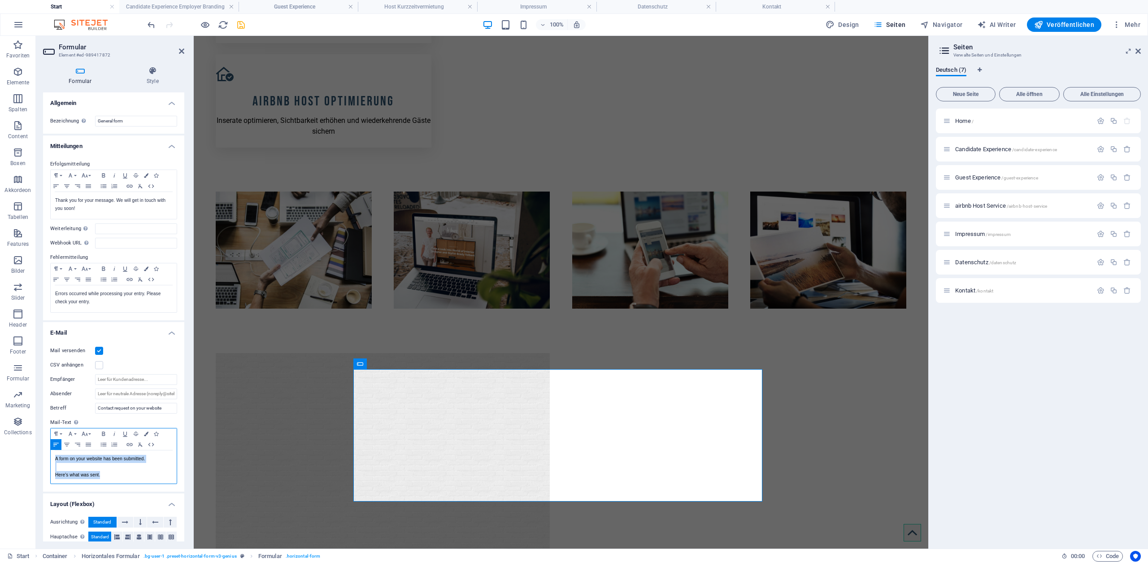
copy div "A form on your website has been submitted. Here's what was sent."
click at [92, 210] on p "Thank you for your message. We will get in touch with you soon!" at bounding box center [113, 204] width 117 height 16
click at [92, 301] on p "Errors occurred while processing your entry. Please check your entry." at bounding box center [113, 298] width 117 height 16
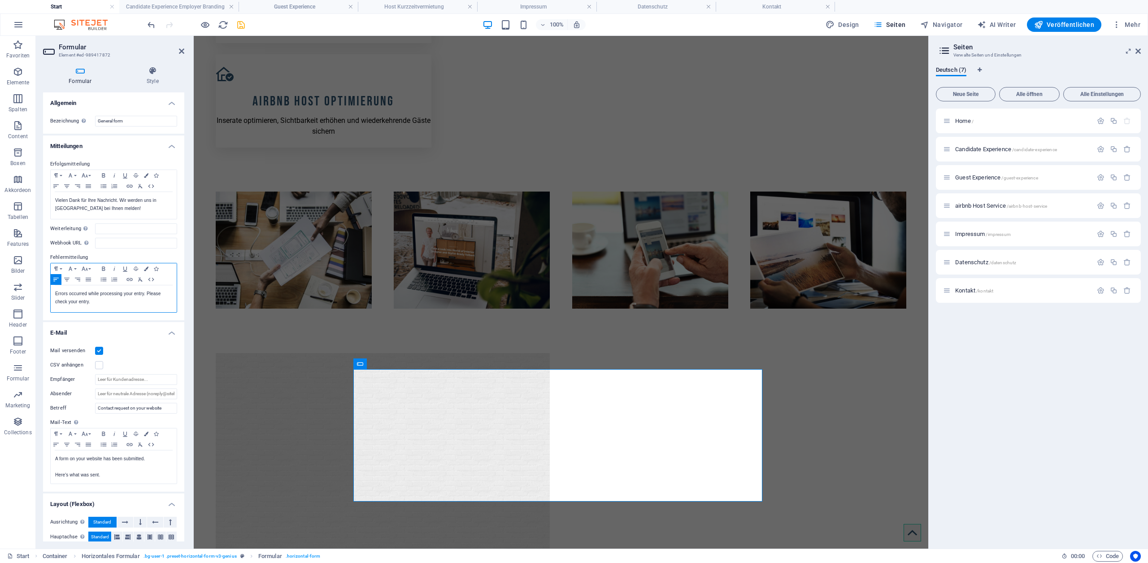
click at [92, 301] on p "Errors occurred while processing your entry. Please check your entry." at bounding box center [113, 298] width 117 height 16
click at [107, 474] on p "Here's what was sent." at bounding box center [113, 475] width 117 height 8
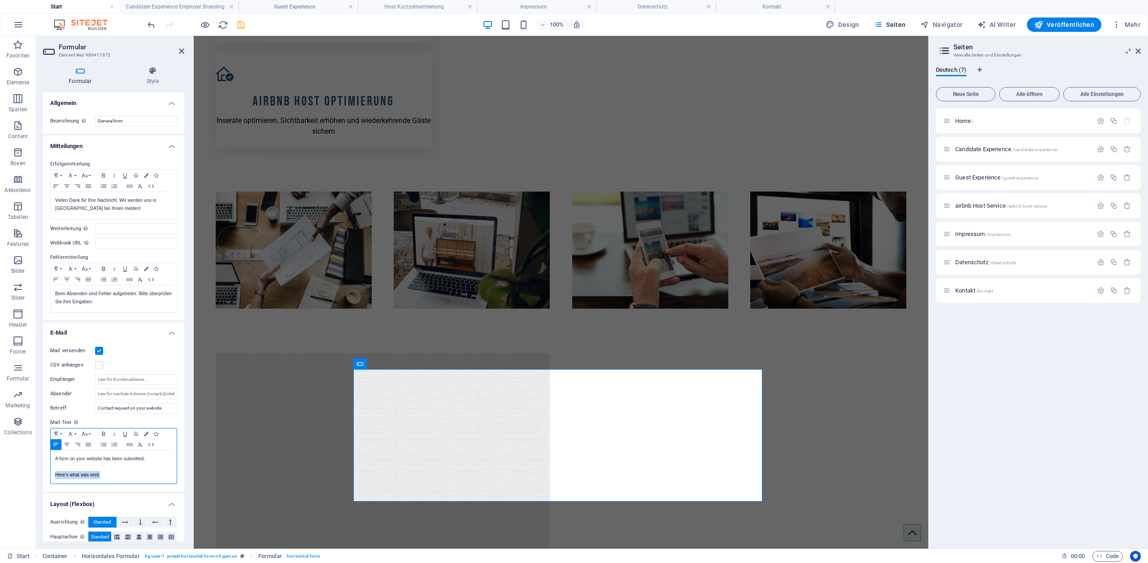
click at [107, 474] on p "Here's what was sent." at bounding box center [113, 475] width 117 height 8
click at [123, 475] on p "Here's what was sent." at bounding box center [113, 475] width 117 height 8
drag, startPoint x: 126, startPoint y: 477, endPoint x: 53, endPoint y: 460, distance: 75.0
click at [53, 460] on div "A form on your website has been submitted. Here's what was sent." at bounding box center [114, 466] width 126 height 33
drag, startPoint x: 101, startPoint y: 459, endPoint x: 117, endPoint y: 458, distance: 15.7
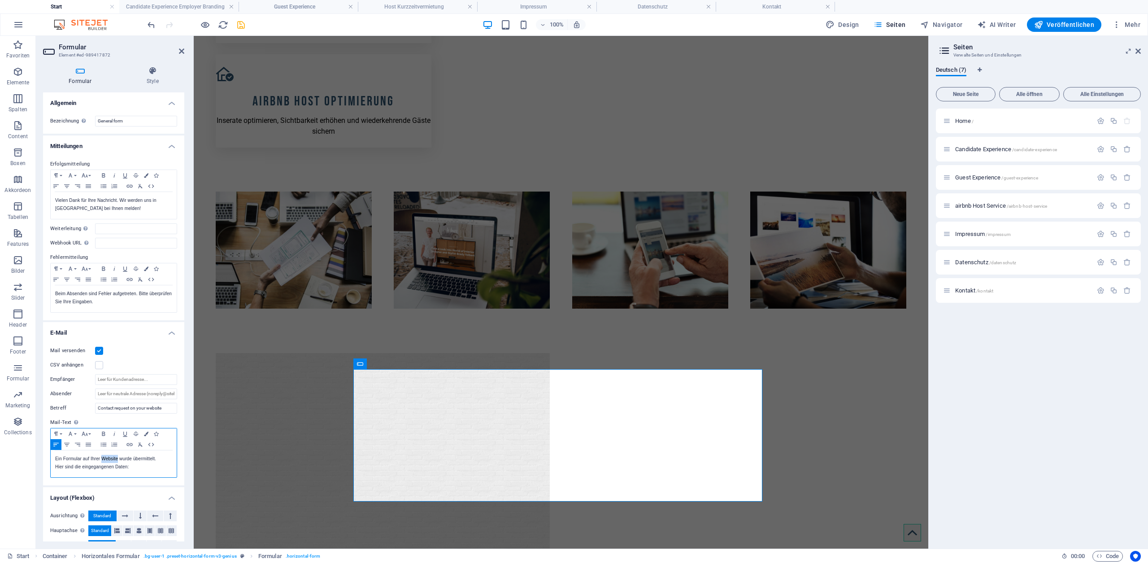
click at [117, 458] on p "Ein Formular auf Ihrer Website wurde übermittelt. Hier sind die eingegangenen D…" at bounding box center [113, 463] width 117 height 16
click at [128, 490] on h4 "Layout (Flexbox)" at bounding box center [113, 495] width 141 height 16
click at [243, 23] on icon "save" at bounding box center [241, 25] width 10 height 10
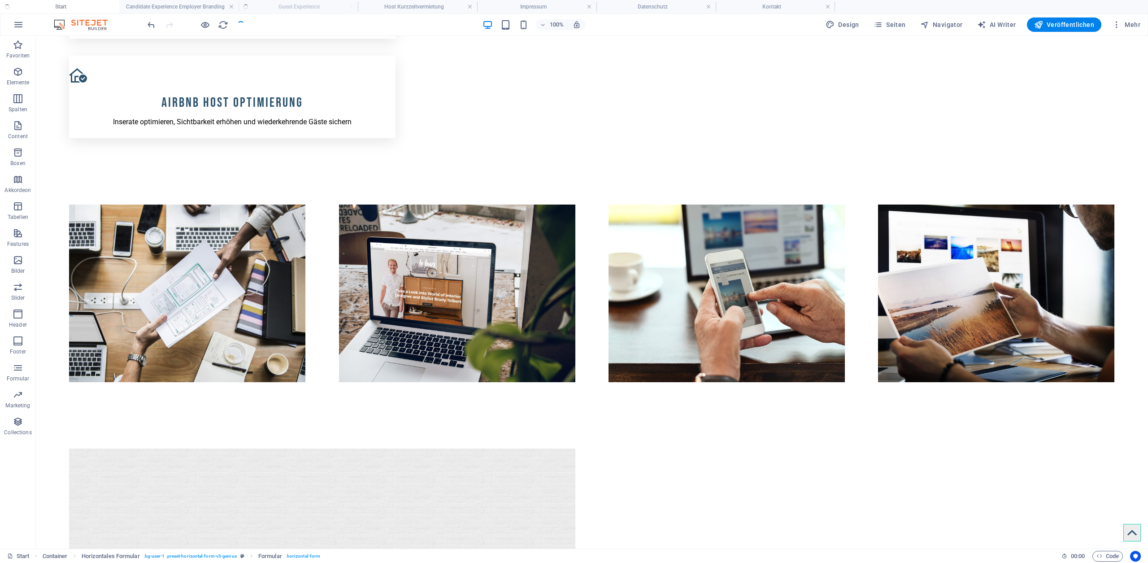
checkbox input "false"
click at [748, 5] on h4 "Kontakt" at bounding box center [775, 7] width 119 height 10
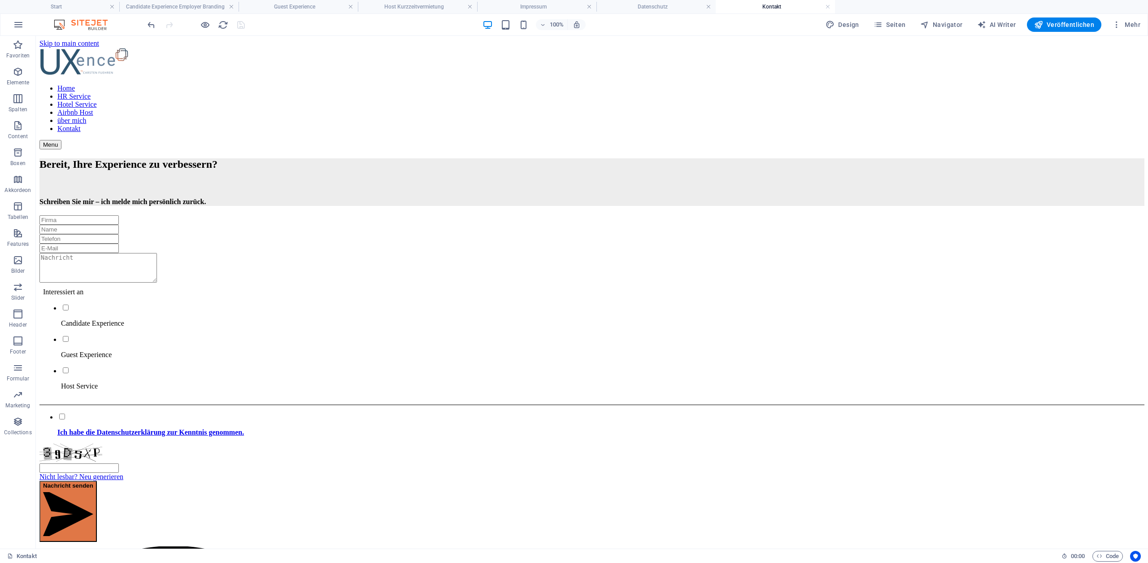
scroll to position [78, 0]
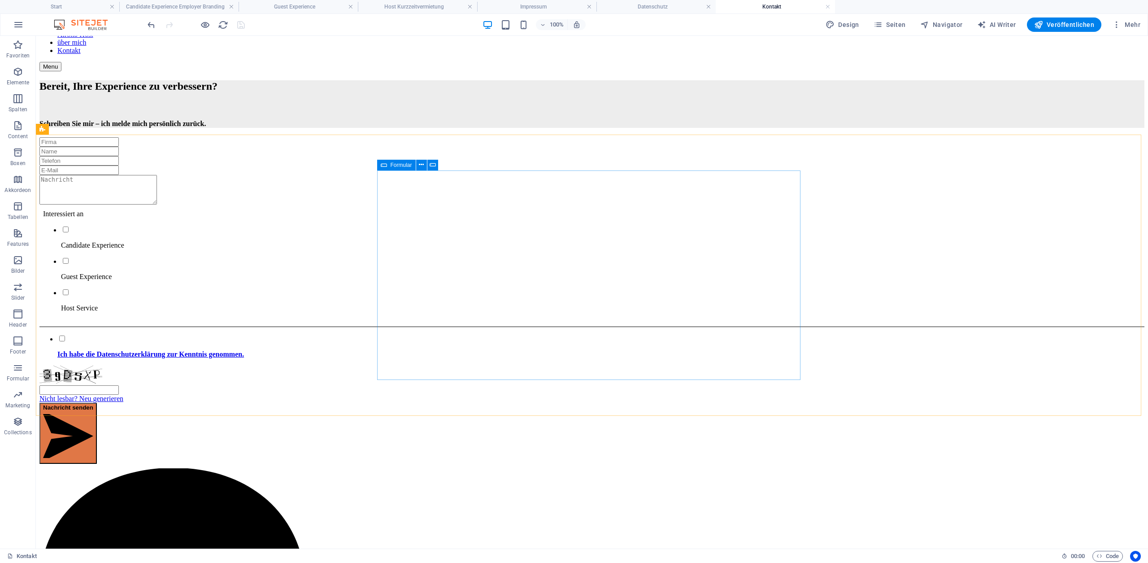
click at [397, 163] on span "Formular" at bounding box center [401, 164] width 22 height 5
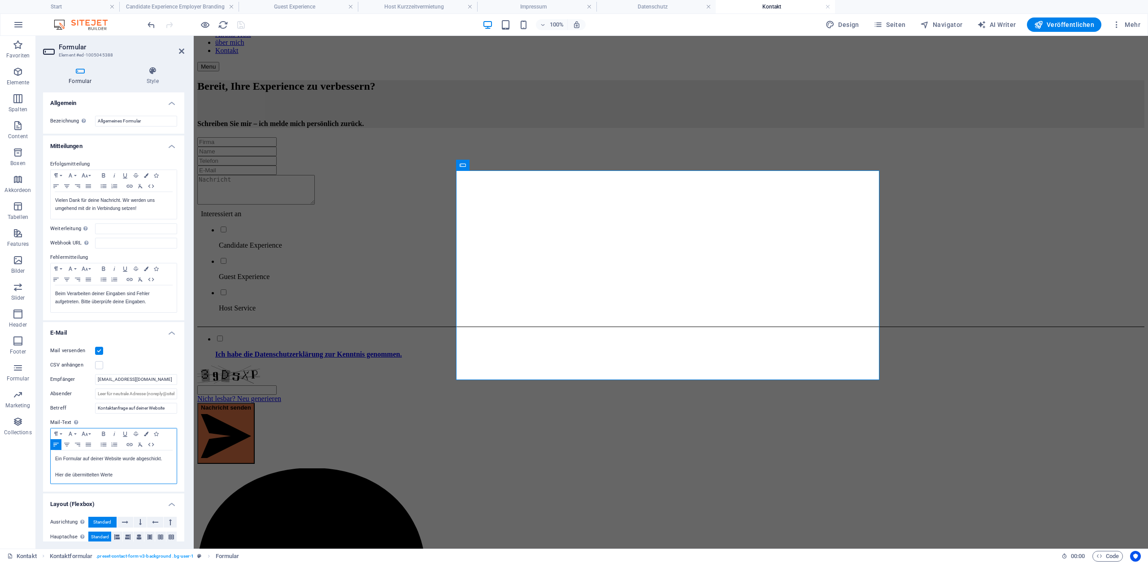
click at [118, 476] on p "Hier die übermittelten Werte" at bounding box center [113, 475] width 117 height 8
click at [122, 475] on p "Hier die übermittelten Werte" at bounding box center [113, 475] width 117 height 8
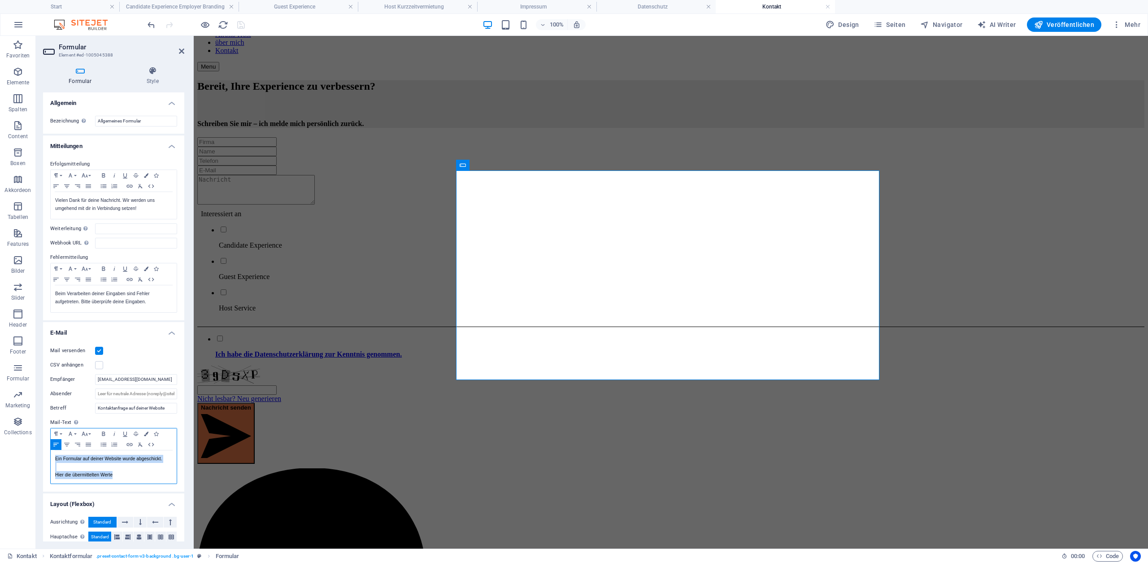
drag, startPoint x: 127, startPoint y: 474, endPoint x: 54, endPoint y: 459, distance: 74.7
click at [54, 459] on div "Ein Formular auf deiner Website wurde abgeschickt. Hier die übermittelten Werte" at bounding box center [114, 466] width 126 height 33
click at [114, 302] on p "Beim Verarbeiten deiner Eingaben sind Fehler aufgetreten. Bitte überprüfe deine…" at bounding box center [113, 298] width 117 height 16
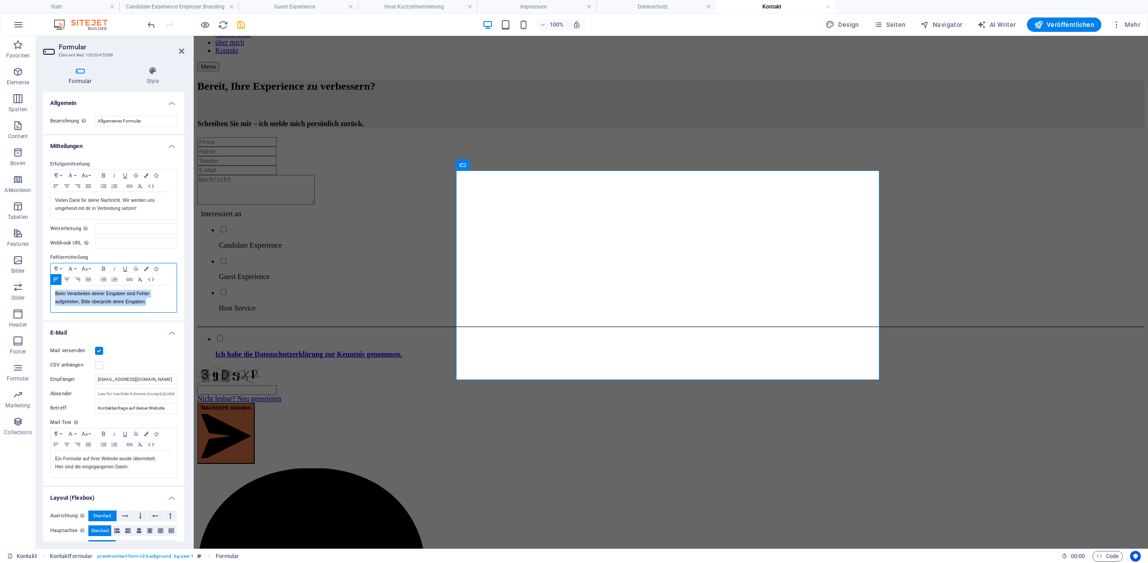
click at [114, 302] on p "Beim Verarbeiten deiner Eingaben sind Fehler aufgetreten. Bitte überprüfe deine…" at bounding box center [113, 298] width 117 height 16
click at [117, 210] on p "Vielen Dank für deine Nachricht. Wir werden uns umgehend mit dir in Verbindung …" at bounding box center [113, 204] width 117 height 16
click at [240, 24] on icon "save" at bounding box center [241, 25] width 10 height 10
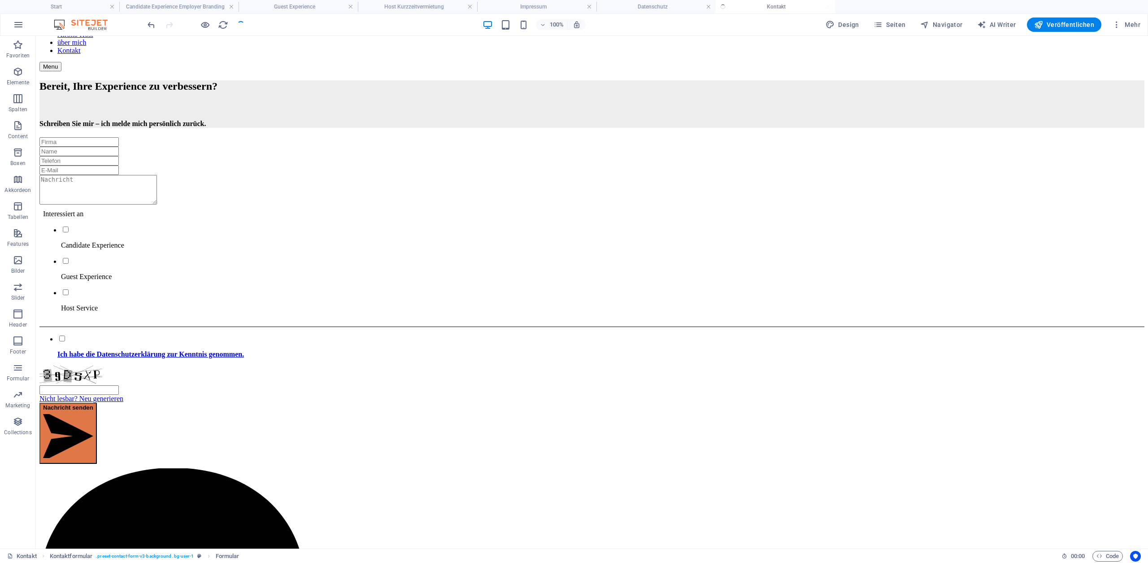
checkbox input "false"
click at [229, 7] on link at bounding box center [231, 7] width 5 height 9
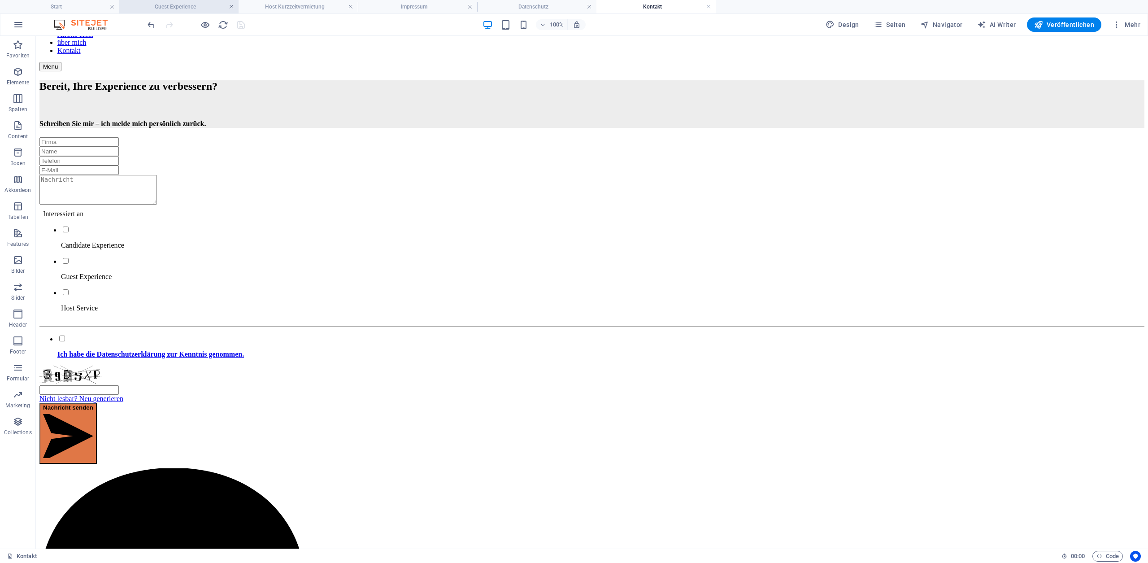
click at [229, 8] on link at bounding box center [231, 7] width 5 height 9
click at [230, 7] on link at bounding box center [231, 7] width 5 height 9
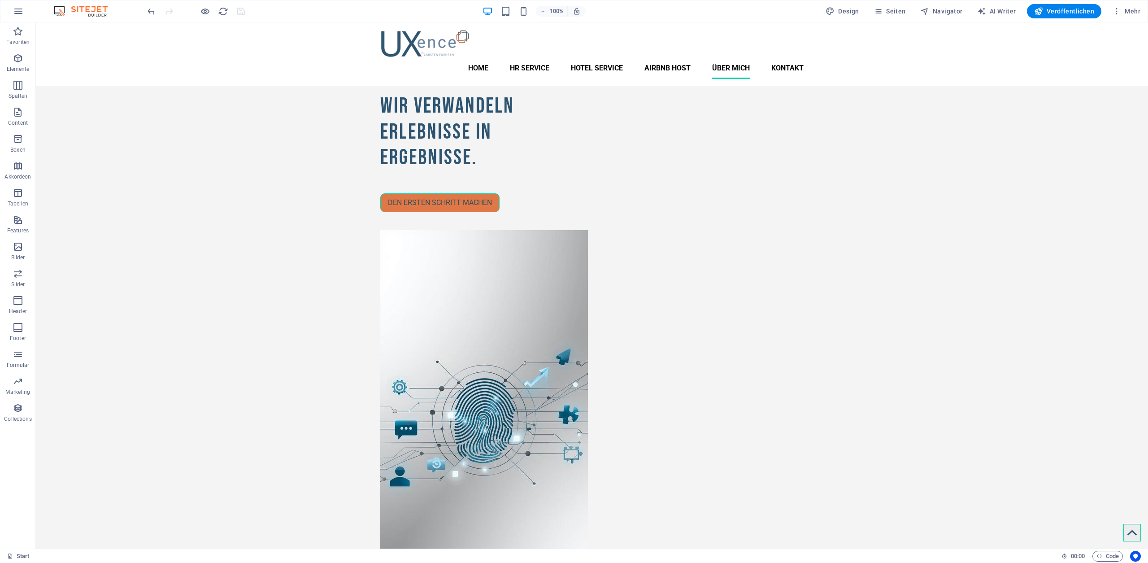
scroll to position [723, 0]
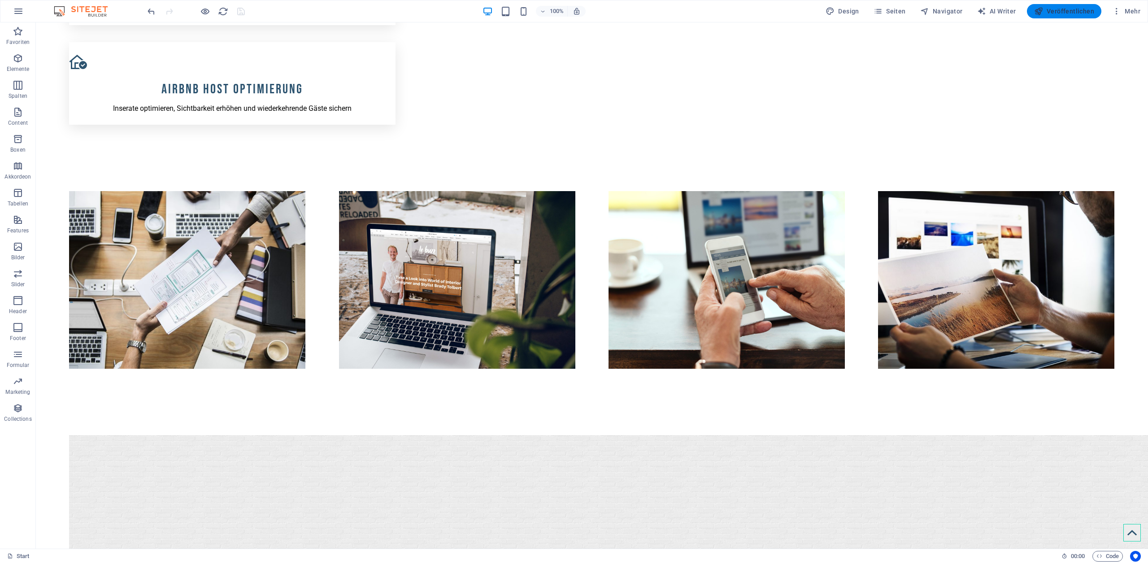
click at [1060, 12] on span "Veröffentlichen" at bounding box center [1064, 11] width 60 height 9
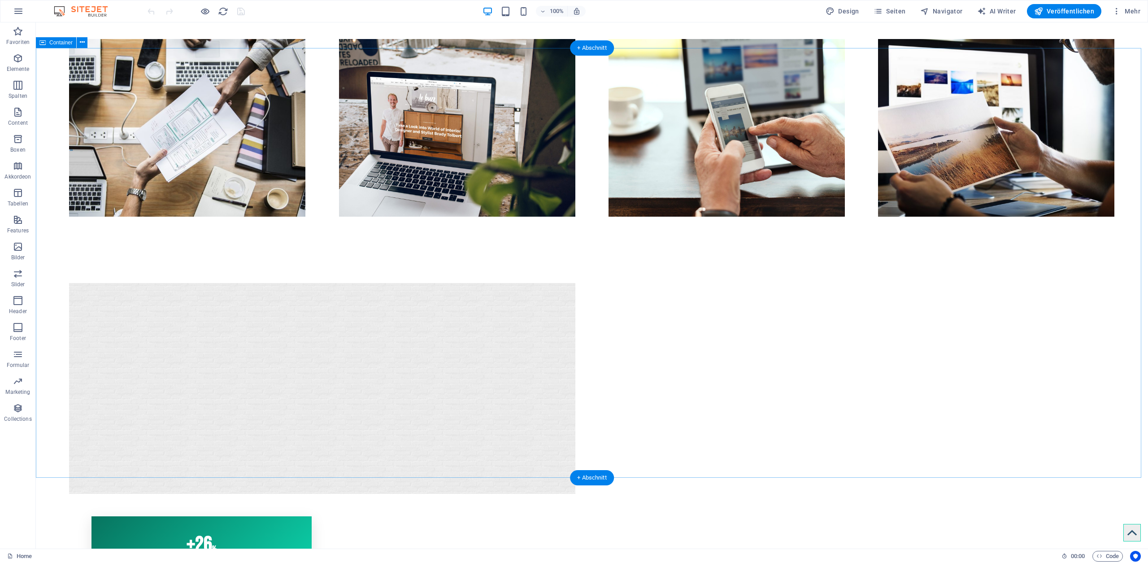
scroll to position [982, 0]
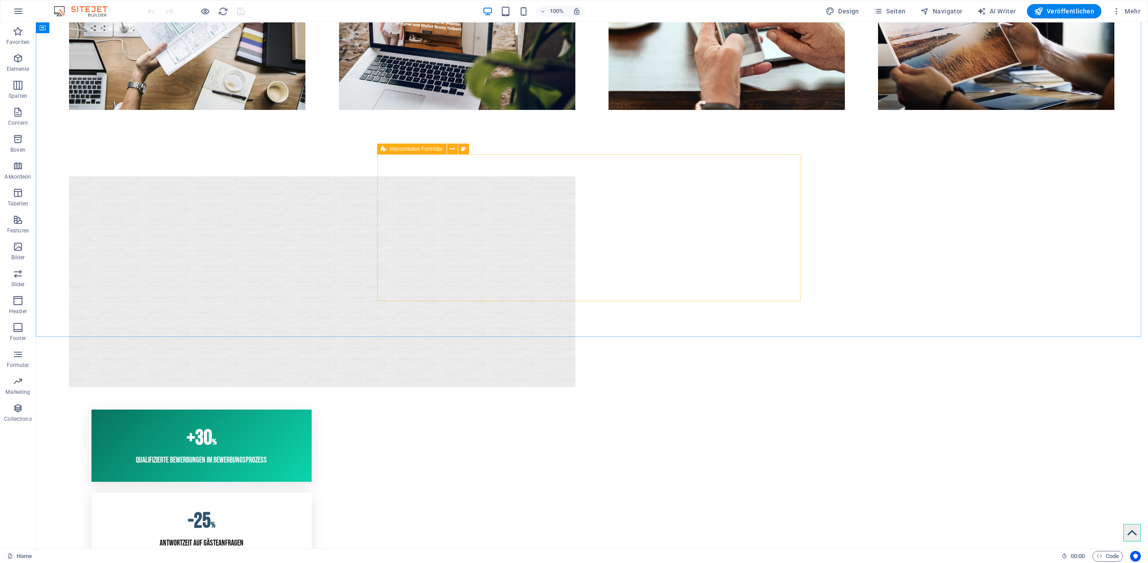
click at [389, 151] on div "Horizontales Formular" at bounding box center [411, 148] width 69 height 11
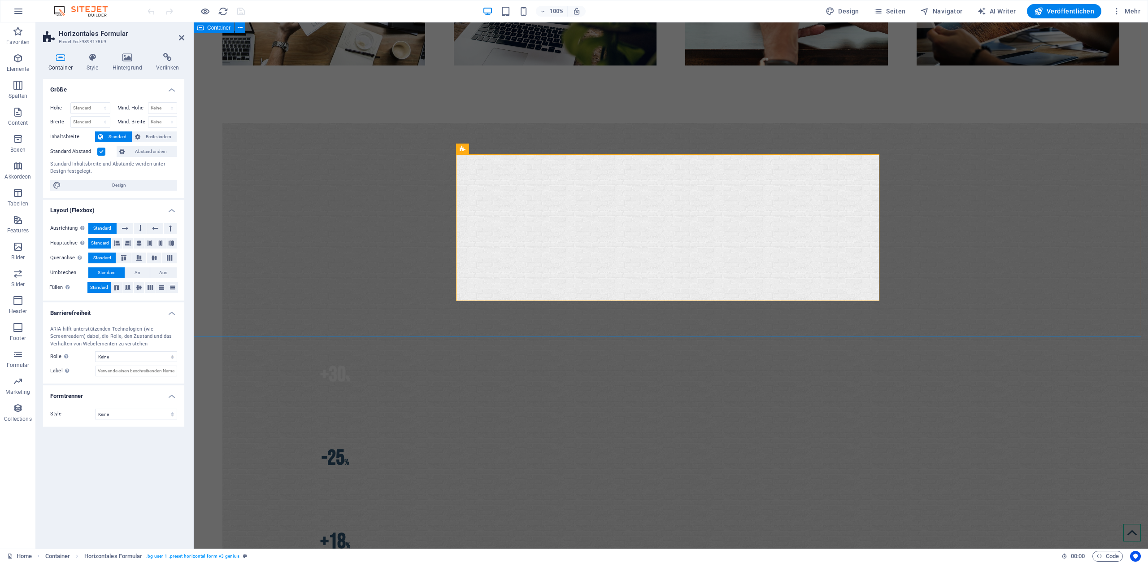
scroll to position [958, 0]
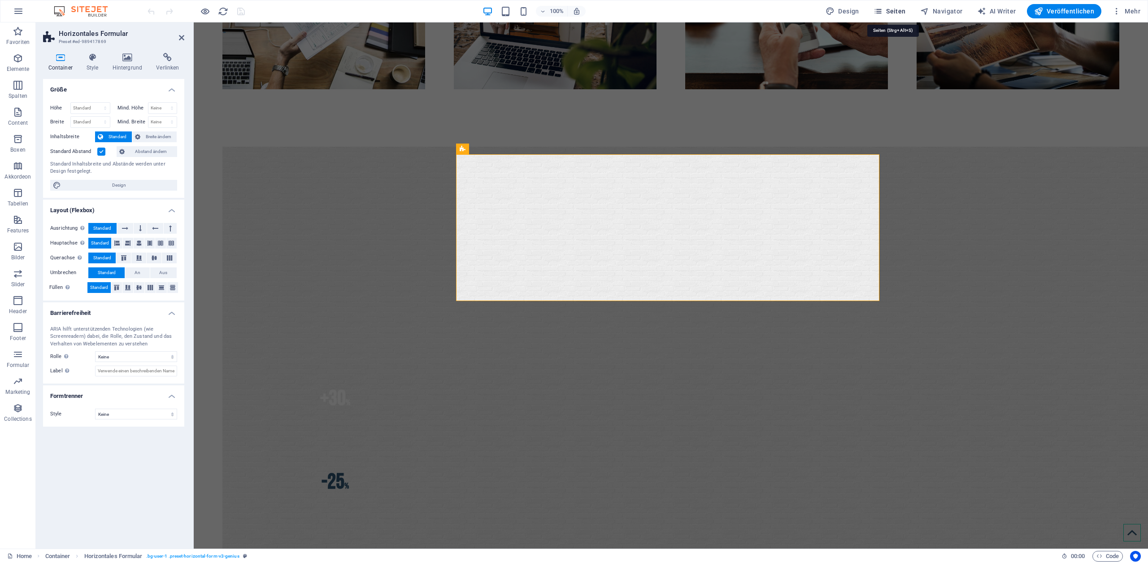
click at [901, 8] on span "Seiten" at bounding box center [889, 11] width 32 height 9
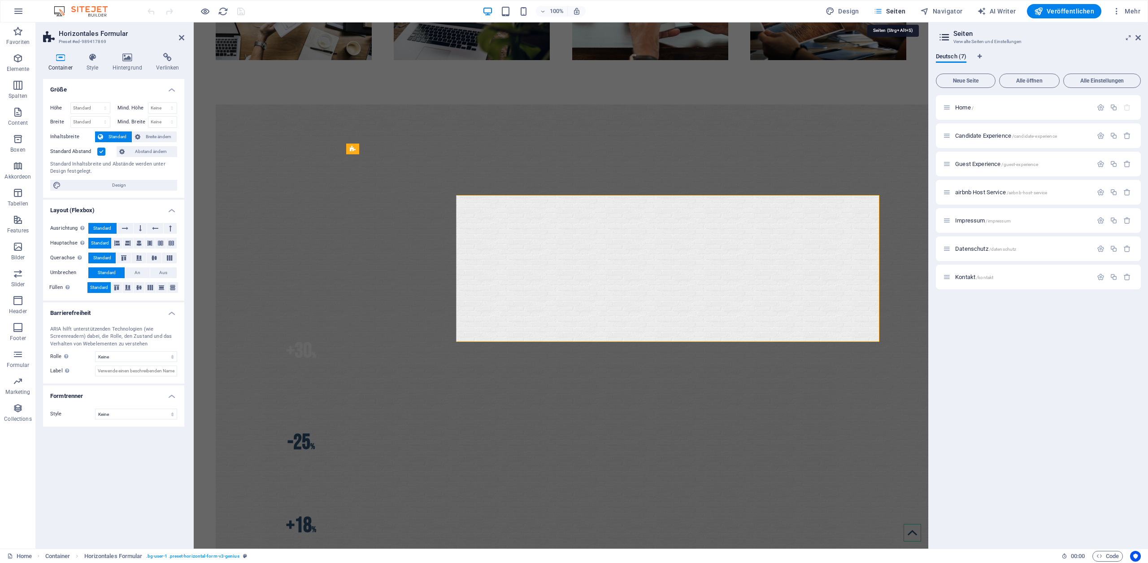
scroll to position [917, 0]
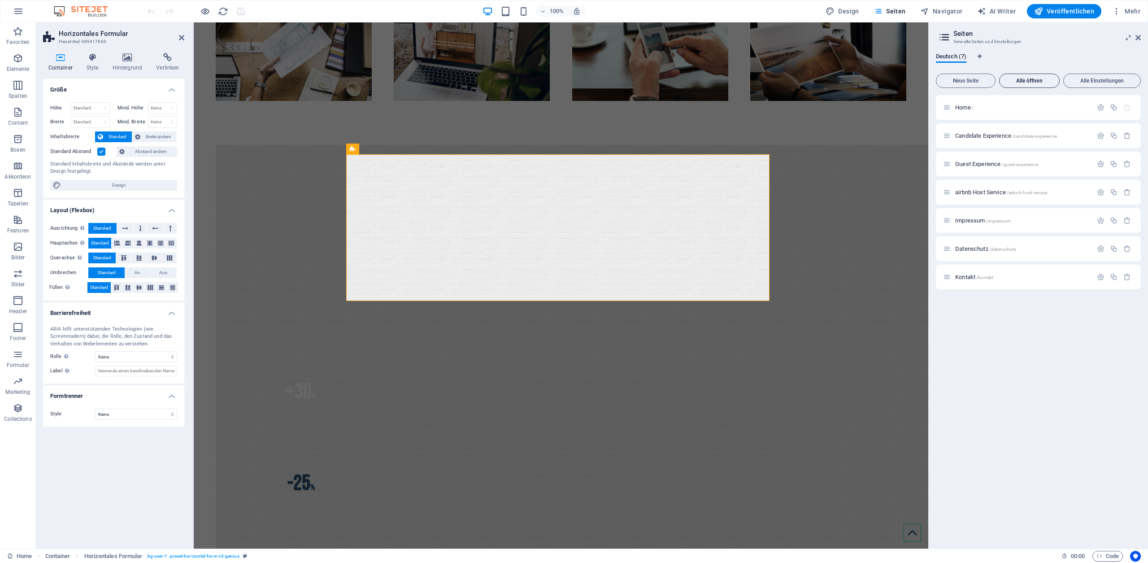
click at [1020, 82] on span "Alle öffnen" at bounding box center [1029, 80] width 52 height 5
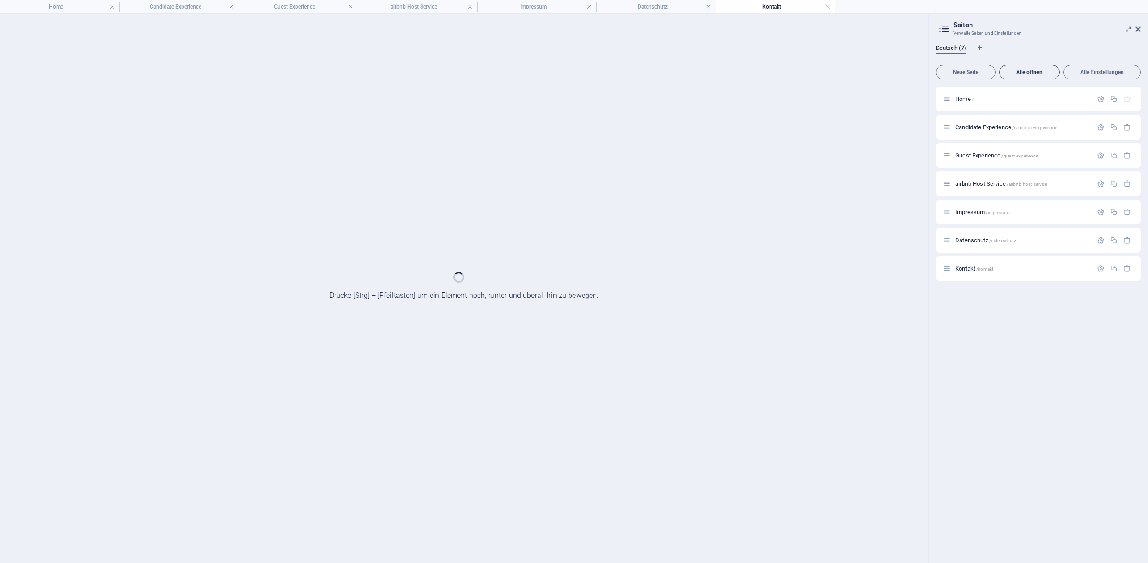
scroll to position [0, 0]
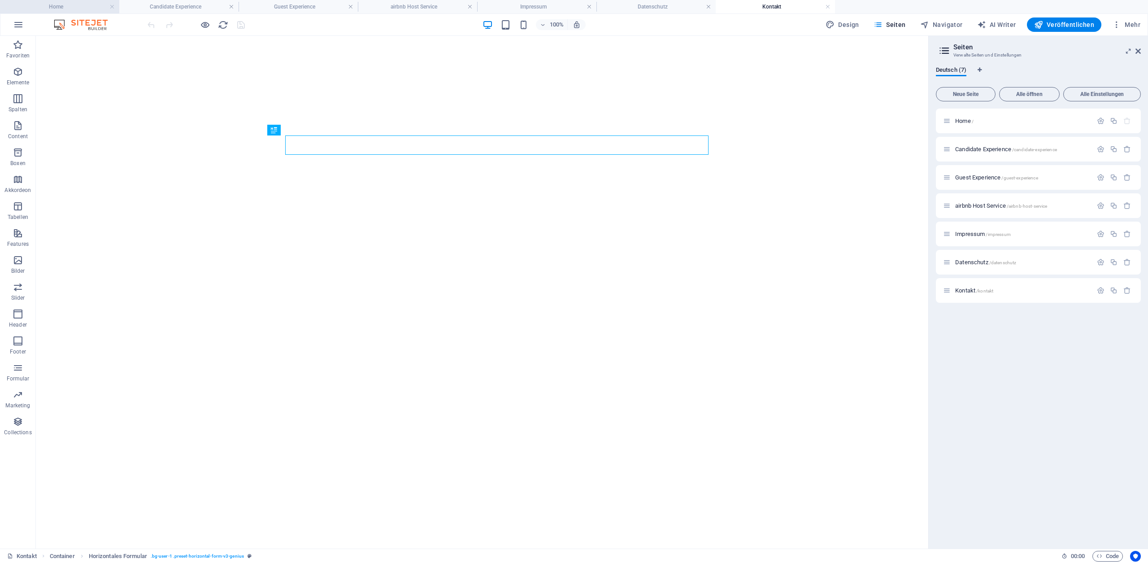
click at [57, 8] on h4 "Home" at bounding box center [59, 7] width 119 height 10
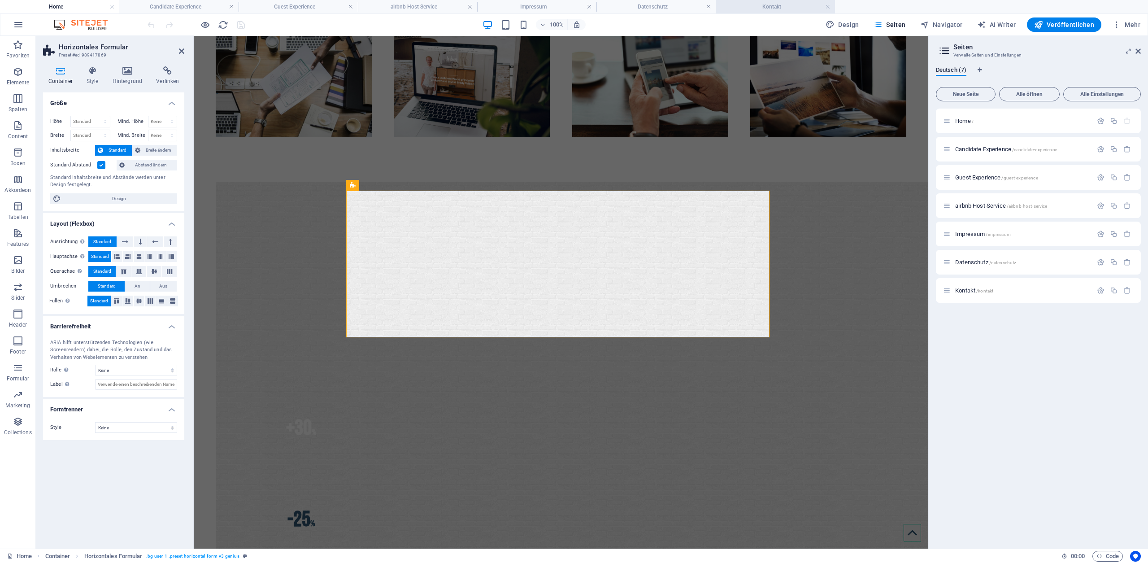
click at [737, 3] on h4 "Kontakt" at bounding box center [775, 7] width 119 height 10
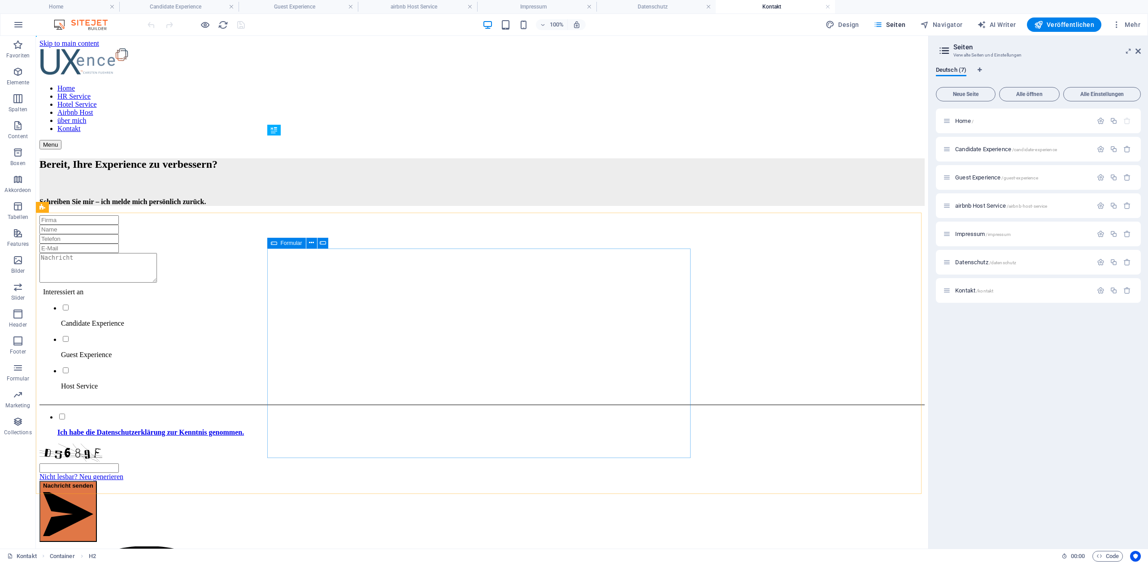
click at [278, 242] on div "Formular" at bounding box center [286, 243] width 39 height 11
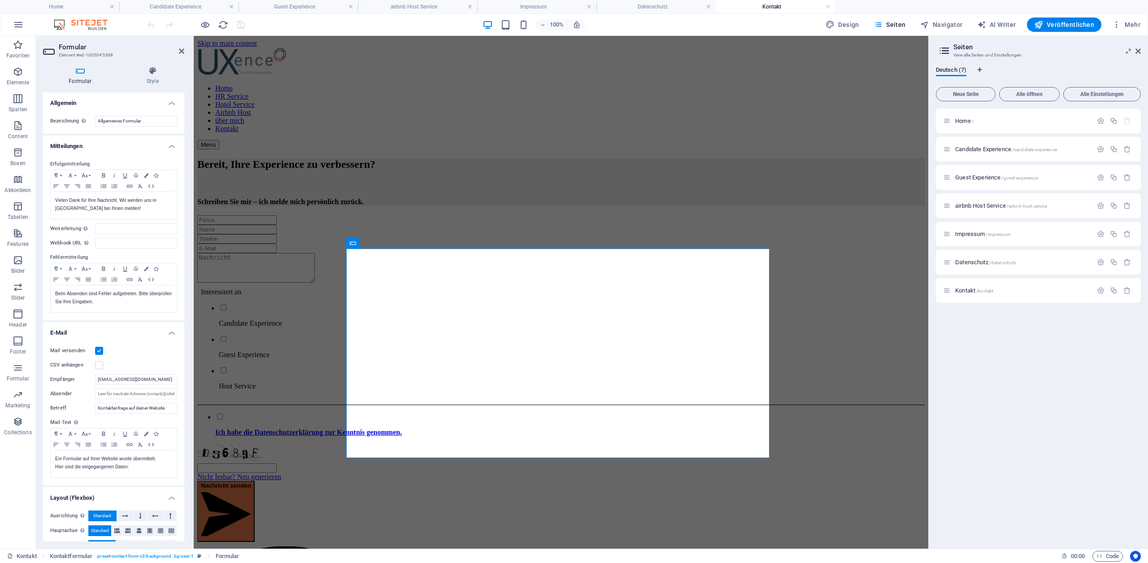
click at [78, 73] on icon at bounding box center [80, 70] width 74 height 9
click at [168, 140] on h4 "Mitteilungen" at bounding box center [113, 143] width 141 height 16
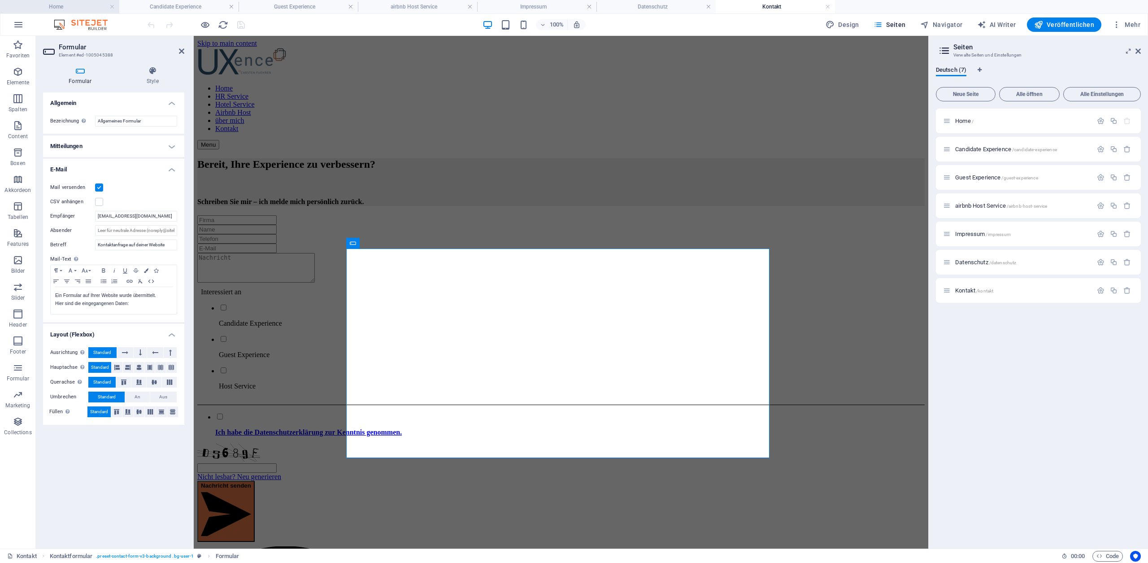
click at [61, 4] on h4 "Home" at bounding box center [59, 7] width 119 height 10
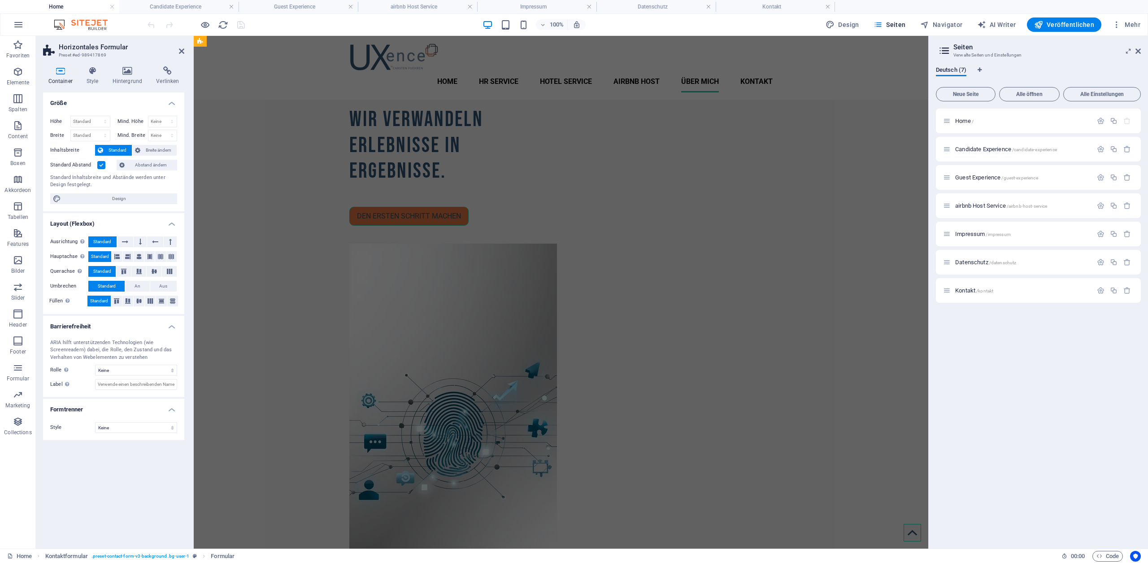
scroll to position [894, 0]
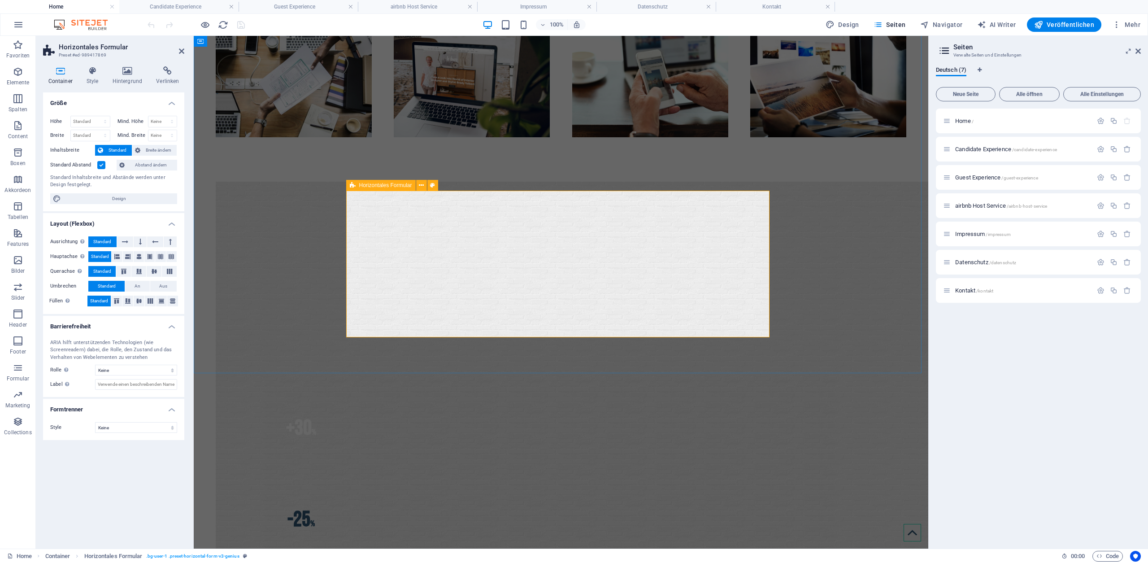
click at [359, 184] on span "Horizontales Formular" at bounding box center [385, 184] width 53 height 5
click at [94, 76] on h4 "Style" at bounding box center [94, 75] width 26 height 19
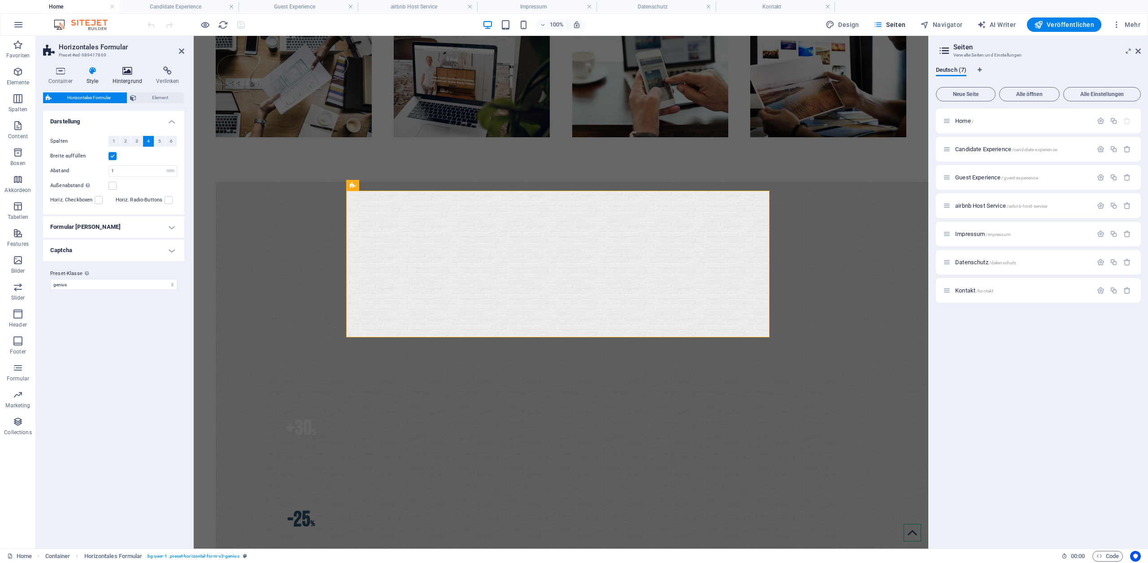
click at [111, 76] on h4 "Hintergrund" at bounding box center [129, 75] width 44 height 19
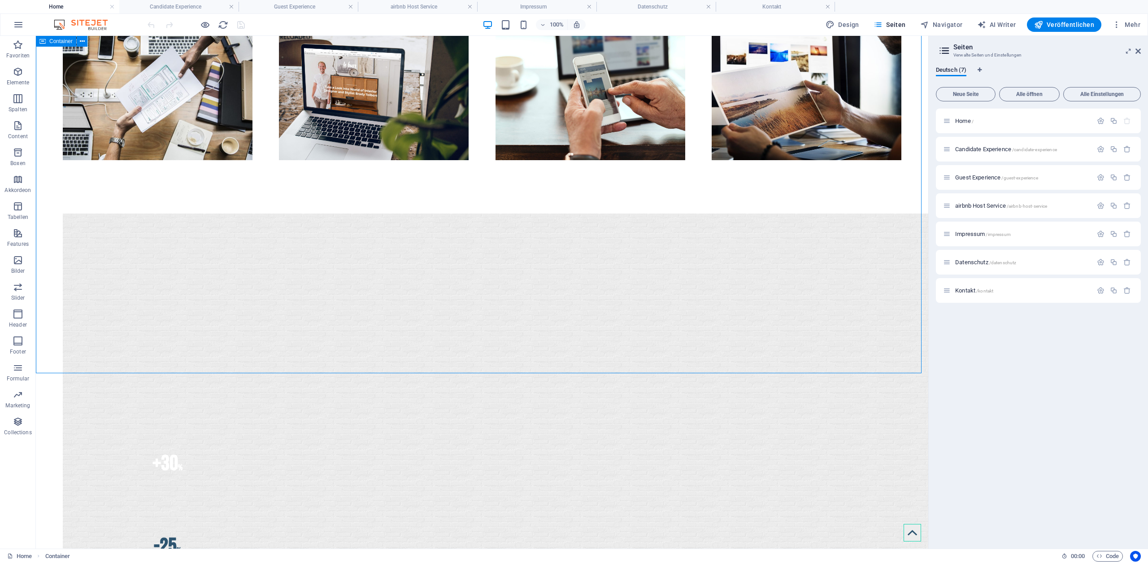
scroll to position [921, 0]
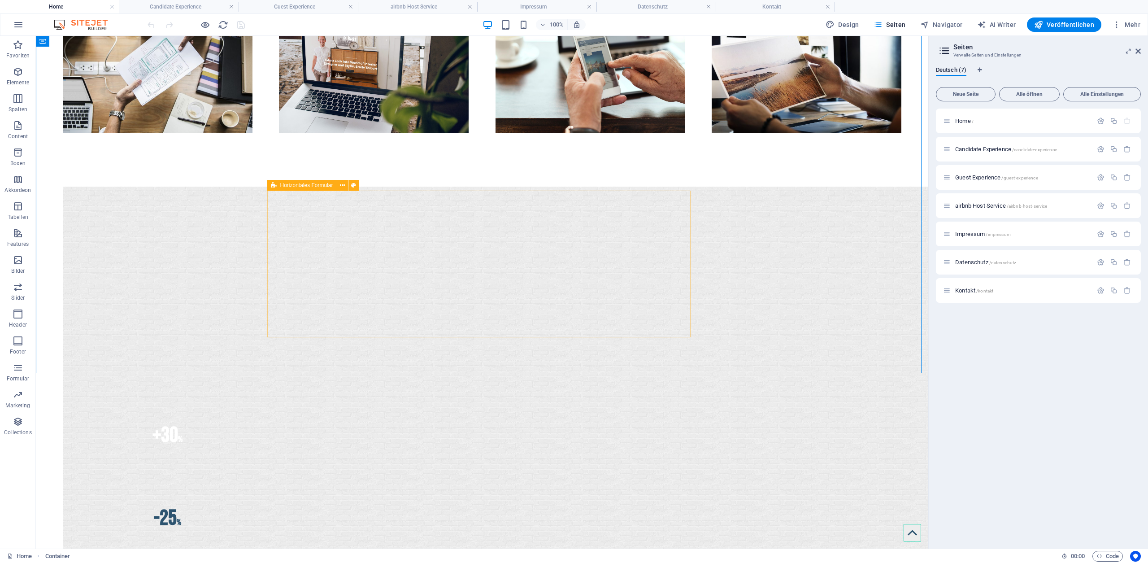
click at [280, 184] on span "Horizontales Formular" at bounding box center [306, 184] width 53 height 5
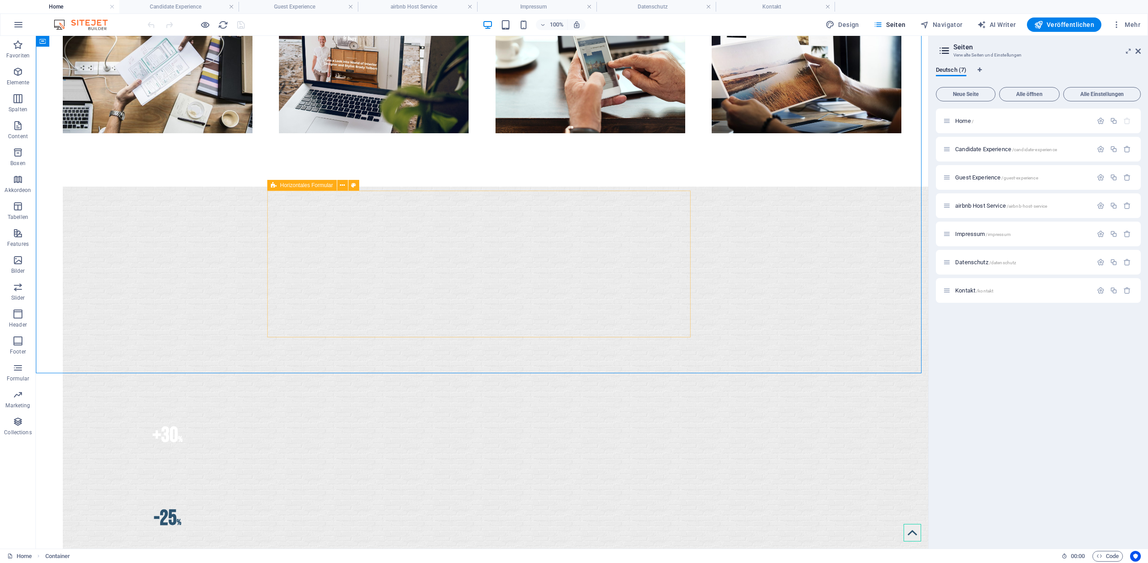
click at [282, 185] on span "Horizontales Formular" at bounding box center [306, 184] width 53 height 5
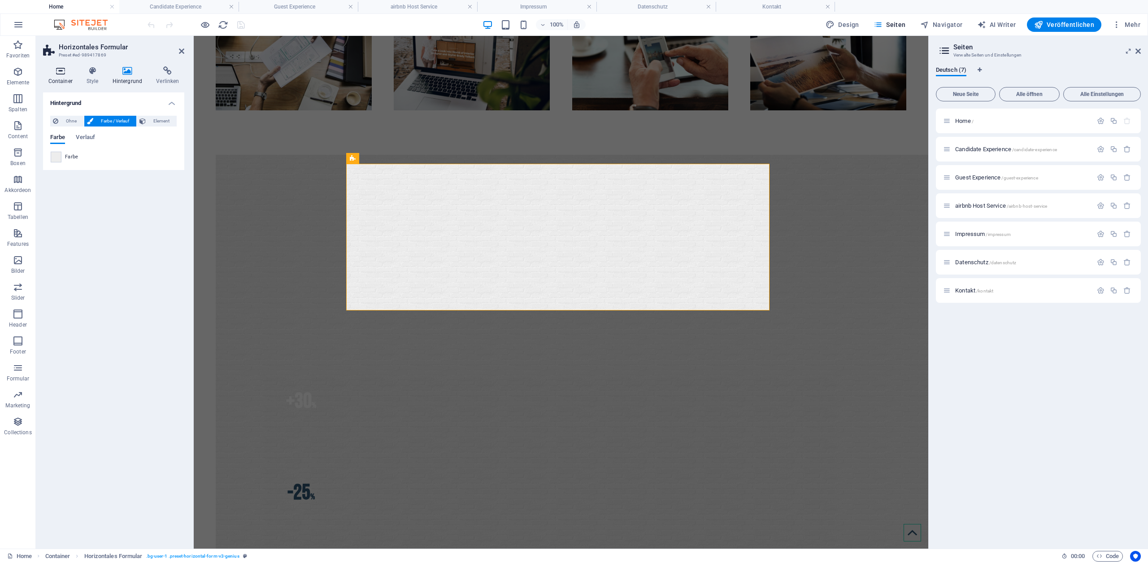
click at [58, 71] on icon at bounding box center [60, 70] width 35 height 9
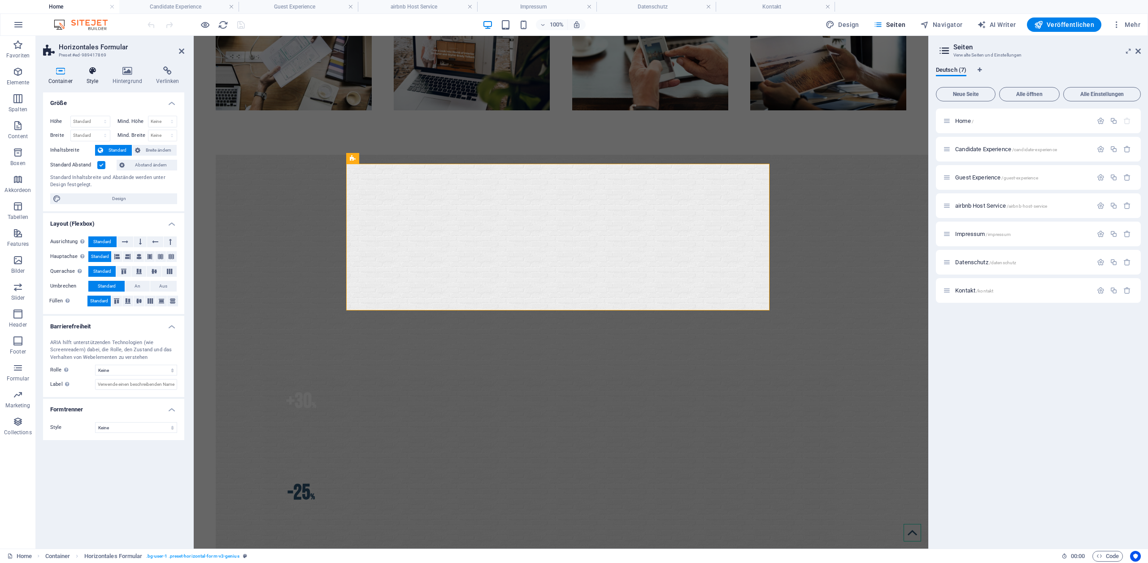
click at [91, 71] on icon at bounding box center [92, 70] width 22 height 9
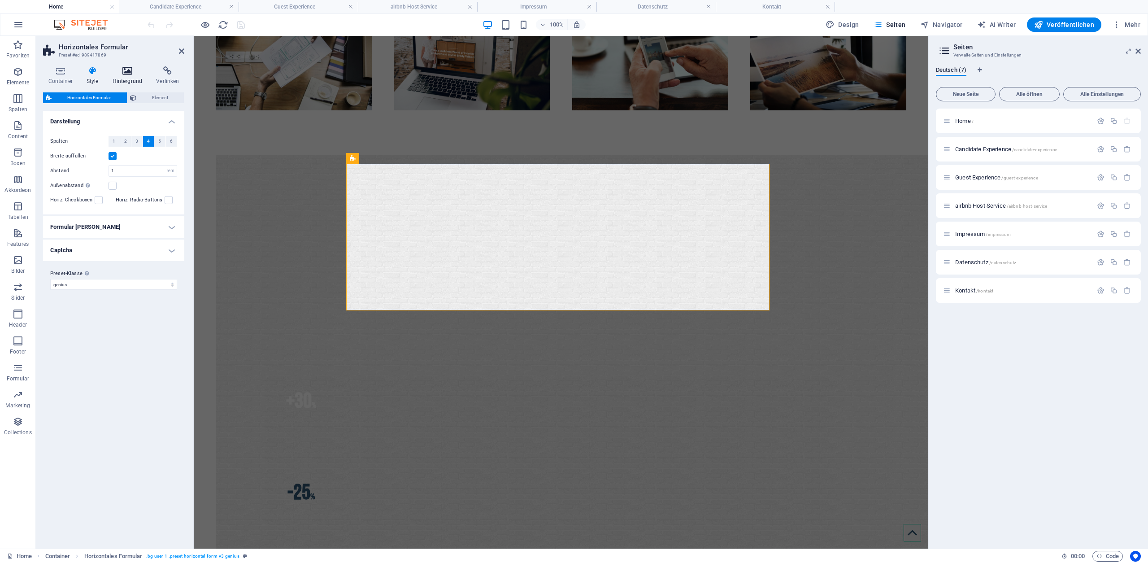
click at [122, 72] on icon at bounding box center [127, 70] width 40 height 9
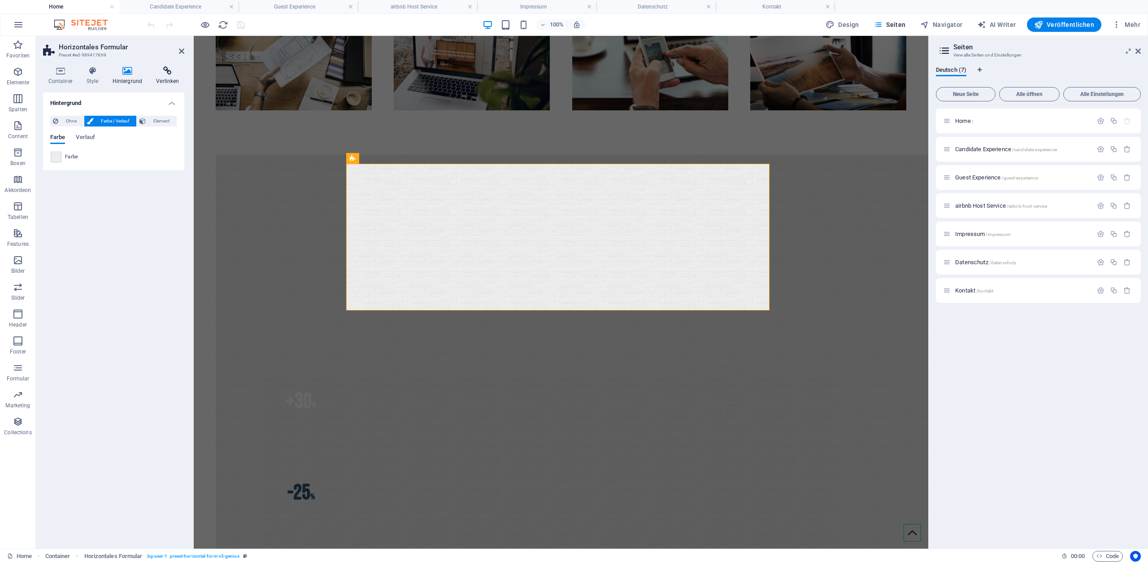
click at [171, 75] on icon at bounding box center [167, 70] width 33 height 9
click at [56, 72] on icon at bounding box center [60, 70] width 35 height 9
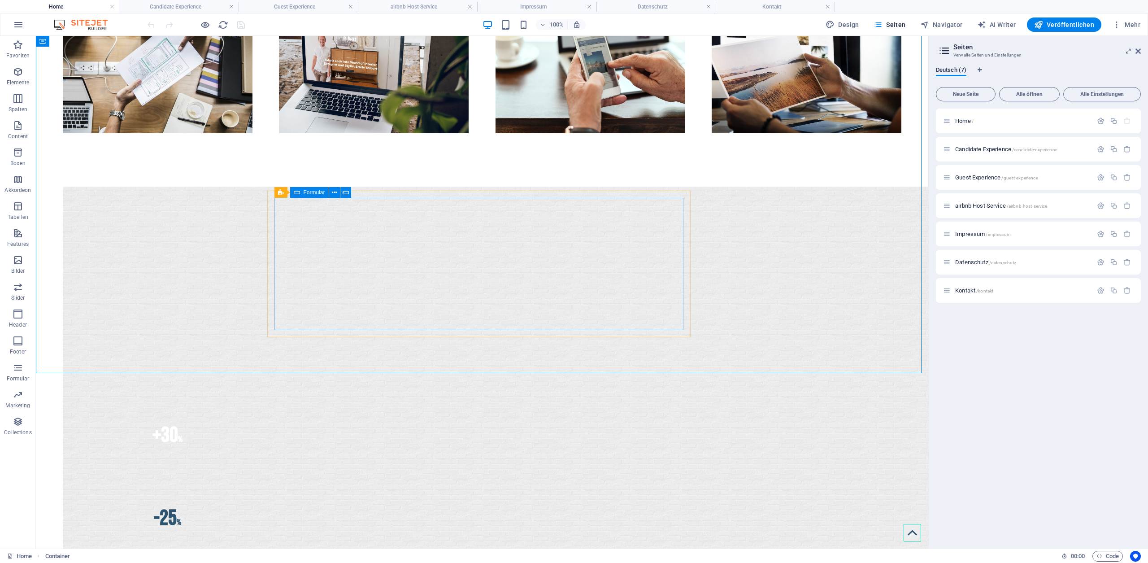
click at [304, 192] on span "Formular" at bounding box center [315, 192] width 22 height 5
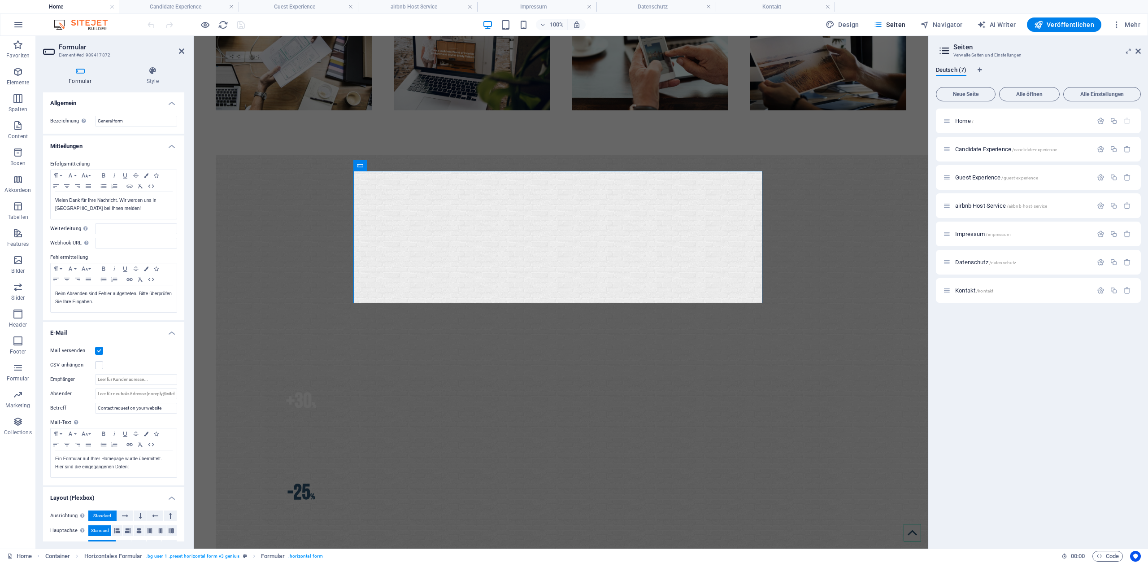
click at [169, 148] on h4 "Mitteilungen" at bounding box center [113, 143] width 141 height 16
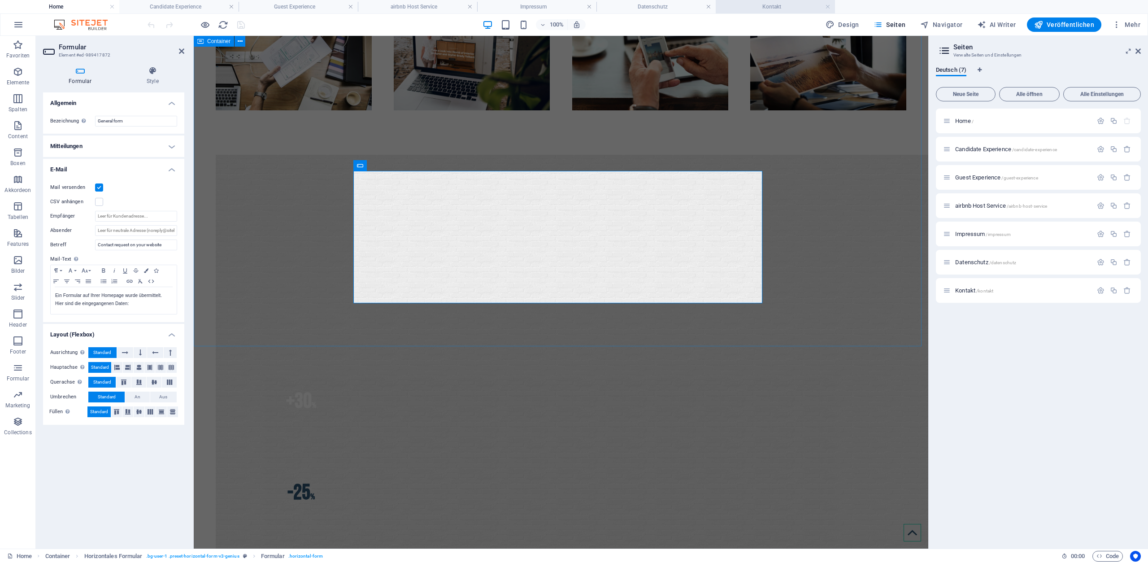
click at [757, 6] on h4 "Kontakt" at bounding box center [775, 7] width 119 height 10
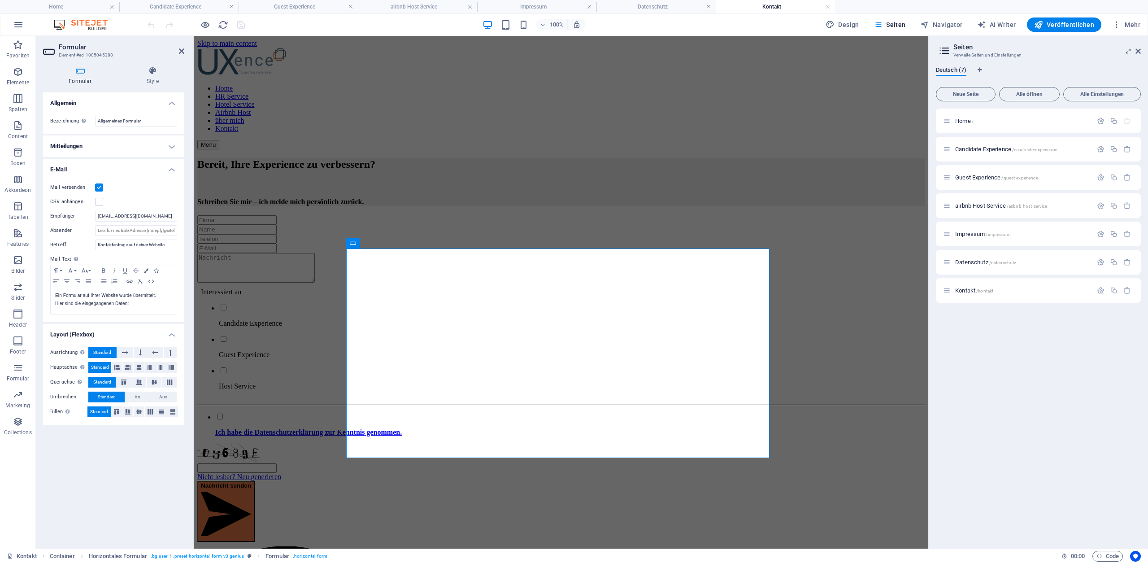
scroll to position [0, 0]
click at [70, 5] on h4 "Home" at bounding box center [59, 7] width 119 height 10
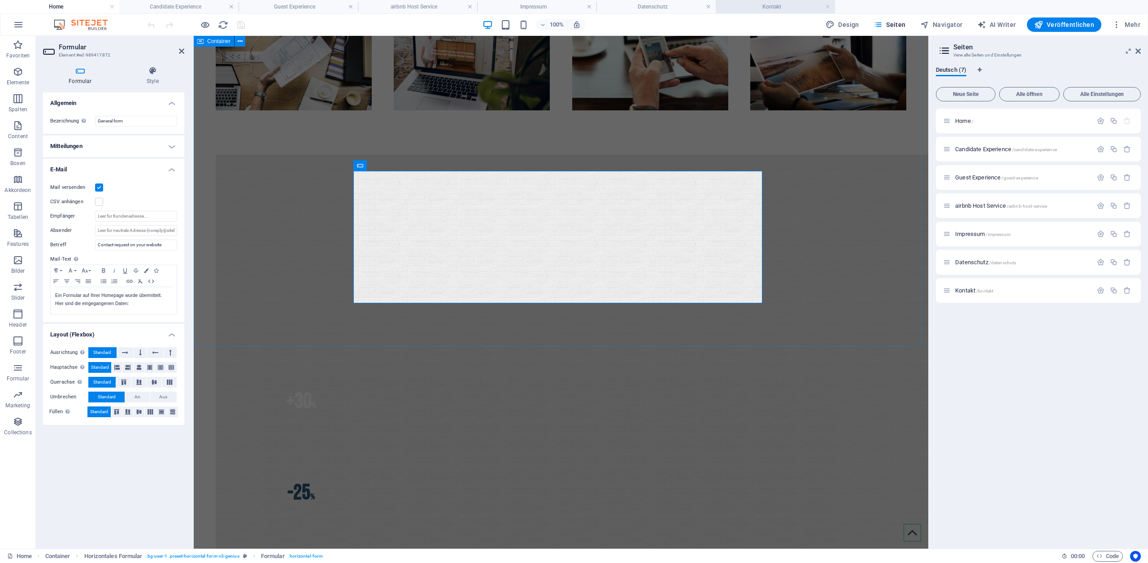
click at [747, 2] on h4 "Kontakt" at bounding box center [775, 7] width 119 height 10
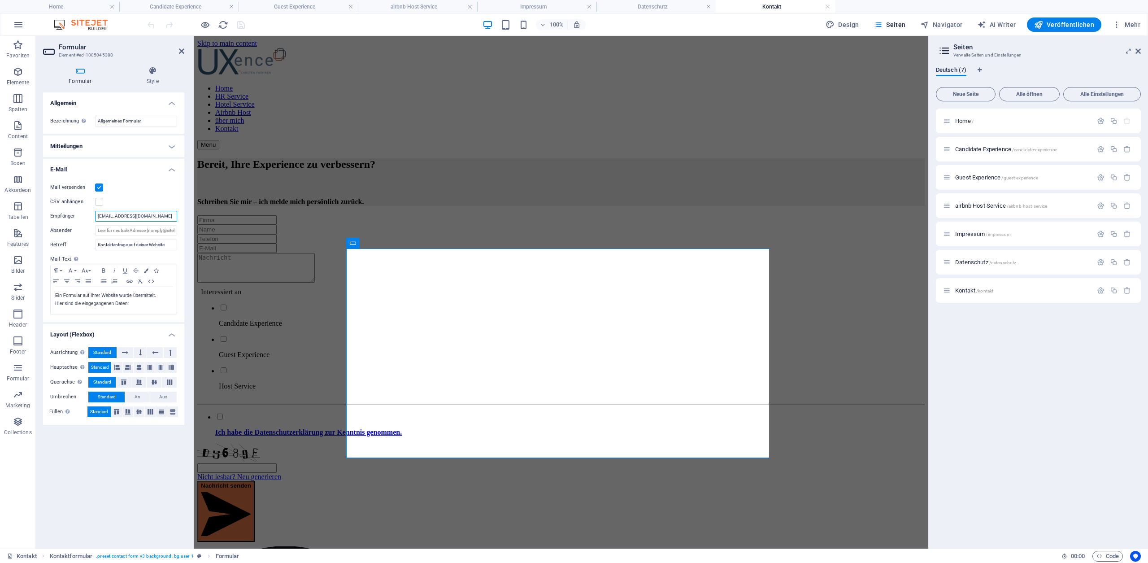
click at [150, 217] on input "[EMAIL_ADDRESS][DOMAIN_NAME]" at bounding box center [136, 216] width 82 height 11
click at [59, 7] on h4 "Home" at bounding box center [59, 7] width 119 height 10
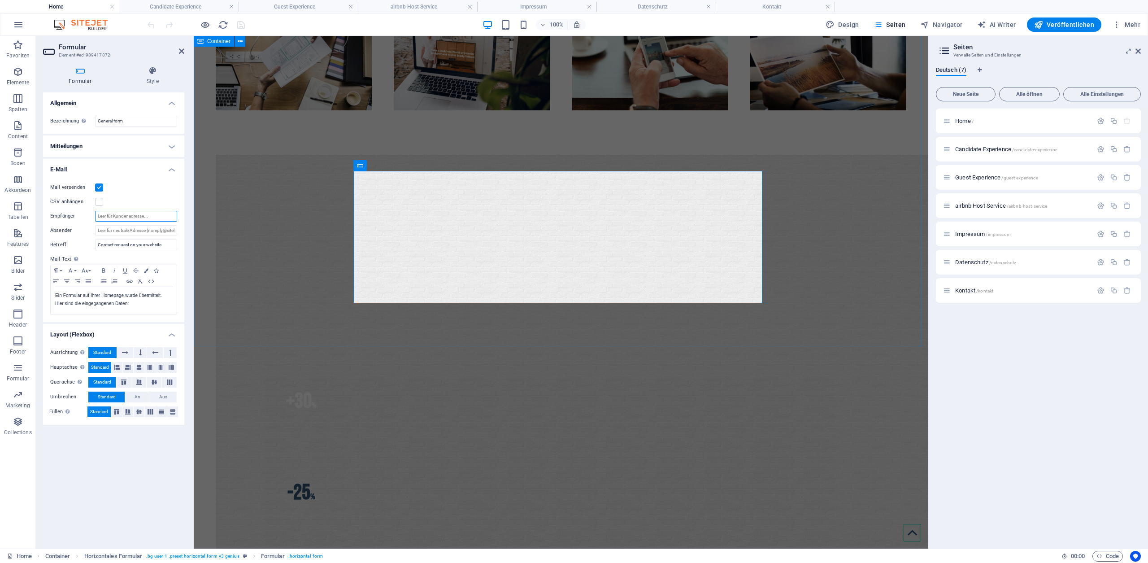
click at [151, 217] on input "Empfänger" at bounding box center [136, 216] width 82 height 11
paste input "[EMAIL_ADDRESS][DOMAIN_NAME]"
type input "[EMAIL_ADDRESS][DOMAIN_NAME]"
click at [166, 246] on input "Contact request on your website" at bounding box center [136, 244] width 82 height 11
drag, startPoint x: 166, startPoint y: 244, endPoint x: 95, endPoint y: 245, distance: 70.4
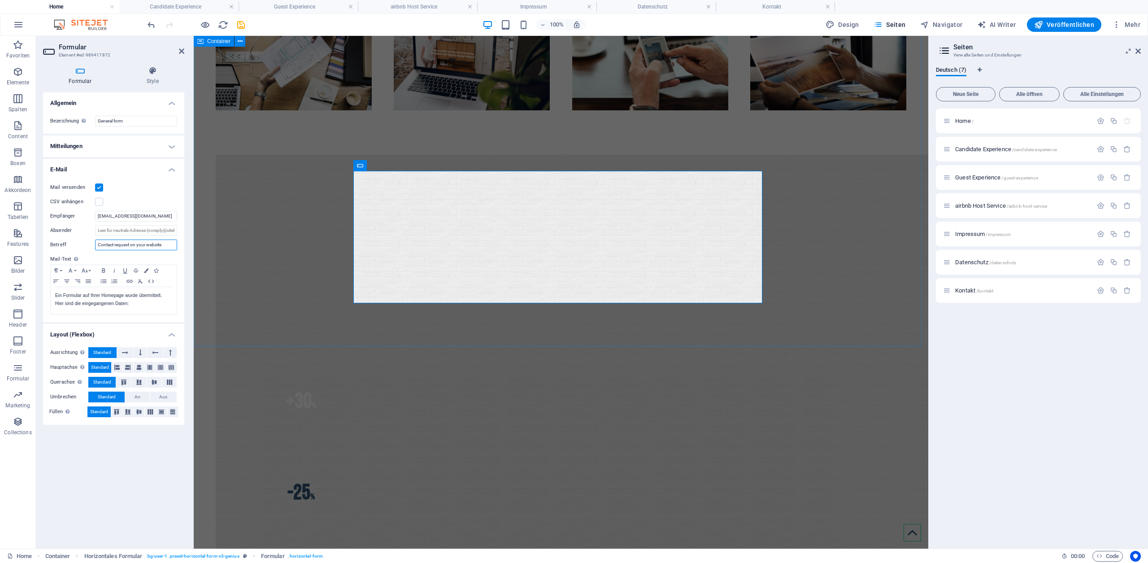
click at [95, 245] on input "Contact request on your website" at bounding box center [136, 244] width 82 height 11
type input "Anfrage von Homepage"
click at [77, 9] on h4 "Home" at bounding box center [59, 7] width 119 height 10
click at [763, 6] on h4 "Kontakt" at bounding box center [775, 7] width 119 height 10
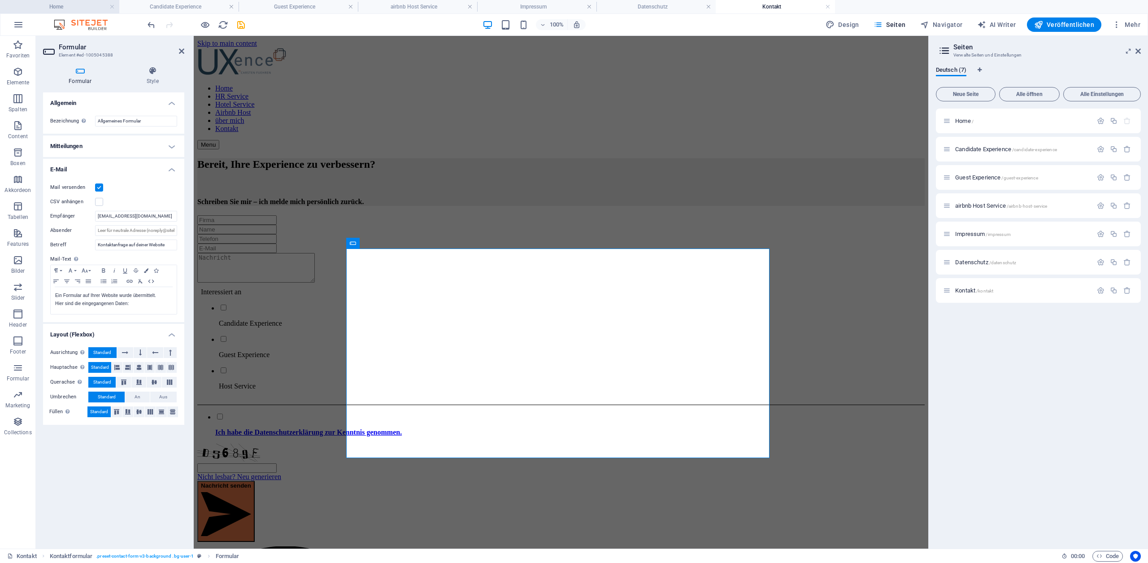
click at [68, 5] on h4 "Home" at bounding box center [59, 7] width 119 height 10
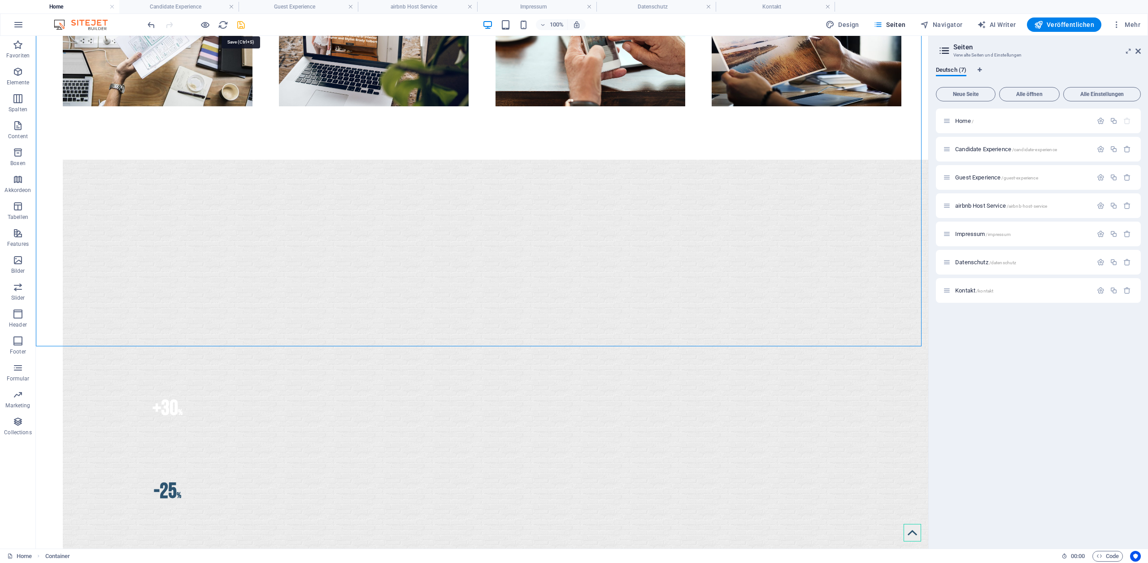
click at [240, 26] on icon "save" at bounding box center [241, 25] width 10 height 10
checkbox input "false"
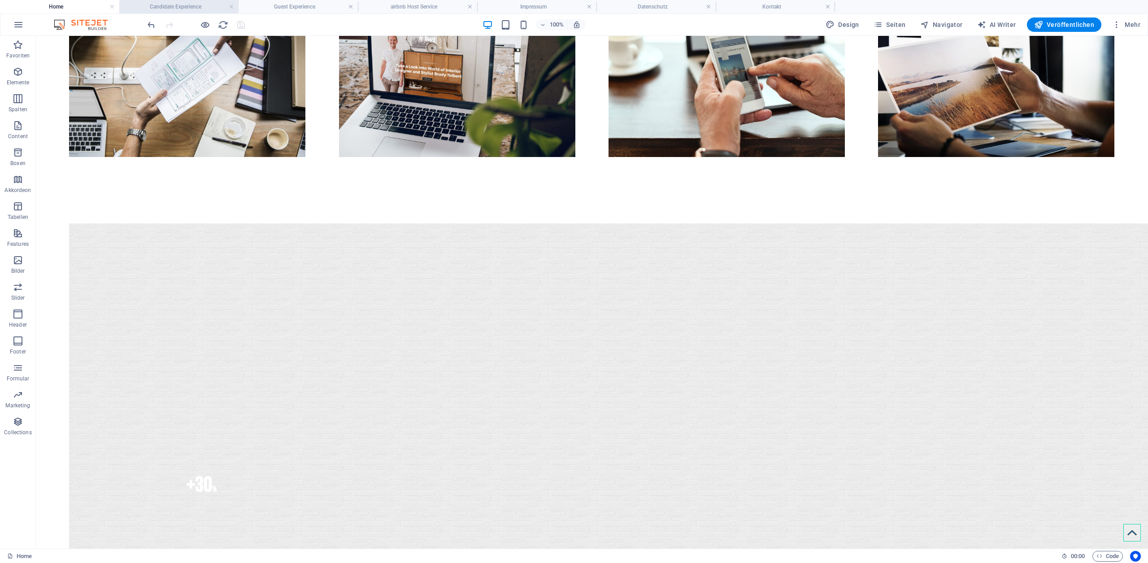
click at [190, 8] on h4 "Candidate Experience" at bounding box center [178, 7] width 119 height 10
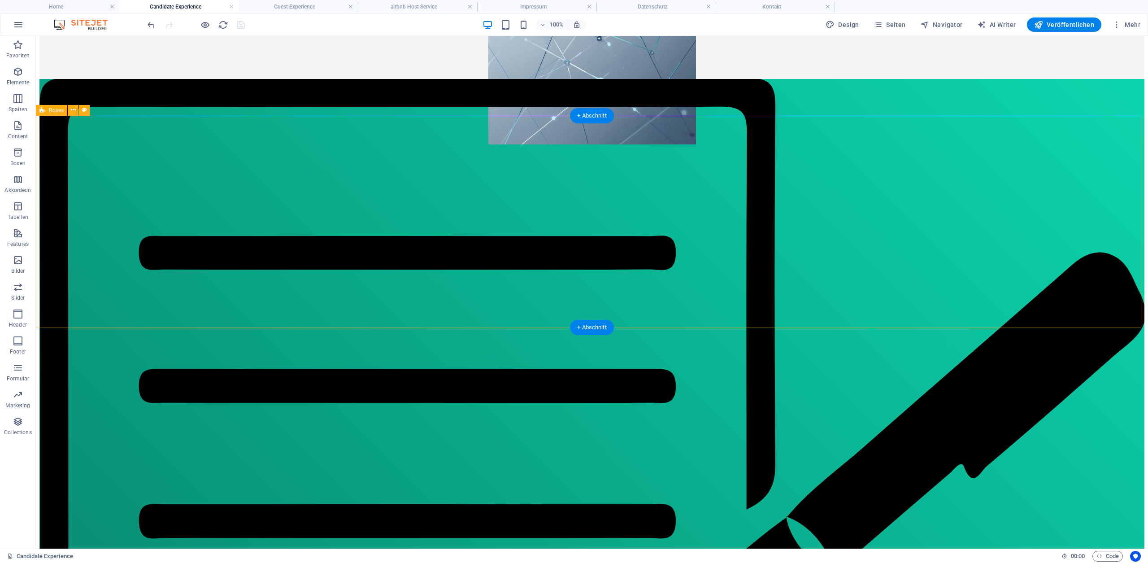
scroll to position [747, 0]
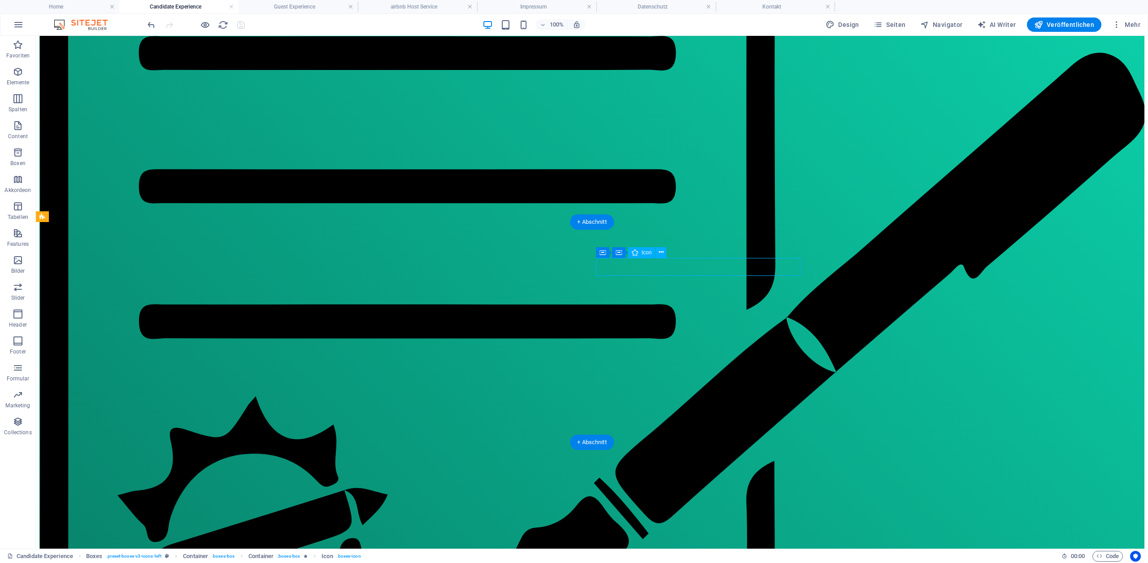
select select "xMidYMid"
select select "px"
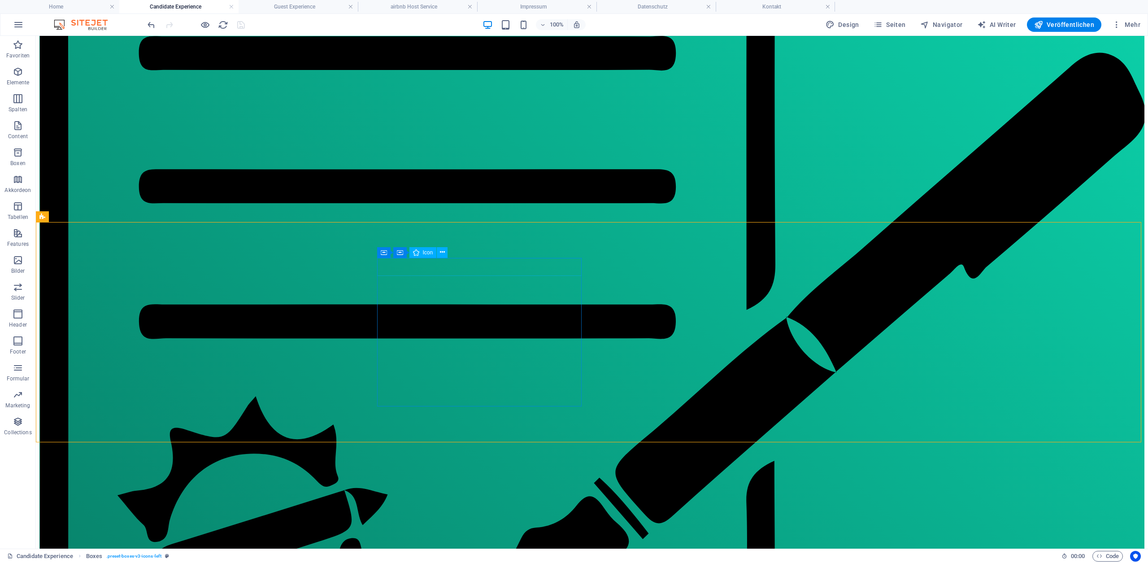
scroll to position [747, 0]
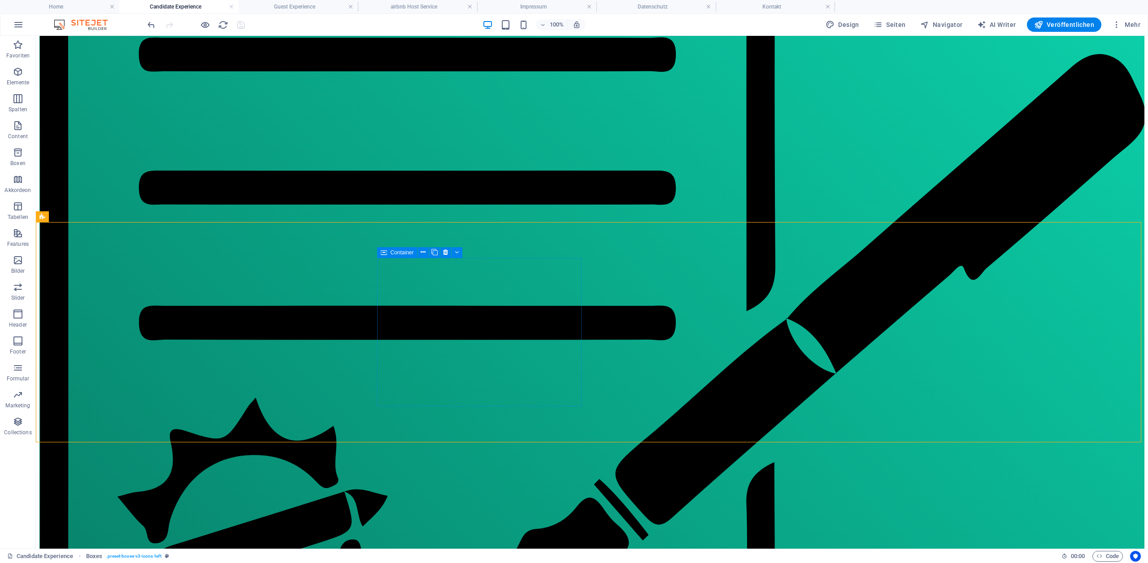
click at [400, 252] on span "Container" at bounding box center [401, 252] width 23 height 5
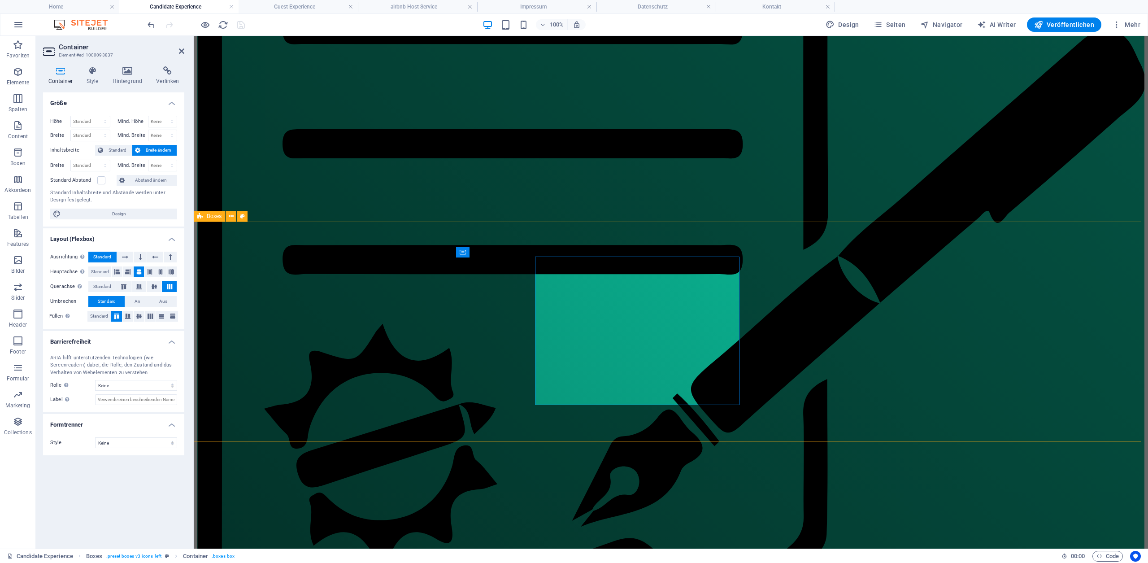
scroll to position [748, 0]
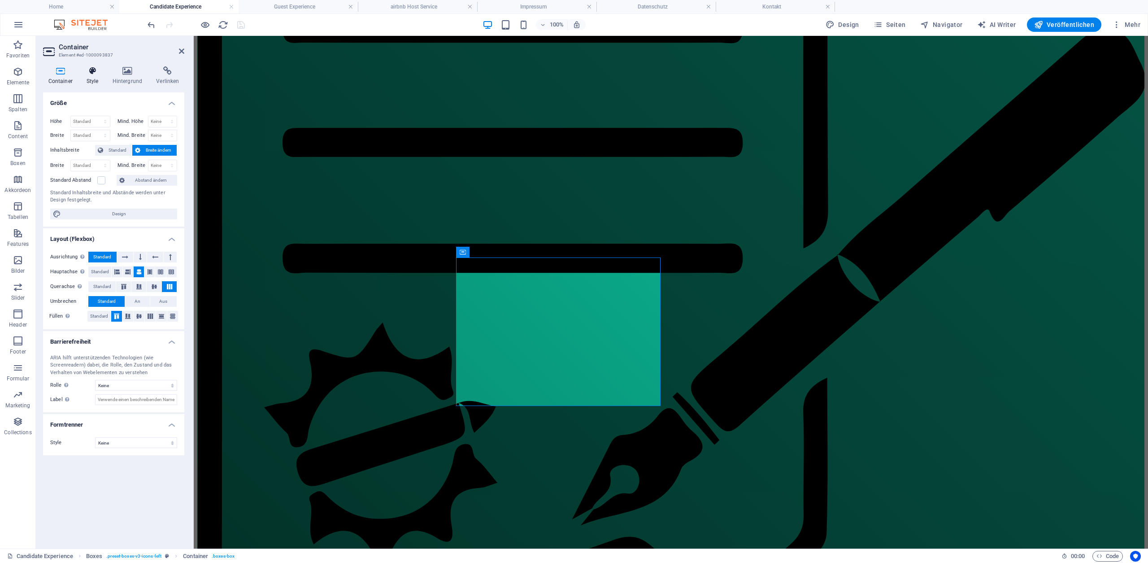
click at [88, 72] on icon at bounding box center [92, 70] width 22 height 9
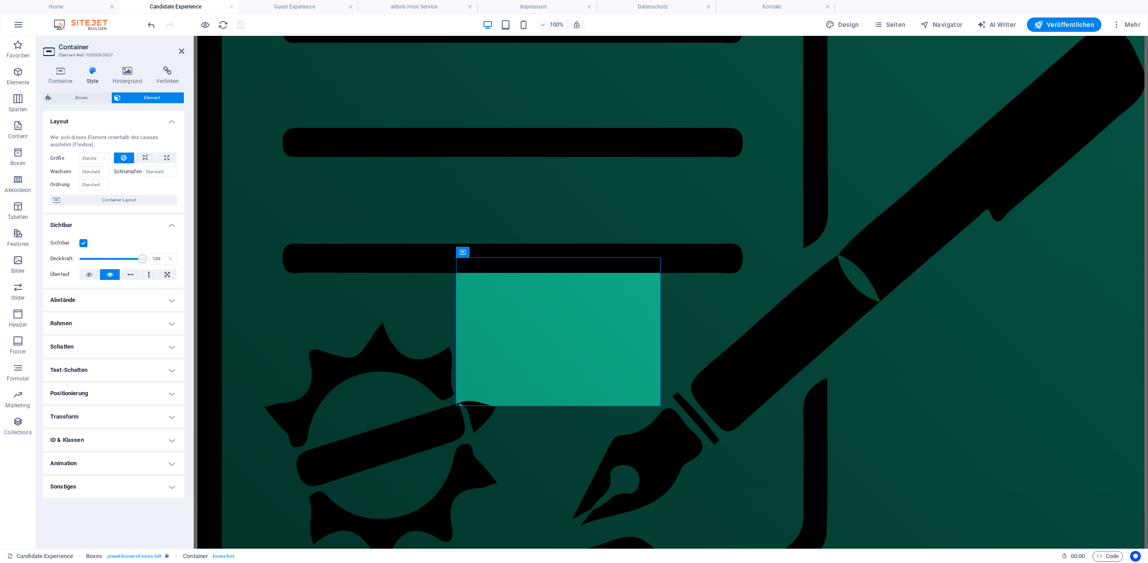
click at [94, 463] on h4 "Animation" at bounding box center [113, 463] width 141 height 22
click at [95, 490] on select "Nicht animieren Ein- & Ausblenden Auf- & Zuklappen Rein- & Rauszoomen Von links…" at bounding box center [113, 490] width 127 height 11
select select "fade"
click at [50, 485] on select "Nicht animieren Ein- & Ausblenden Auf- & Zuklappen Rein- & Rauszoomen Von links…" at bounding box center [113, 490] width 127 height 11
select select "scroll"
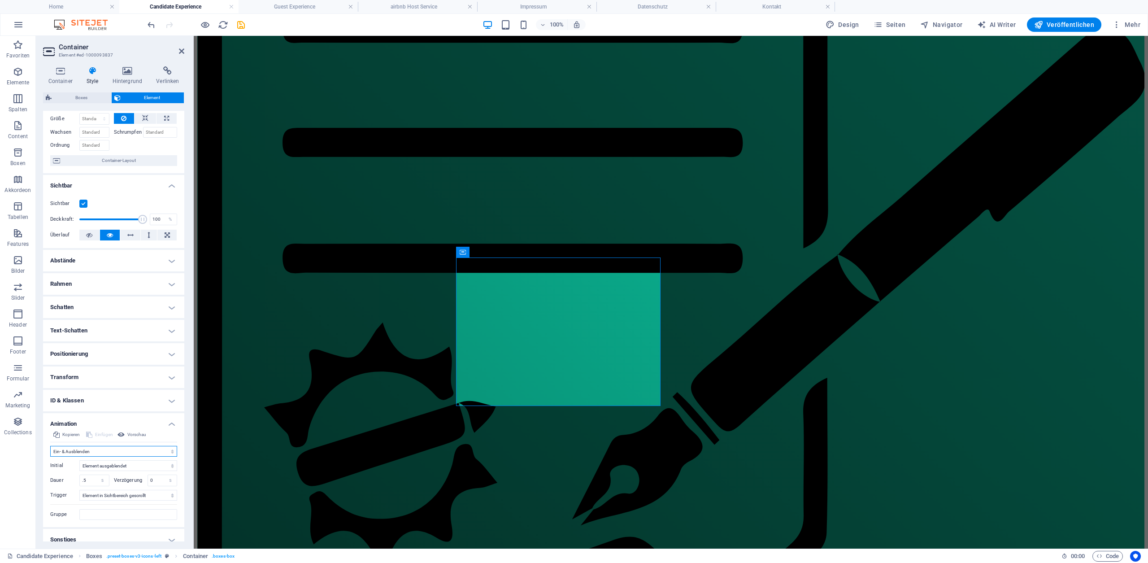
scroll to position [48, 0]
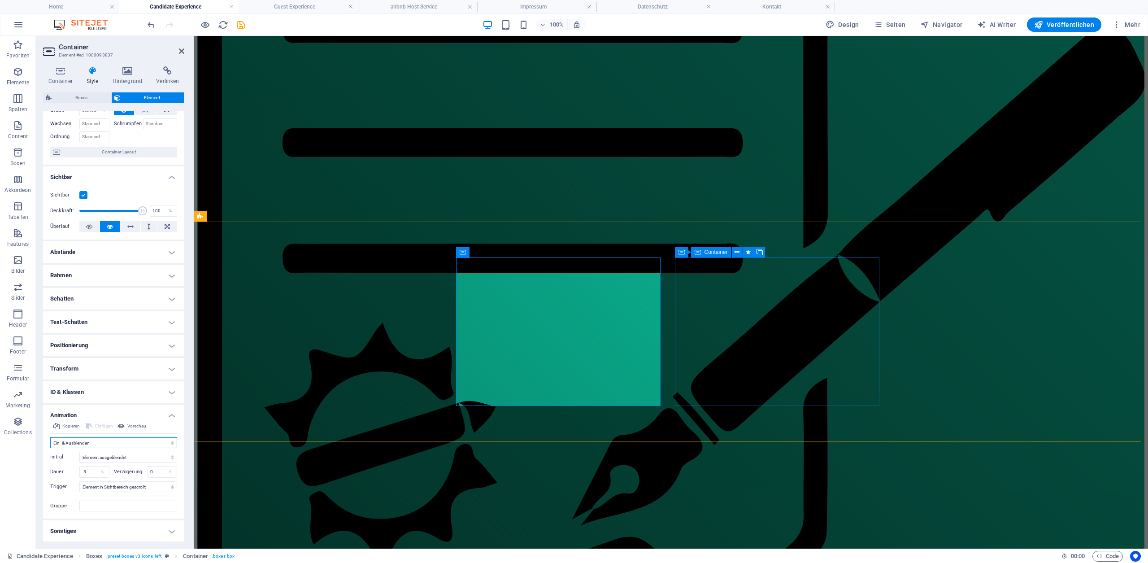
click at [715, 252] on span "Container" at bounding box center [715, 251] width 23 height 5
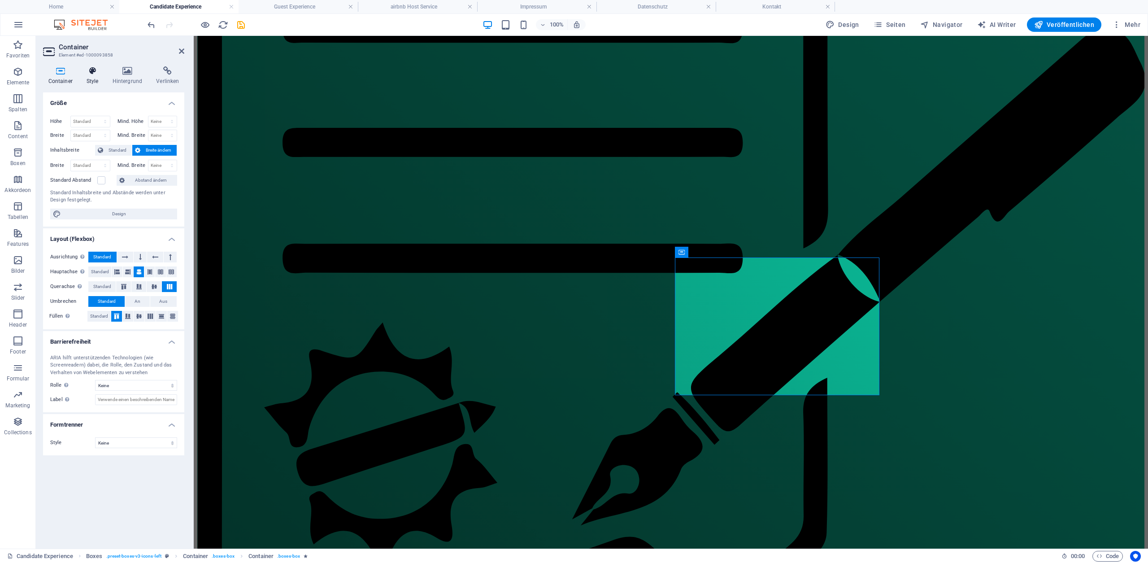
click at [92, 72] on icon at bounding box center [92, 70] width 22 height 9
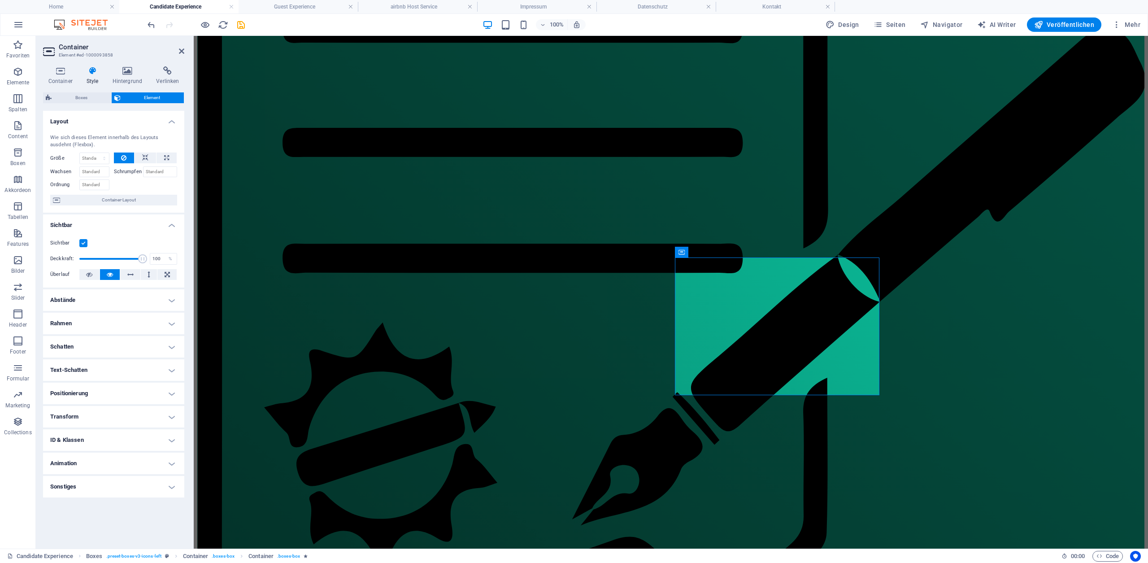
click at [94, 467] on h4 "Animation" at bounding box center [113, 463] width 141 height 22
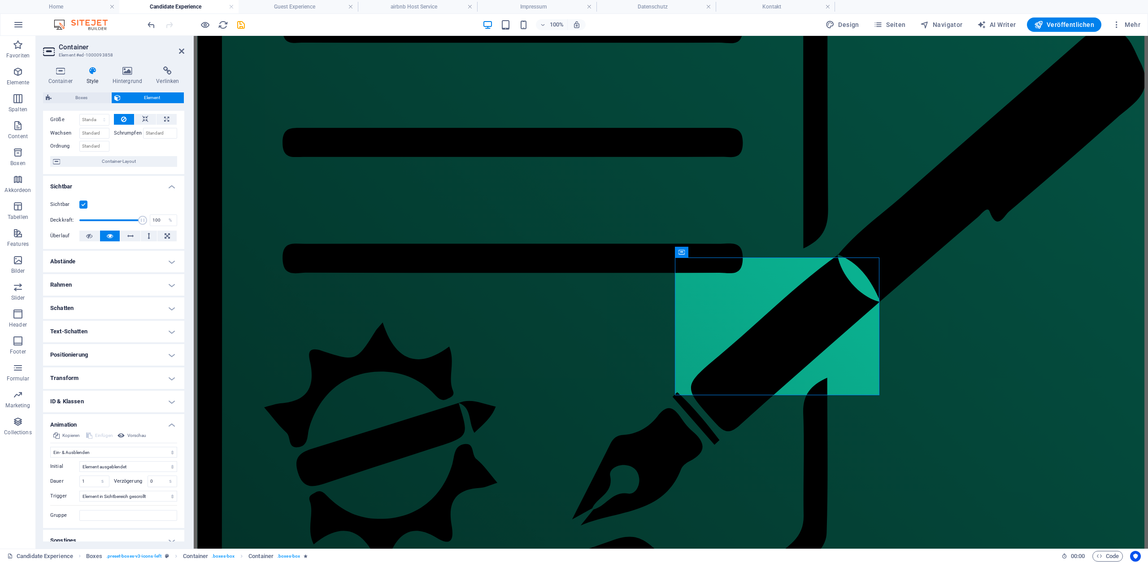
scroll to position [48, 0]
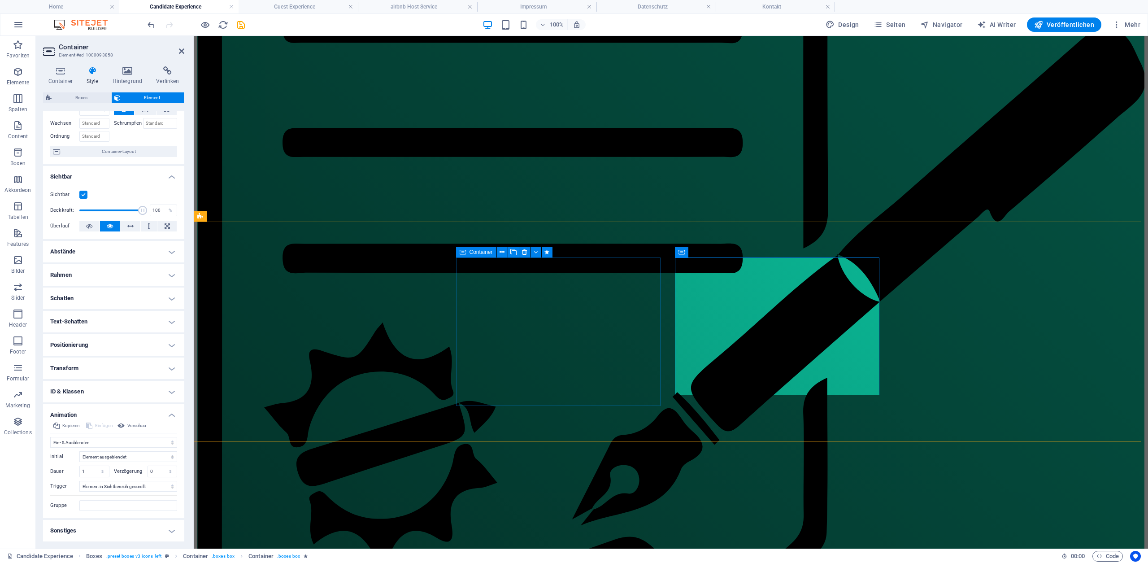
click at [467, 250] on div "Container" at bounding box center [476, 252] width 40 height 11
select select "fade"
select select "s"
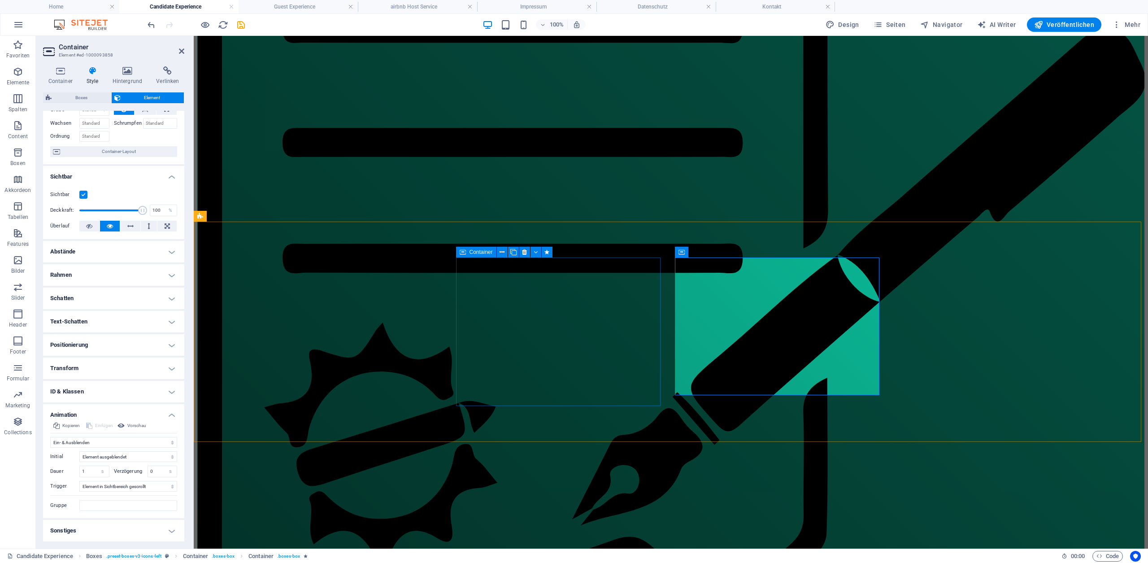
select select "scroll"
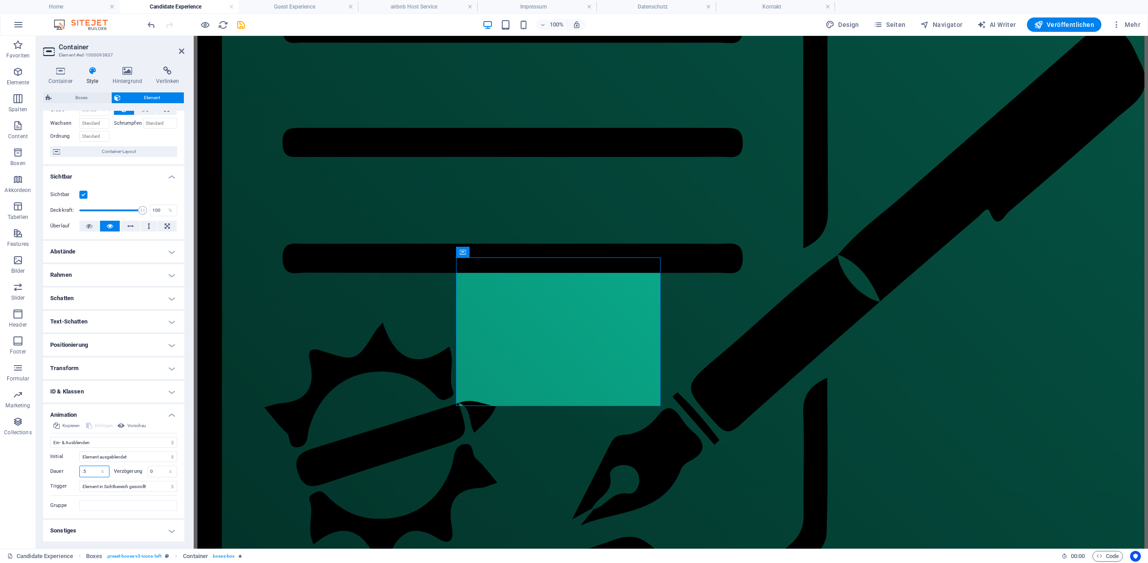
click at [89, 472] on input ".5" at bounding box center [94, 471] width 29 height 11
type input "1"
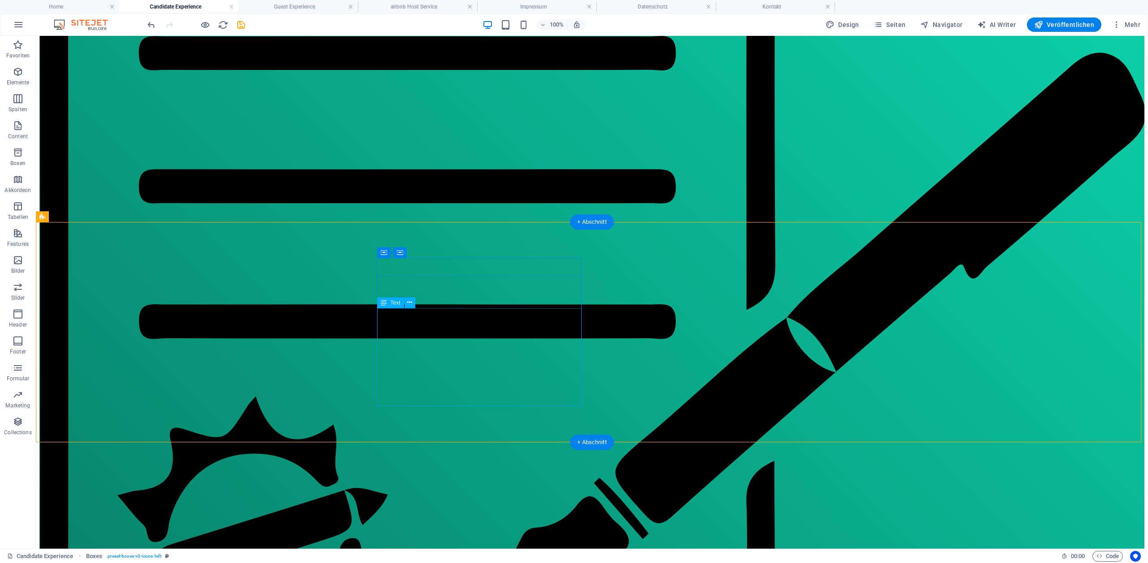
scroll to position [747, 0]
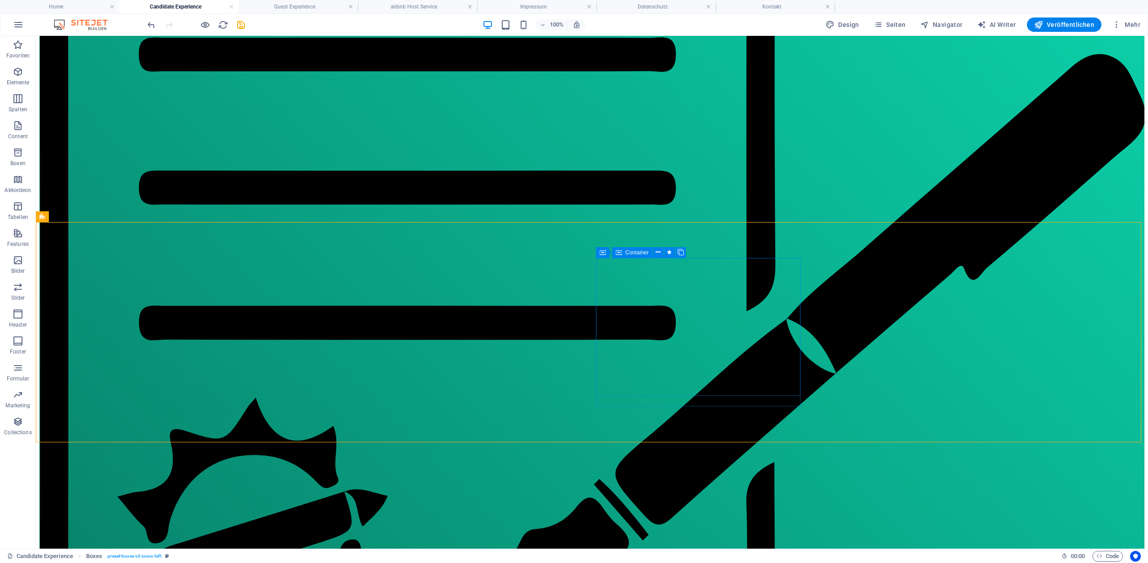
click at [623, 251] on div "Container" at bounding box center [632, 252] width 40 height 11
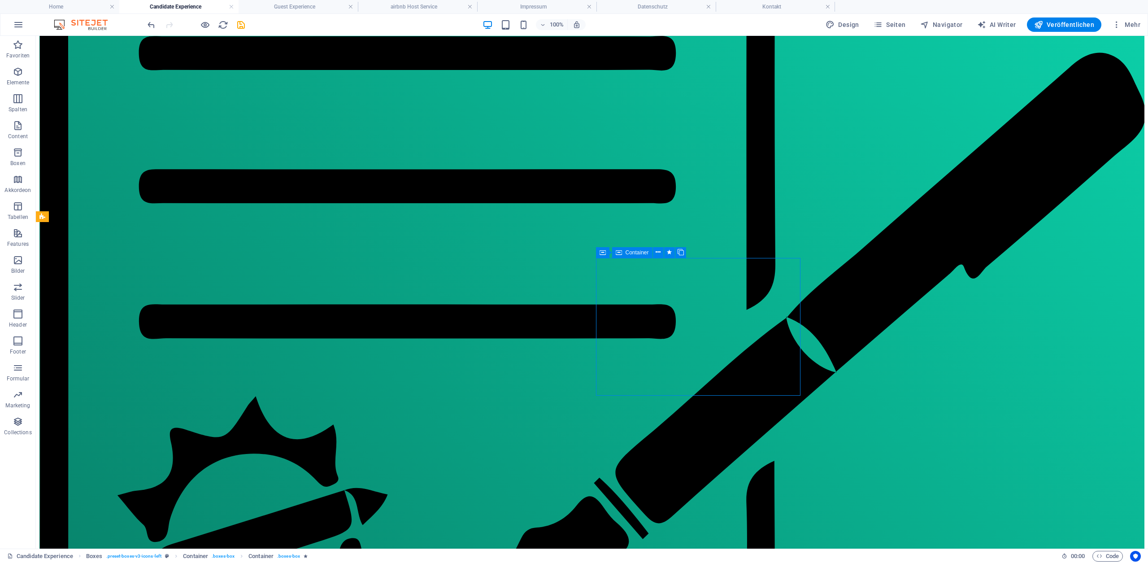
select select "fade"
select select "s"
select select "scroll"
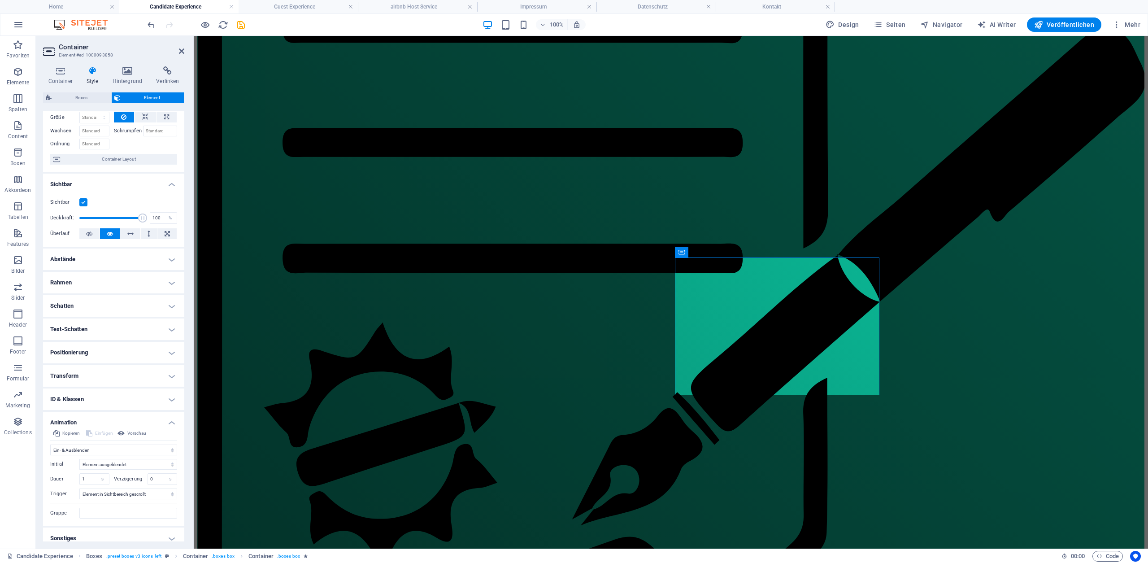
scroll to position [48, 0]
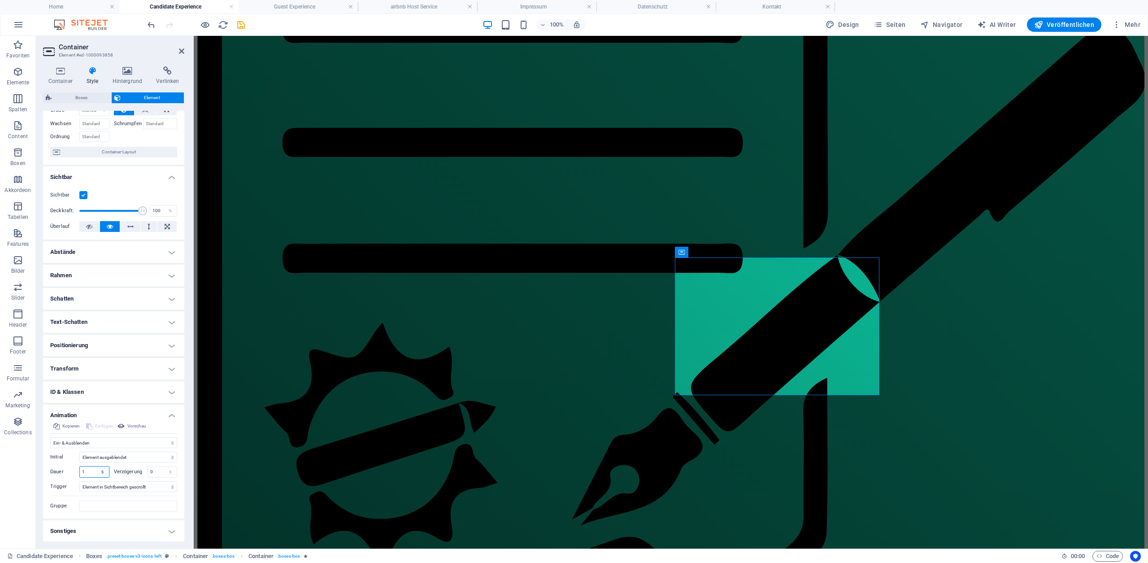
click at [102, 473] on select "s ms" at bounding box center [102, 471] width 13 height 11
click at [84, 470] on input "1" at bounding box center [94, 471] width 29 height 11
type input ".5"
click at [239, 26] on icon "save" at bounding box center [241, 25] width 10 height 10
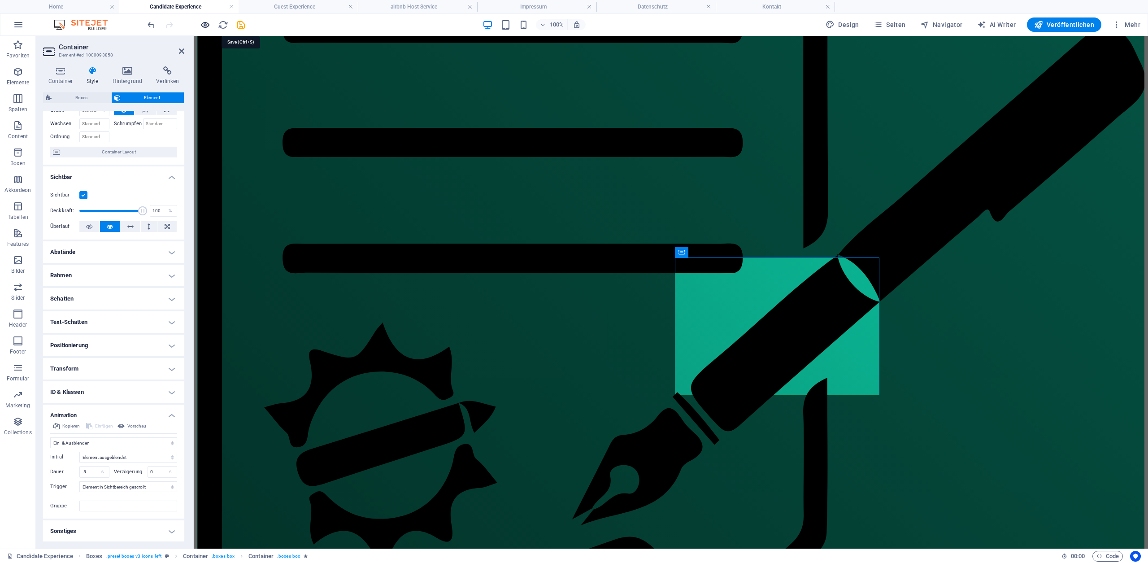
scroll to position [747, 0]
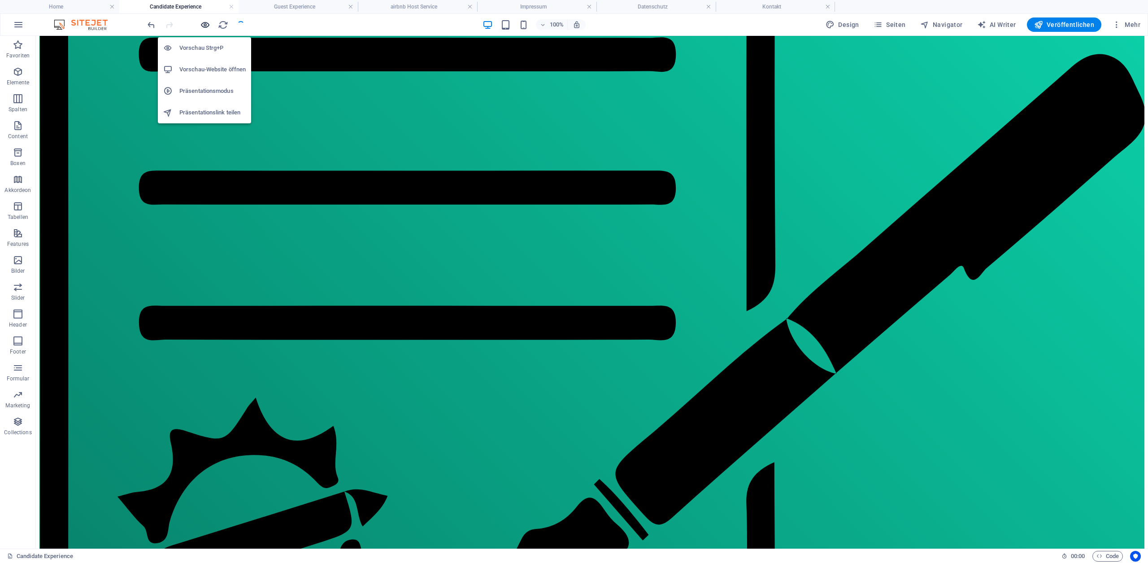
click at [205, 25] on icon "button" at bounding box center [205, 25] width 10 height 10
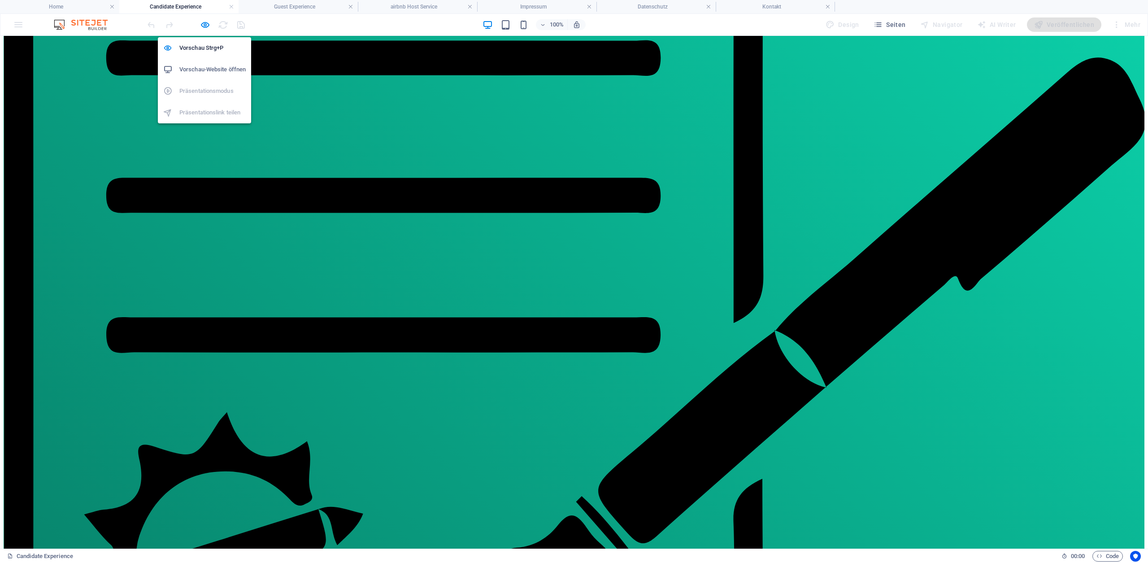
click at [200, 69] on h6 "Vorschau-Website öffnen" at bounding box center [212, 69] width 66 height 11
click at [205, 24] on icon "button" at bounding box center [205, 25] width 10 height 10
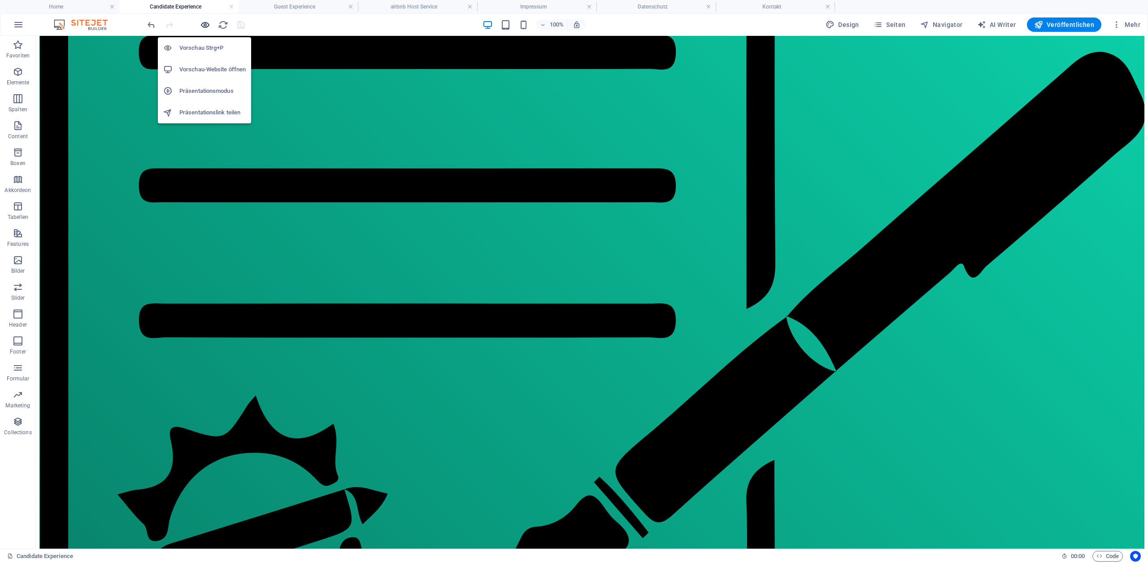
scroll to position [747, 0]
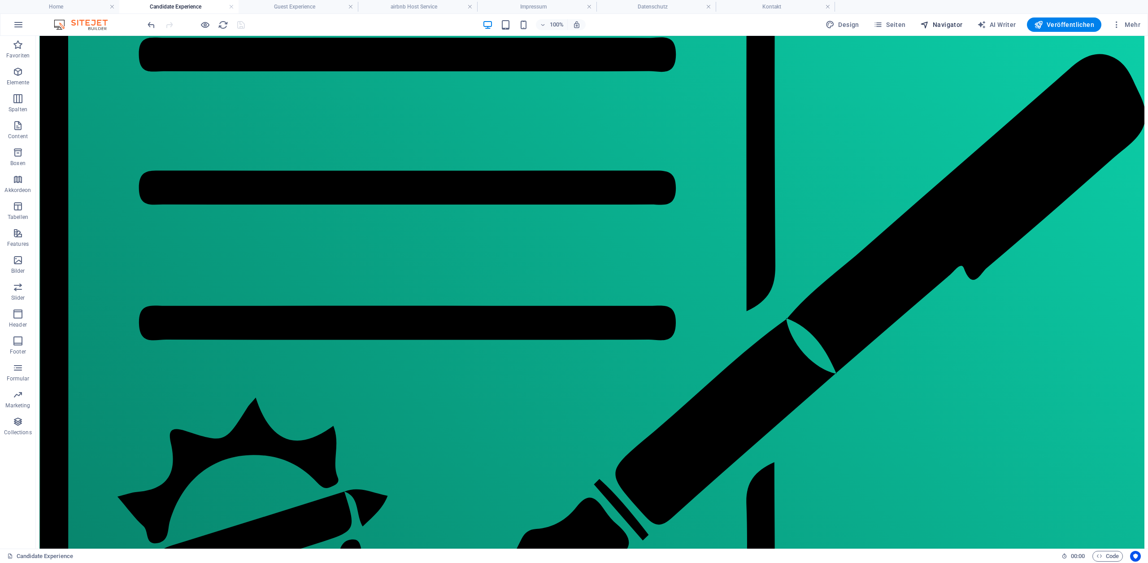
click at [948, 27] on span "Navigator" at bounding box center [941, 24] width 43 height 9
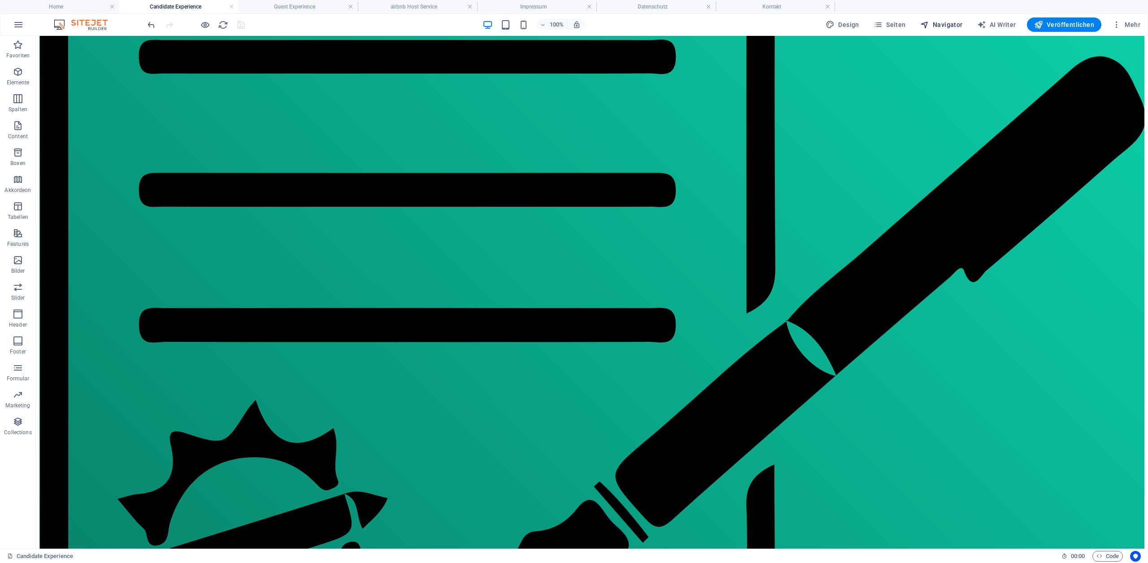
select select "17955349-de"
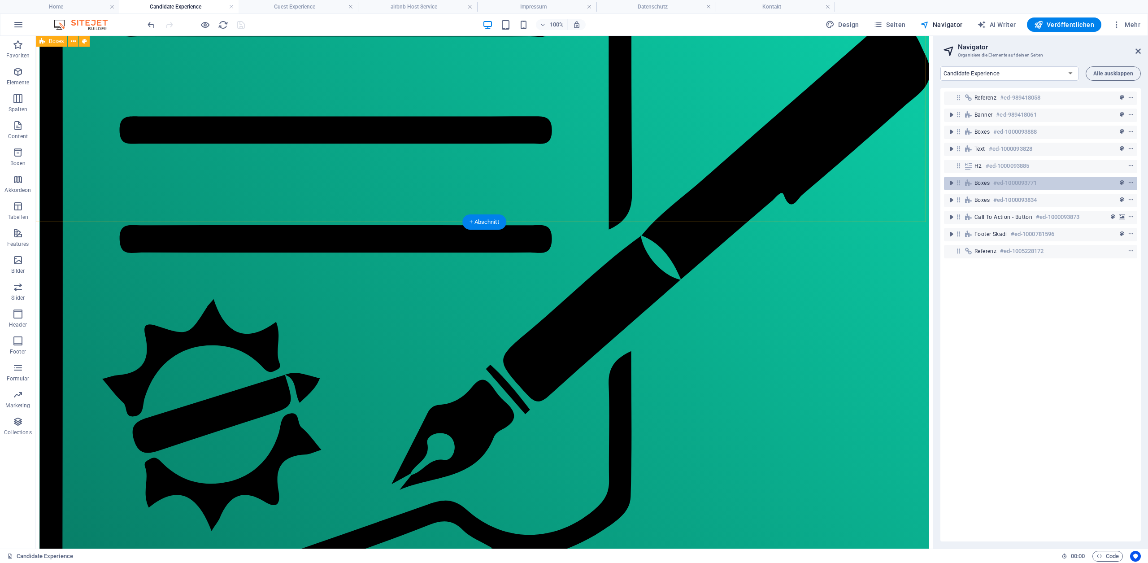
click at [985, 184] on span "Boxes" at bounding box center [981, 182] width 15 height 7
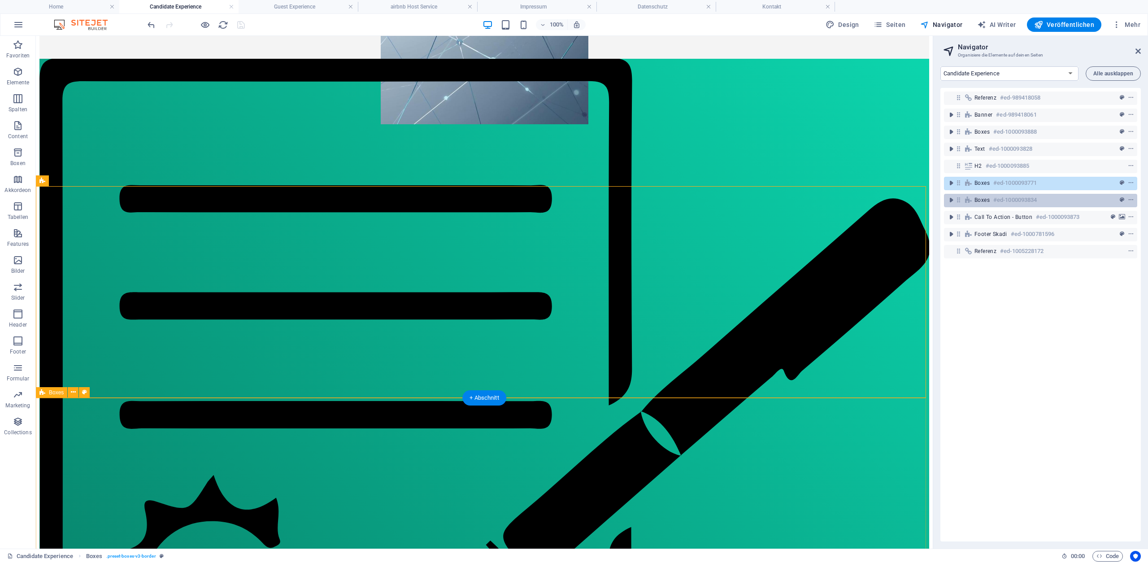
click at [988, 197] on span "Boxes" at bounding box center [981, 199] width 15 height 7
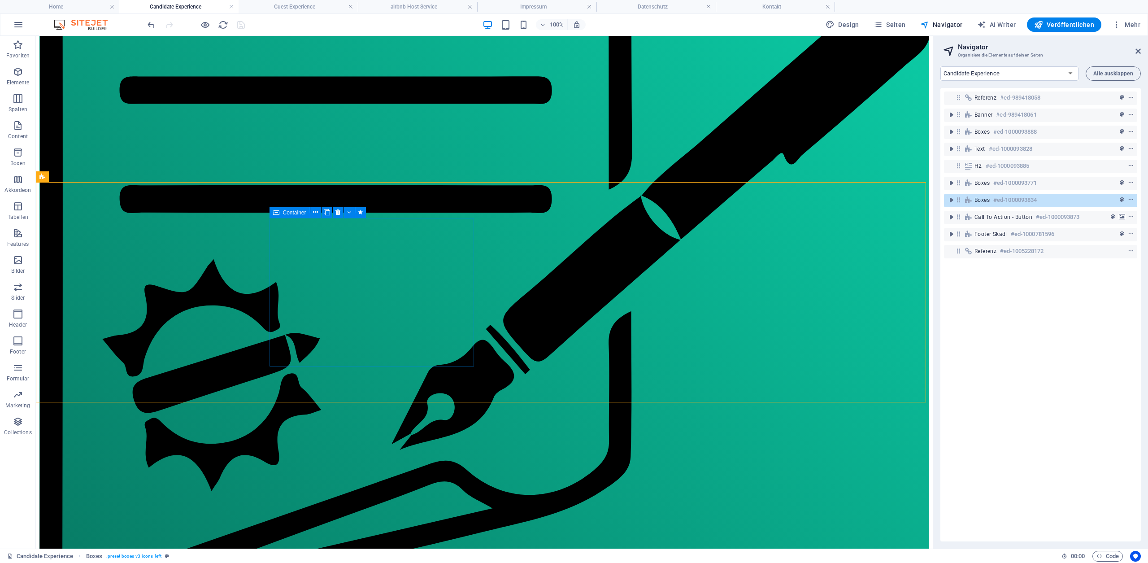
click at [279, 213] on div "Container" at bounding box center [289, 212] width 40 height 11
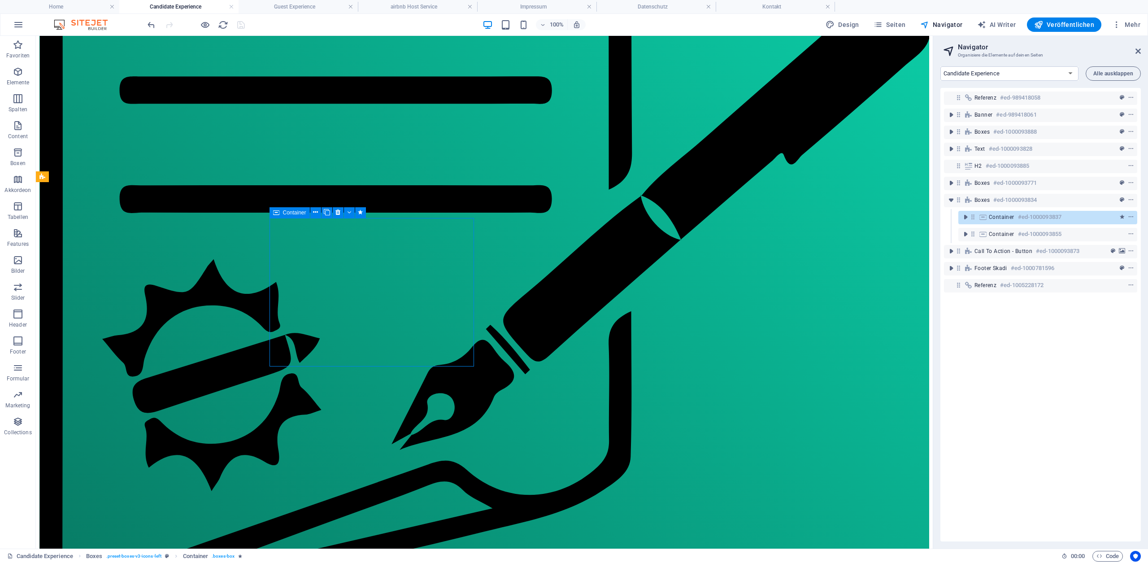
click at [279, 213] on div "Container" at bounding box center [289, 212] width 40 height 11
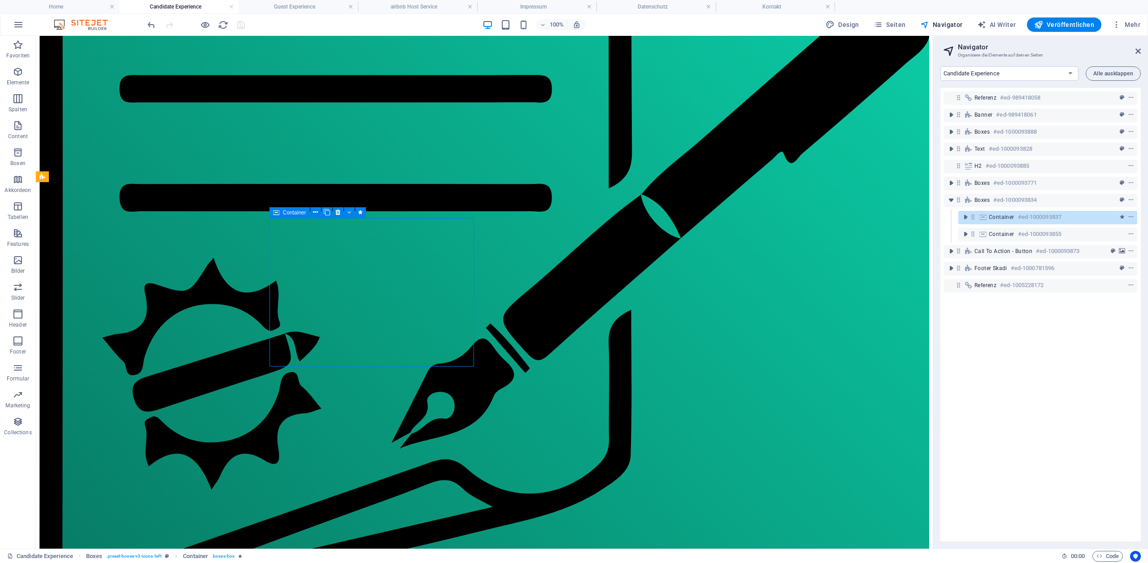
select select "fade"
select select "s"
select select "scroll"
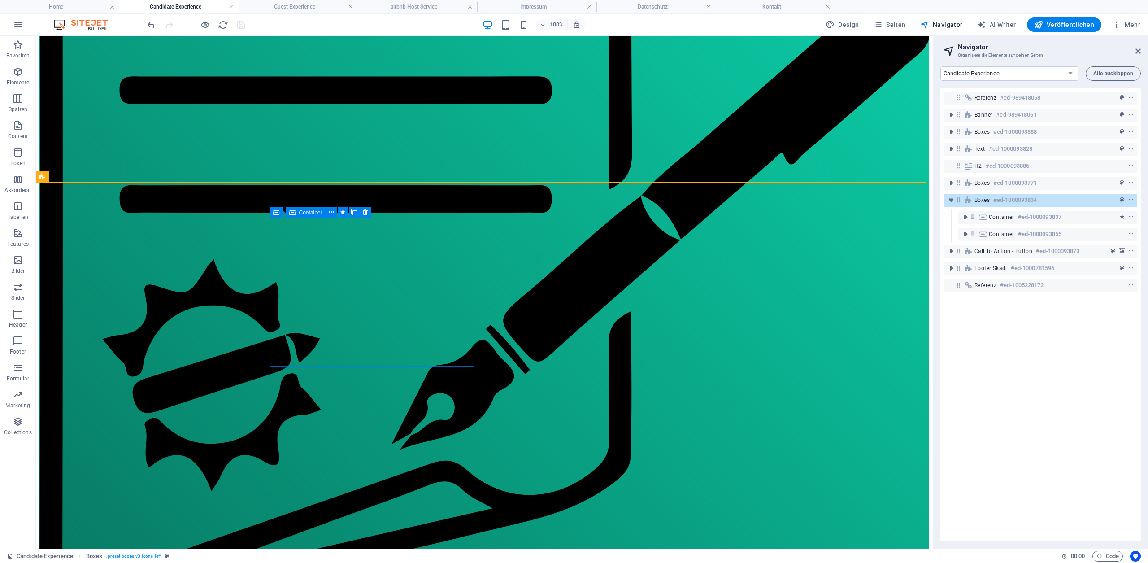
click at [303, 211] on span "Container" at bounding box center [310, 212] width 23 height 5
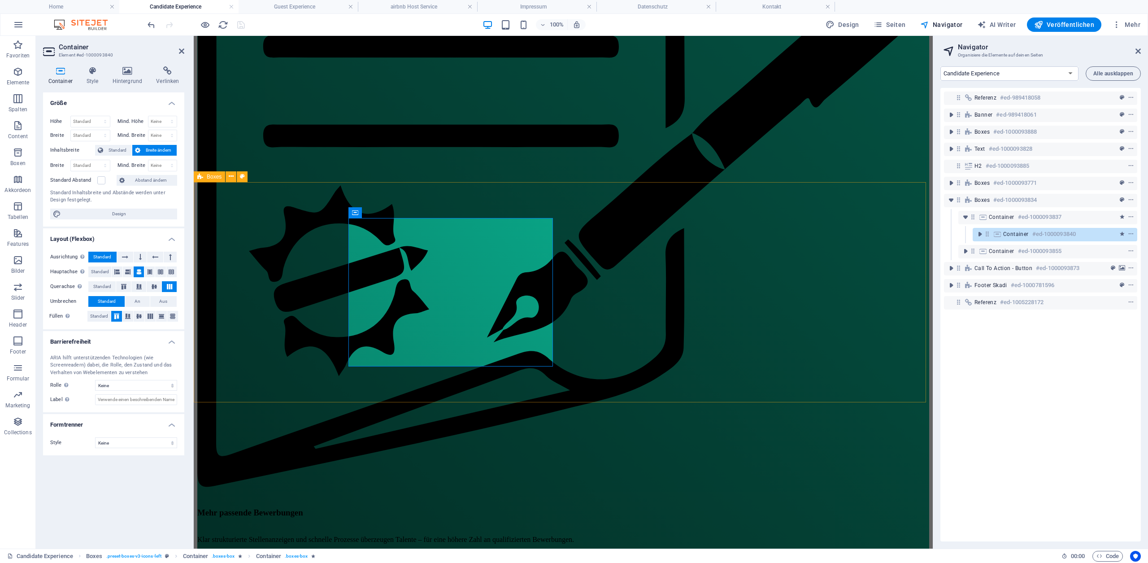
scroll to position [786, 0]
click at [100, 76] on h4 "Style" at bounding box center [94, 75] width 26 height 19
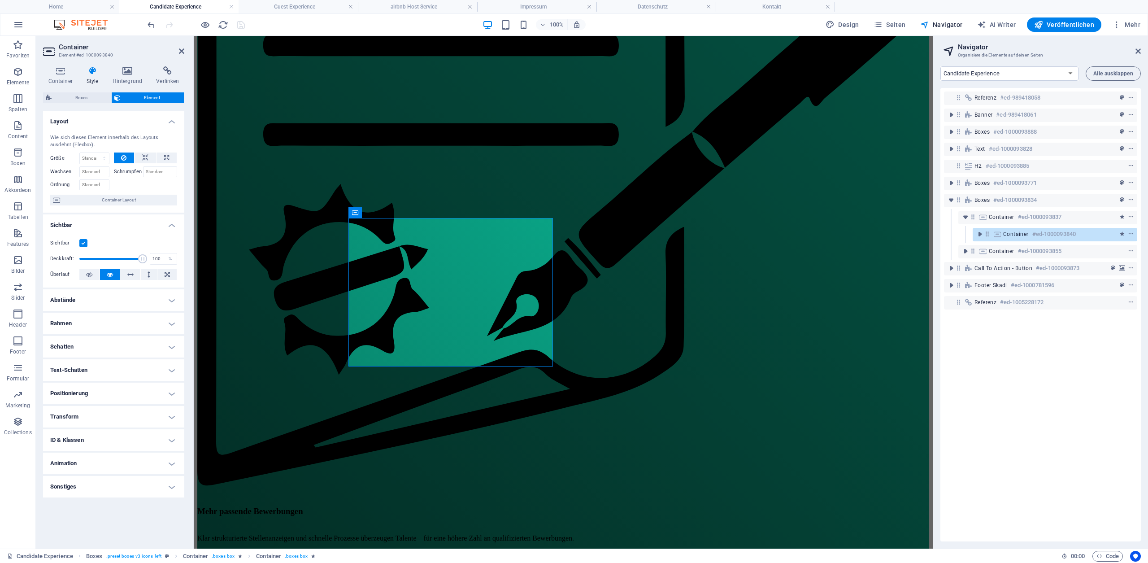
click at [91, 461] on h4 "Animation" at bounding box center [113, 463] width 141 height 22
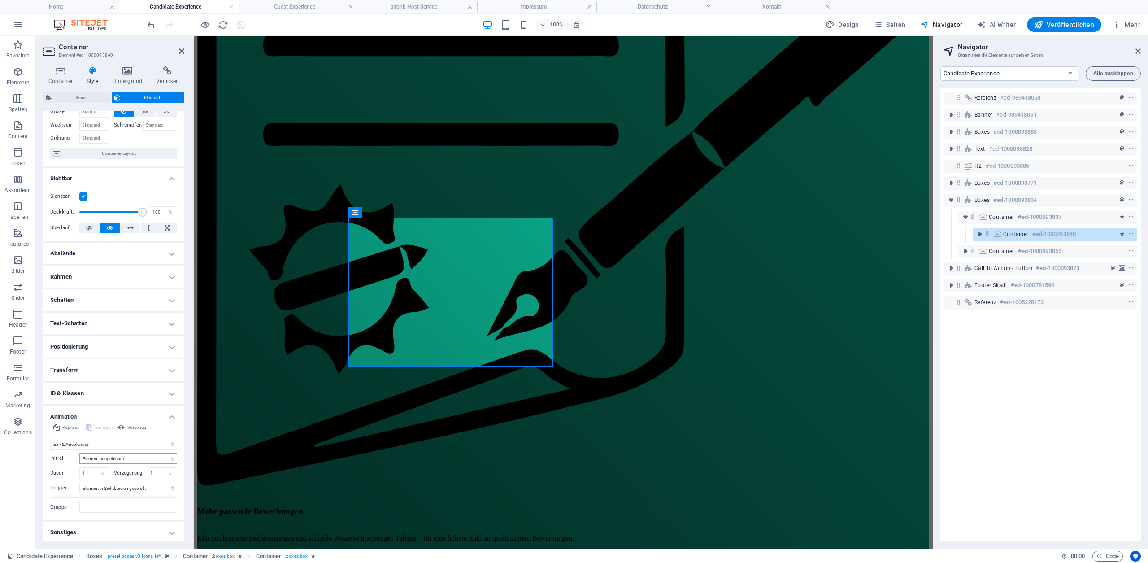
scroll to position [48, 0]
click at [579, 212] on div "Container" at bounding box center [587, 212] width 40 height 11
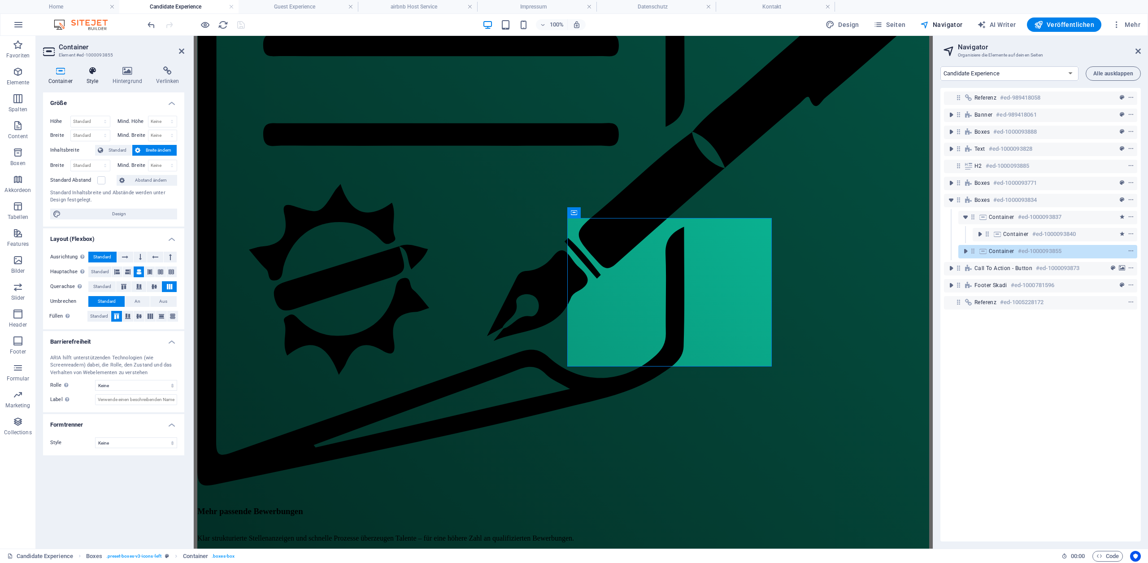
click at [94, 75] on icon at bounding box center [92, 70] width 22 height 9
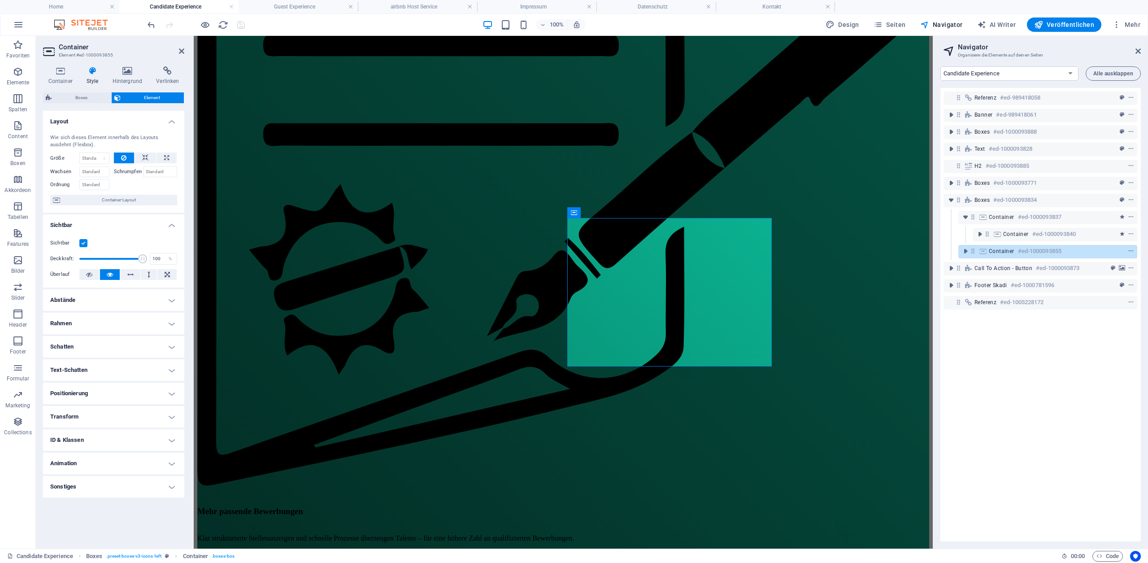
click at [120, 462] on h4 "Animation" at bounding box center [113, 463] width 141 height 22
click at [577, 213] on icon at bounding box center [574, 212] width 6 height 11
click at [377, 212] on div "Container" at bounding box center [384, 212] width 40 height 11
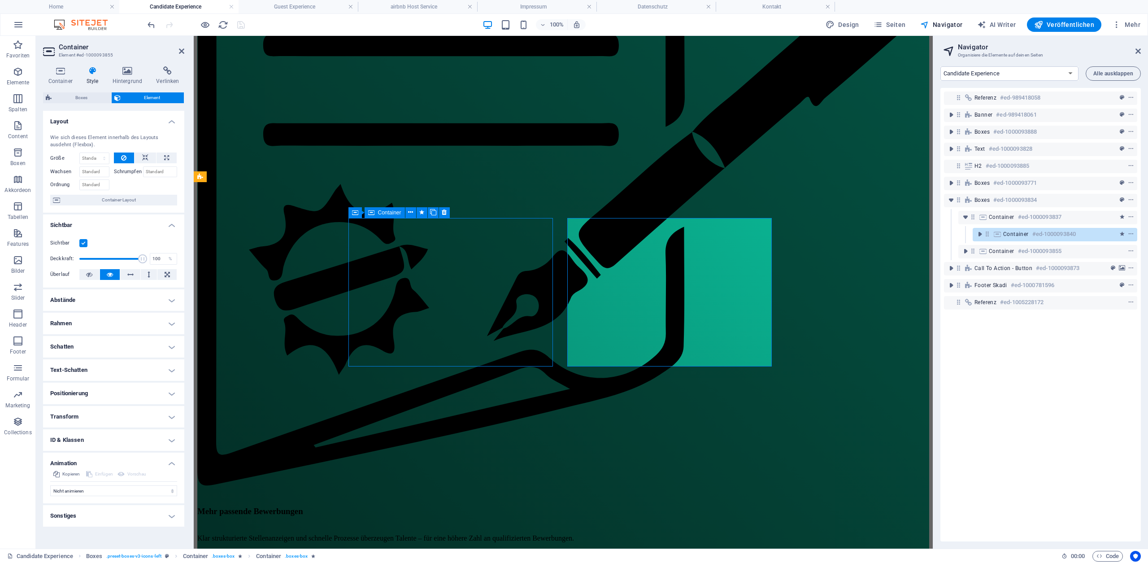
click at [377, 212] on div "Container" at bounding box center [384, 212] width 40 height 11
select select "fade"
select select "s"
select select "scroll"
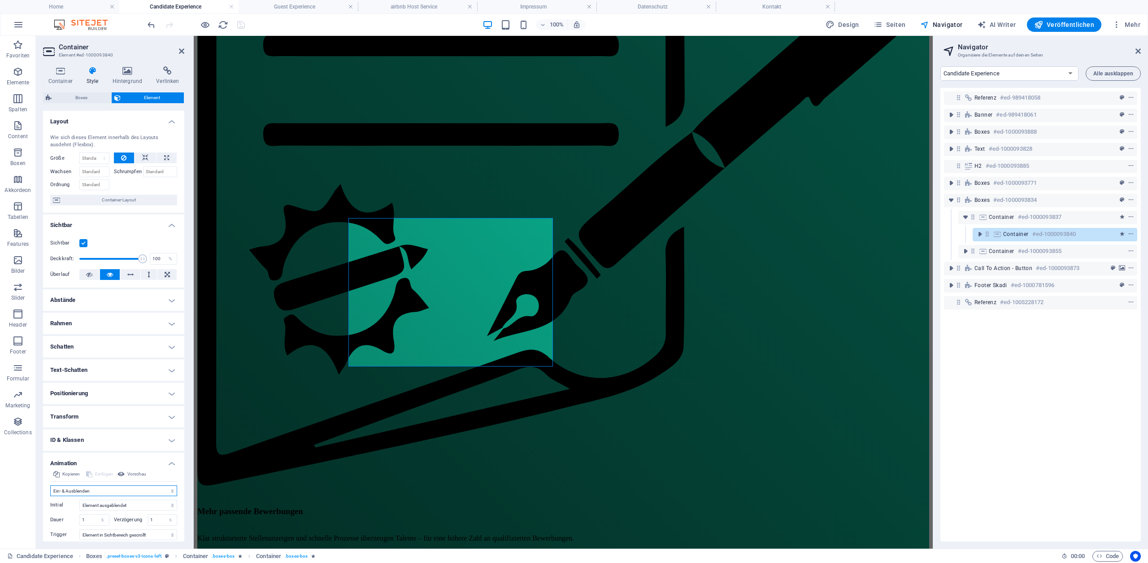
click at [95, 491] on select "Nicht animieren Ein- & Ausblenden Auf- & Zuklappen Rein- & Rauszoomen Von links…" at bounding box center [113, 490] width 127 height 11
select select "none"
click at [50, 485] on select "Nicht animieren Ein- & Ausblenden Auf- & Zuklappen Rein- & Rauszoomen Von links…" at bounding box center [113, 490] width 127 height 11
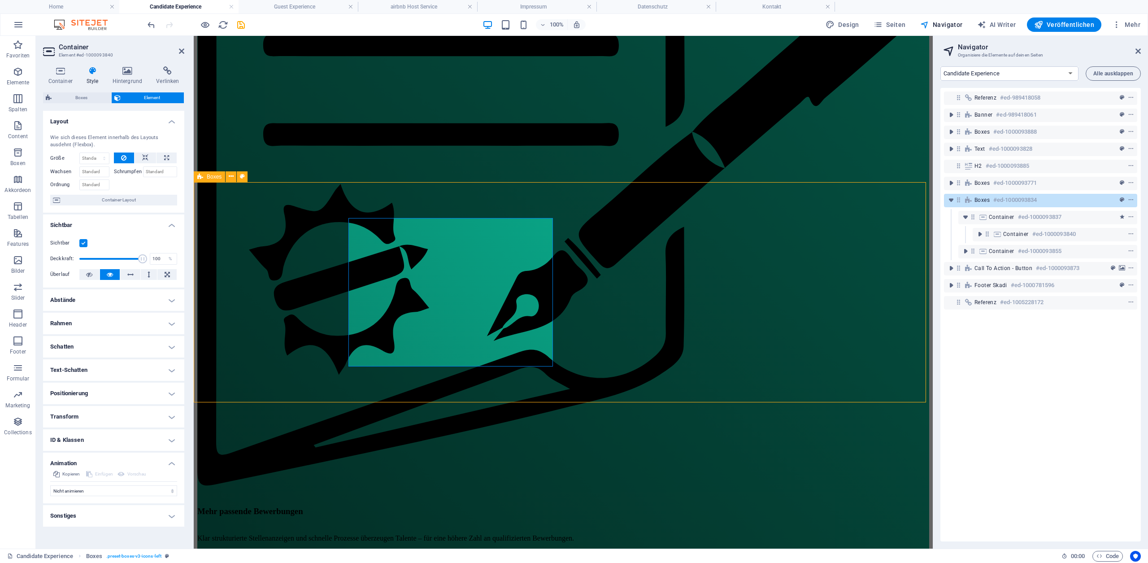
scroll to position [785, 0]
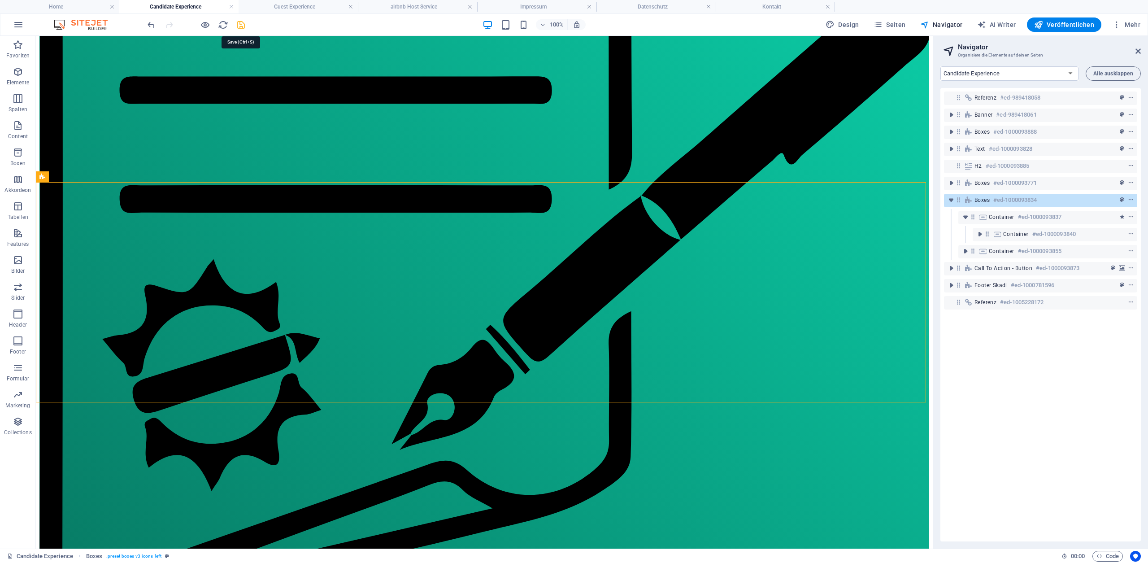
click at [240, 26] on icon "save" at bounding box center [241, 25] width 10 height 10
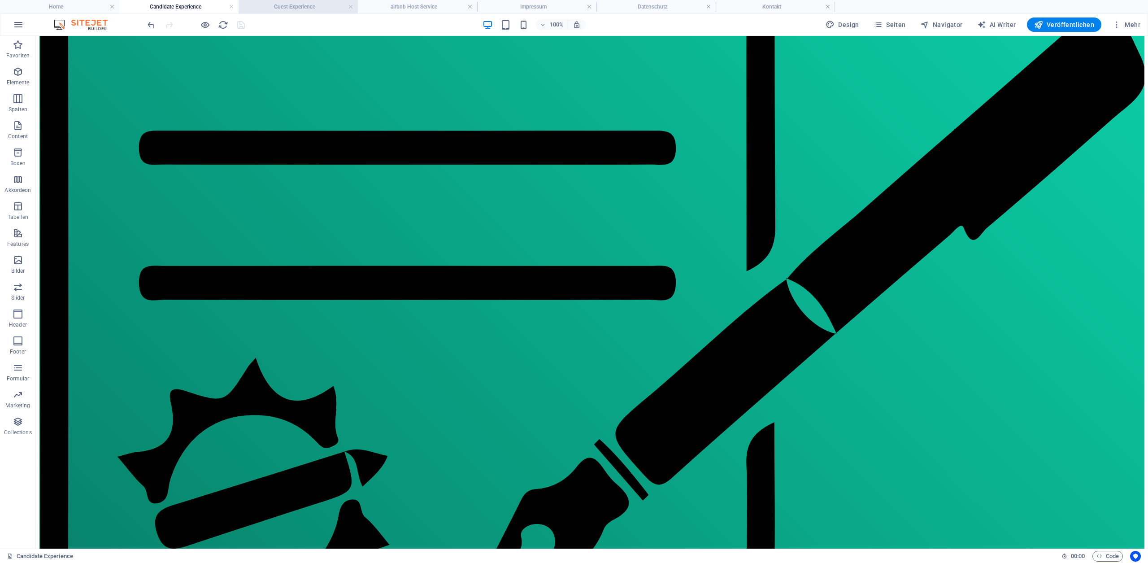
click at [287, 7] on h4 "Guest Experience" at bounding box center [298, 7] width 119 height 10
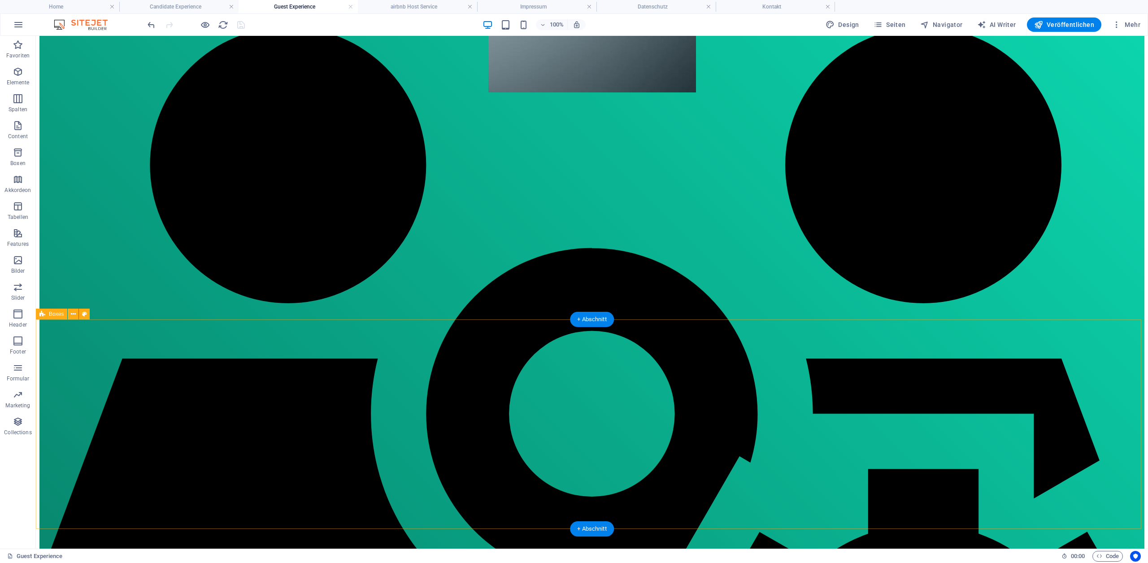
scroll to position [596, 0]
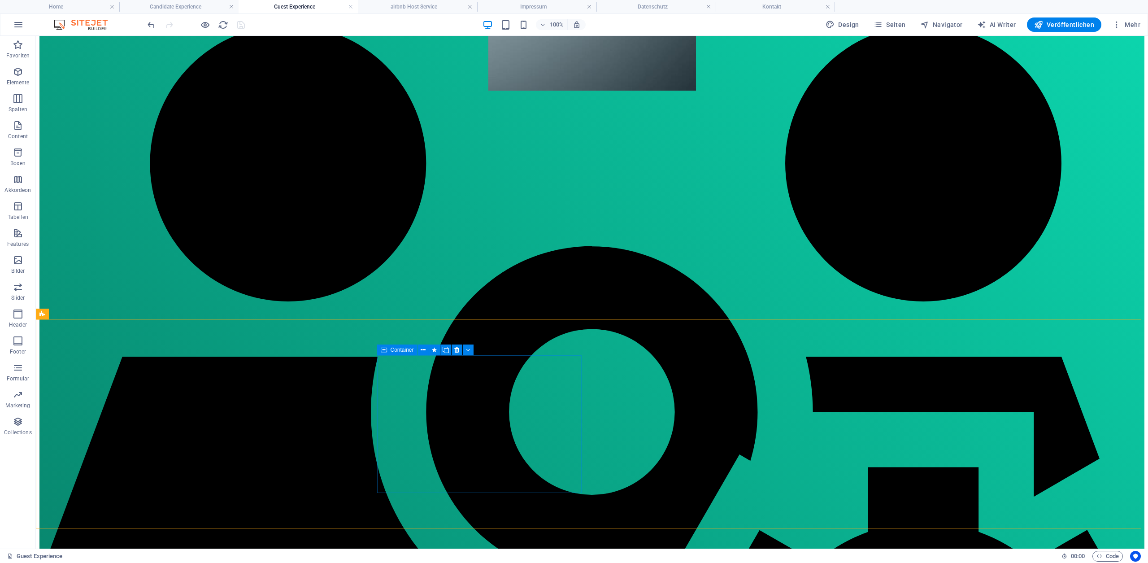
drag, startPoint x: 388, startPoint y: 346, endPoint x: 195, endPoint y: 310, distance: 197.0
click at [388, 346] on div "Container" at bounding box center [397, 349] width 40 height 11
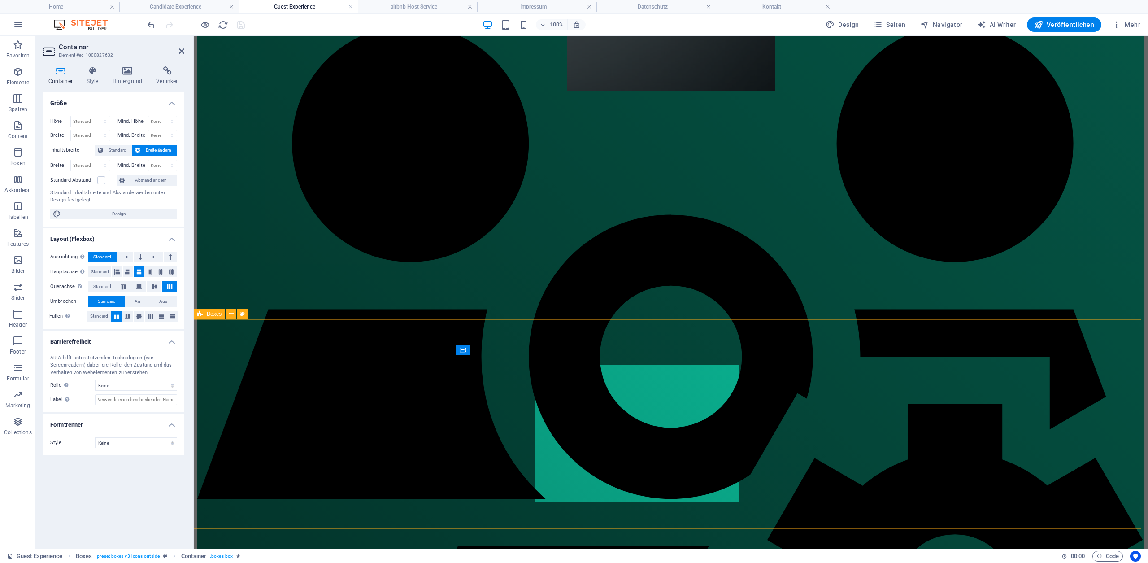
scroll to position [586, 0]
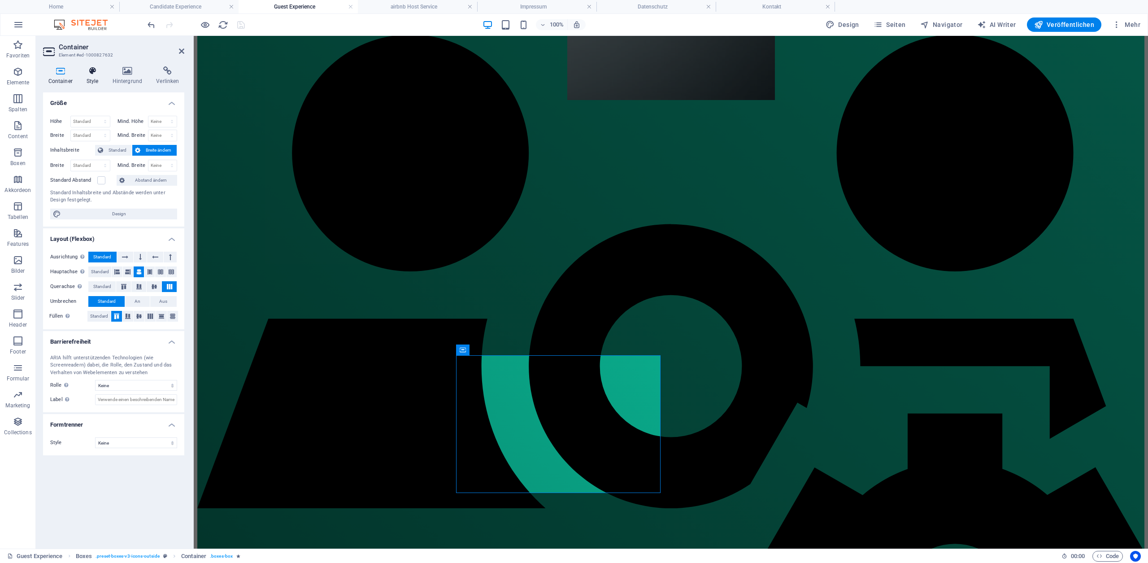
click at [90, 69] on icon at bounding box center [92, 70] width 22 height 9
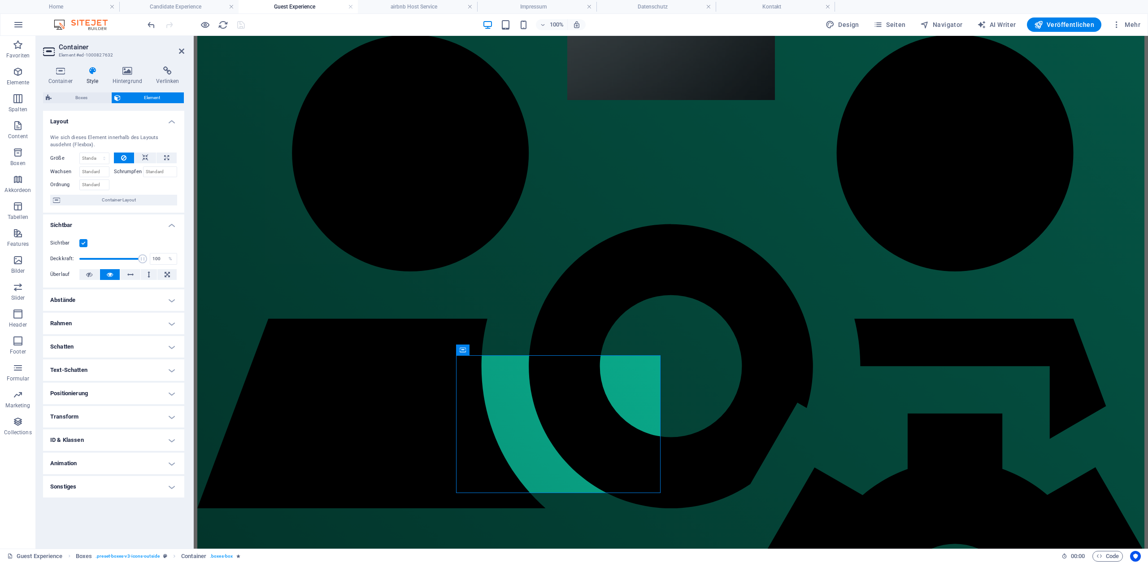
click at [116, 460] on h4 "Animation" at bounding box center [113, 463] width 141 height 22
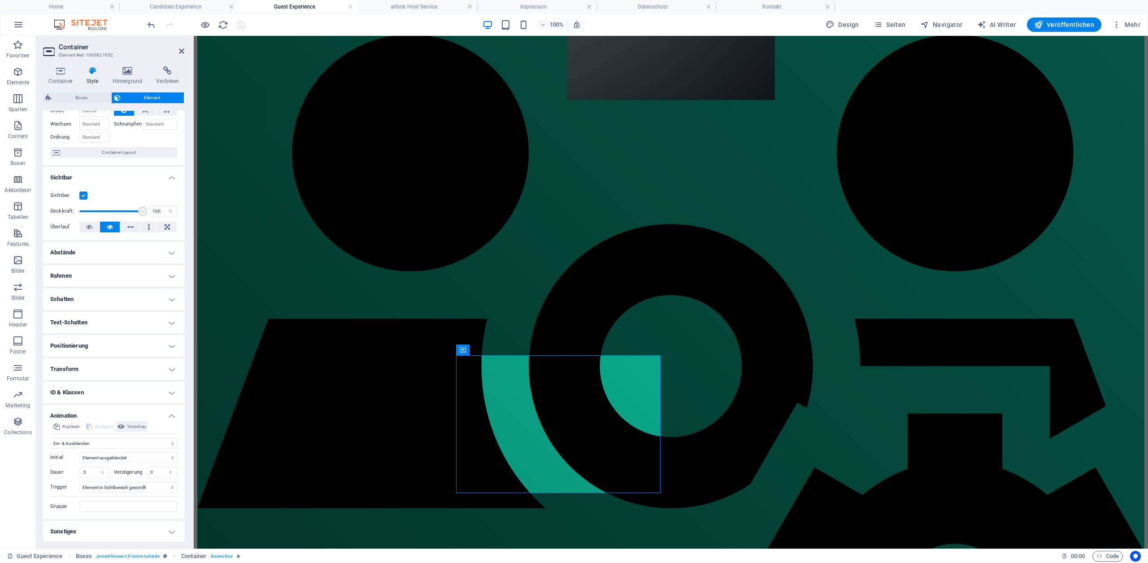
scroll to position [48, 0]
click at [161, 472] on input "0" at bounding box center [162, 471] width 29 height 11
type input "1"
click at [137, 443] on select "Nicht animieren Ein- & Ausblenden Auf- & Zuklappen Rein- & Rauszoomen Von links…" at bounding box center [113, 442] width 127 height 11
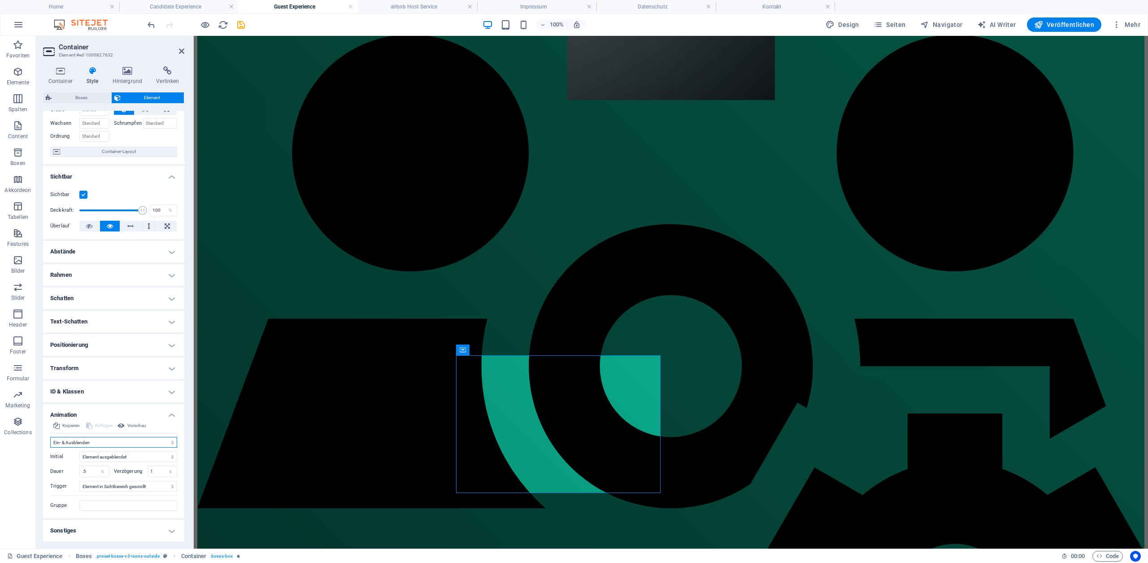
select select "none"
click at [50, 447] on select "Nicht animieren Ein- & Ausblenden Auf- & Zuklappen Rein- & Rauszoomen Von links…" at bounding box center [113, 442] width 127 height 11
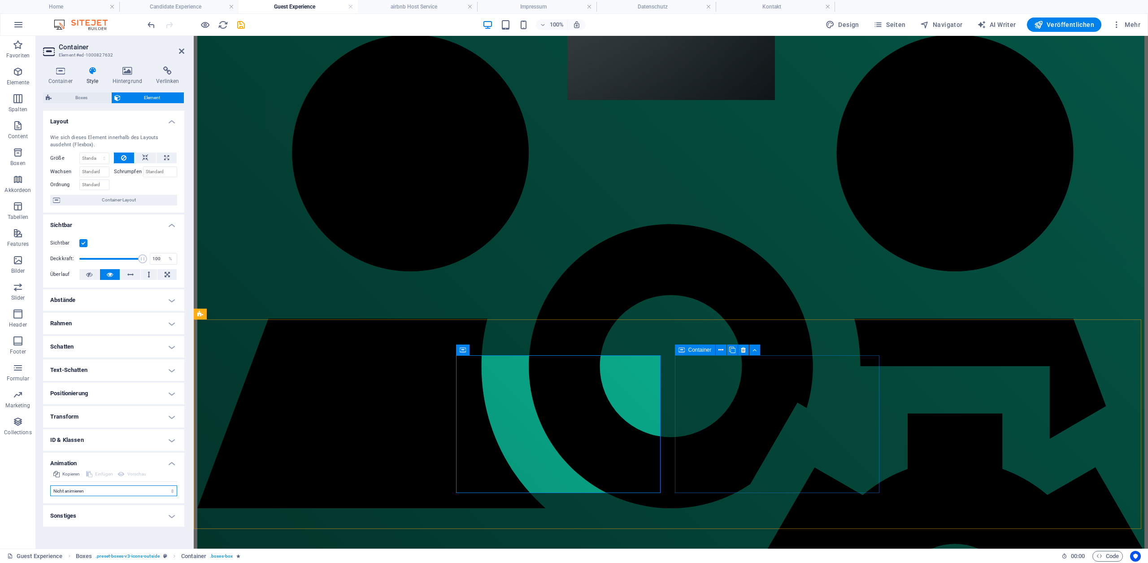
click at [689, 351] on span "Container" at bounding box center [699, 349] width 23 height 5
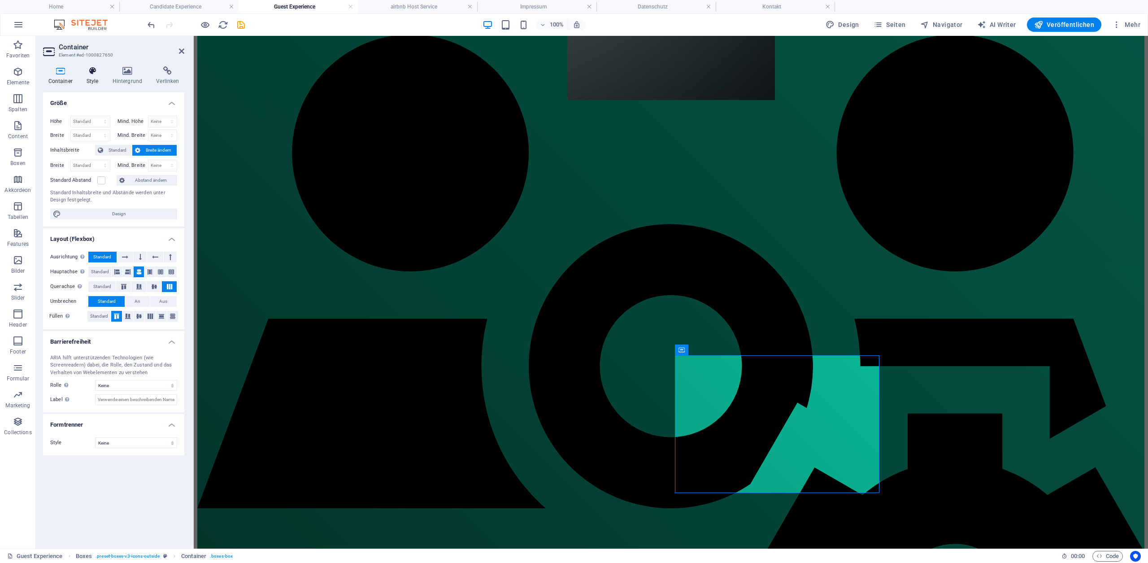
click at [90, 76] on h4 "Style" at bounding box center [94, 75] width 26 height 19
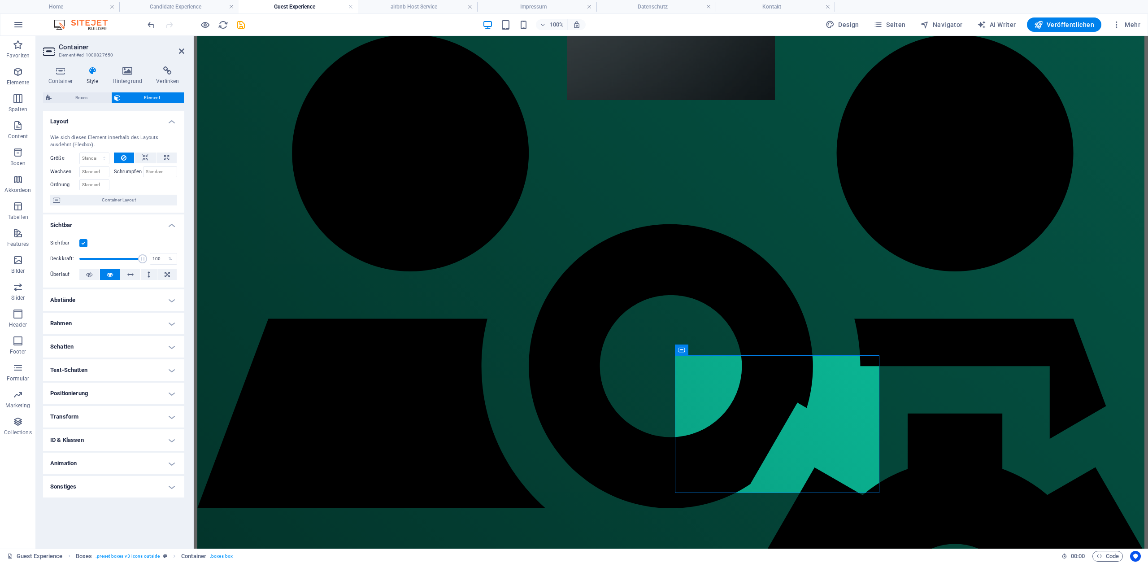
click at [105, 464] on h4 "Animation" at bounding box center [113, 463] width 141 height 22
click at [243, 27] on icon "save" at bounding box center [241, 25] width 10 height 10
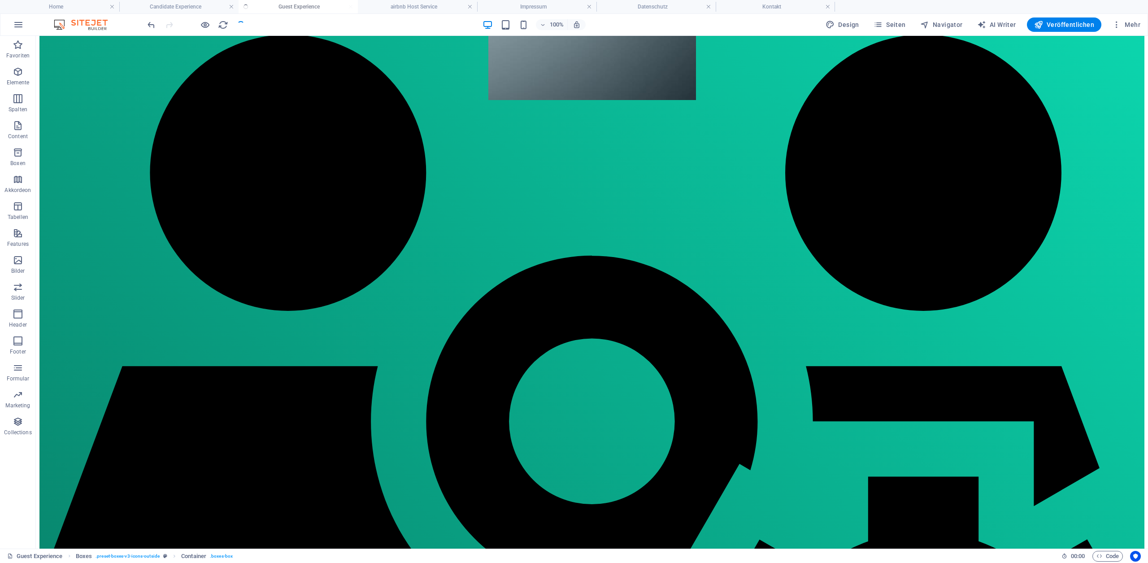
scroll to position [596, 0]
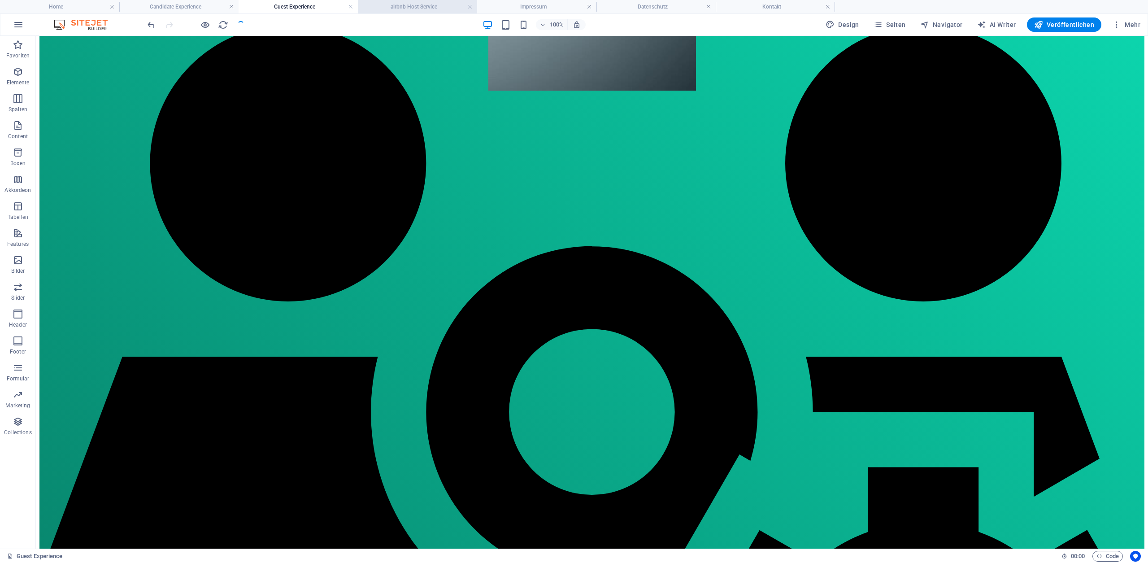
click at [420, 6] on h4 "airbnb Host Service" at bounding box center [417, 7] width 119 height 10
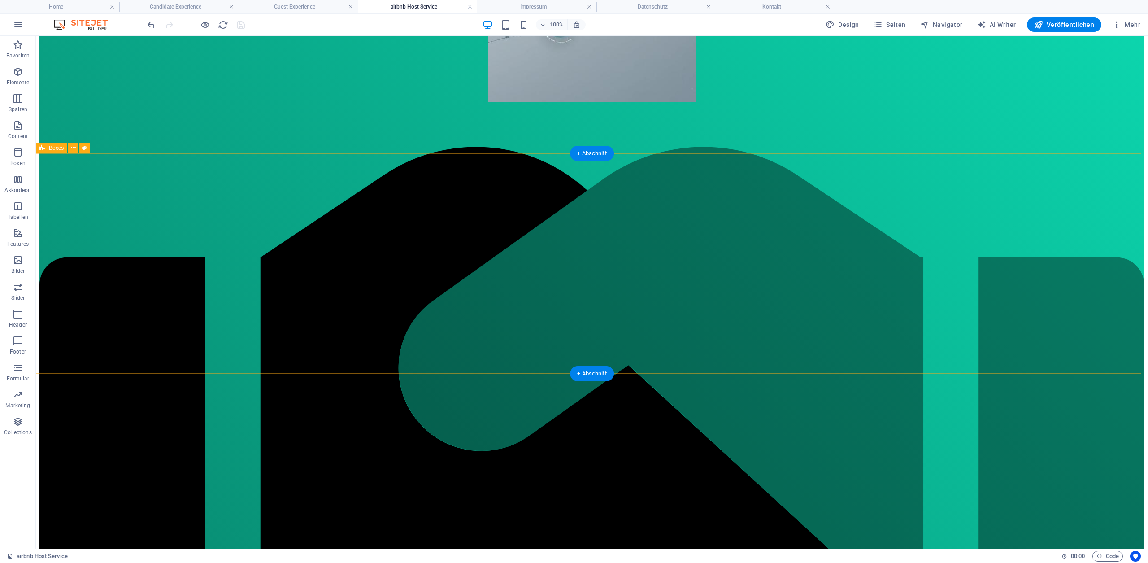
scroll to position [762, 0]
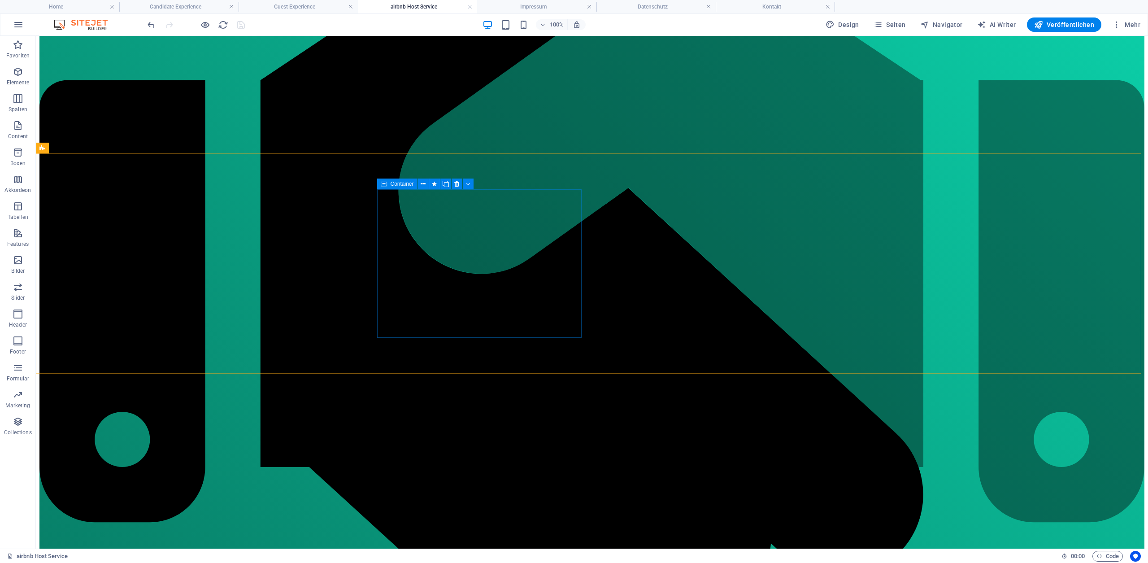
click at [390, 182] on span "Container" at bounding box center [401, 183] width 23 height 5
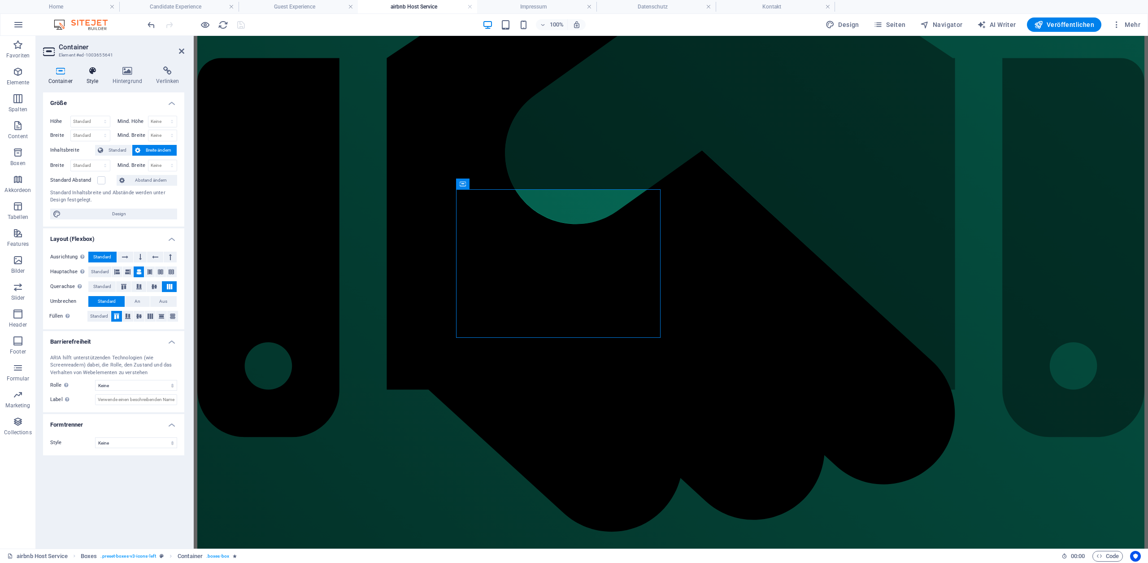
click at [91, 70] on icon at bounding box center [92, 70] width 22 height 9
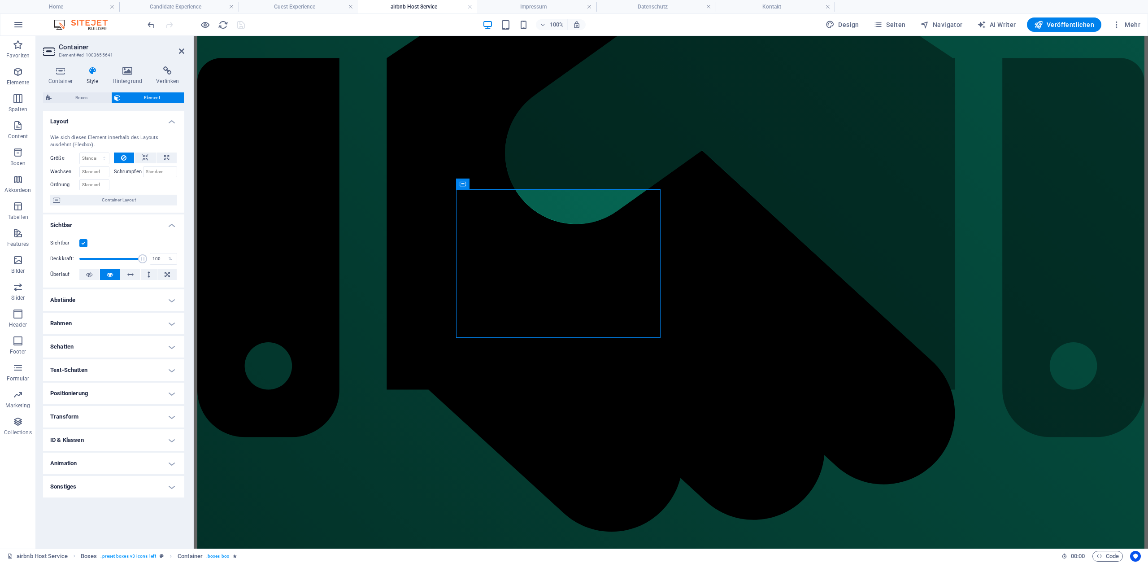
click at [75, 458] on h4 "Animation" at bounding box center [113, 463] width 141 height 22
click at [90, 489] on select "Nicht animieren Ein- & Ausblenden Auf- & Zuklappen Rein- & Rauszoomen Von links…" at bounding box center [113, 490] width 127 height 11
select select "none"
click at [50, 485] on select "Nicht animieren Ein- & Ausblenden Auf- & Zuklappen Rein- & Rauszoomen Von links…" at bounding box center [113, 490] width 127 height 11
click at [682, 184] on icon at bounding box center [681, 183] width 6 height 11
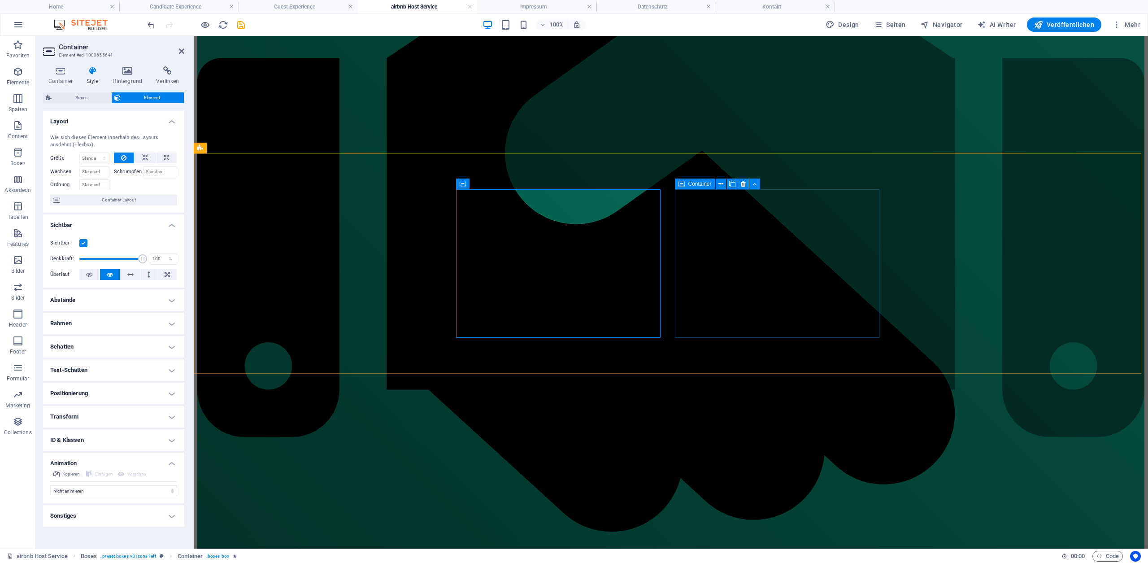
click at [682, 184] on icon at bounding box center [681, 183] width 6 height 11
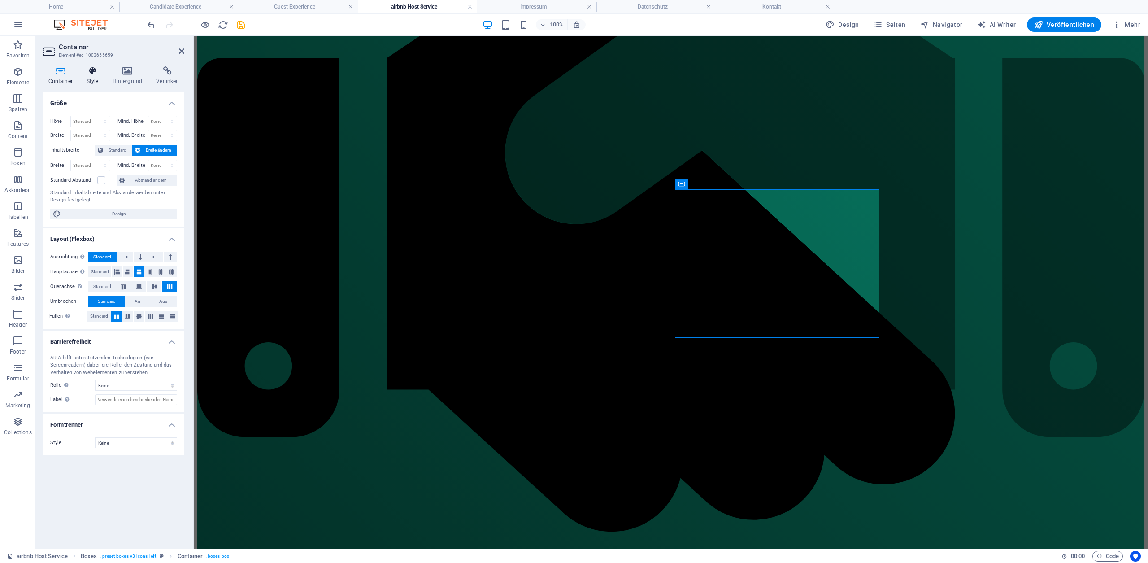
click at [99, 81] on h4 "Style" at bounding box center [94, 75] width 26 height 19
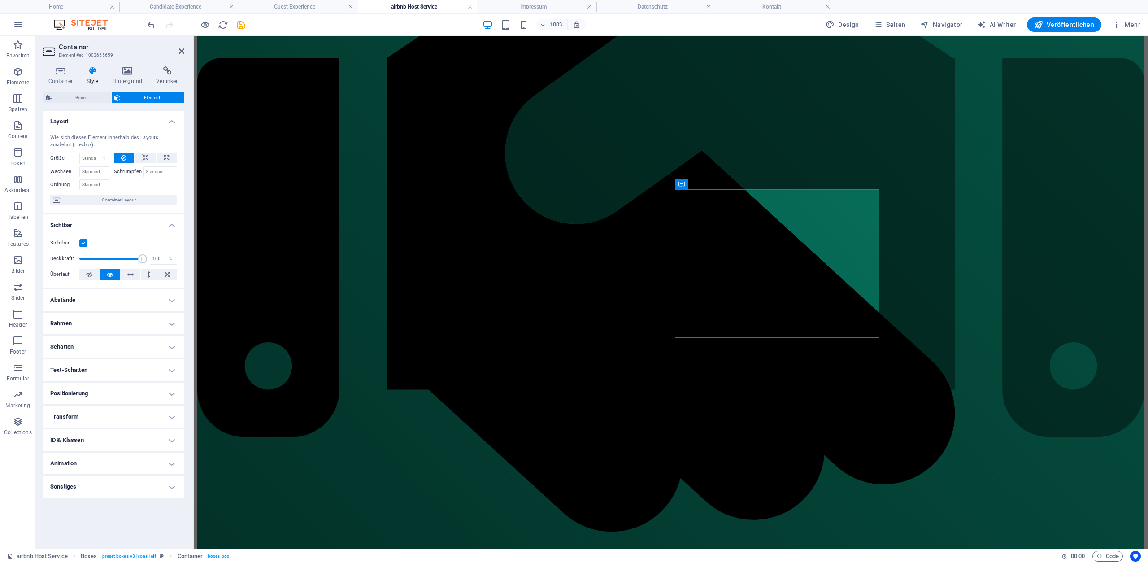
click at [112, 462] on h4 "Animation" at bounding box center [113, 463] width 141 height 22
click at [112, 462] on h4 "Animation" at bounding box center [113, 460] width 141 height 16
click at [236, 25] on icon "save" at bounding box center [241, 25] width 10 height 10
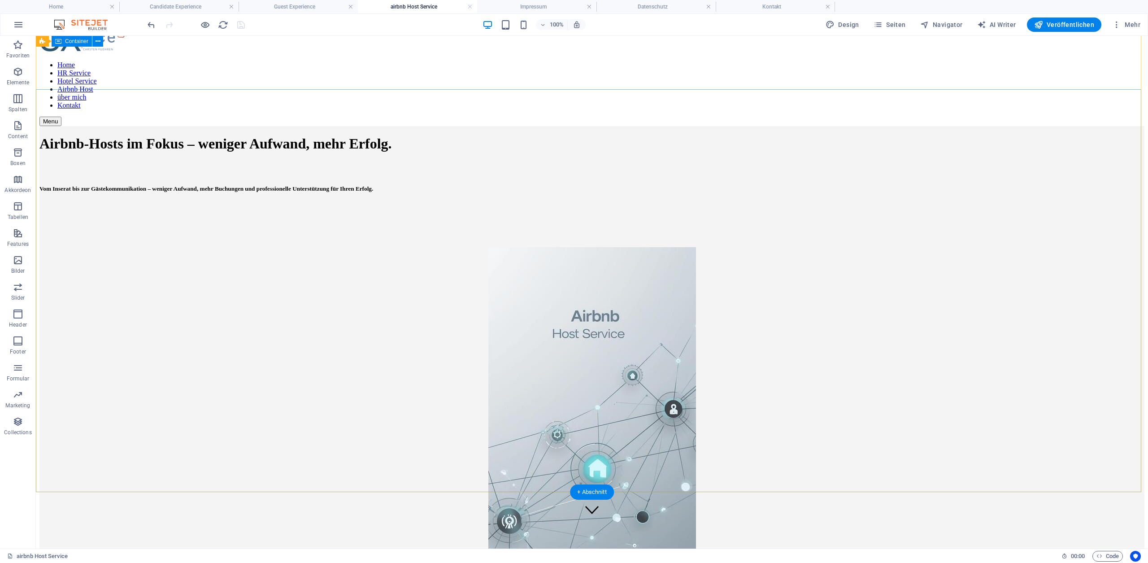
scroll to position [0, 0]
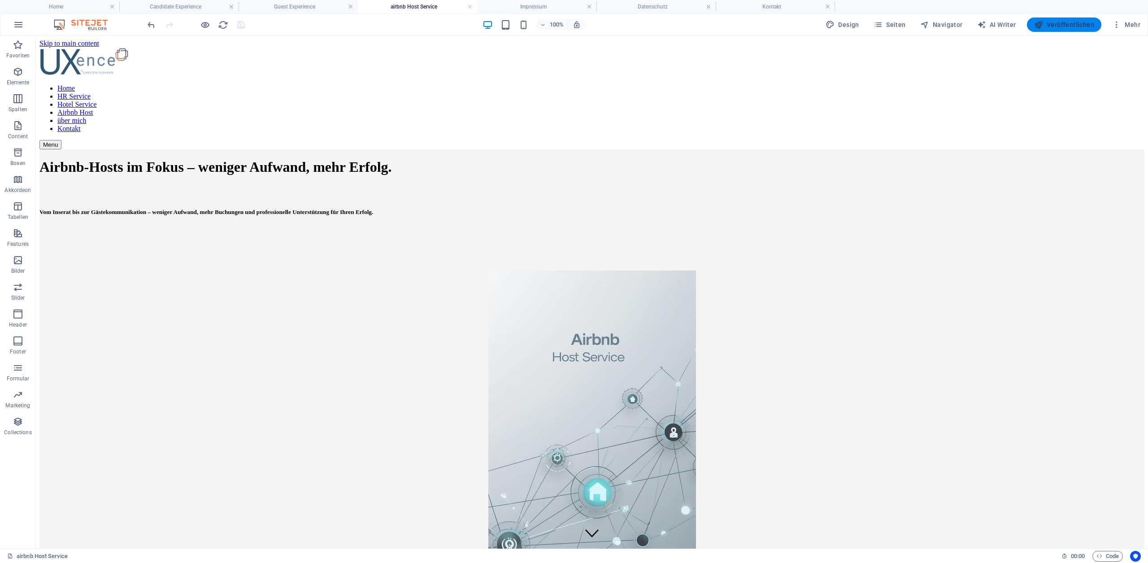
click at [1054, 25] on span "Veröffentlichen" at bounding box center [1064, 24] width 60 height 9
